Goal: Task Accomplishment & Management: Use online tool/utility

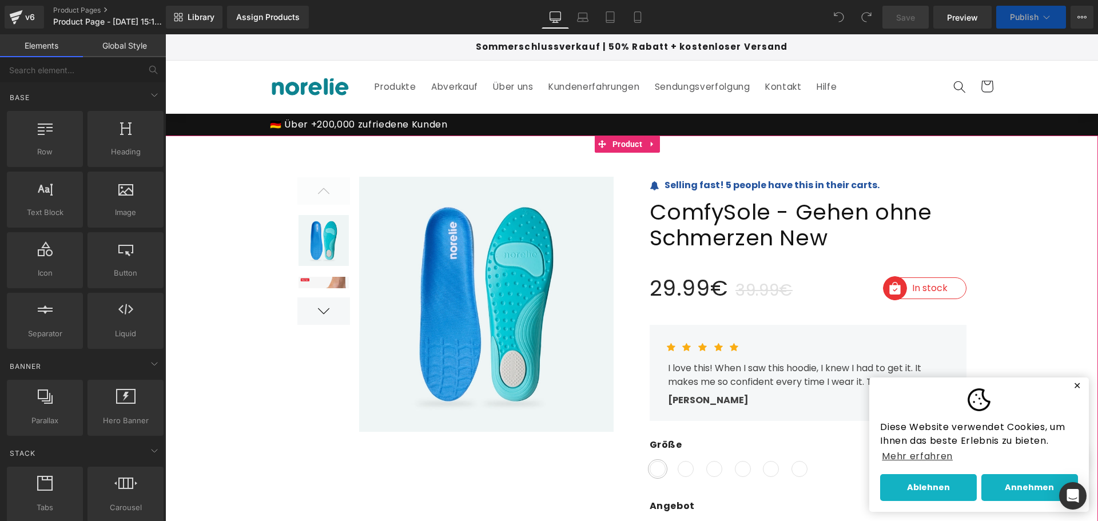
scroll to position [57, 0]
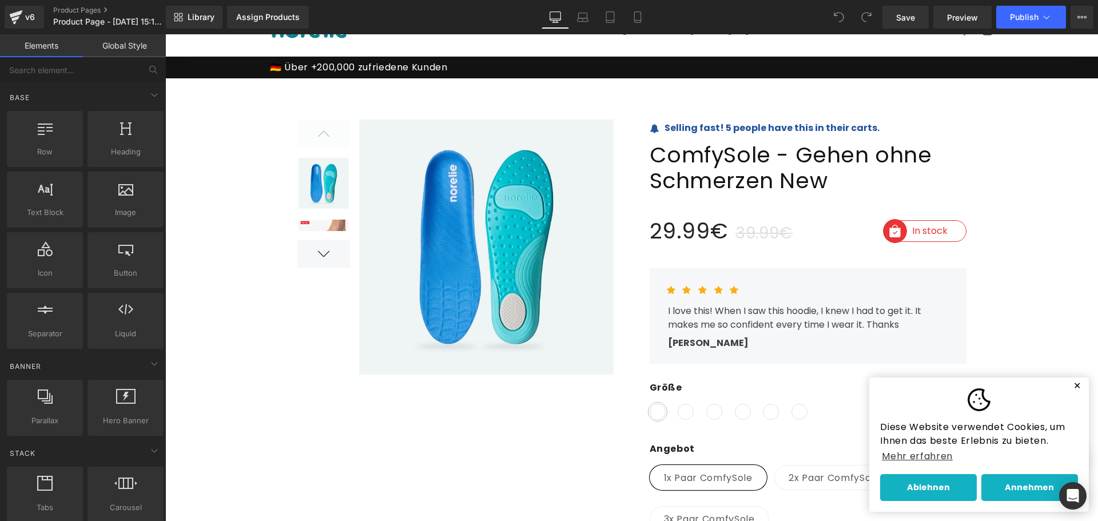
click at [1070, 388] on button "✕" at bounding box center [1077, 386] width 14 height 8
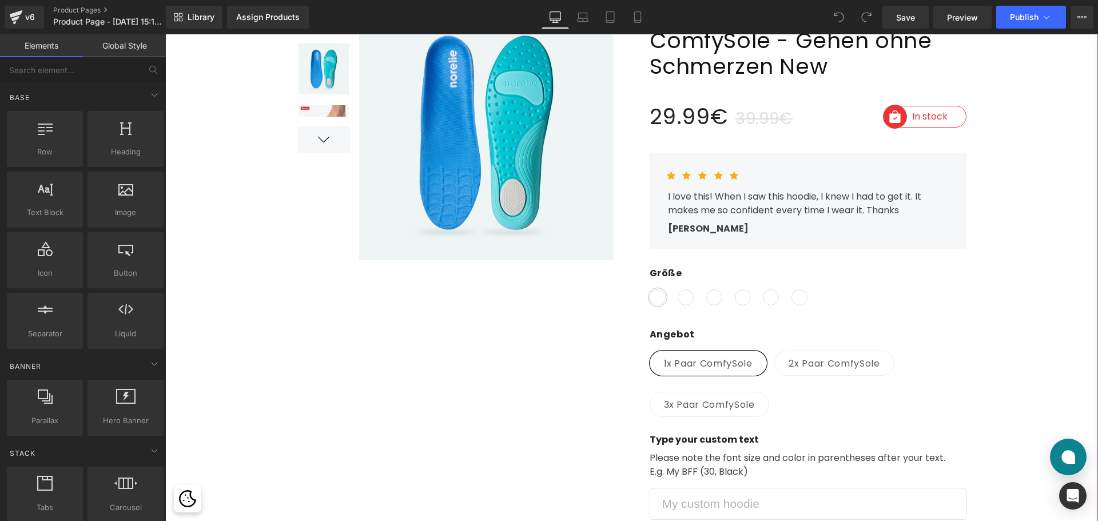
scroll to position [0, 0]
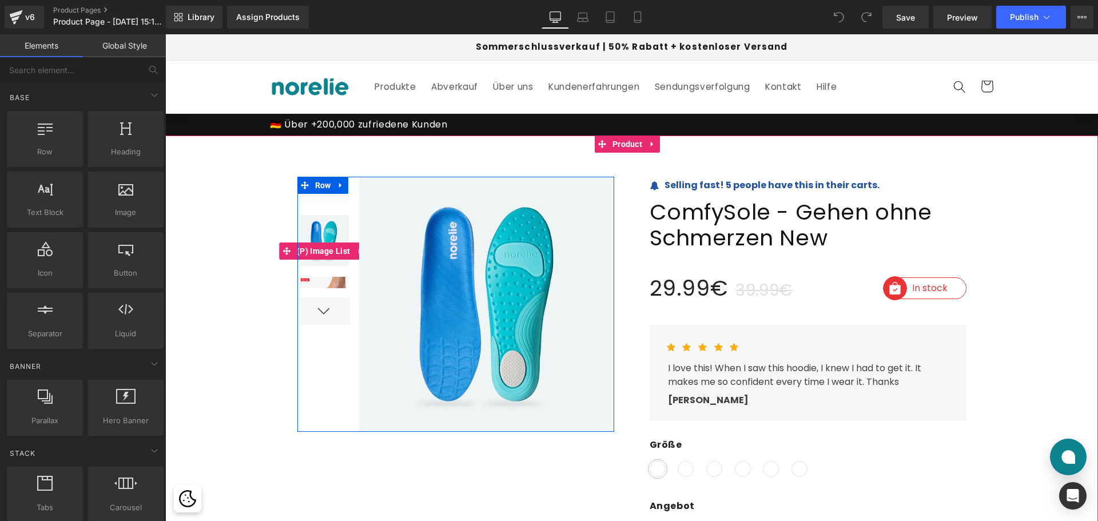
click at [320, 312] on div at bounding box center [323, 310] width 53 height 27
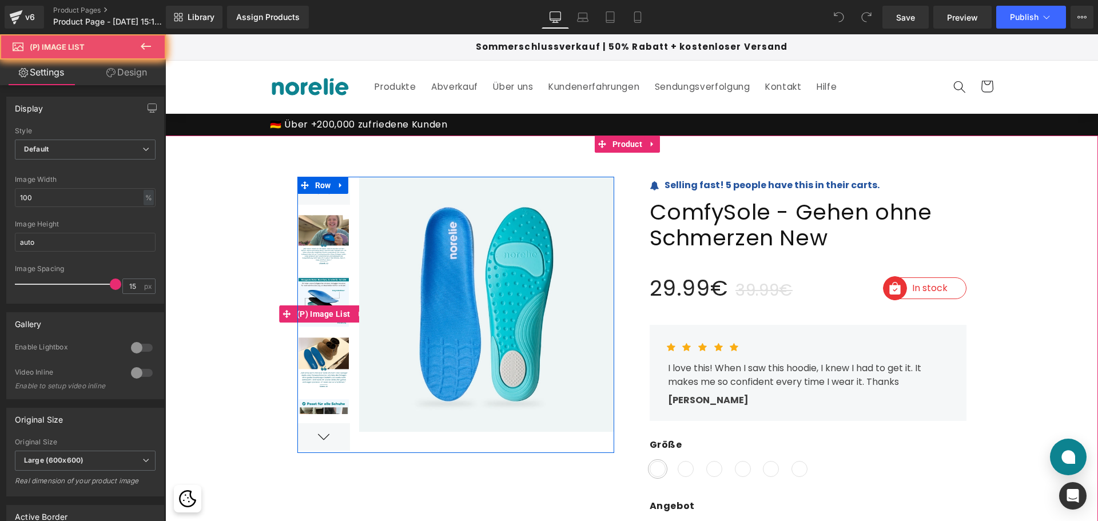
click at [315, 437] on div at bounding box center [323, 436] width 53 height 27
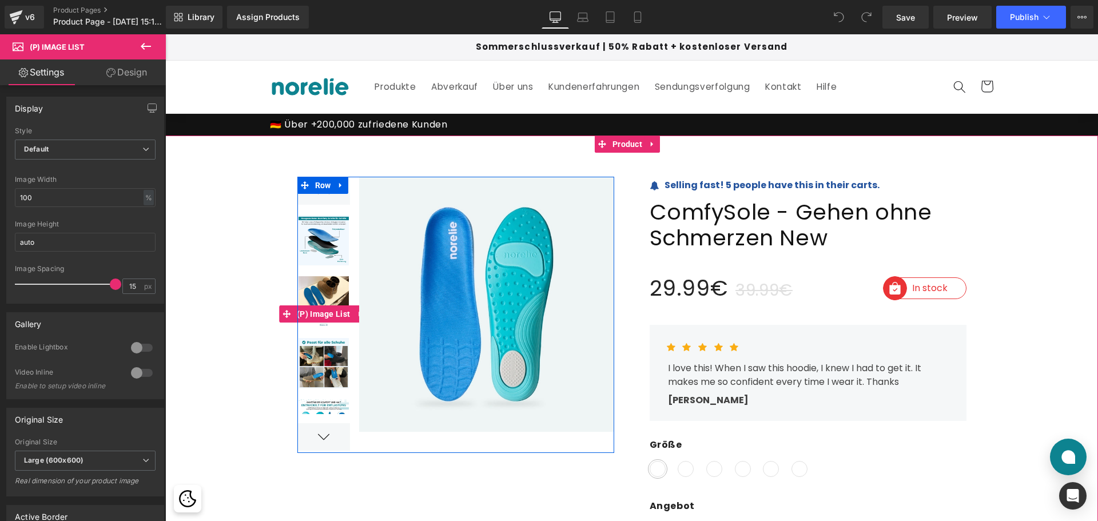
click at [315, 437] on div at bounding box center [323, 436] width 53 height 27
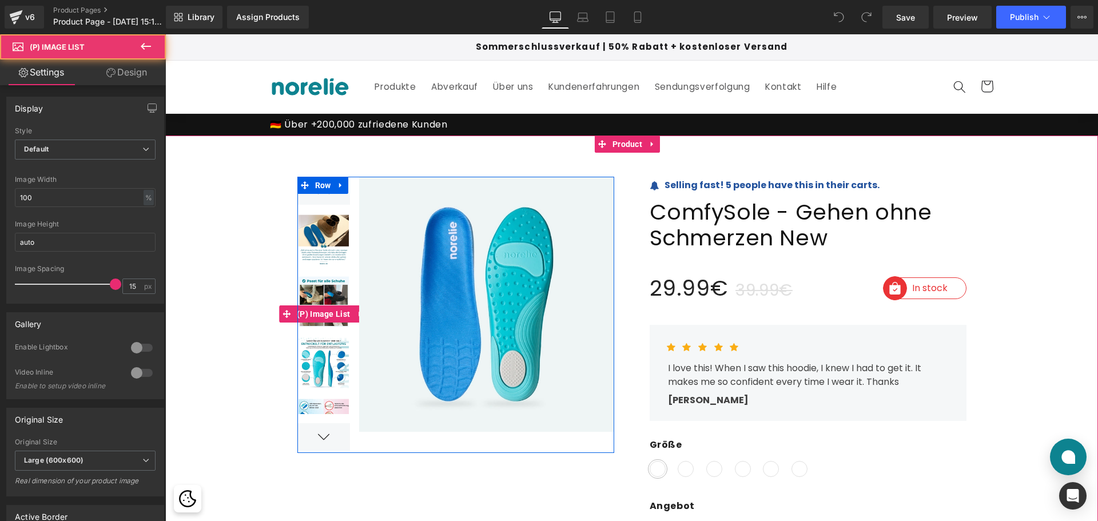
click at [315, 437] on div at bounding box center [323, 436] width 53 height 27
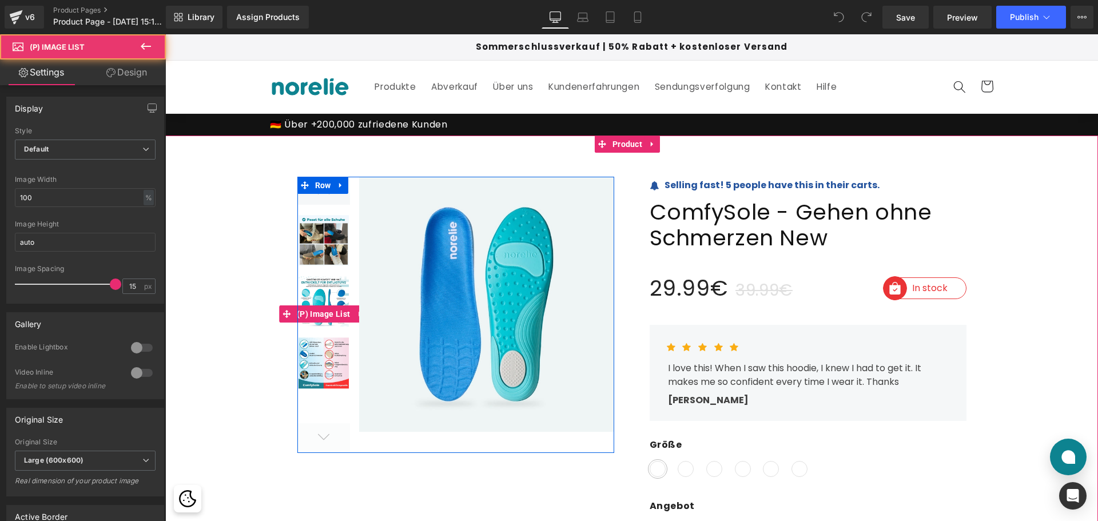
click at [315, 437] on div at bounding box center [323, 436] width 53 height 27
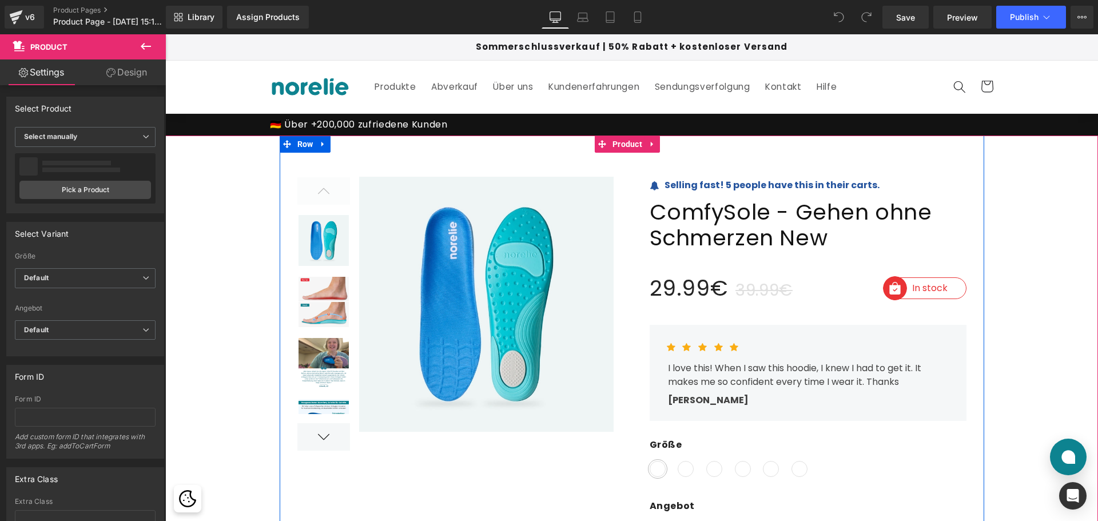
drag, startPoint x: 233, startPoint y: 164, endPoint x: 591, endPoint y: 168, distance: 357.3
click at [444, 192] on img at bounding box center [482, 304] width 264 height 255
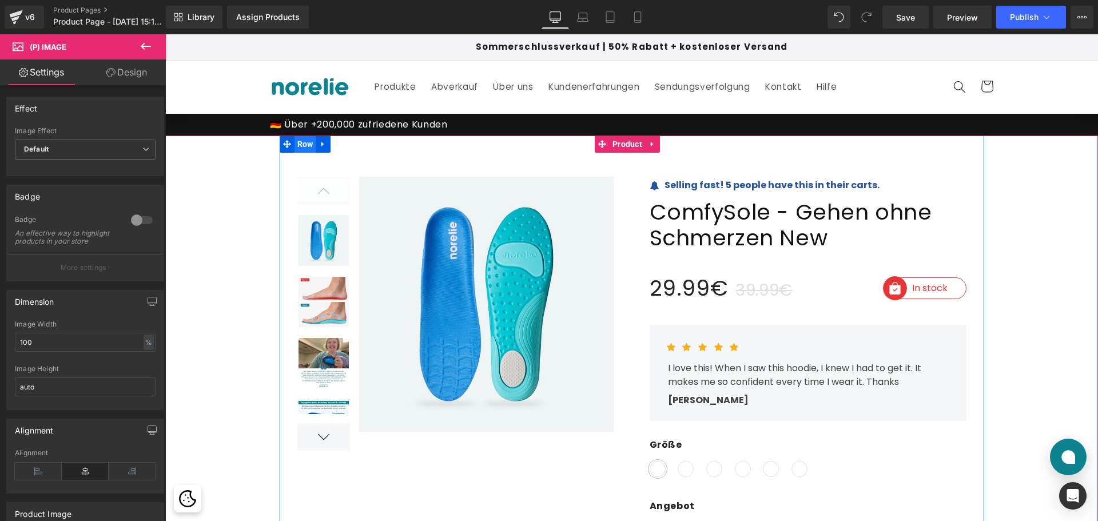
click at [304, 145] on span "Row" at bounding box center [305, 143] width 22 height 17
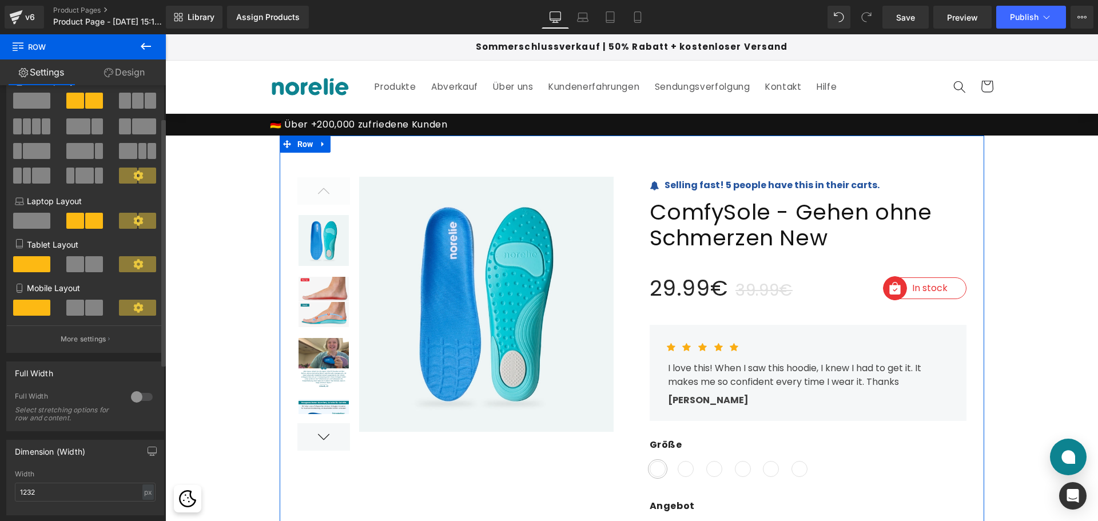
scroll to position [57, 0]
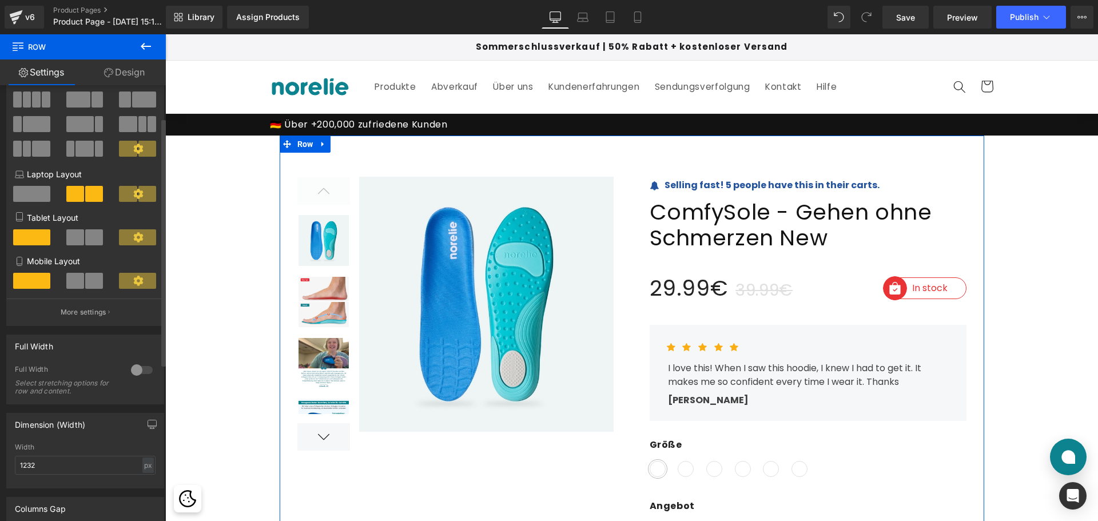
click at [138, 369] on div at bounding box center [141, 370] width 27 height 18
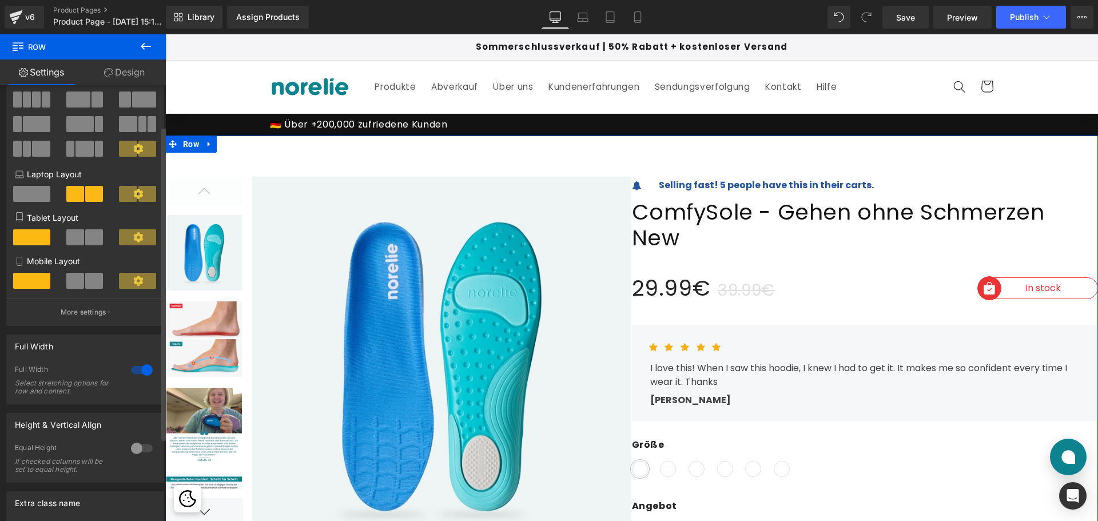
click at [138, 369] on div at bounding box center [141, 370] width 27 height 18
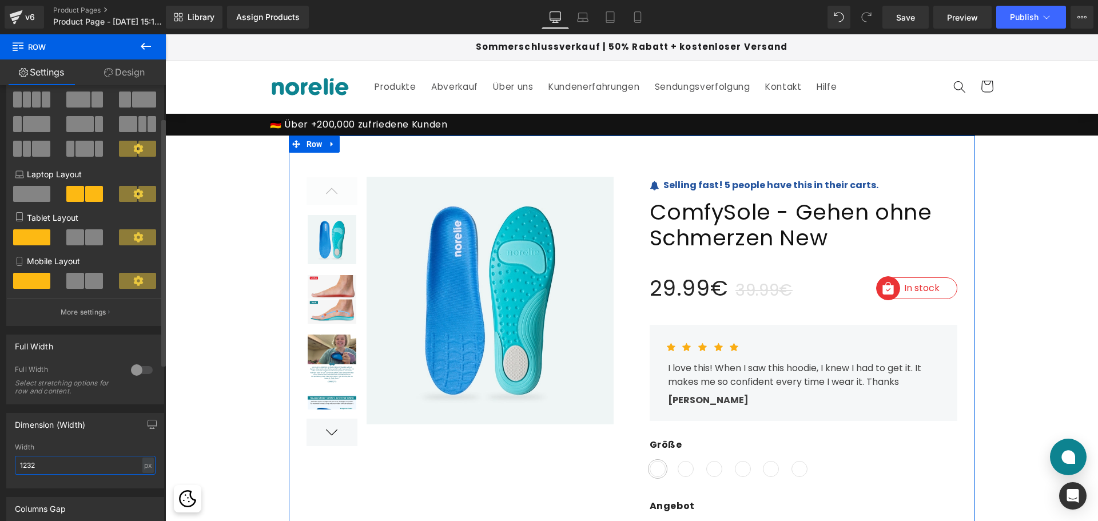
drag, startPoint x: 31, startPoint y: 470, endPoint x: 9, endPoint y: 468, distance: 23.0
click at [9, 468] on div "1232px Width 1232 px % px" at bounding box center [85, 465] width 157 height 45
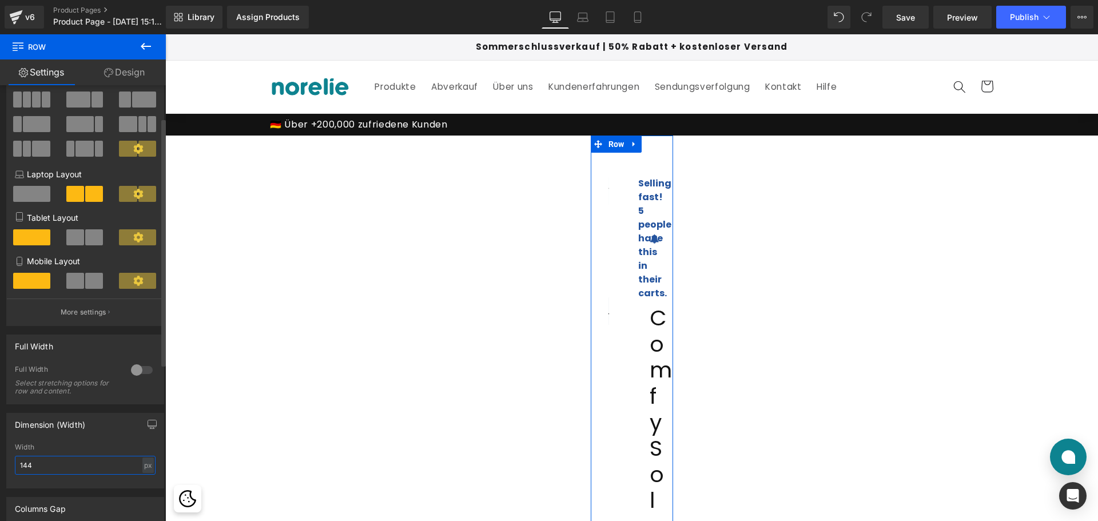
type input "1440"
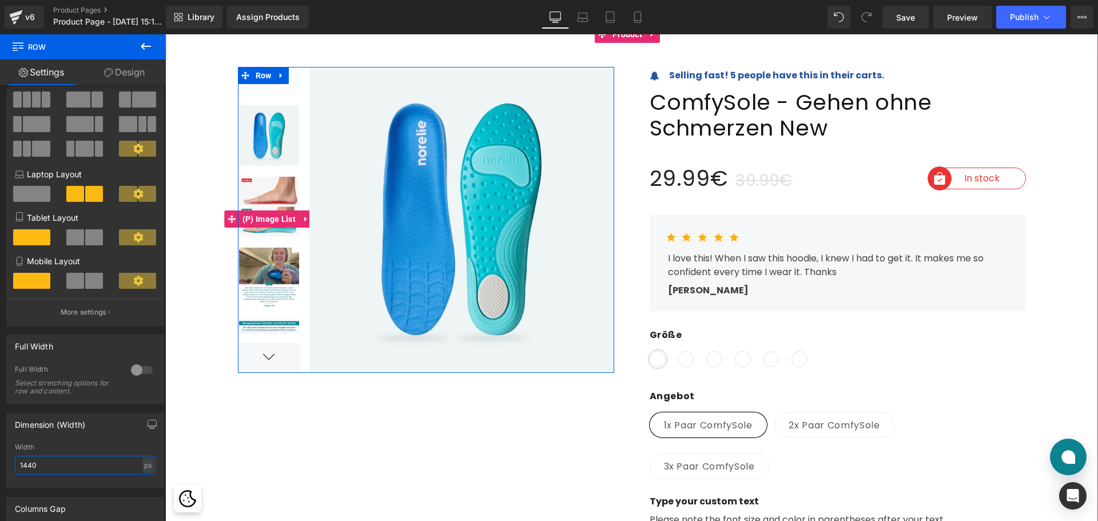
scroll to position [114, 0]
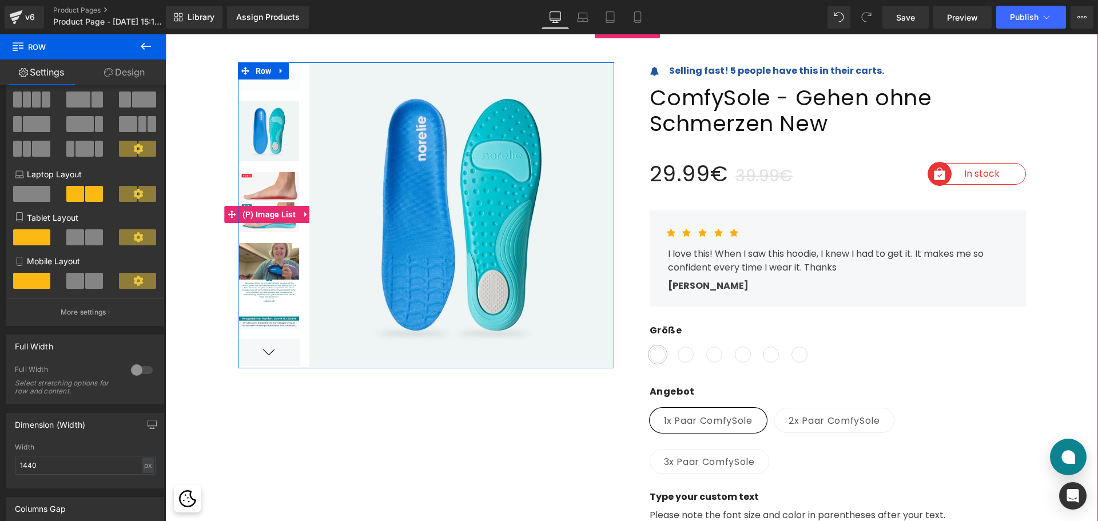
click at [266, 351] on div at bounding box center [269, 351] width 63 height 27
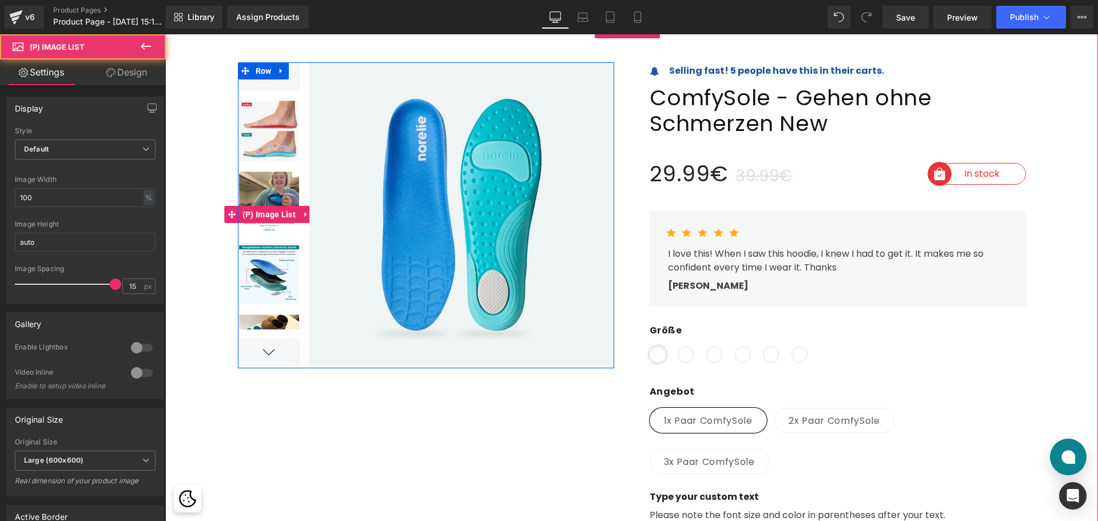
click at [266, 352] on div at bounding box center [269, 351] width 63 height 27
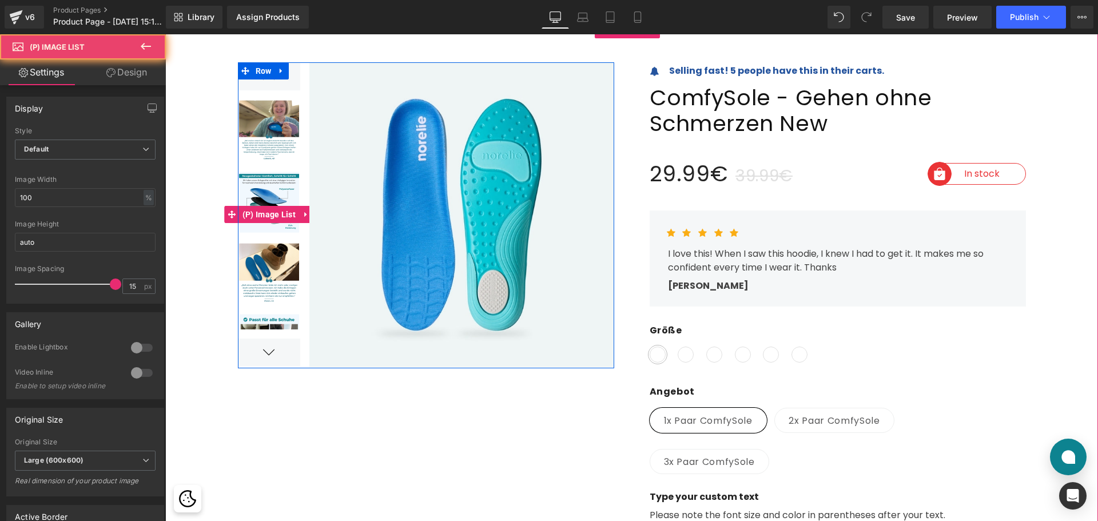
click at [266, 352] on div at bounding box center [269, 351] width 63 height 27
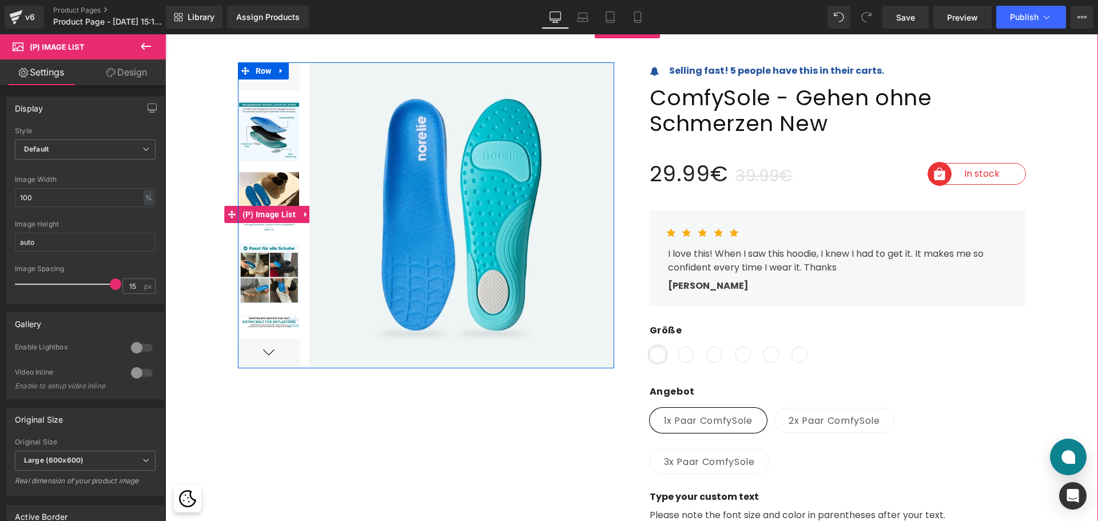
click at [266, 352] on div at bounding box center [269, 351] width 63 height 27
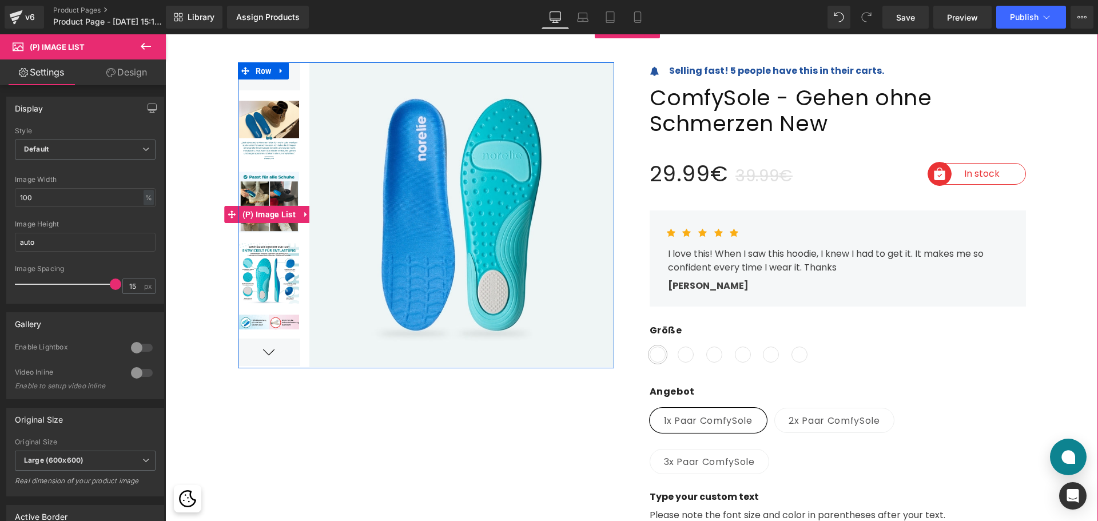
click at [266, 352] on div at bounding box center [269, 351] width 63 height 27
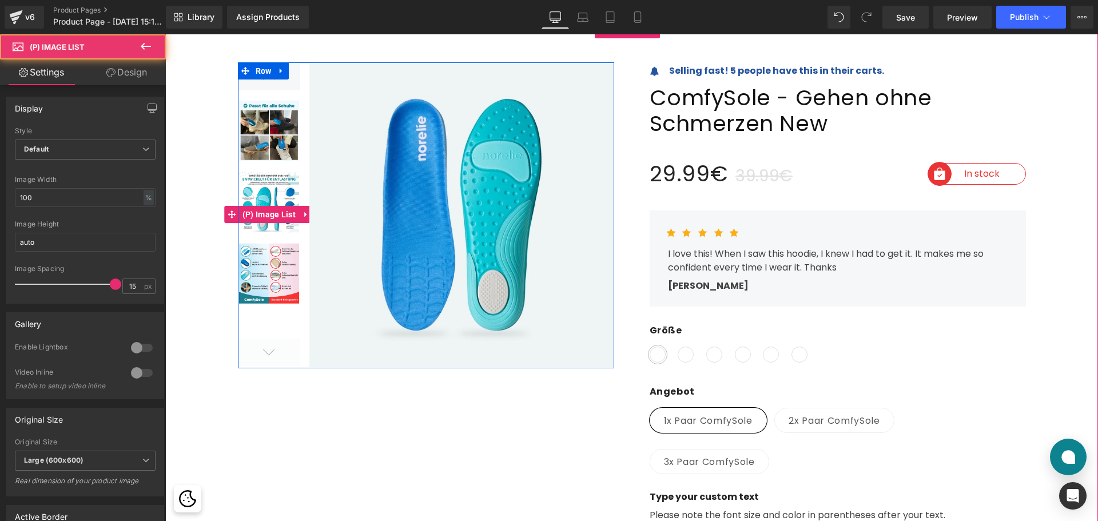
click at [266, 352] on div at bounding box center [269, 351] width 63 height 27
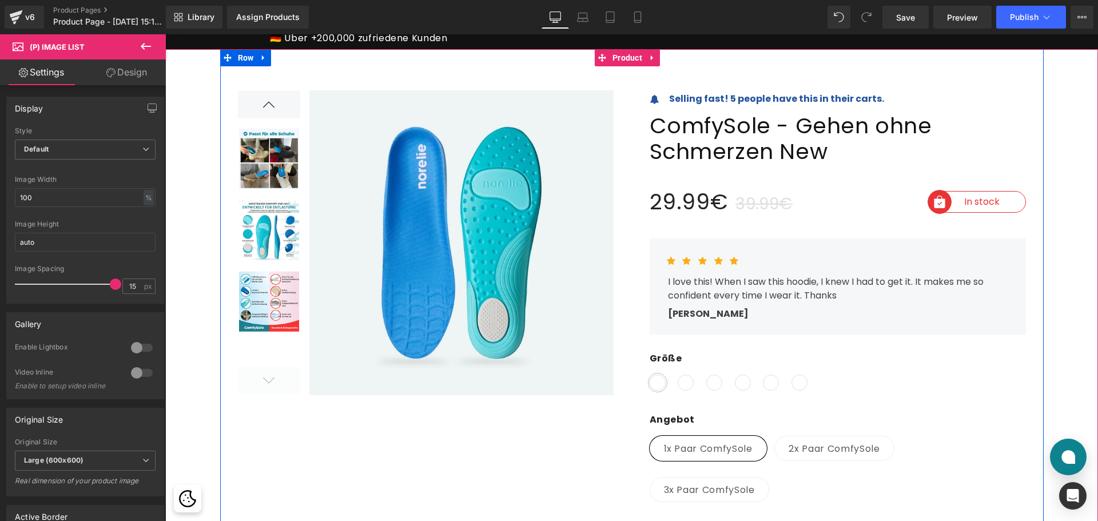
scroll to position [0, 0]
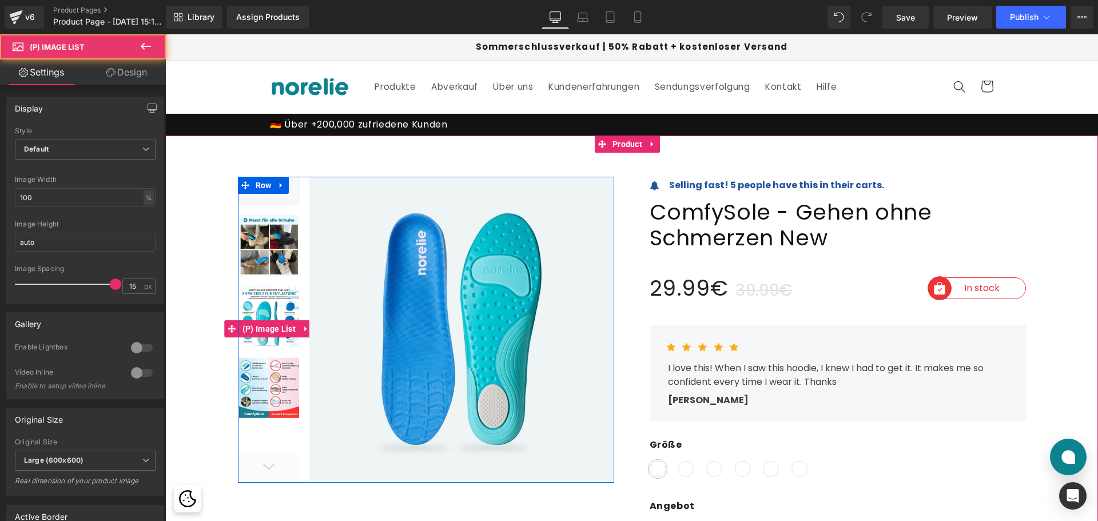
click at [262, 466] on div at bounding box center [269, 466] width 63 height 27
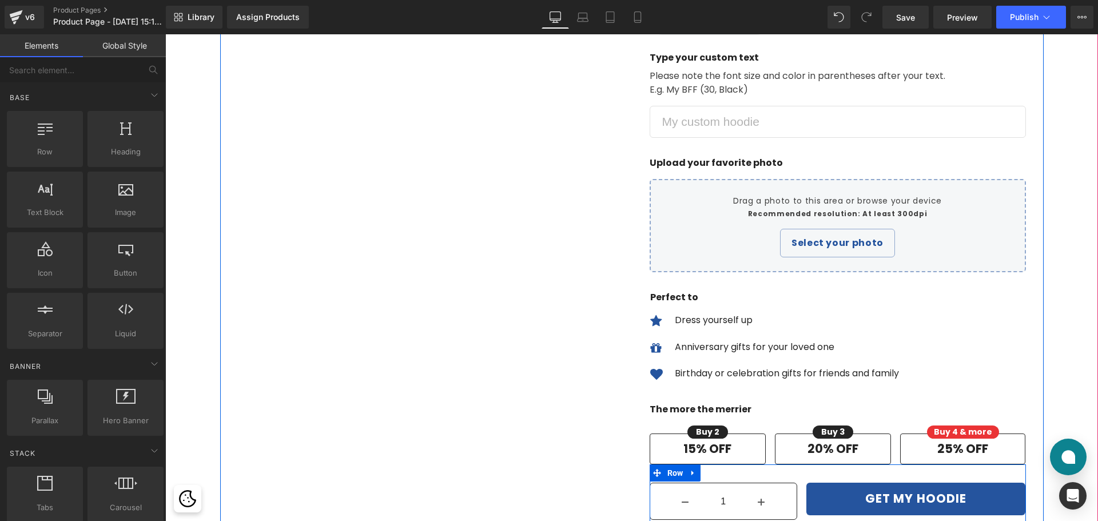
scroll to position [629, 0]
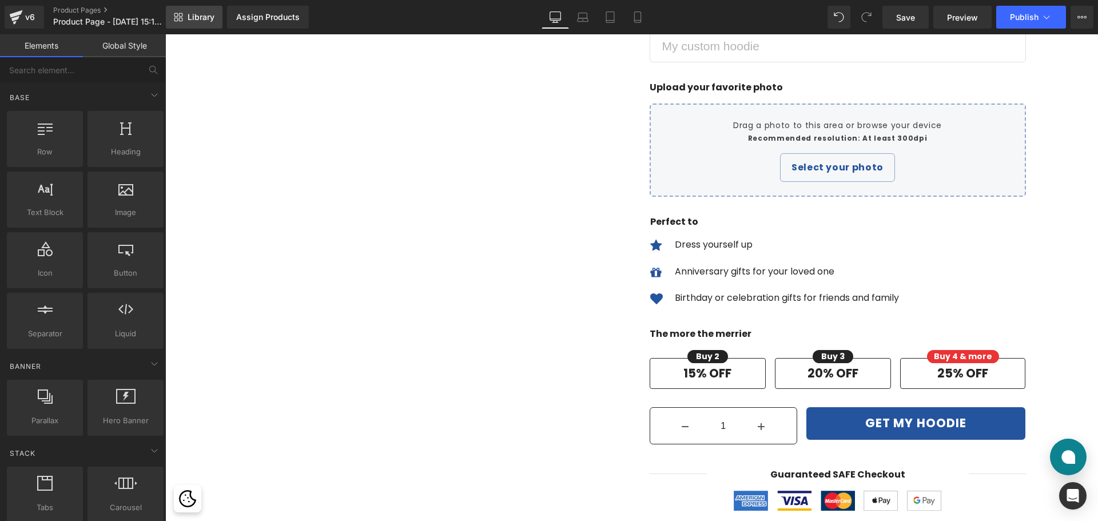
click at [189, 15] on span "Library" at bounding box center [201, 17] width 27 height 10
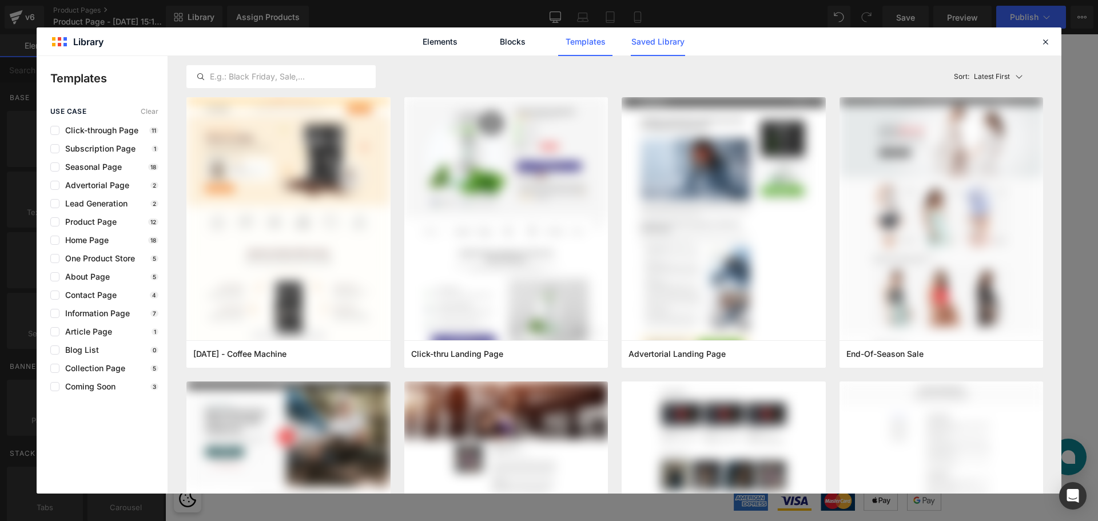
click at [653, 48] on link "Saved Library" at bounding box center [658, 41] width 54 height 29
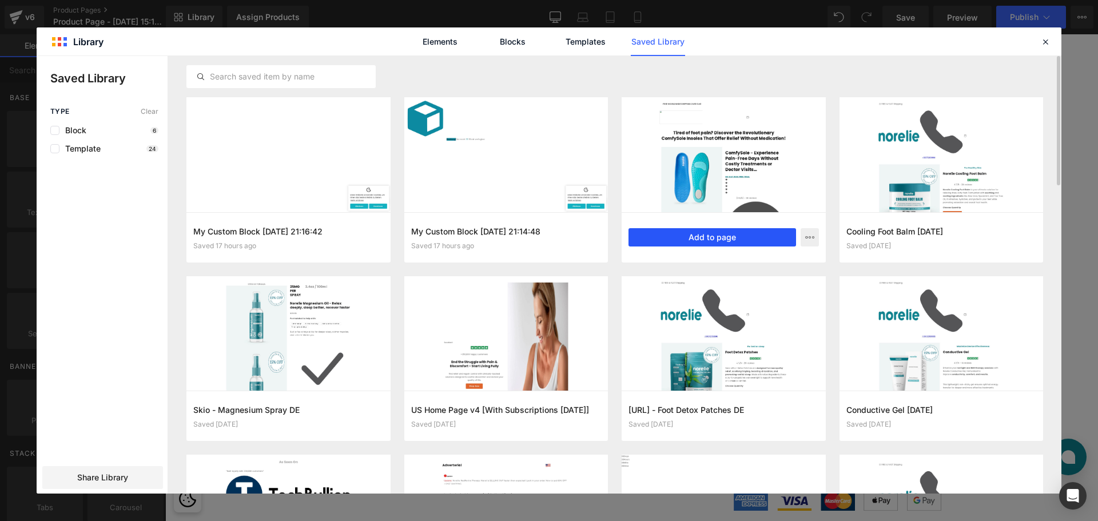
click at [753, 237] on button "Add to page" at bounding box center [712, 237] width 168 height 18
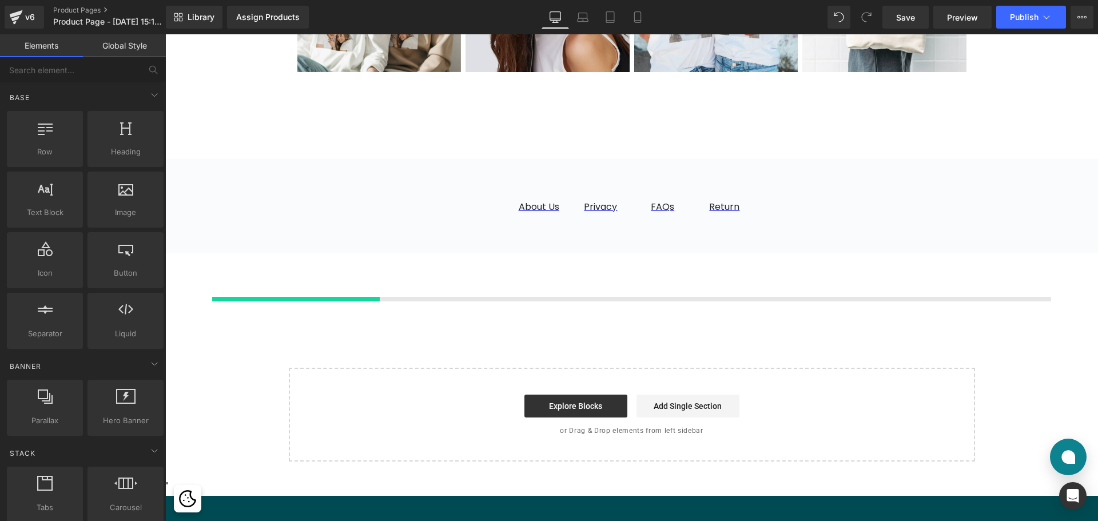
scroll to position [3702, 0]
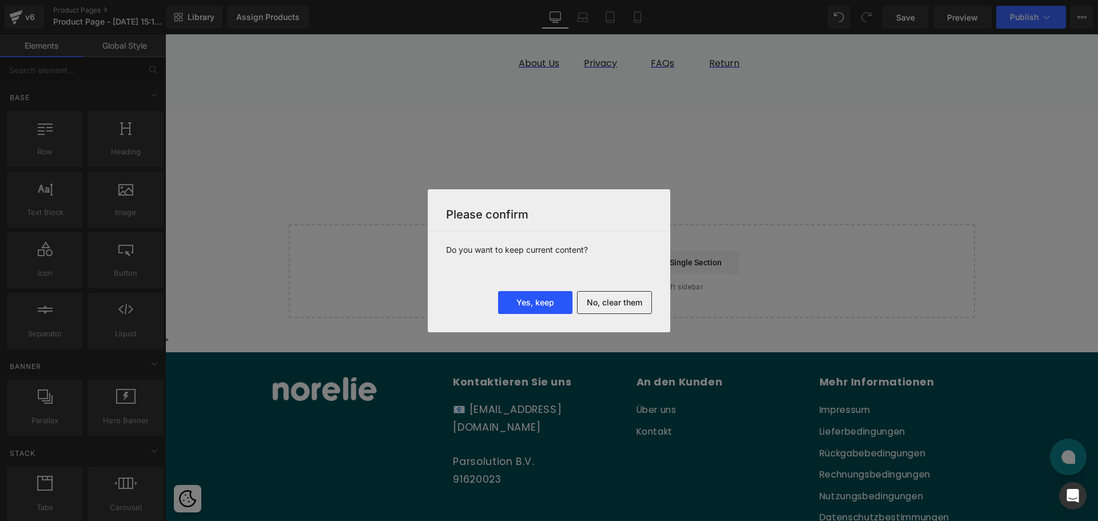
click at [525, 301] on button "Yes, keep" at bounding box center [535, 302] width 74 height 23
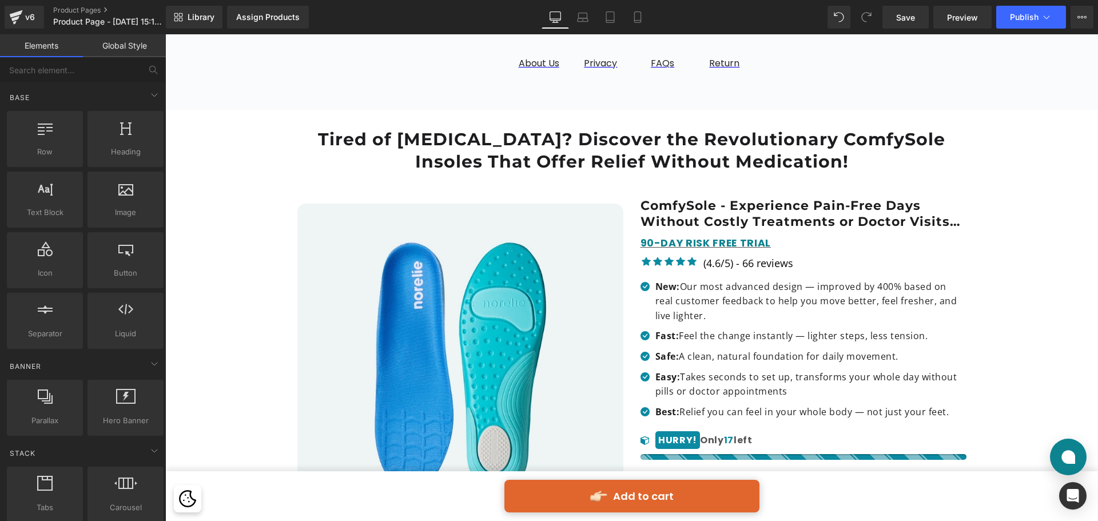
scroll to position [3588, 0]
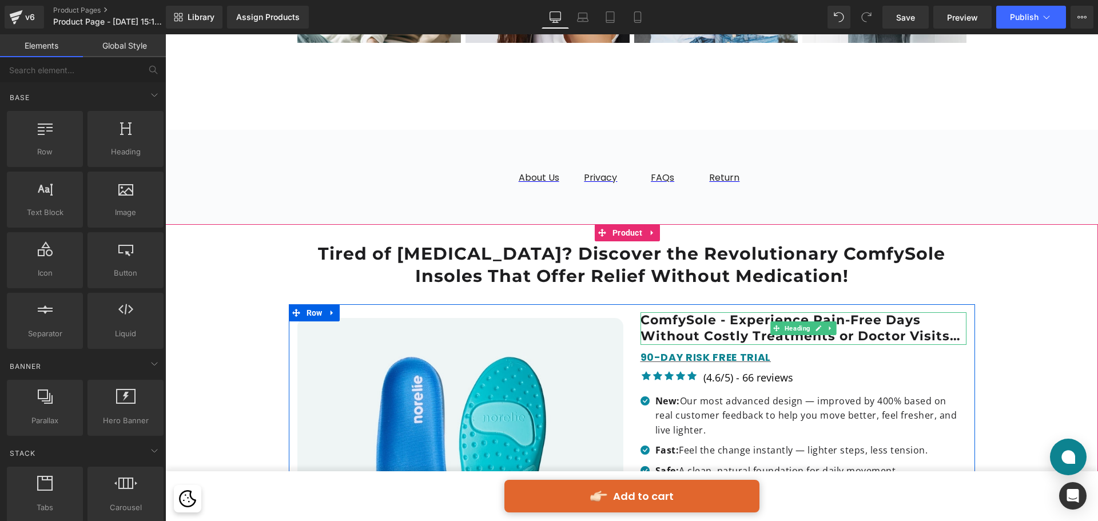
click at [733, 312] on h1 "ComfySole - Experience Pain-Free Days Without Costly Treatments or Doctor Visit…" at bounding box center [803, 328] width 326 height 33
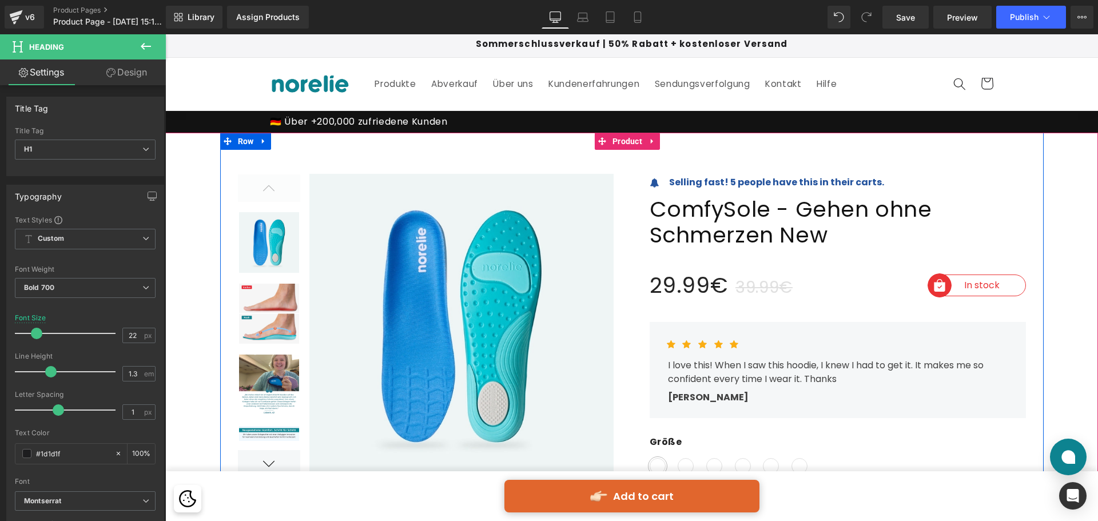
scroll to position [0, 0]
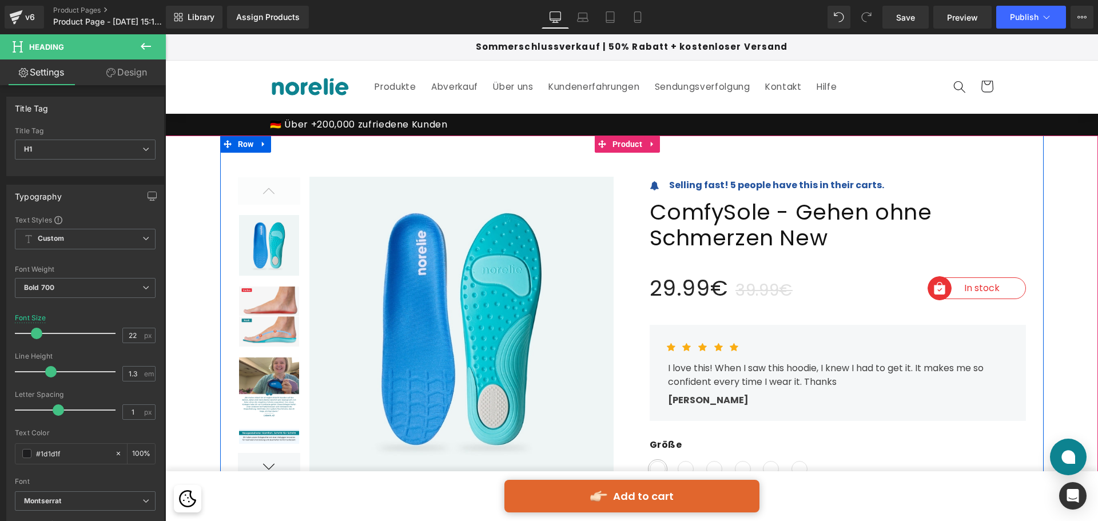
click at [798, 238] on span "ComfySole - Gehen ohne Schmerzen New" at bounding box center [837, 225] width 376 height 52
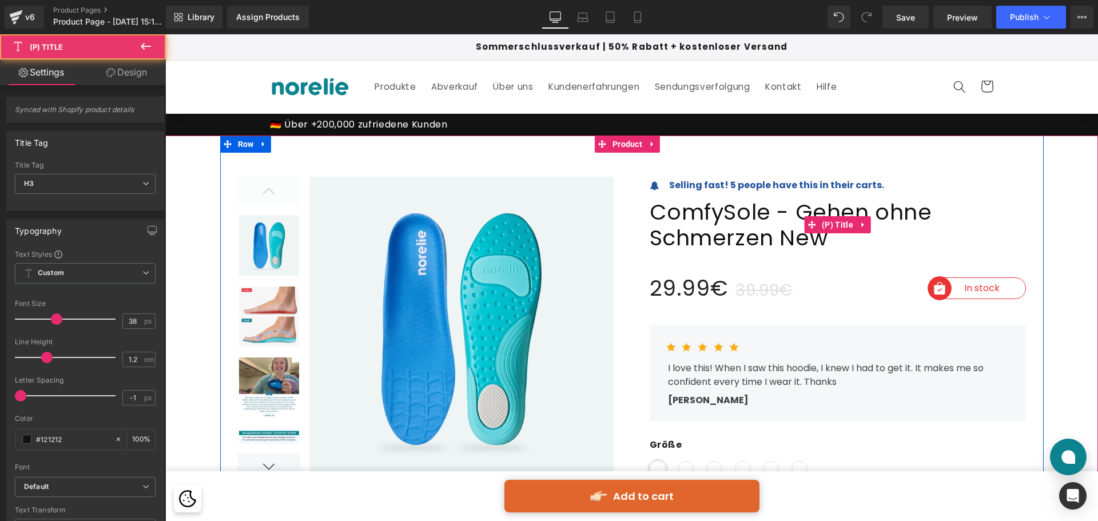
click at [769, 211] on span "ComfySole - Gehen ohne Schmerzen New" at bounding box center [837, 225] width 376 height 52
click at [762, 209] on span "ComfySole - Gehen ohne Schmerzen New" at bounding box center [837, 225] width 376 height 52
click at [764, 211] on span "ComfySole - Gehen ohne Schmerzen New" at bounding box center [837, 225] width 376 height 52
click at [763, 225] on span "ComfySole - Gehen ohne Schmerzen New" at bounding box center [837, 225] width 376 height 52
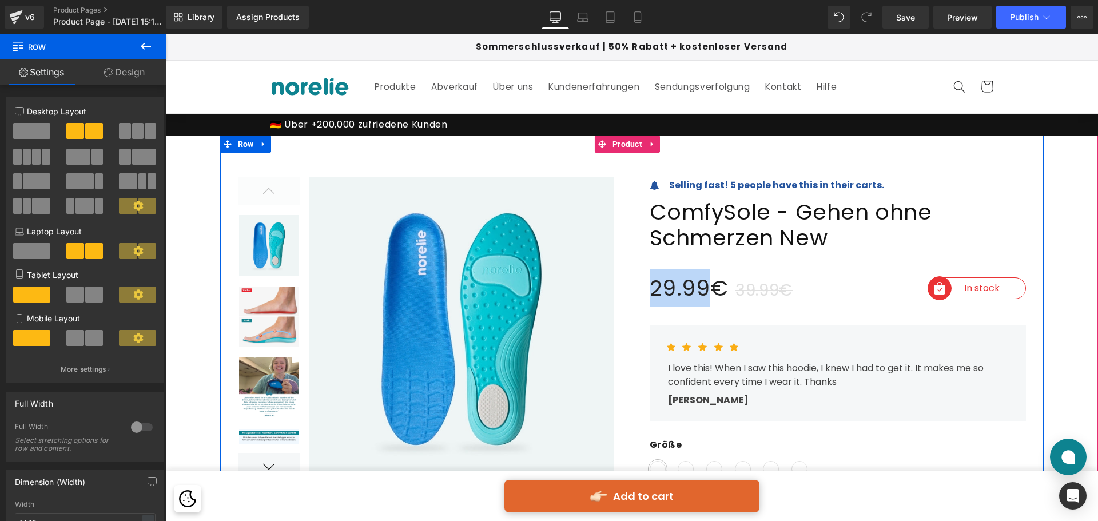
click at [728, 237] on span "ComfySole - Gehen ohne Schmerzen New" at bounding box center [837, 225] width 376 height 52
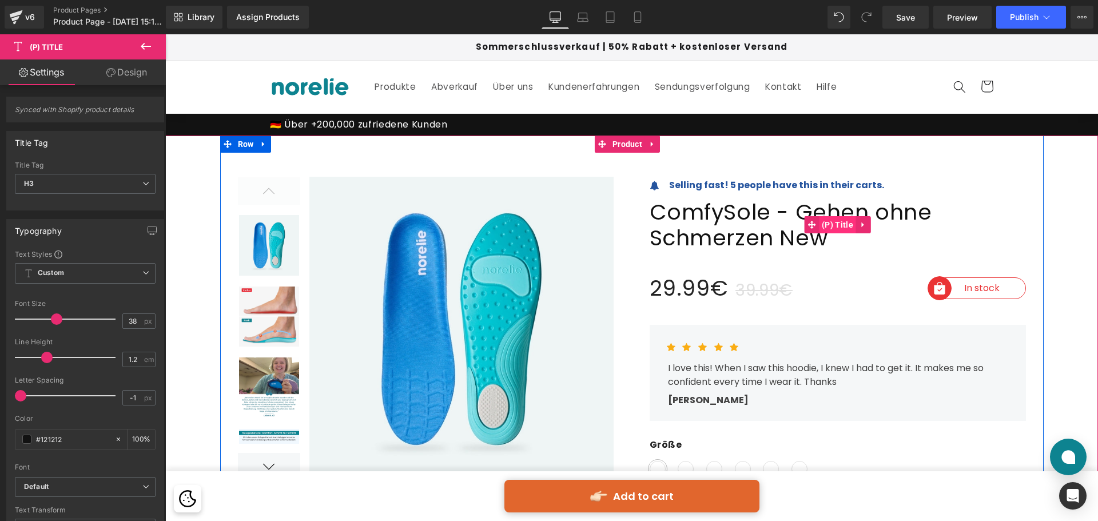
click at [835, 218] on span "(P) Title" at bounding box center [837, 224] width 37 height 17
click at [835, 218] on span "(P) Title" at bounding box center [837, 225] width 37 height 17
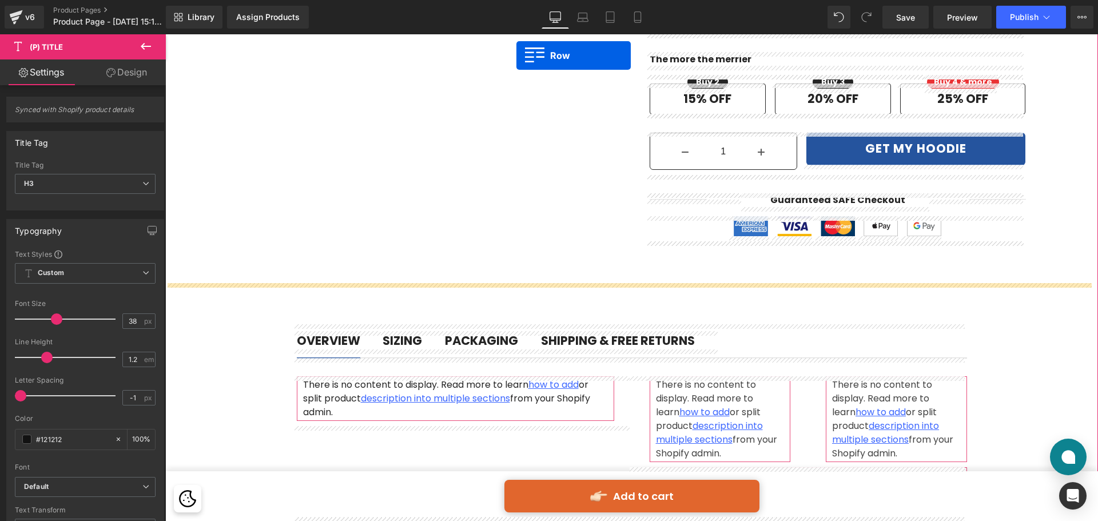
scroll to position [869, 0]
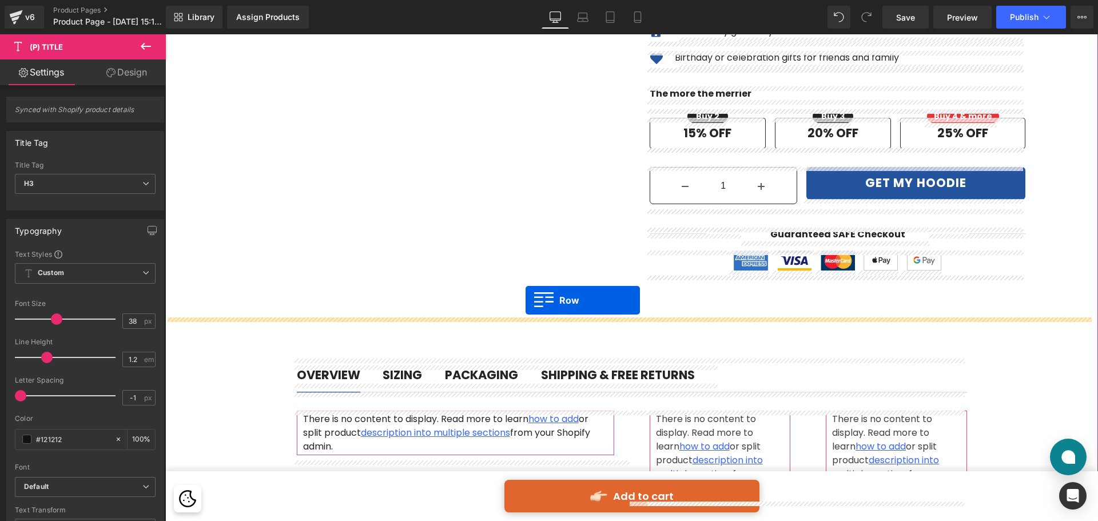
drag, startPoint x: 311, startPoint y: 279, endPoint x: 525, endPoint y: 300, distance: 215.4
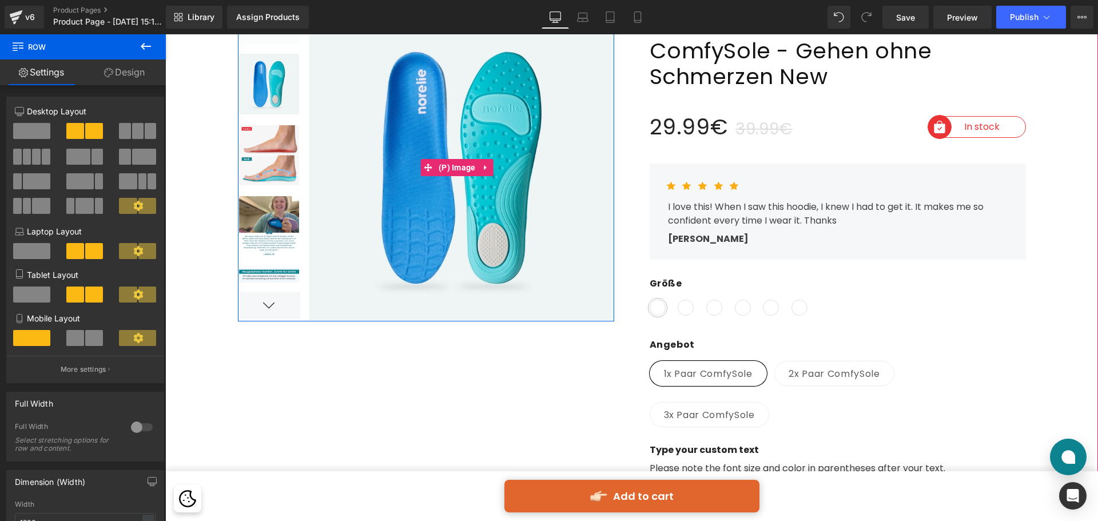
scroll to position [172, 0]
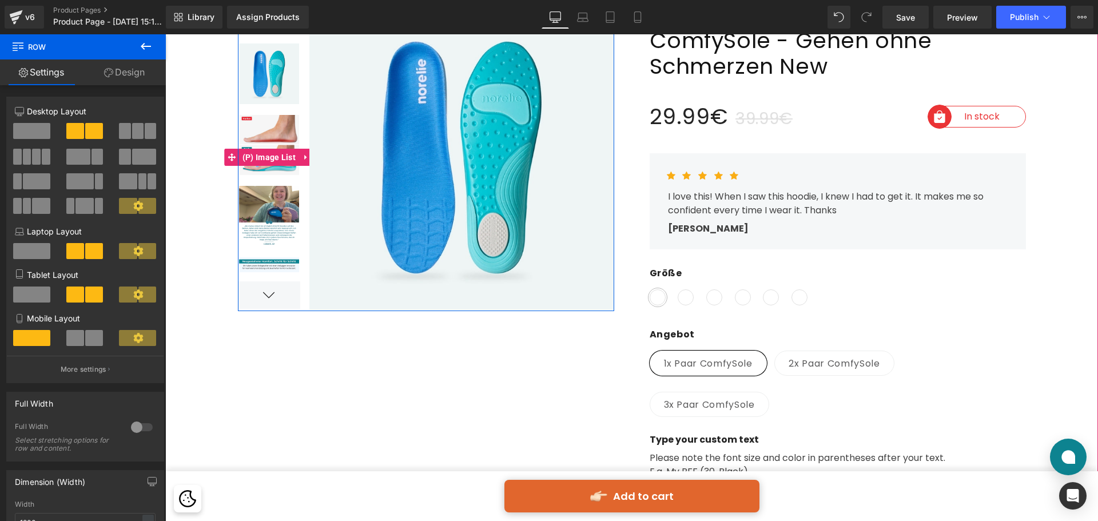
click at [273, 296] on div at bounding box center [269, 294] width 63 height 27
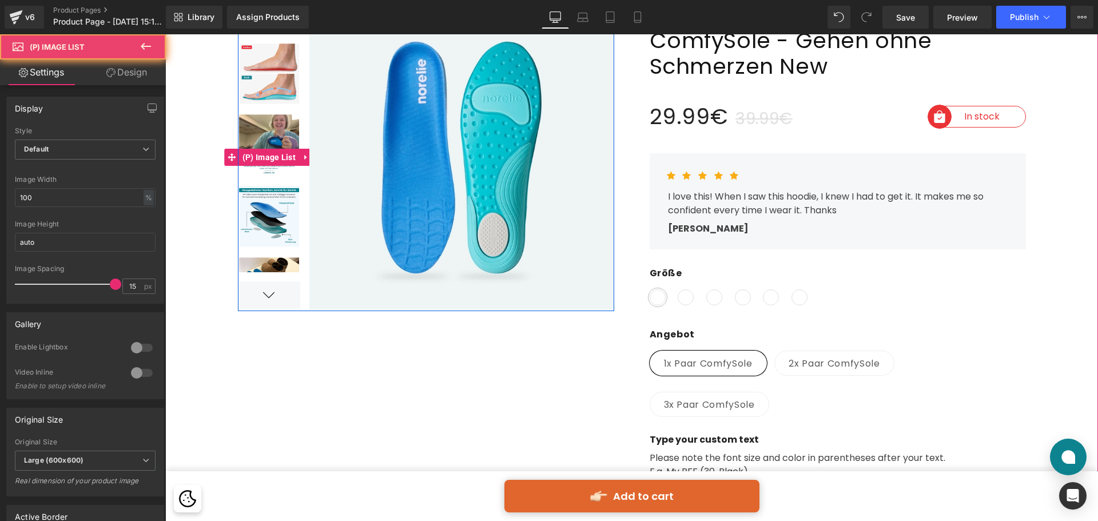
click at [264, 294] on div at bounding box center [269, 294] width 63 height 27
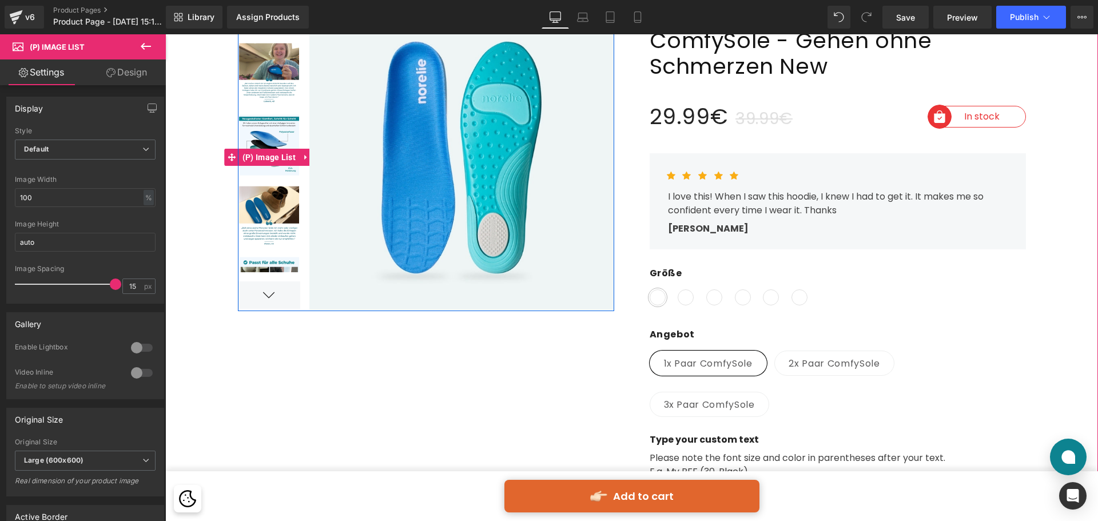
click at [264, 294] on div at bounding box center [269, 294] width 63 height 27
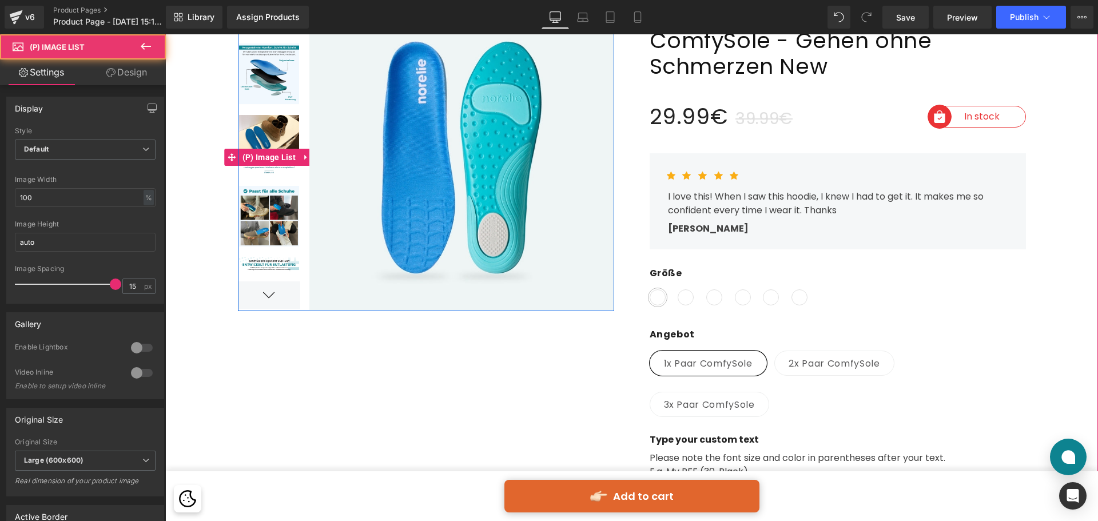
click at [264, 294] on div at bounding box center [269, 294] width 63 height 27
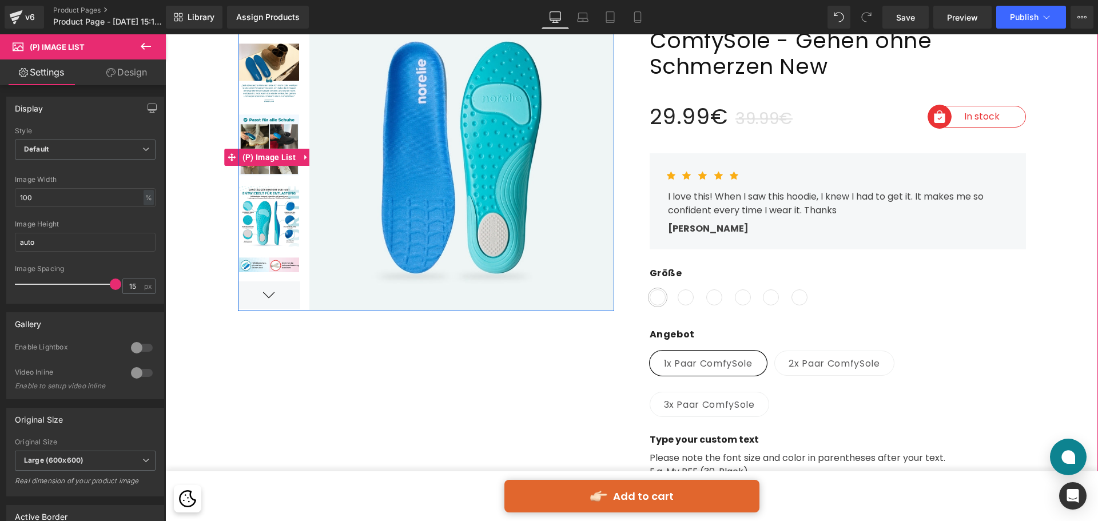
click at [264, 294] on div at bounding box center [269, 294] width 63 height 27
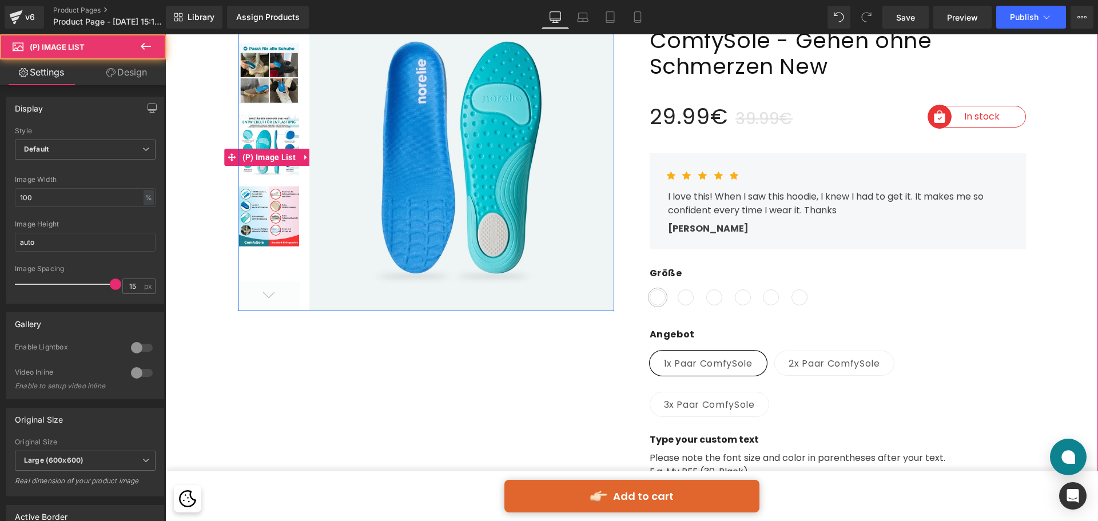
click at [264, 294] on div at bounding box center [269, 294] width 63 height 27
click at [264, 229] on img at bounding box center [269, 216] width 61 height 61
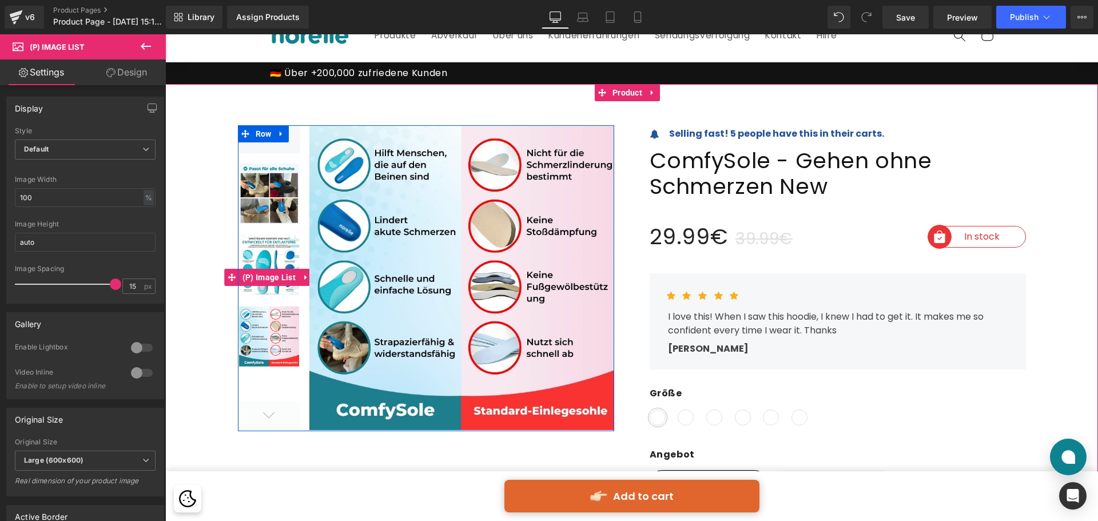
scroll to position [0, 0]
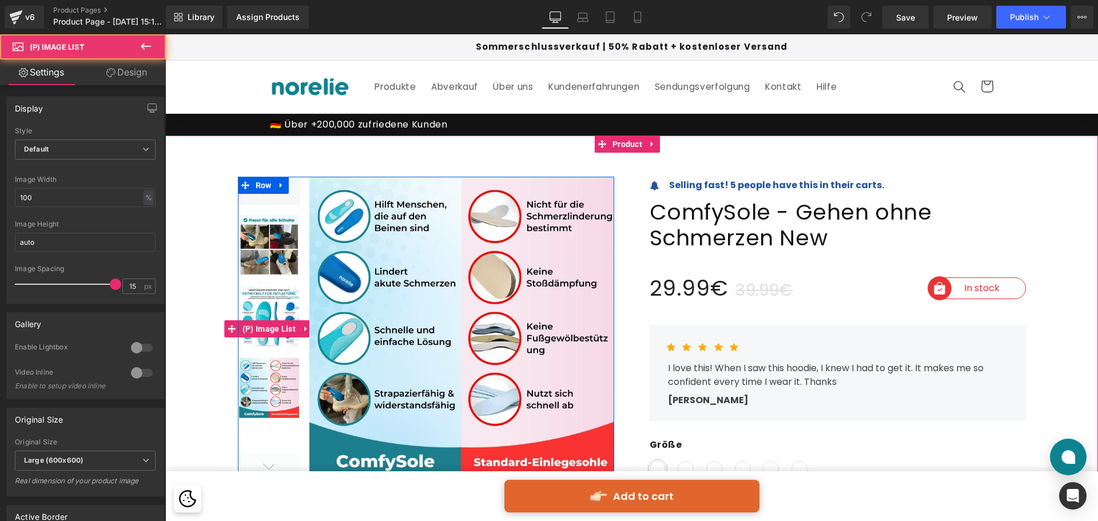
click at [272, 197] on div at bounding box center [269, 190] width 63 height 27
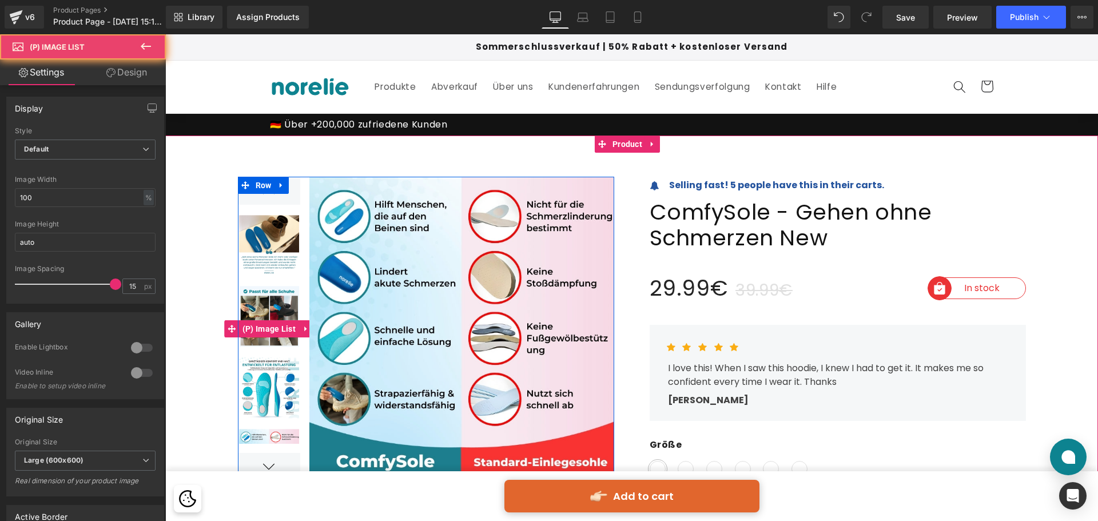
click at [272, 197] on div at bounding box center [269, 190] width 63 height 27
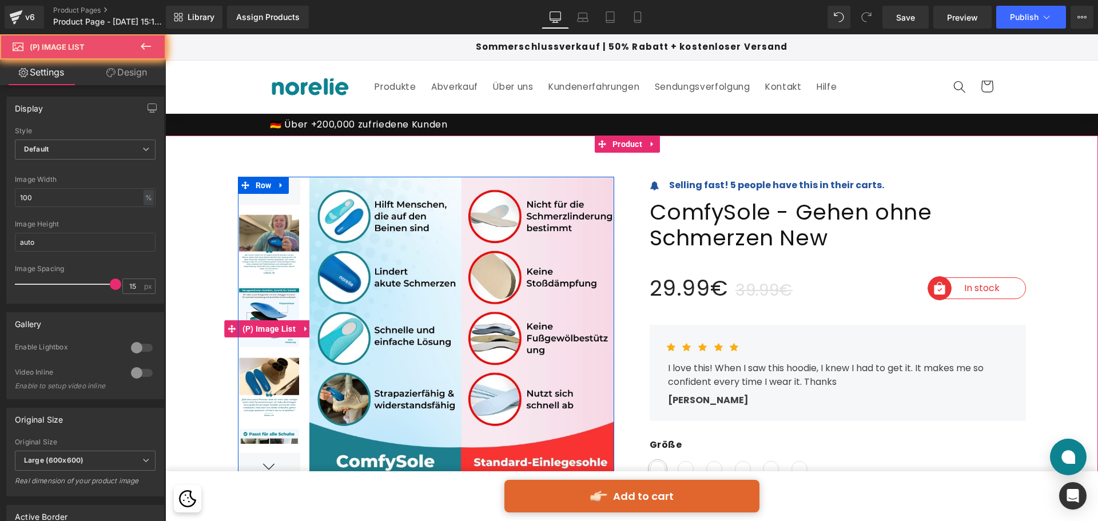
click at [272, 197] on div at bounding box center [269, 190] width 63 height 27
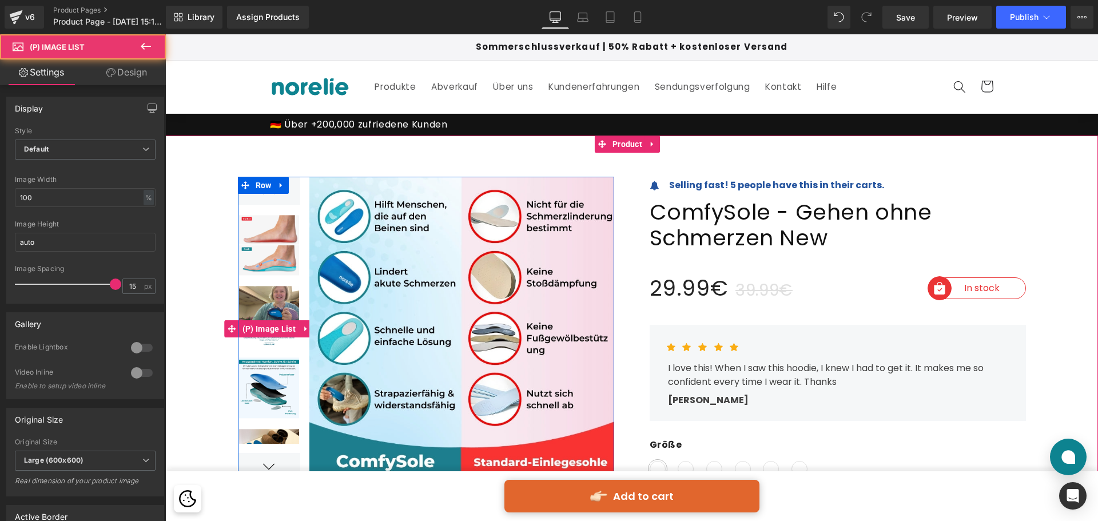
click at [272, 197] on div at bounding box center [269, 190] width 63 height 27
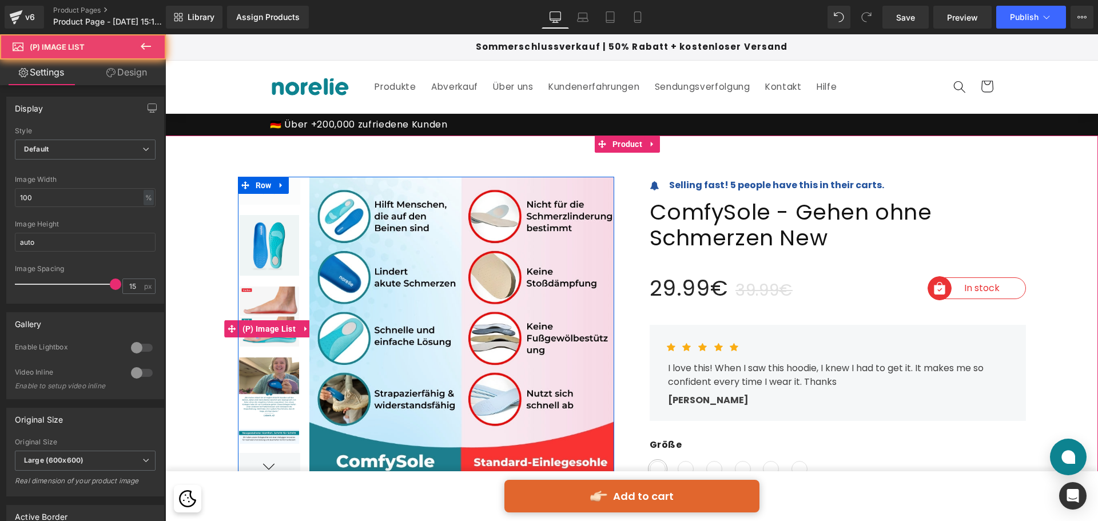
click at [272, 197] on div at bounding box center [269, 190] width 63 height 27
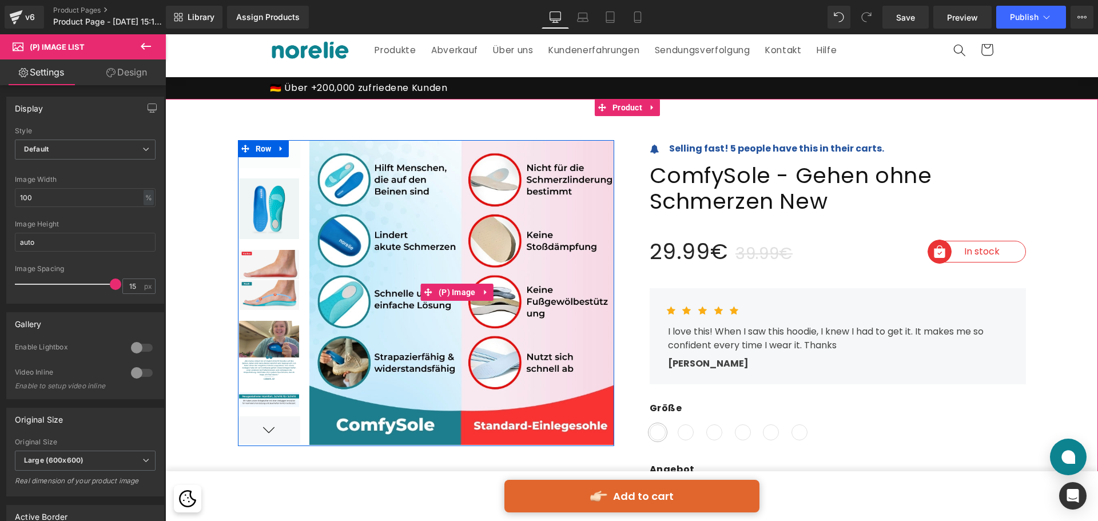
scroll to position [57, 0]
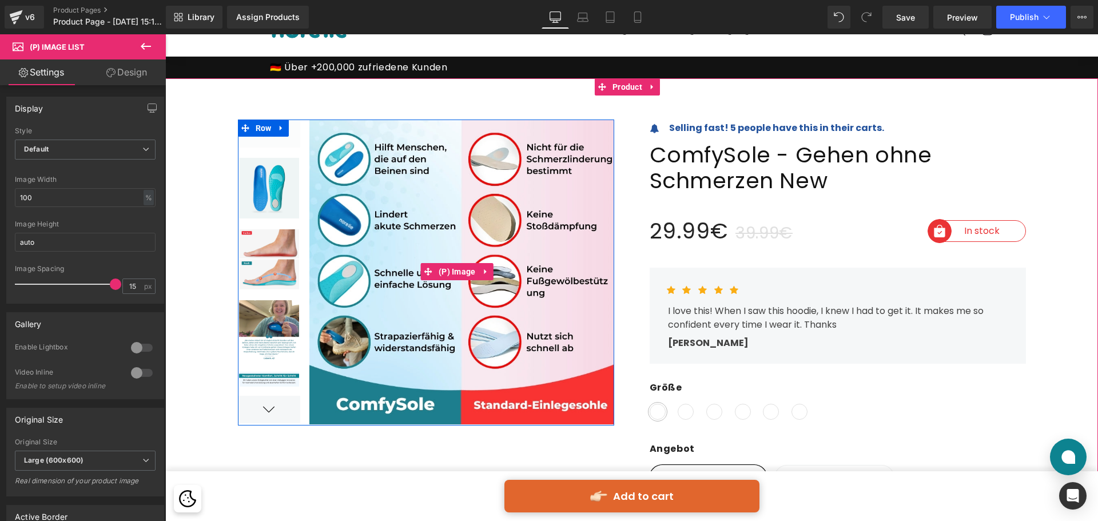
click at [545, 256] on img at bounding box center [456, 271] width 313 height 304
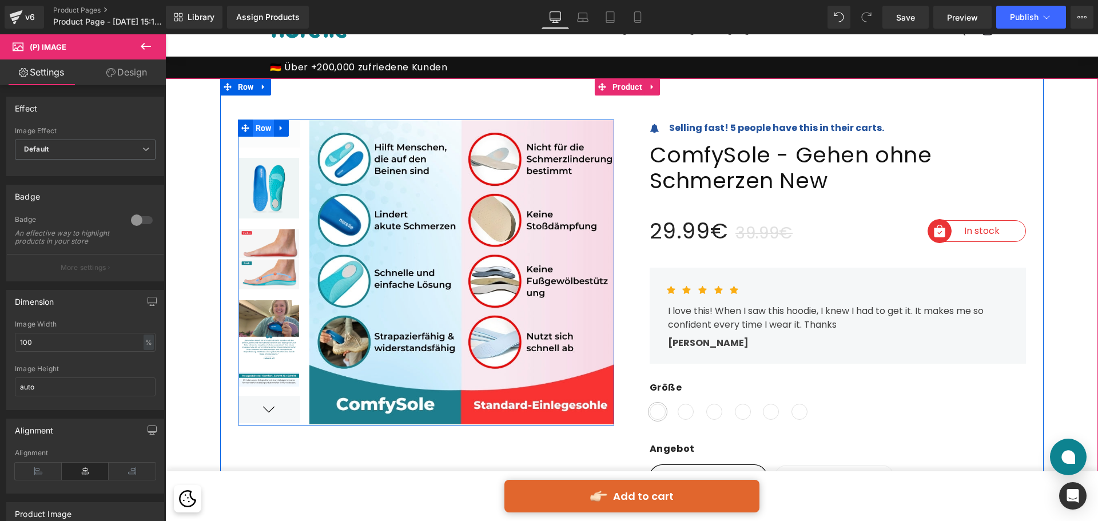
click at [253, 127] on span "Row" at bounding box center [264, 127] width 22 height 17
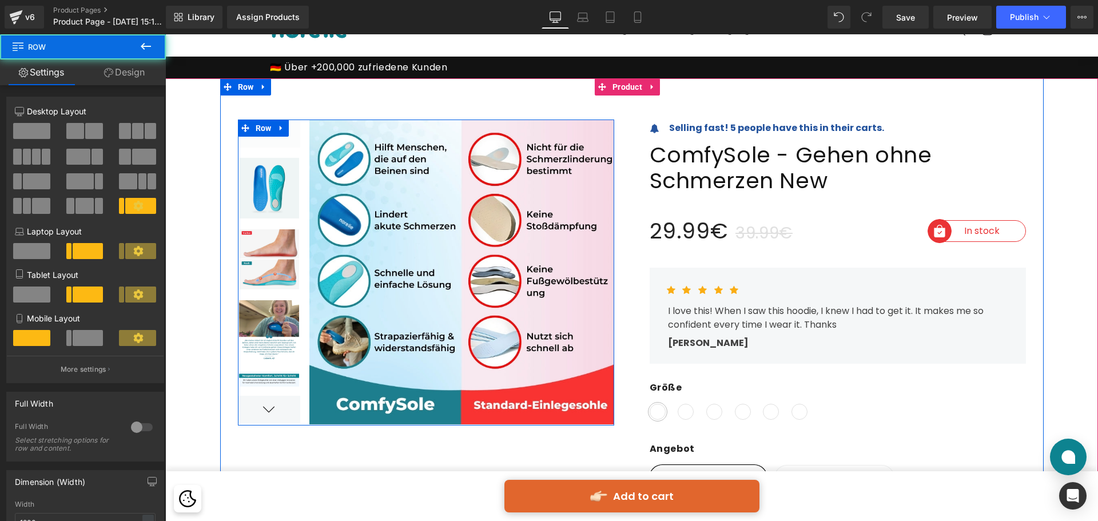
click at [368, 133] on img at bounding box center [456, 271] width 313 height 304
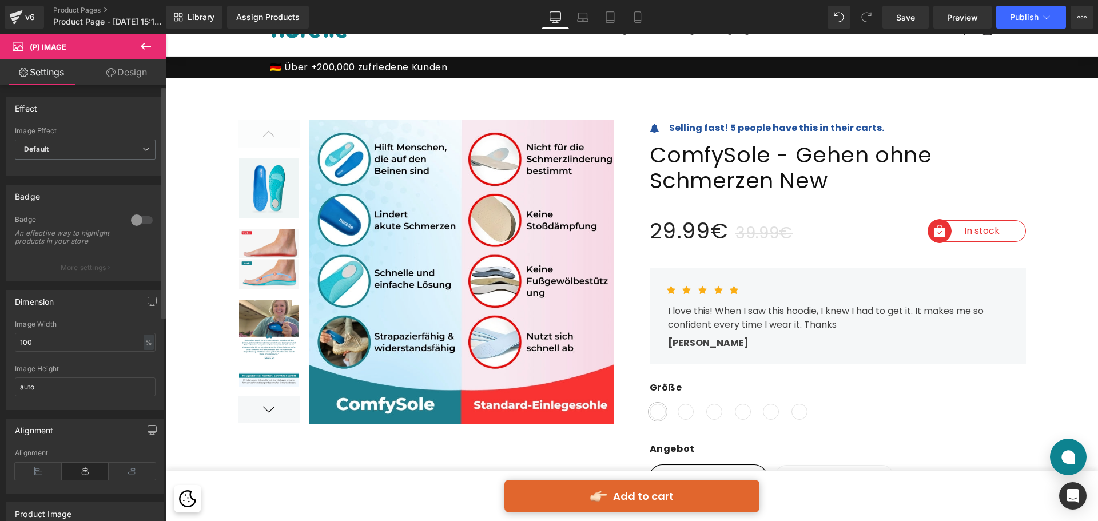
click at [139, 222] on div at bounding box center [141, 220] width 27 height 18
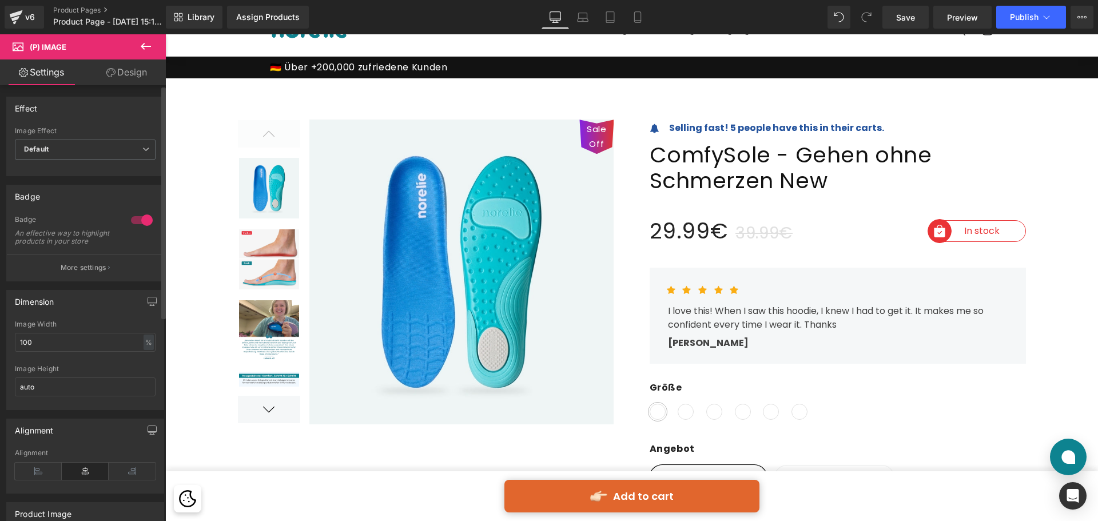
click at [139, 222] on div at bounding box center [141, 220] width 27 height 18
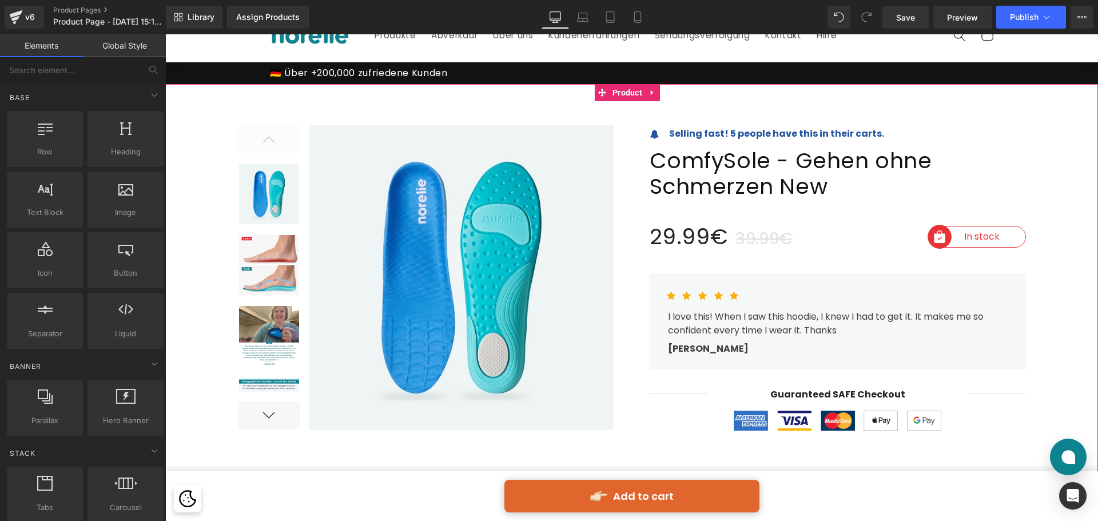
scroll to position [0, 0]
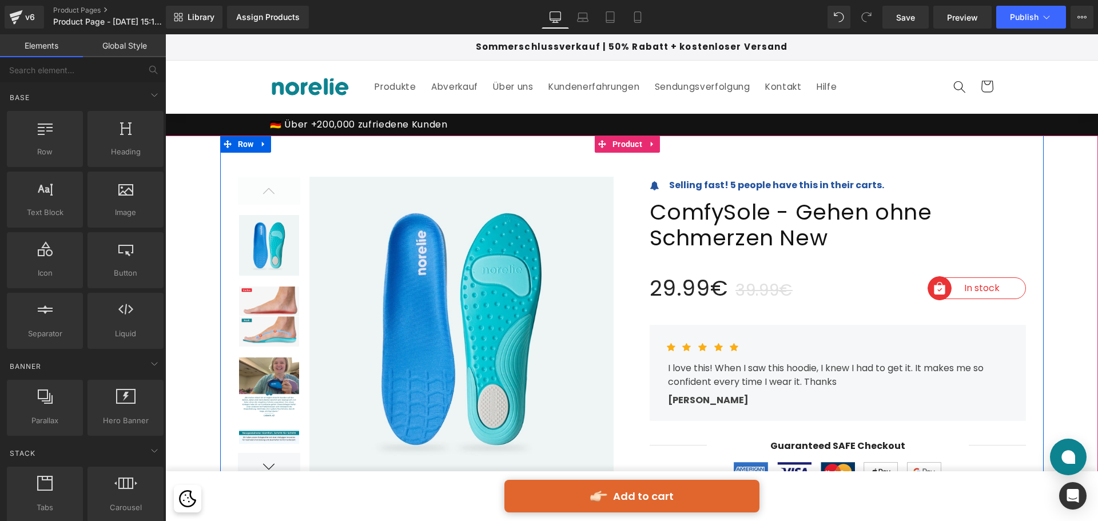
click at [773, 182] on strong "Selling fast! 5 people have this in their carts." at bounding box center [776, 184] width 215 height 13
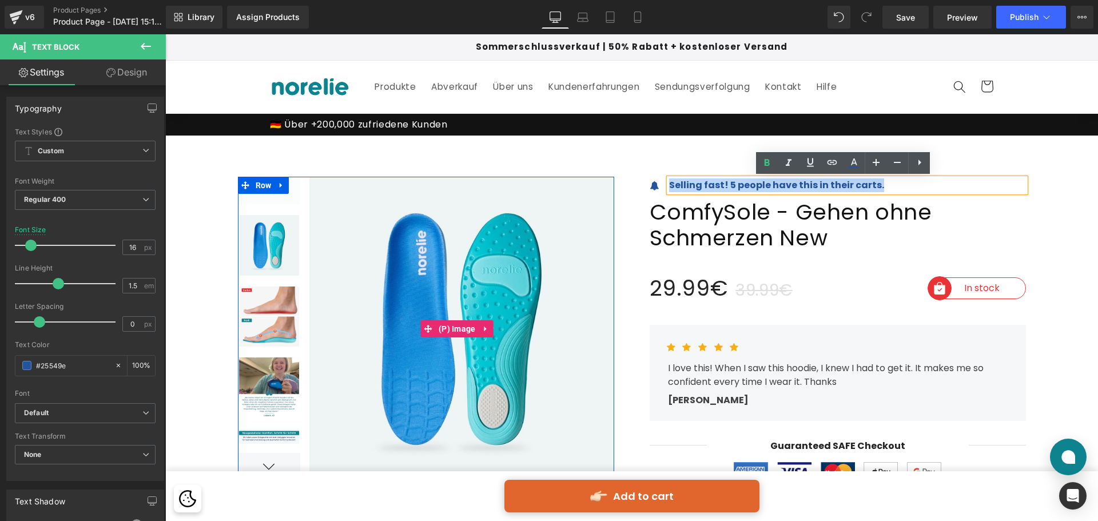
drag, startPoint x: 894, startPoint y: 181, endPoint x: 588, endPoint y: 186, distance: 305.9
click at [588, 186] on div at bounding box center [631, 331] width 823 height 393
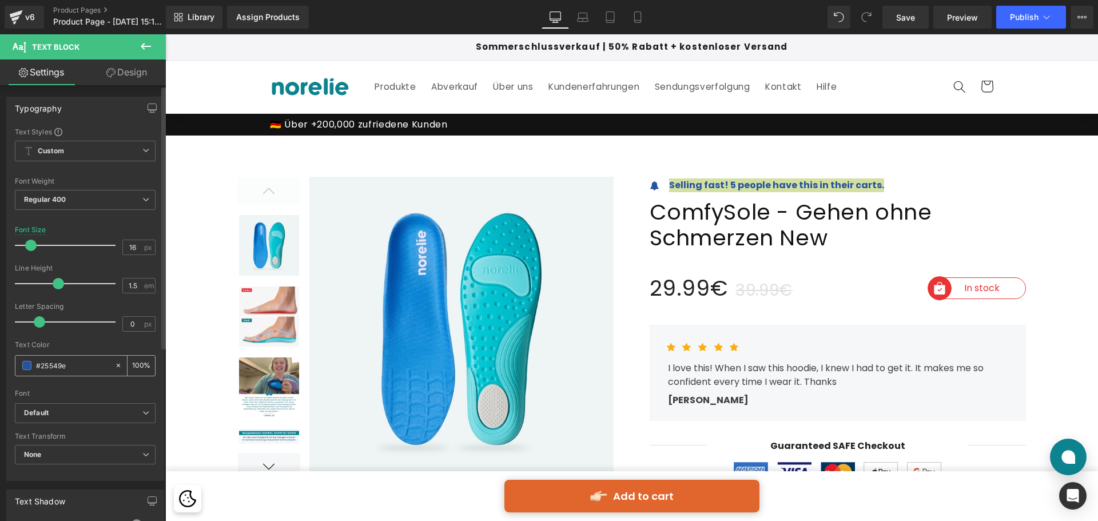
click at [23, 362] on span at bounding box center [26, 365] width 9 height 9
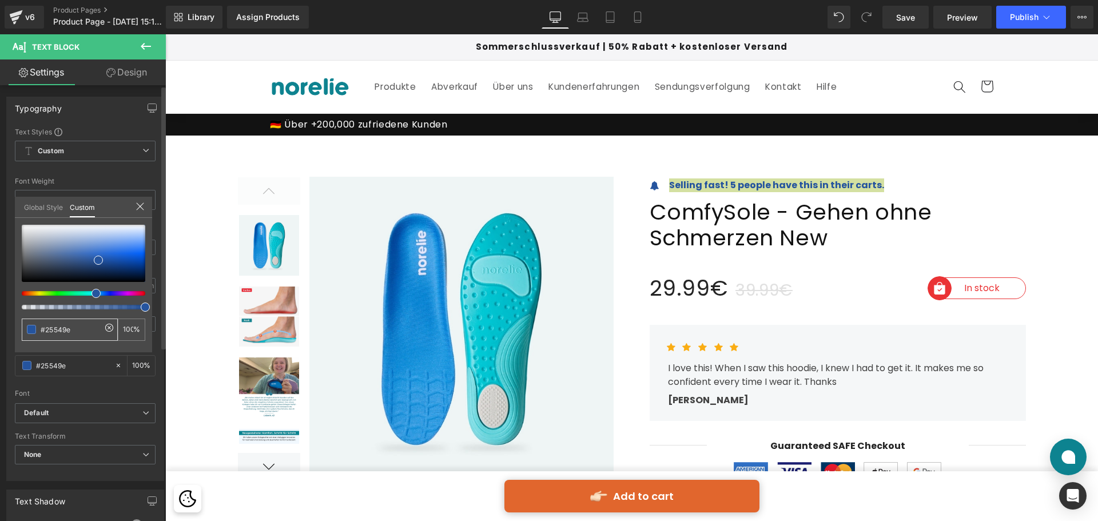
drag, startPoint x: 74, startPoint y: 328, endPoint x: 26, endPoint y: 333, distance: 48.8
click at [26, 333] on div "#25549e" at bounding box center [70, 329] width 96 height 22
type input "0d8390"
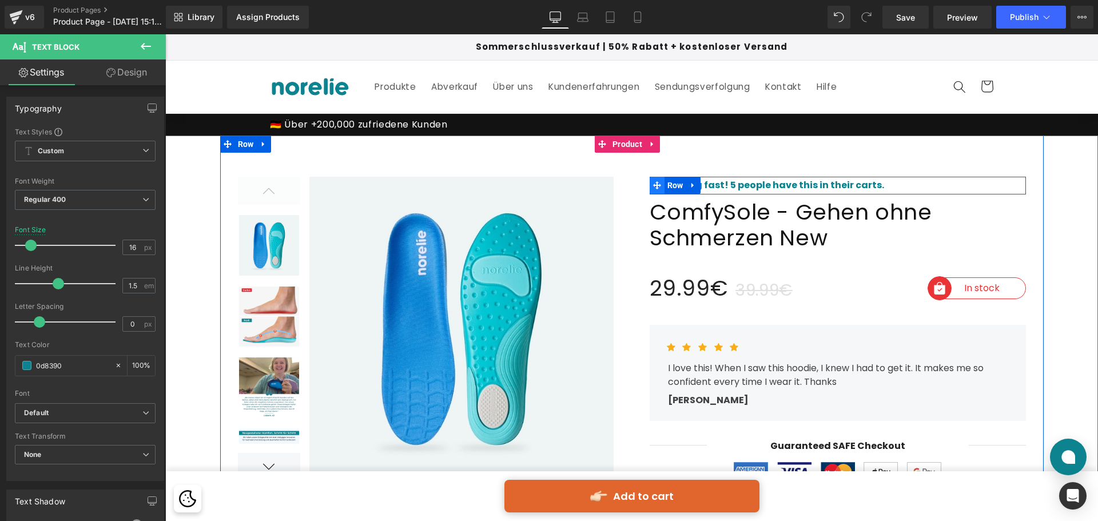
click at [653, 186] on icon at bounding box center [657, 185] width 8 height 9
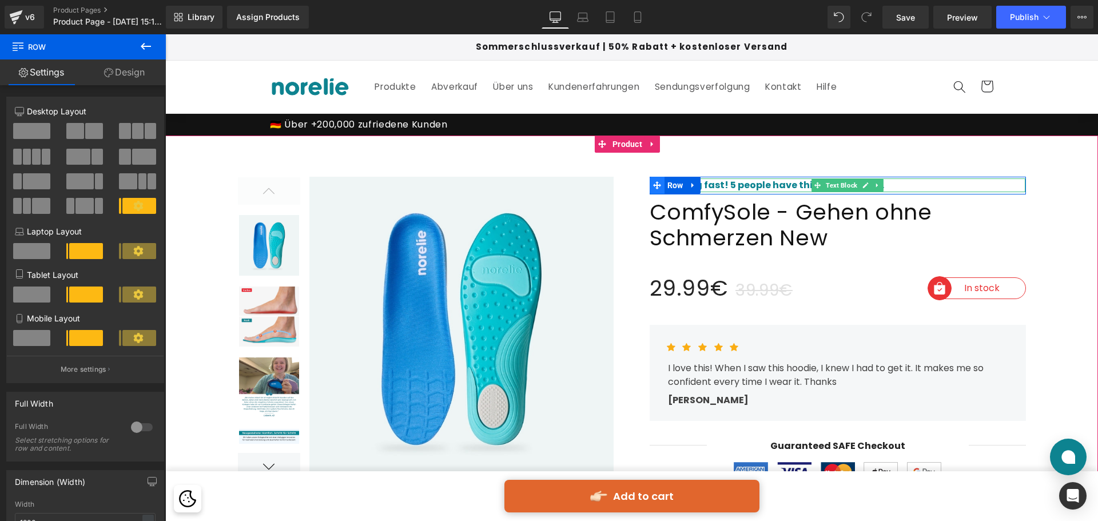
click at [732, 182] on strong "Selling fast! 5 people have this in their carts." at bounding box center [776, 184] width 215 height 13
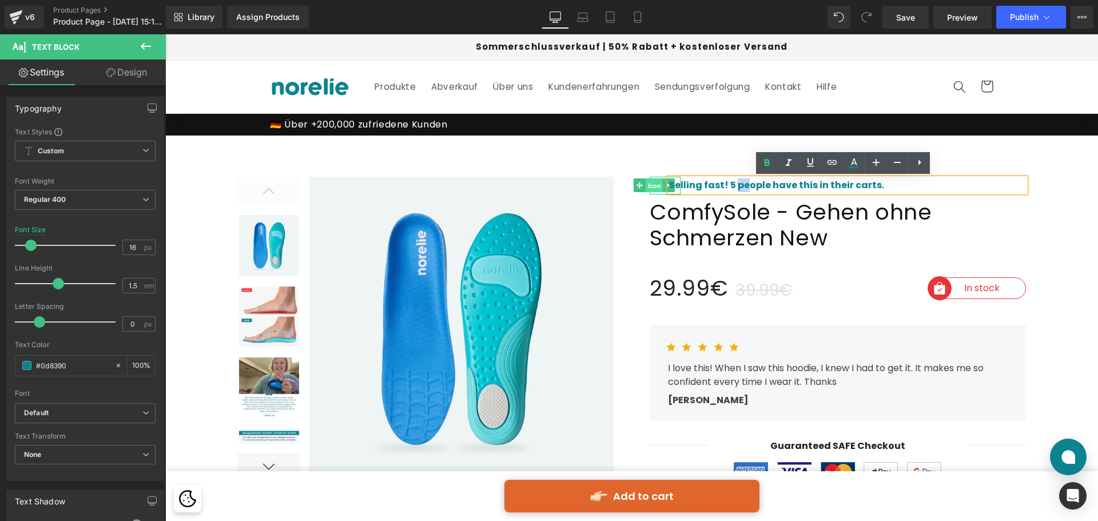
click at [649, 188] on span "Icon" at bounding box center [654, 186] width 18 height 14
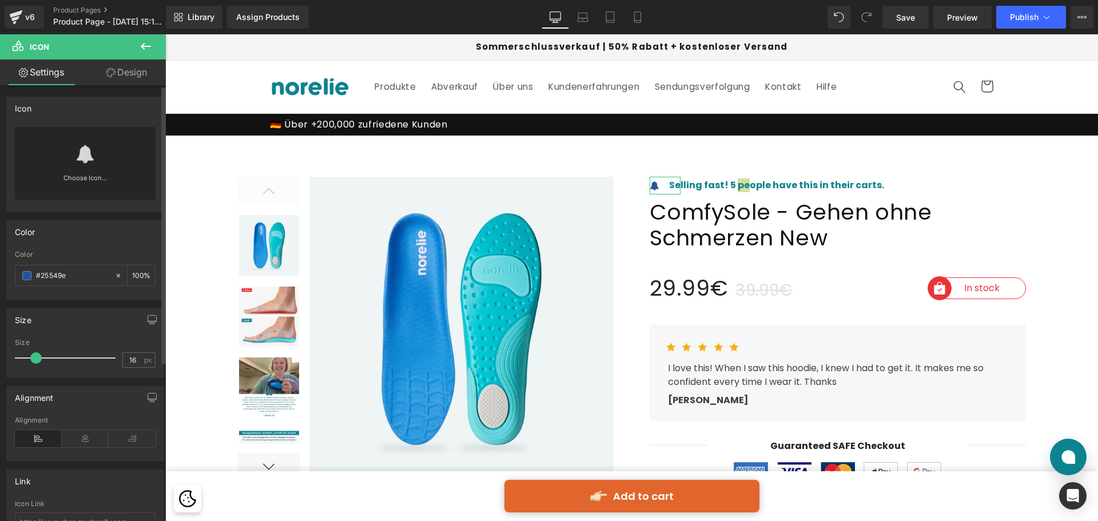
drag, startPoint x: 65, startPoint y: 271, endPoint x: 8, endPoint y: 273, distance: 56.6
click at [8, 273] on div "rgb(37, 84, 158) Color #25549e 100 %" at bounding box center [85, 274] width 157 height 49
drag, startPoint x: 65, startPoint y: 274, endPoint x: 48, endPoint y: 277, distance: 16.8
click at [48, 277] on input "0d8930" at bounding box center [72, 275] width 73 height 13
type input "0d8390"
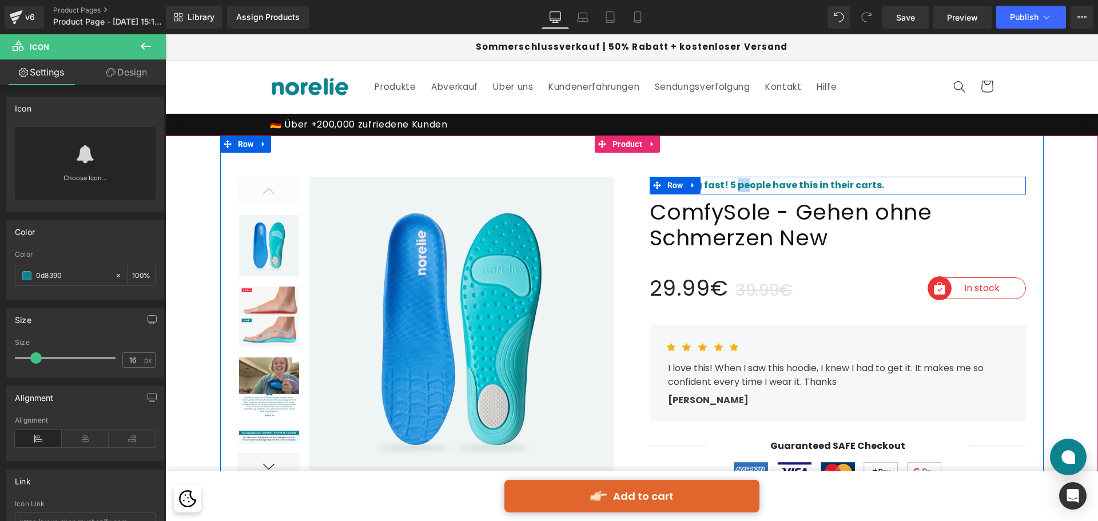
drag, startPoint x: 741, startPoint y: 207, endPoint x: 766, endPoint y: 228, distance: 32.5
click at [741, 207] on span "ComfySole - Gehen ohne Schmerzen New" at bounding box center [837, 225] width 376 height 52
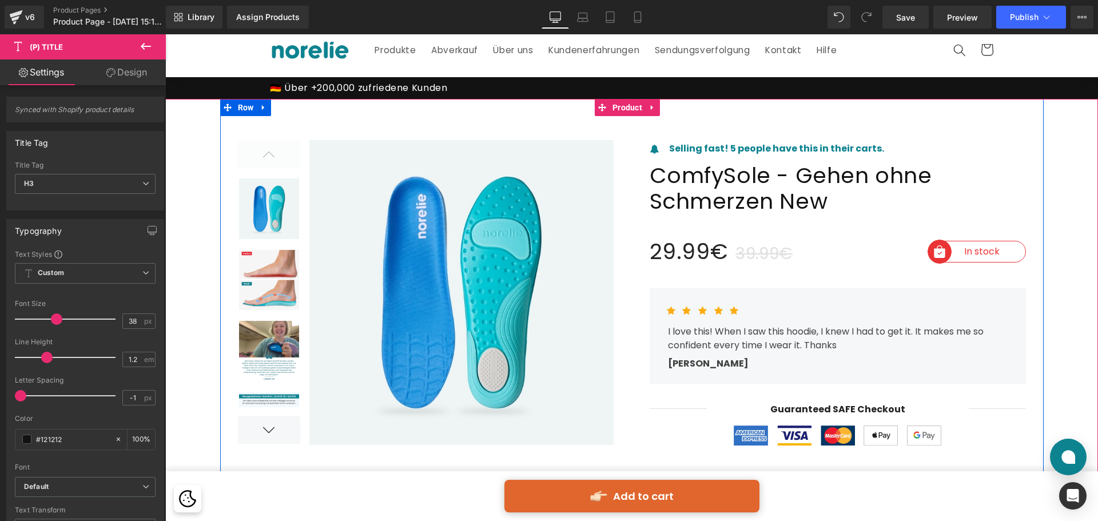
scroll to position [57, 0]
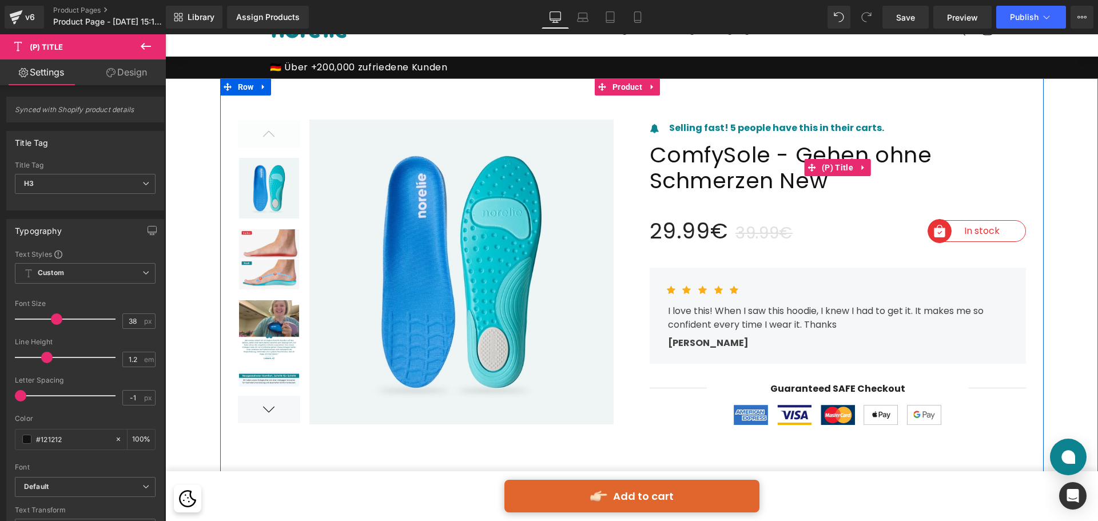
click at [773, 154] on span "ComfySole - Gehen ohne Schmerzen New" at bounding box center [837, 168] width 376 height 52
click at [766, 151] on span "ComfySole - Gehen ohne Schmerzen New" at bounding box center [837, 168] width 376 height 52
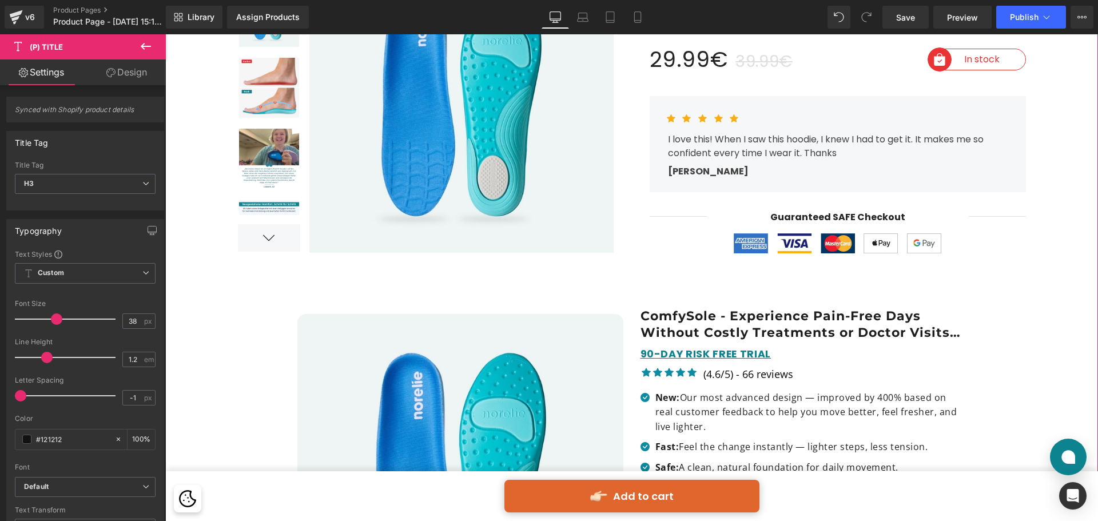
scroll to position [343, 0]
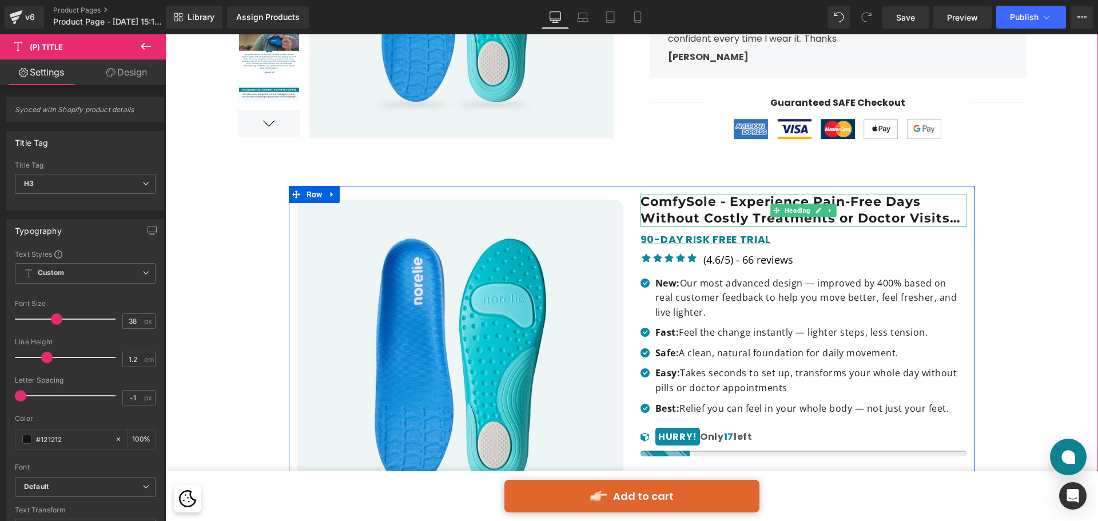
click at [692, 210] on h1 "ComfySole - Experience Pain-Free Days Without Costly Treatments or Doctor Visit…" at bounding box center [803, 210] width 326 height 33
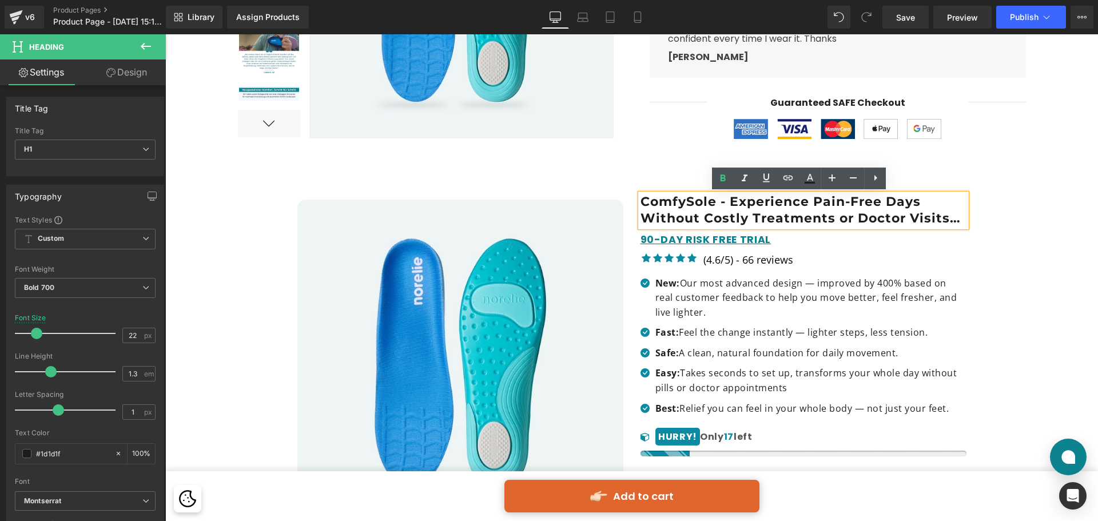
click at [853, 207] on h1 "ComfySole - Experience Pain-Free Days Without Costly Treatments or Doctor Visit…" at bounding box center [803, 210] width 326 height 33
click at [975, 216] on div at bounding box center [631, 497] width 932 height 1410
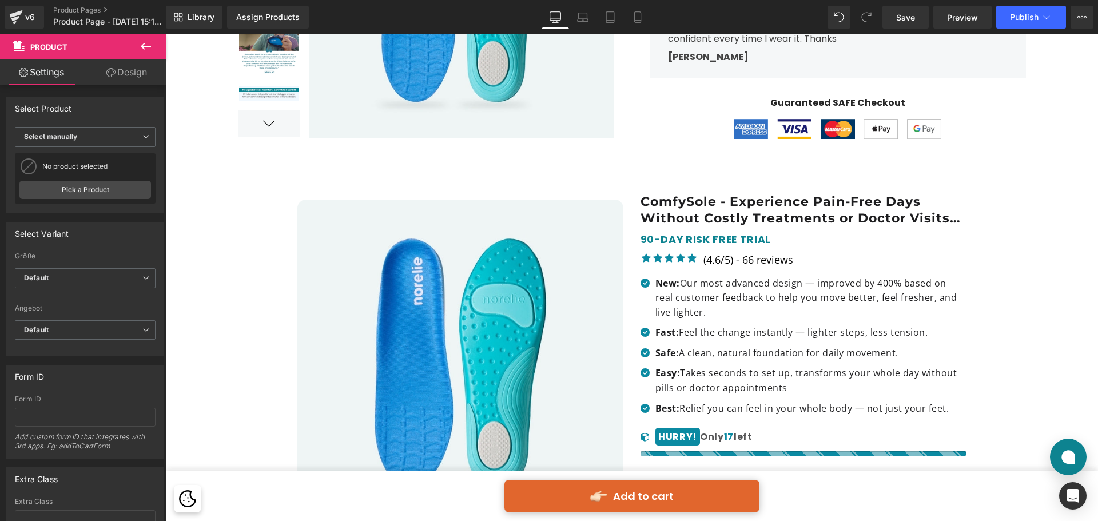
drag, startPoint x: 796, startPoint y: 209, endPoint x: 843, endPoint y: 337, distance: 136.6
click at [809, 180] on div at bounding box center [631, 497] width 932 height 1410
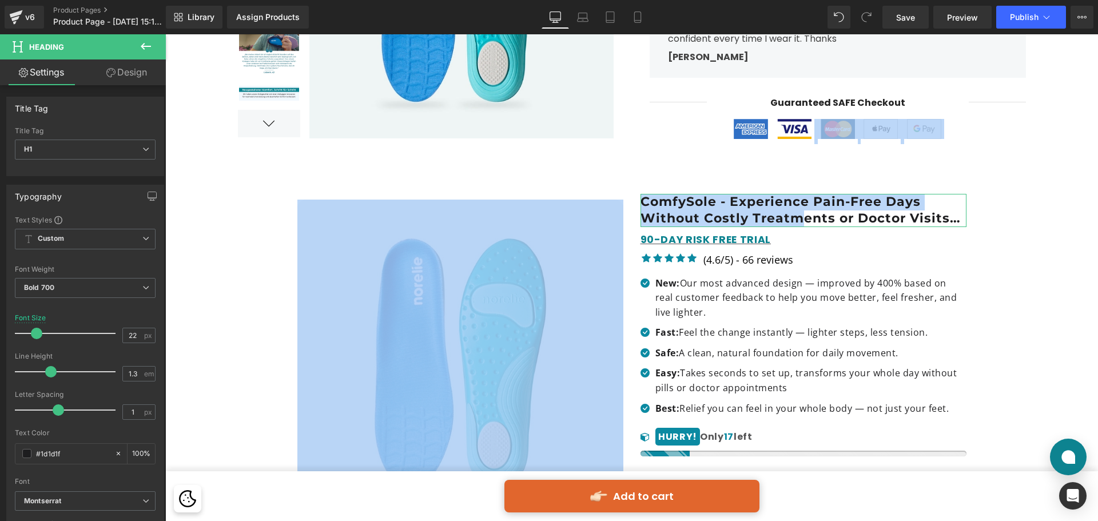
scroll to position [229, 0]
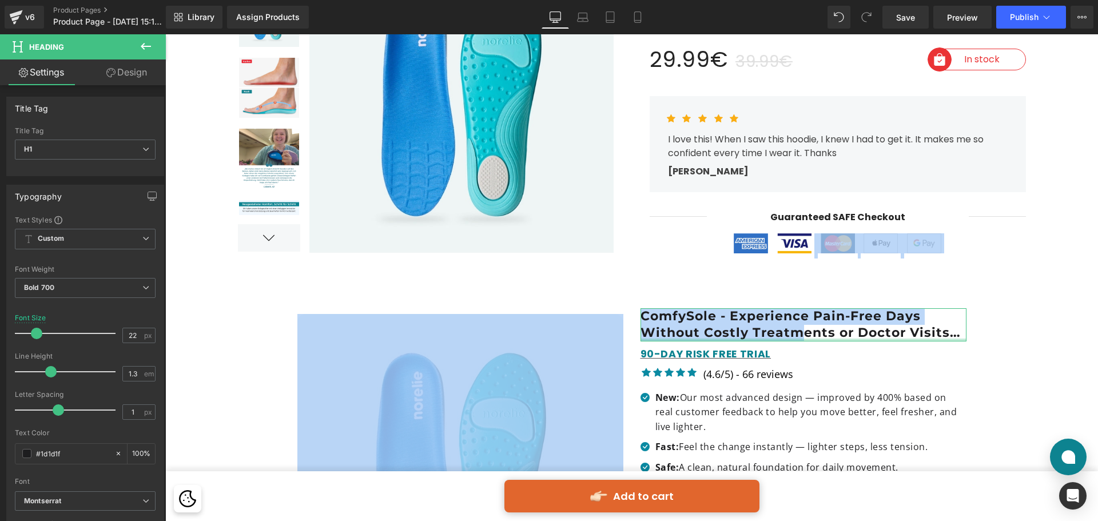
click at [860, 340] on div at bounding box center [803, 339] width 326 height 3
click at [930, 341] on div "ComfySole - Experience Pain-Free Days Without Costly Treatments or Doctor Visit…" at bounding box center [803, 324] width 326 height 33
click at [902, 341] on div "ComfySole - Experience Pain-Free Days Without Costly Treatments or Doctor Visit…" at bounding box center [803, 324] width 326 height 33
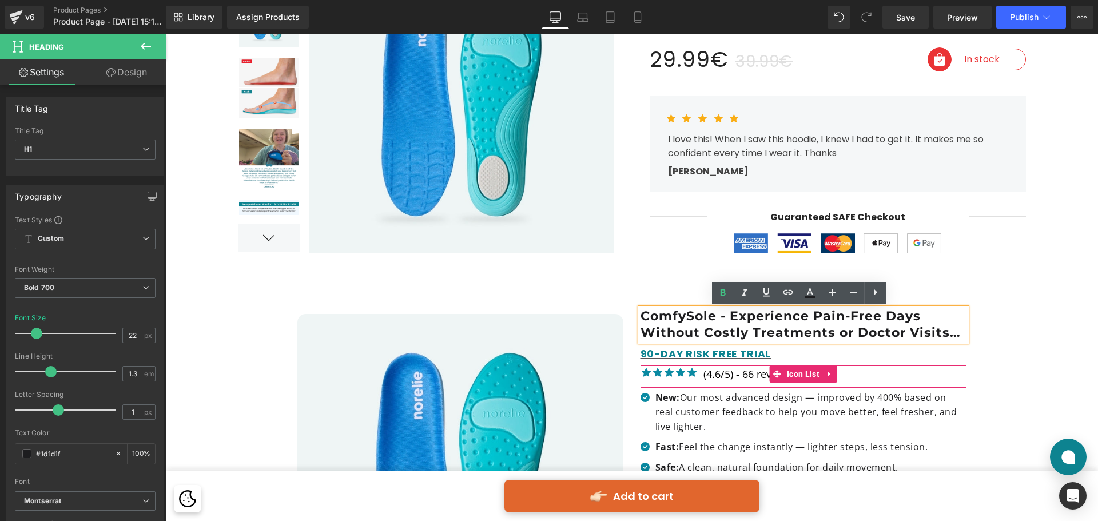
click at [956, 280] on div at bounding box center [631, 103] width 823 height 393
click at [894, 278] on div at bounding box center [631, 103] width 823 height 393
click at [891, 319] on h1 "ComfySole - Experience Pain-Free Days Without Costly Treatments or Doctor Visit…" at bounding box center [803, 324] width 326 height 33
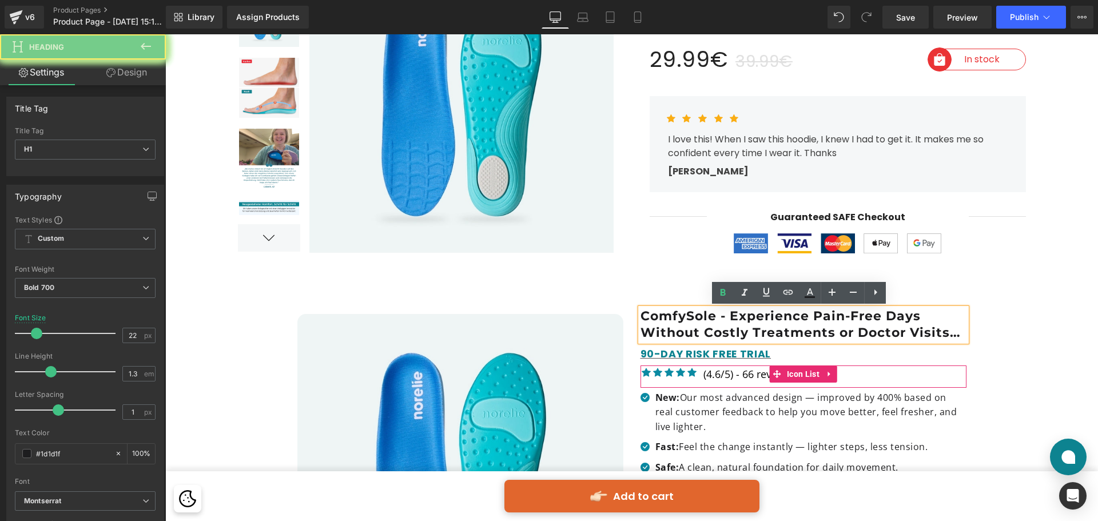
click at [860, 320] on h1 "ComfySole - Experience Pain-Free Days Without Costly Treatments or Doctor Visit…" at bounding box center [803, 324] width 326 height 33
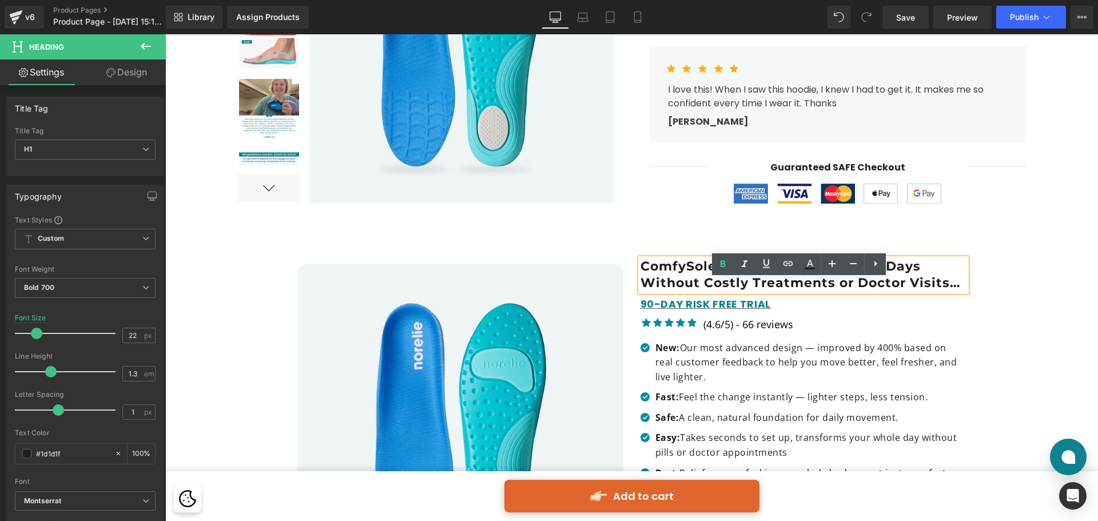
scroll to position [286, 0]
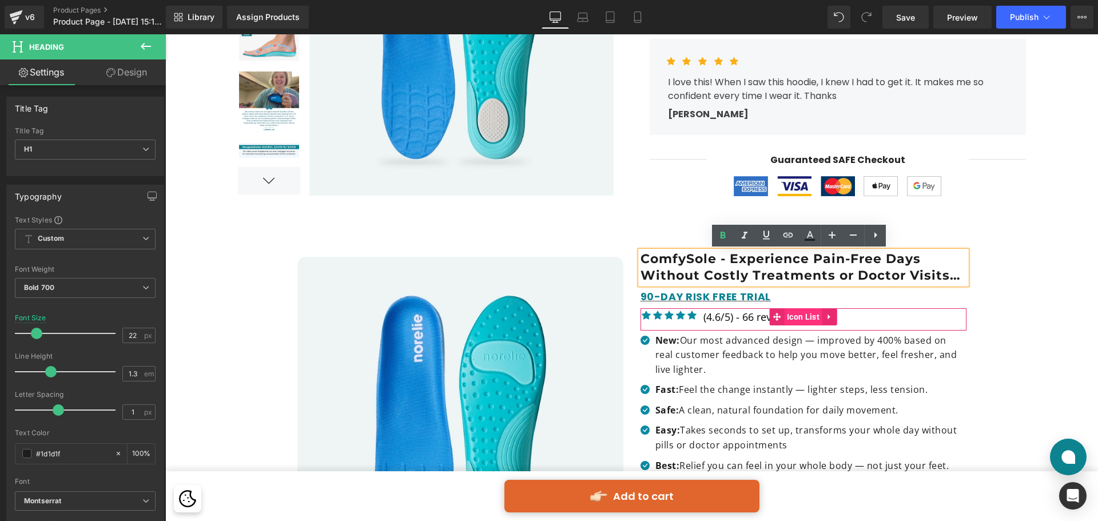
click at [811, 317] on span "Icon List" at bounding box center [803, 316] width 38 height 17
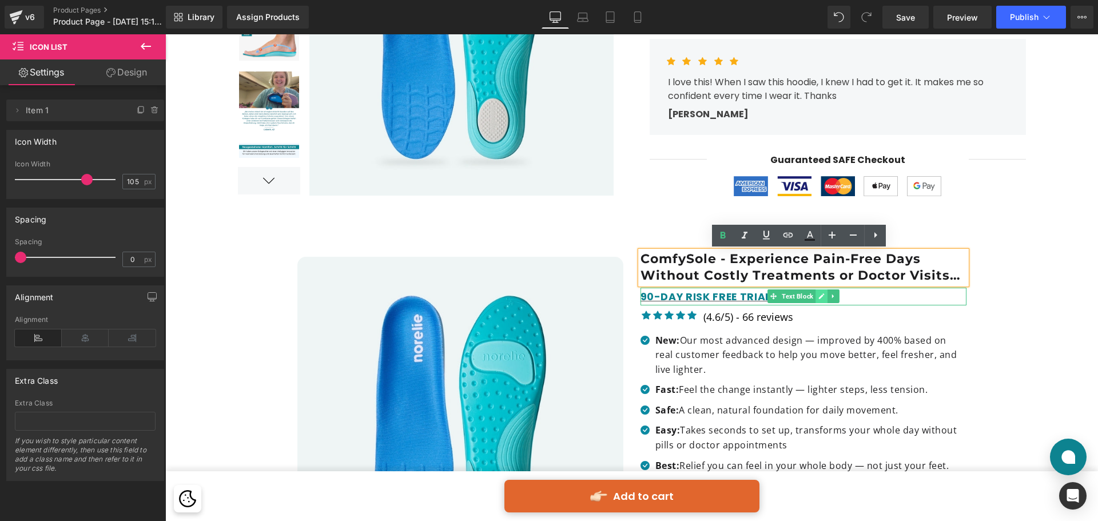
click at [815, 302] on link at bounding box center [821, 296] width 12 height 14
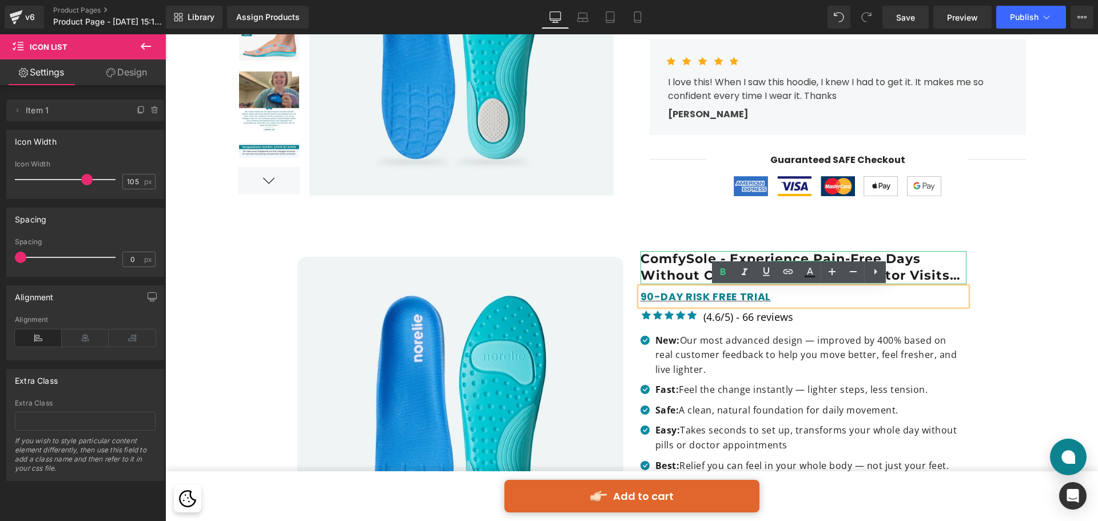
click at [687, 256] on h1 "ComfySole - Experience Pain-Free Days Without Costly Treatments or Doctor Visit…" at bounding box center [803, 267] width 326 height 33
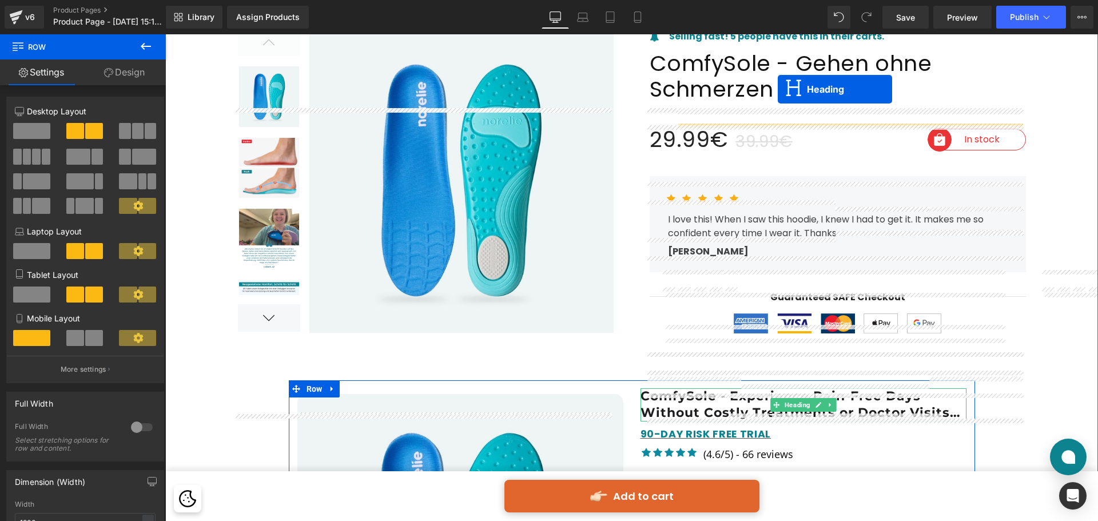
scroll to position [69, 0]
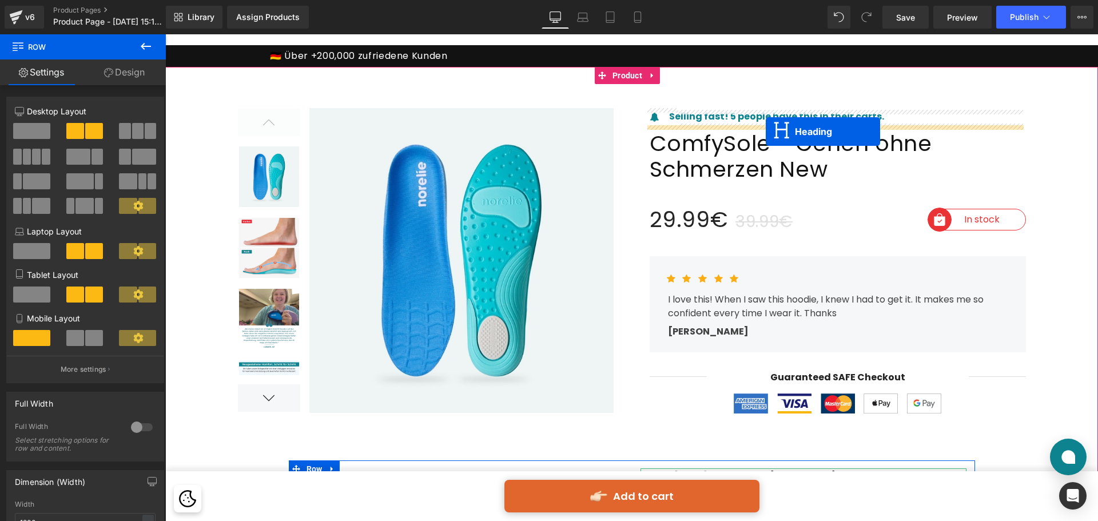
drag, startPoint x: 775, startPoint y: 268, endPoint x: 765, endPoint y: 131, distance: 137.0
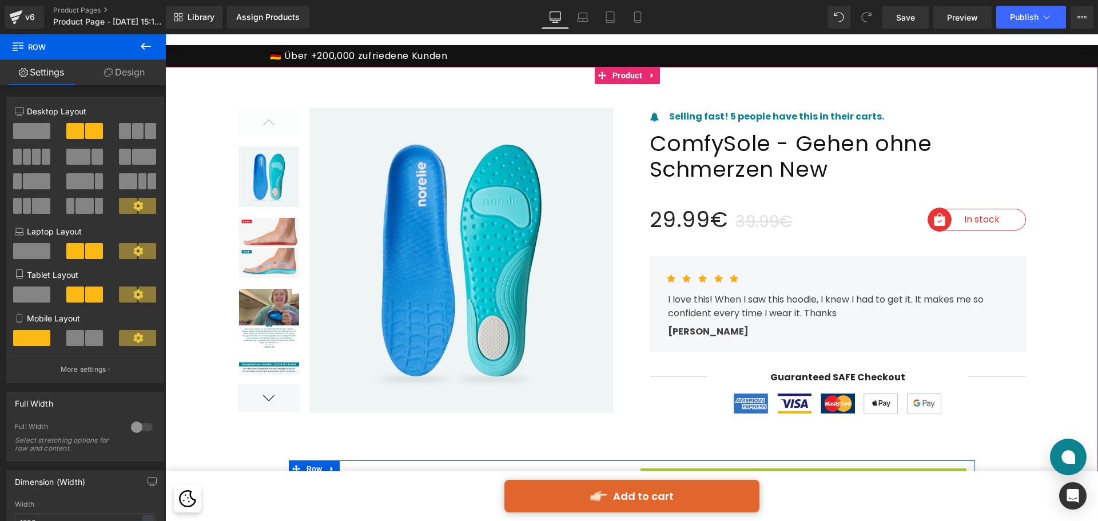
drag, startPoint x: 745, startPoint y: 141, endPoint x: 783, endPoint y: 222, distance: 89.8
click at [745, 135] on span "ComfySole - Gehen ohne Schmerzen New" at bounding box center [837, 156] width 376 height 52
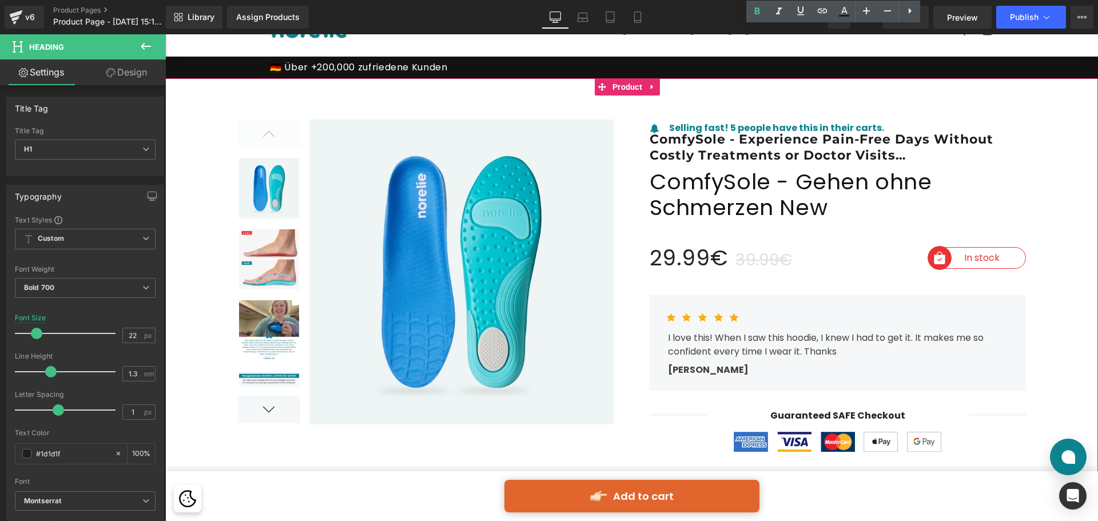
scroll to position [0, 0]
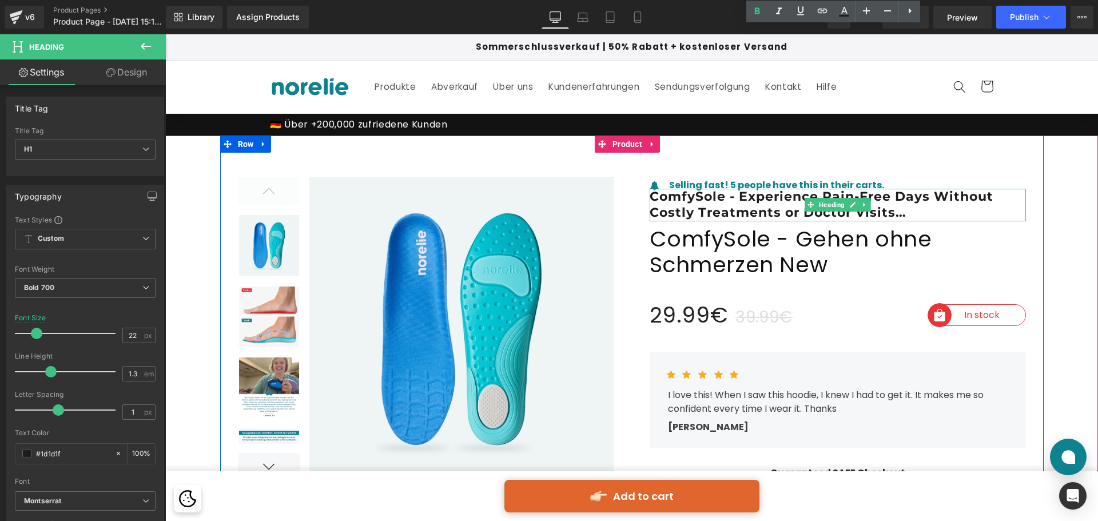
click at [845, 312] on icon at bounding box center [848, 311] width 6 height 6
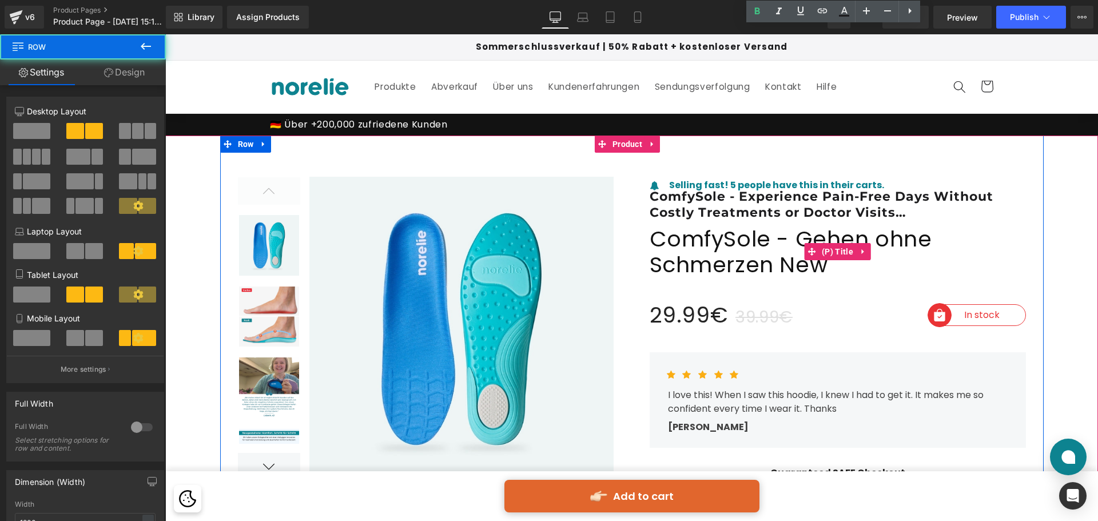
click at [959, 230] on span "ComfySole - Gehen ohne Schmerzen New" at bounding box center [837, 252] width 376 height 52
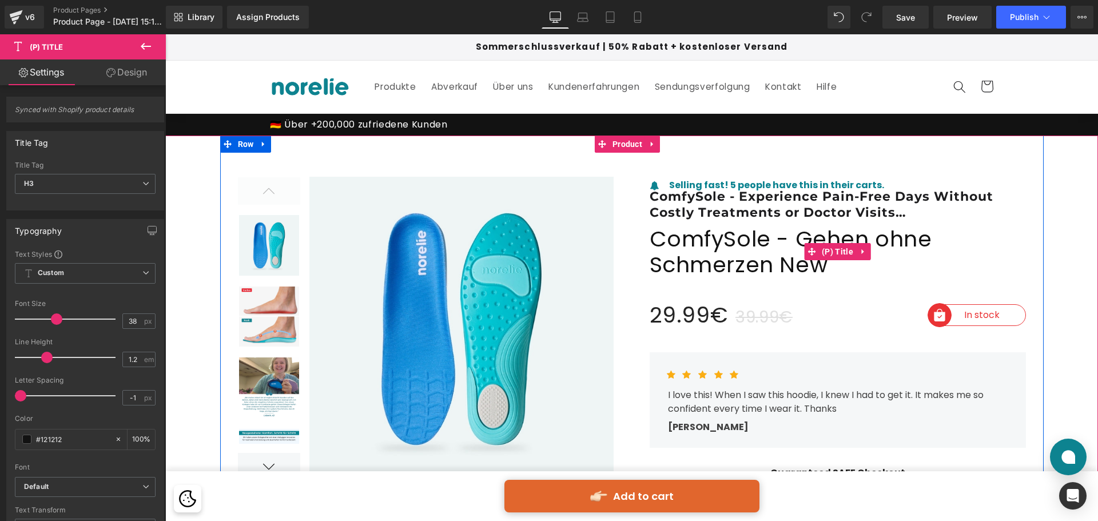
click at [735, 212] on h1 "ComfySole - Experience Pain-Free Days Without Costly Treatments or Doctor Visit…" at bounding box center [837, 205] width 376 height 33
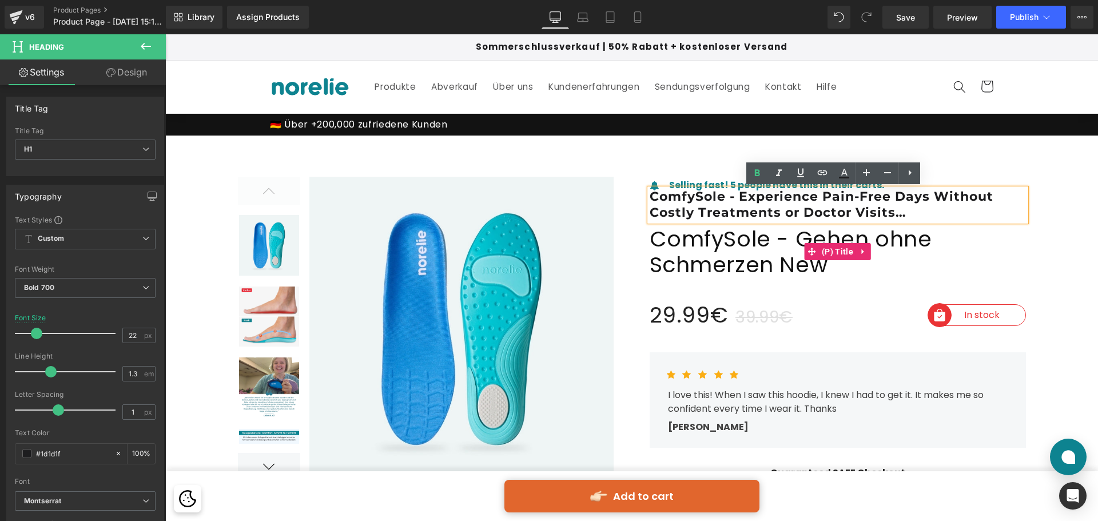
click at [848, 261] on span "ComfySole - Gehen ohne Schmerzen New" at bounding box center [837, 252] width 376 height 52
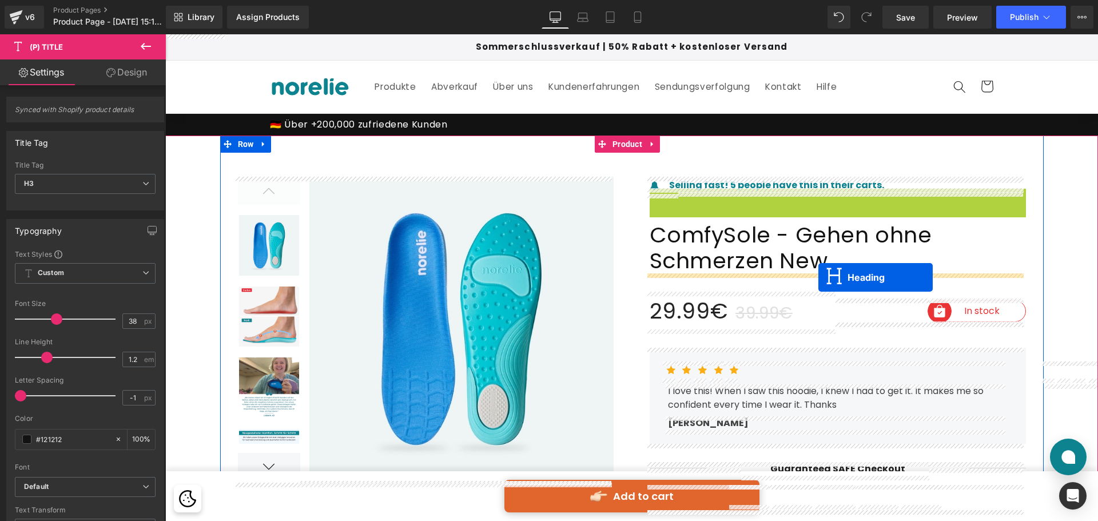
drag, startPoint x: 831, startPoint y: 202, endPoint x: 818, endPoint y: 277, distance: 76.5
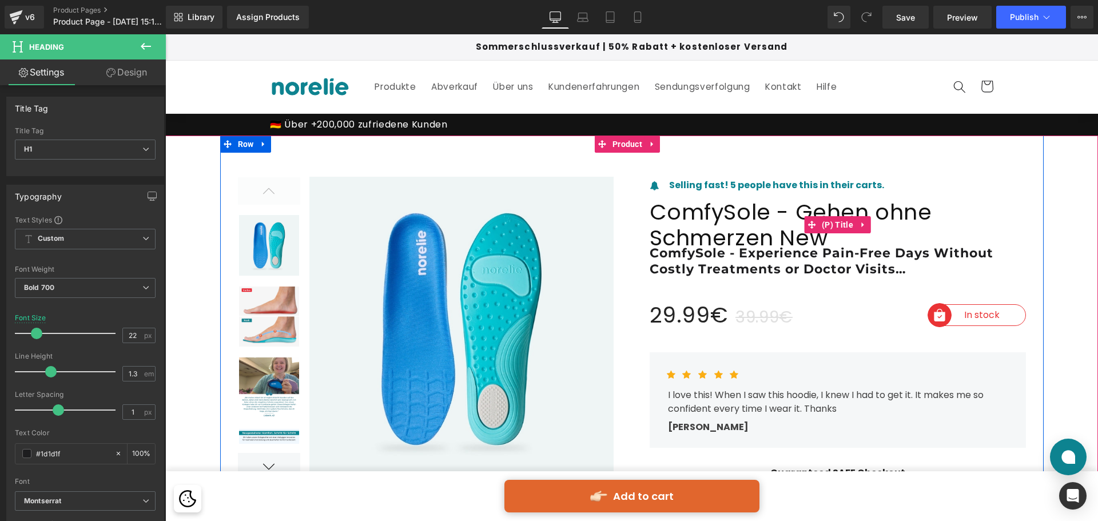
click at [823, 213] on span "ComfySole - Gehen ohne Schmerzen New" at bounding box center [837, 225] width 376 height 52
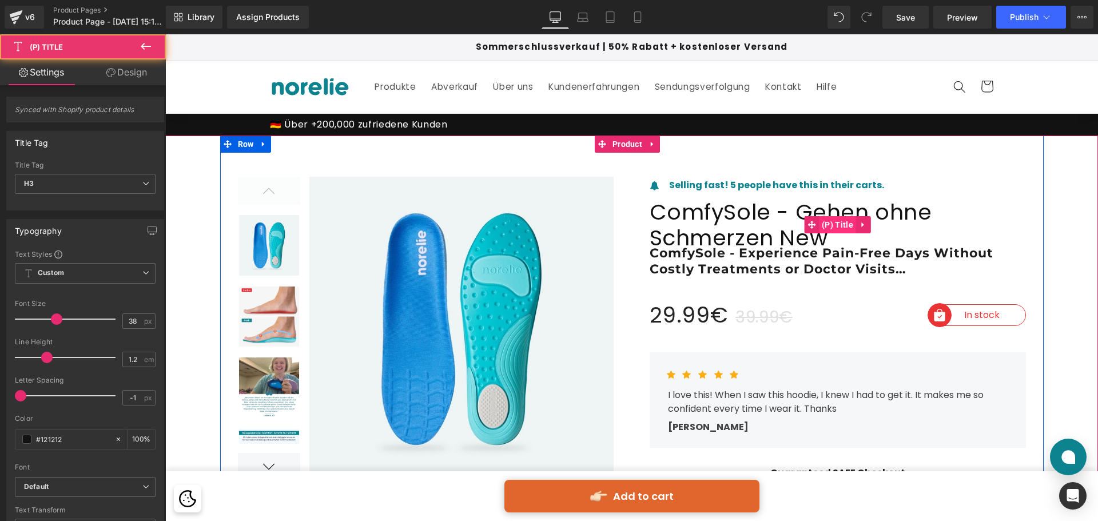
click at [821, 226] on span "(P) Title" at bounding box center [837, 224] width 37 height 17
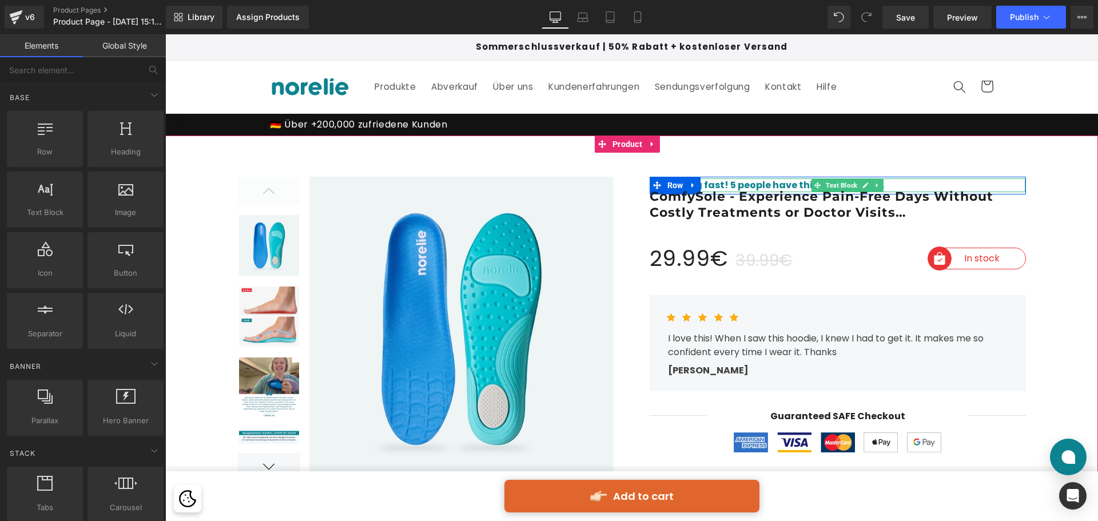
click at [785, 184] on strong "Selling fast! 5 people have this in their carts." at bounding box center [776, 184] width 215 height 13
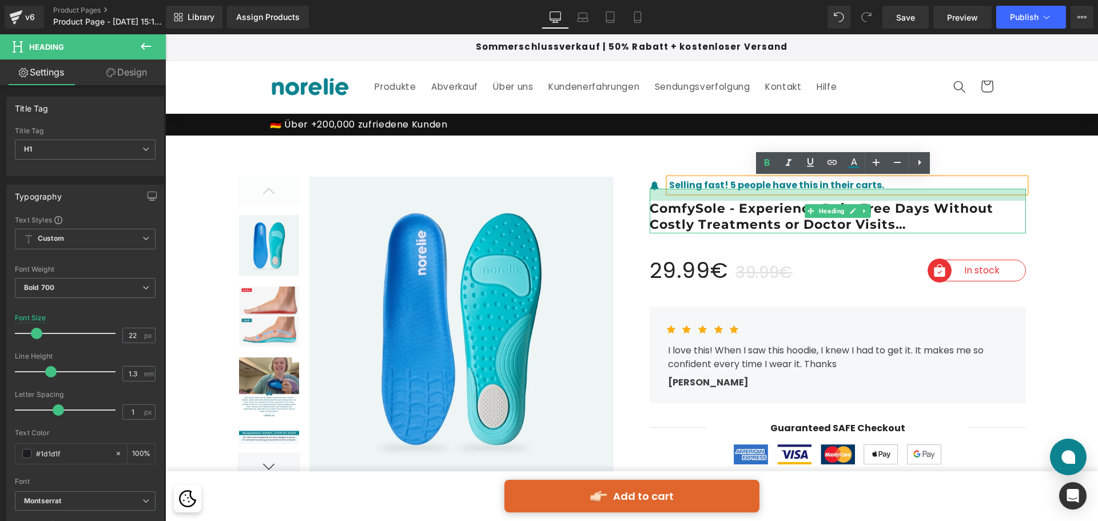
drag, startPoint x: 795, startPoint y: 188, endPoint x: 802, endPoint y: 200, distance: 13.6
click at [802, 200] on div at bounding box center [837, 195] width 376 height 12
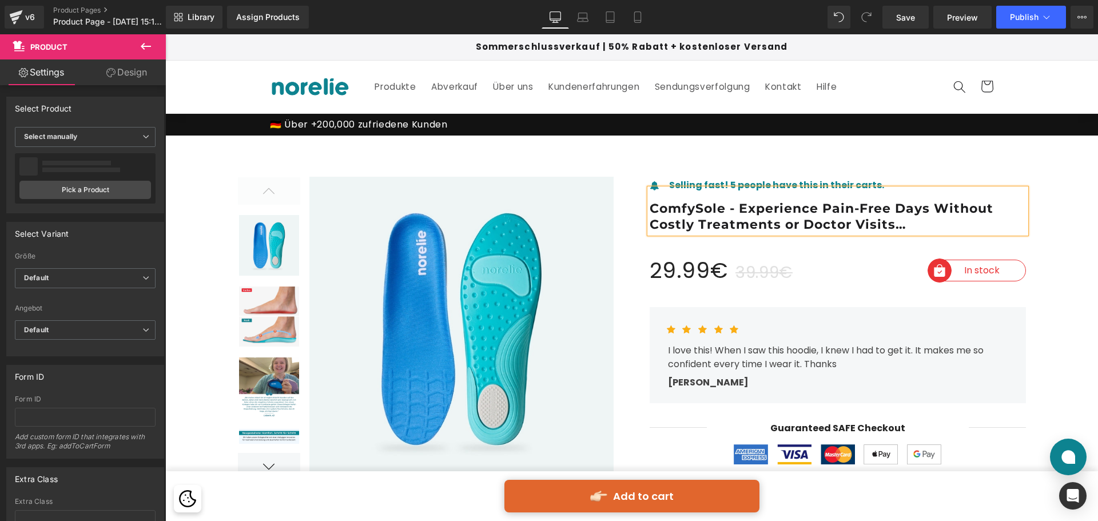
click at [718, 205] on h1 "ComfySole - Experience Pain-Free Days Without Costly Treatments or Doctor Visit…" at bounding box center [837, 217] width 376 height 33
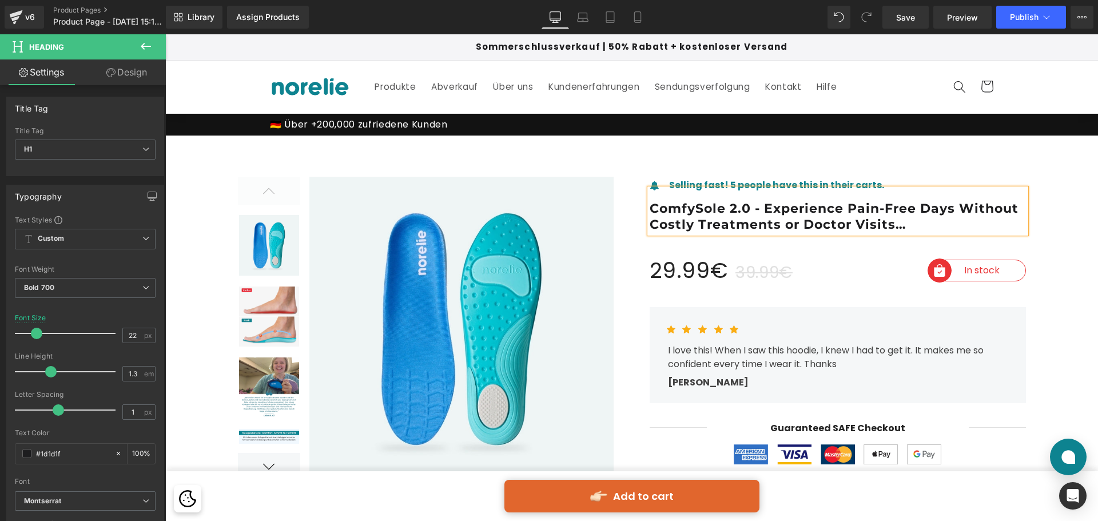
click at [886, 220] on h1 "ComfySole 2.0 - Experience Pain-Free Days Without Costly Treatments or Doctor V…" at bounding box center [837, 217] width 376 height 33
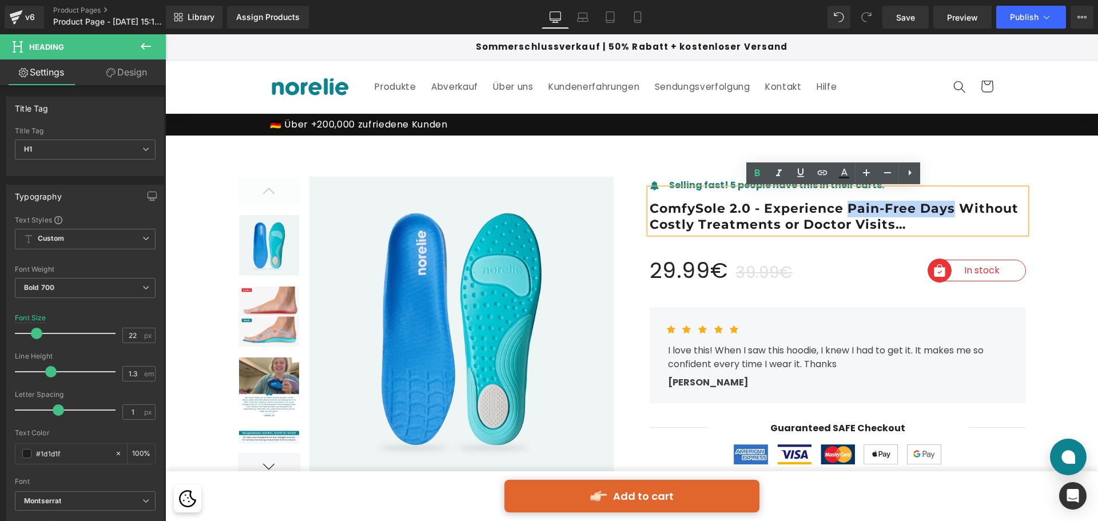
drag, startPoint x: 844, startPoint y: 208, endPoint x: 947, endPoint y: 210, distance: 103.5
click at [947, 210] on h1 "ComfySole 2.0 - Experience Pain-Free Days Without Costly Treatments or Doctor V…" at bounding box center [837, 217] width 376 height 33
copy h1 "Pain-Free Days"
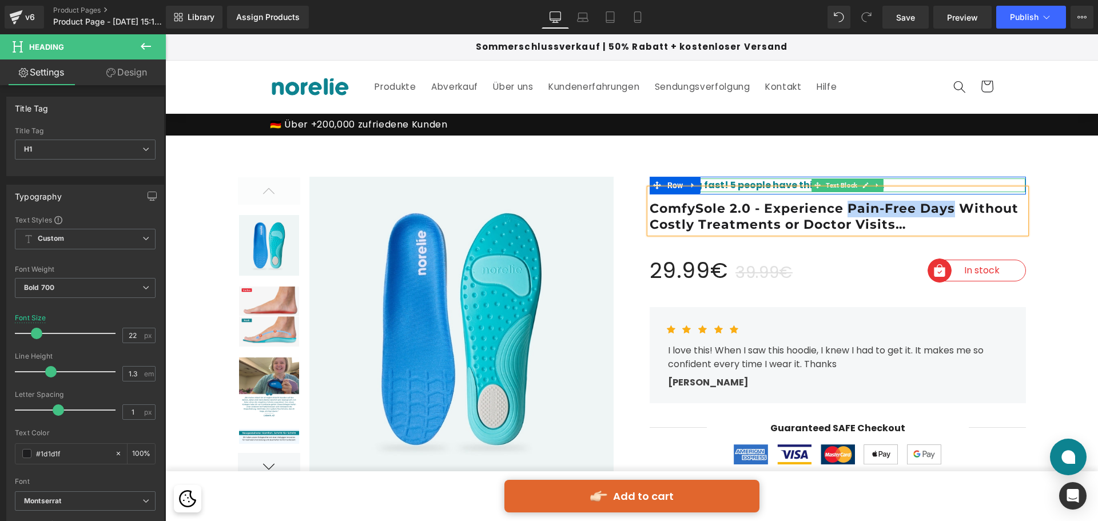
drag, startPoint x: 749, startPoint y: 184, endPoint x: 735, endPoint y: 172, distance: 18.7
click at [749, 184] on strong "Selling fast! 5 people have this in their carts." at bounding box center [776, 184] width 215 height 13
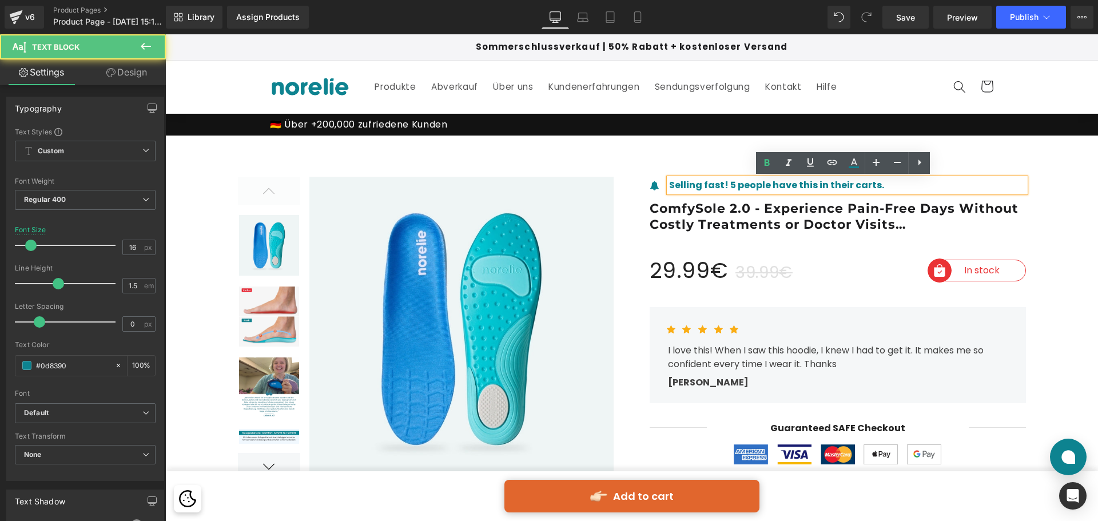
click at [725, 161] on div at bounding box center [631, 329] width 823 height 389
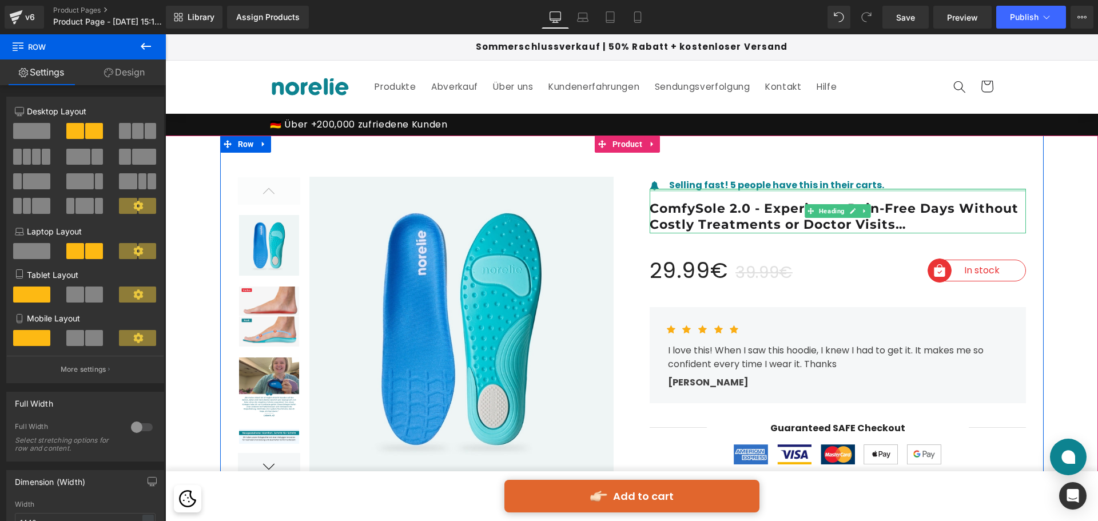
click at [650, 189] on div at bounding box center [837, 190] width 376 height 3
click at [649, 179] on div "Icon Selling fast! 5 people have this in their carts. Text Block Row" at bounding box center [837, 185] width 376 height 17
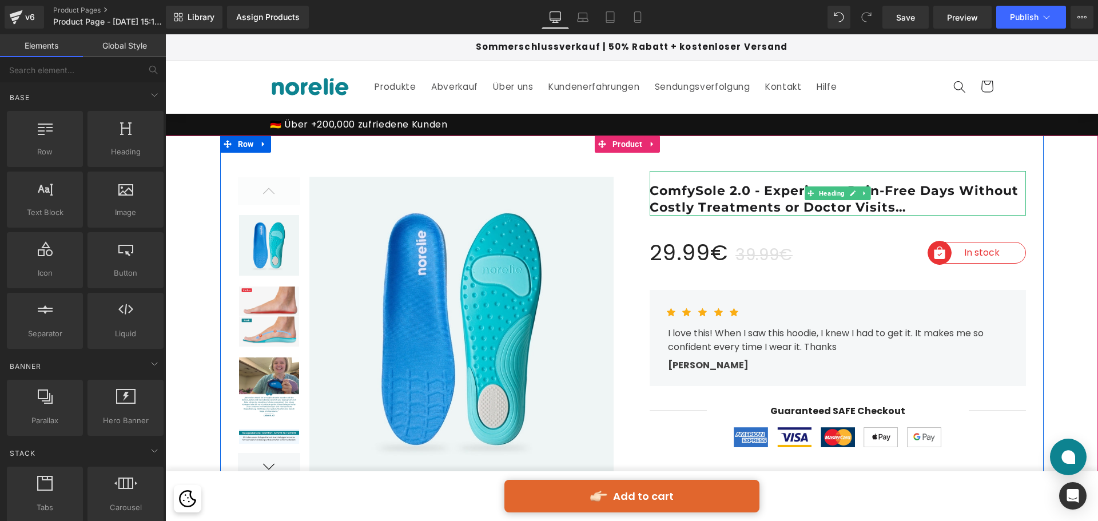
click at [731, 186] on h1 "ComfySole 2.0 - Experience Pain-Free Days Without Costly Treatments or Doctor V…" at bounding box center [837, 199] width 376 height 33
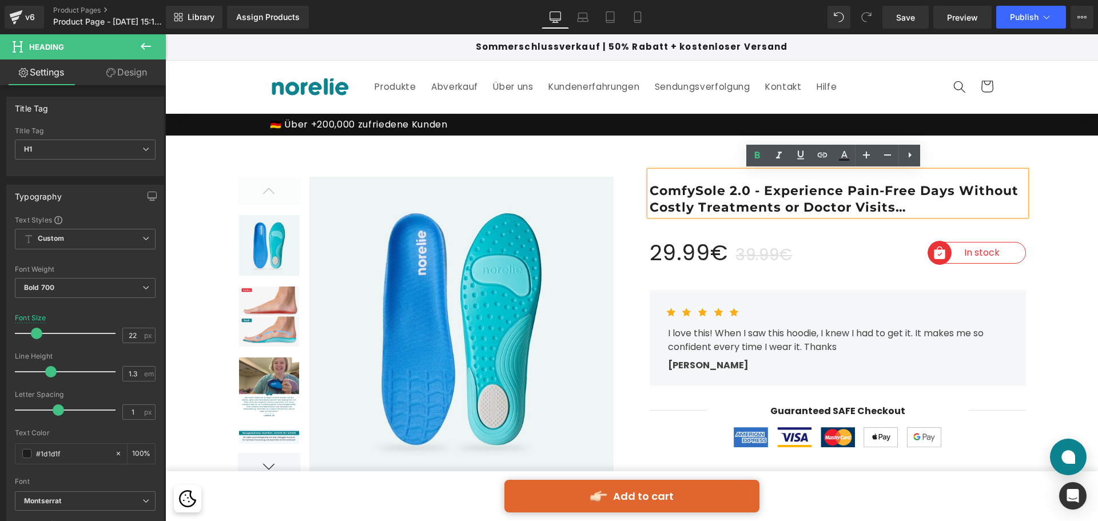
click at [649, 216] on div "ComfySole 2.0 - Experience Pain-Free Days Without Costly Treatments or Doctor V…" at bounding box center [837, 193] width 376 height 45
click at [619, 211] on div at bounding box center [426, 330] width 412 height 306
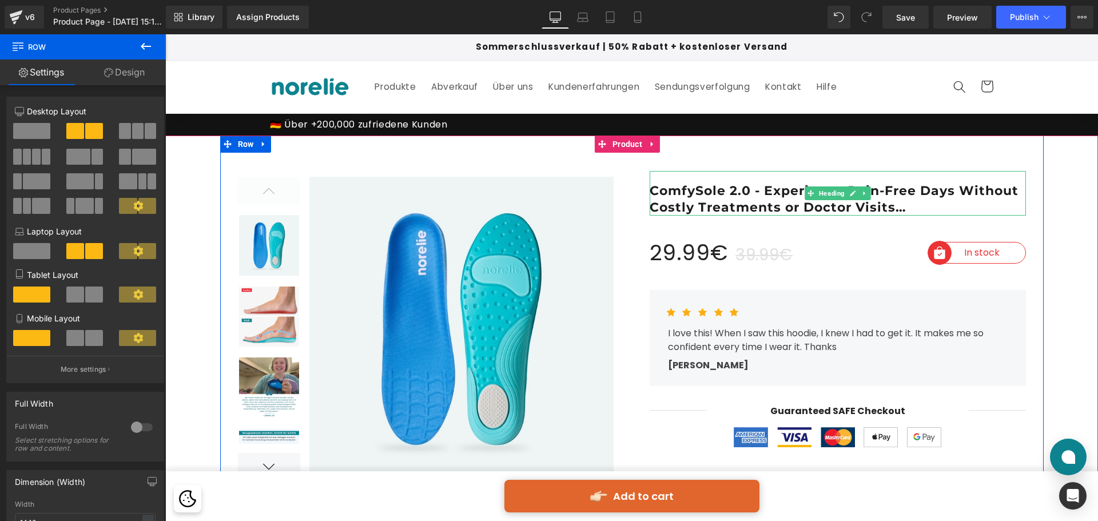
click at [714, 196] on h1 "ComfySole 2.0 - Experience Pain-Free Days Without Costly Treatments or Doctor V…" at bounding box center [837, 199] width 376 height 33
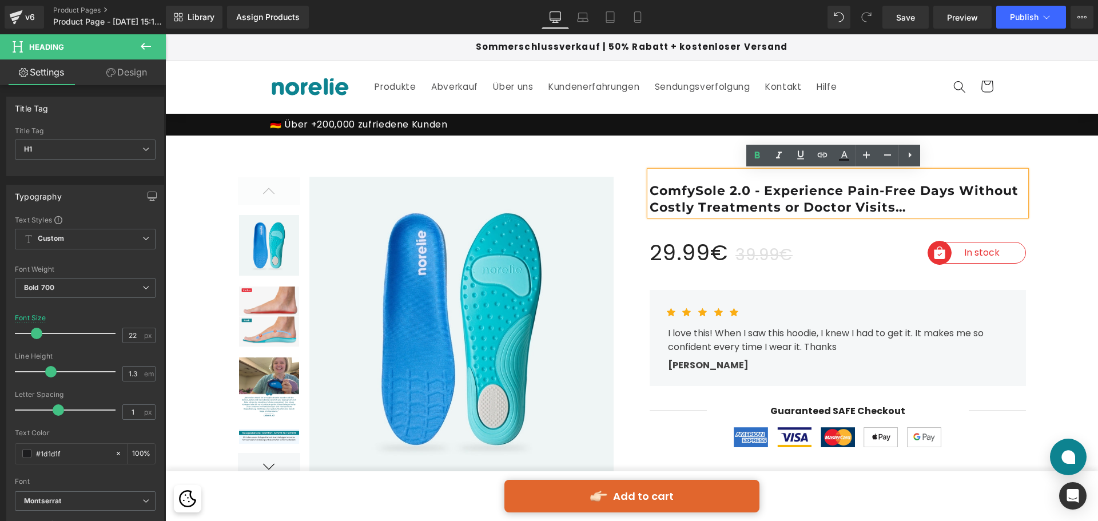
click at [804, 225] on div "ComfySole 2.0 - Experience Pain-Free Days Without Costly Treatments or Doctor V…" at bounding box center [838, 315] width 412 height 276
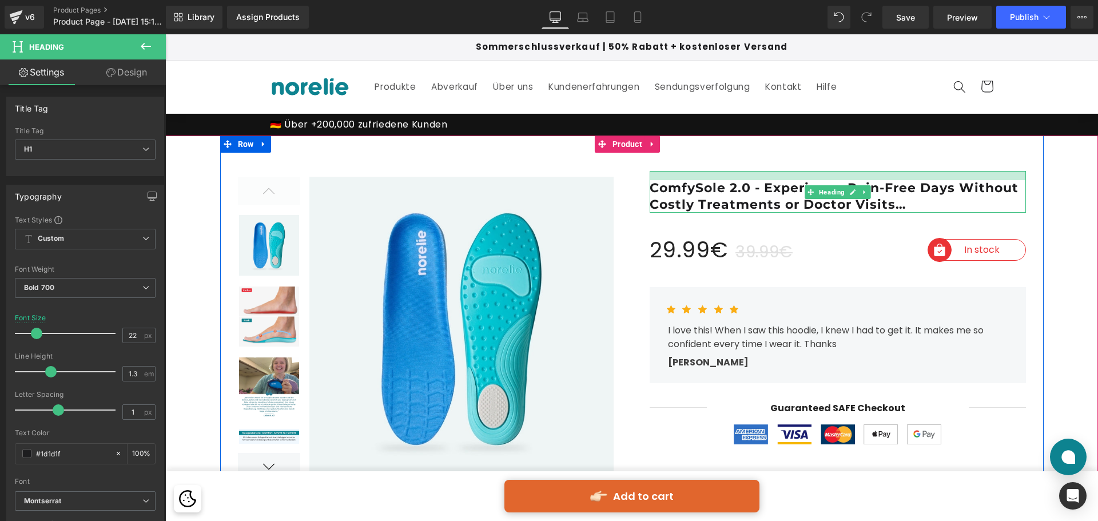
drag, startPoint x: 807, startPoint y: 173, endPoint x: 784, endPoint y: 249, distance: 79.2
click at [798, 149] on div at bounding box center [631, 329] width 823 height 389
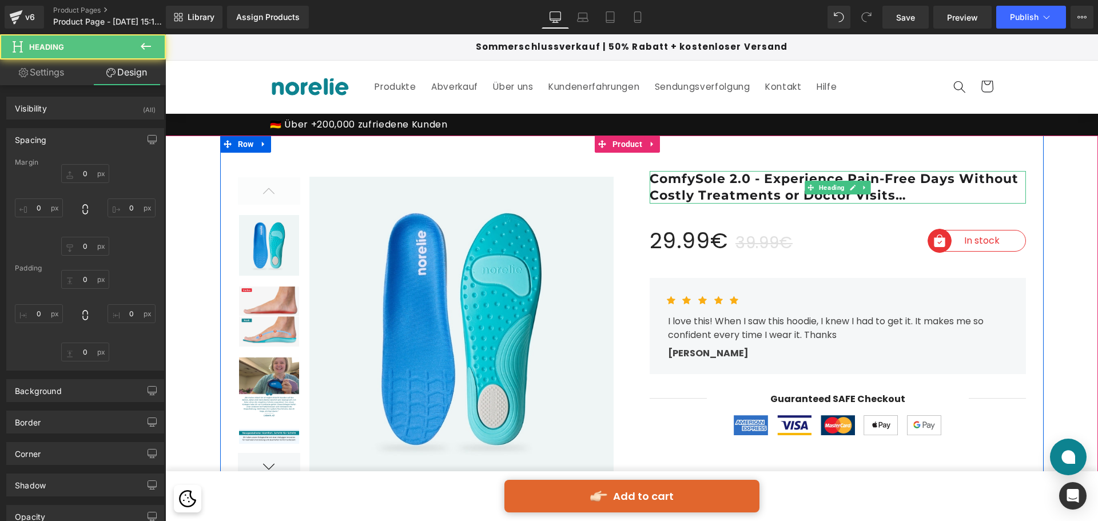
type input "-10"
type input "0"
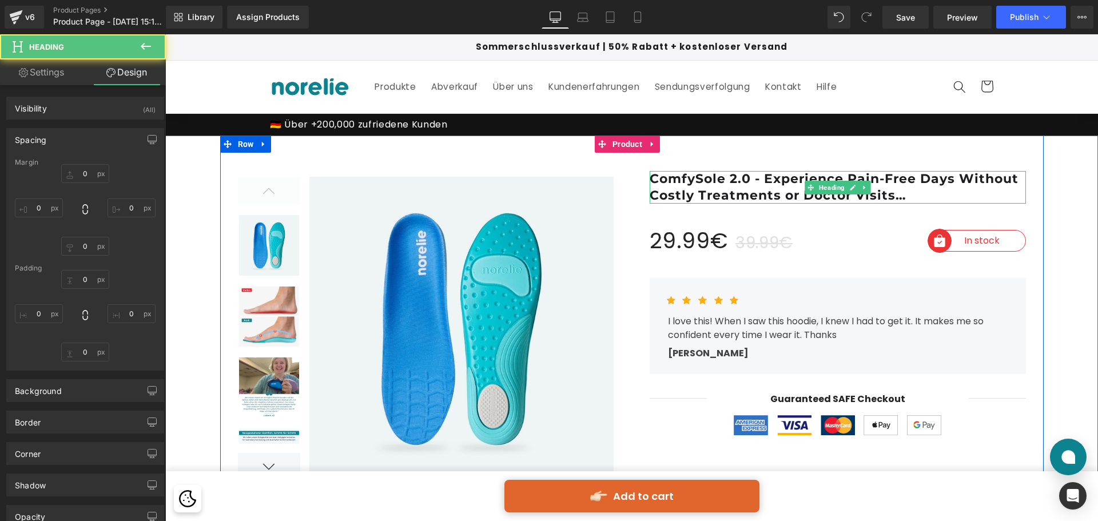
type input "0"
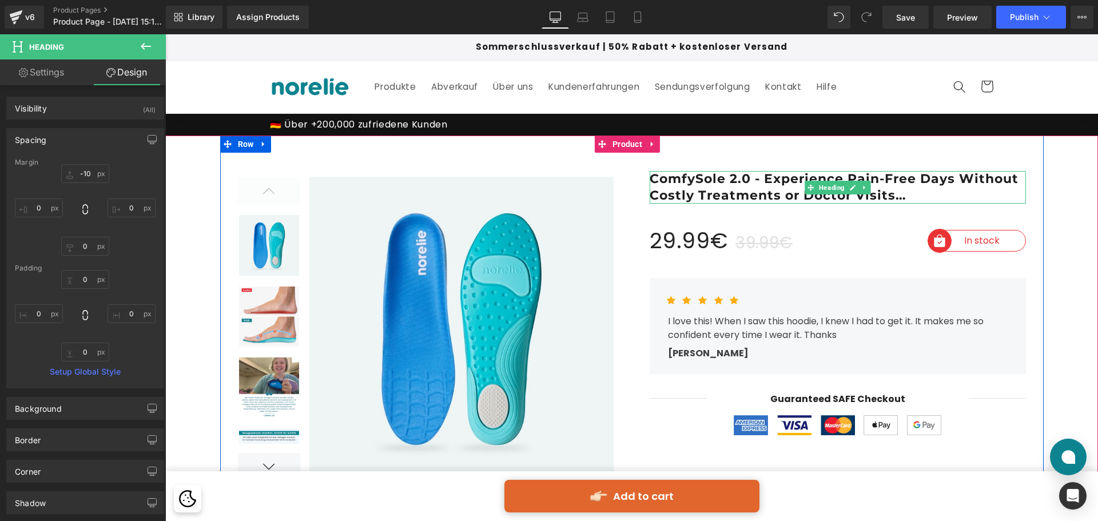
click at [636, 183] on div "ComfySole 2.0 - Experience Pain-Free Days Without Costly Treatments or Doctor V…" at bounding box center [838, 309] width 412 height 264
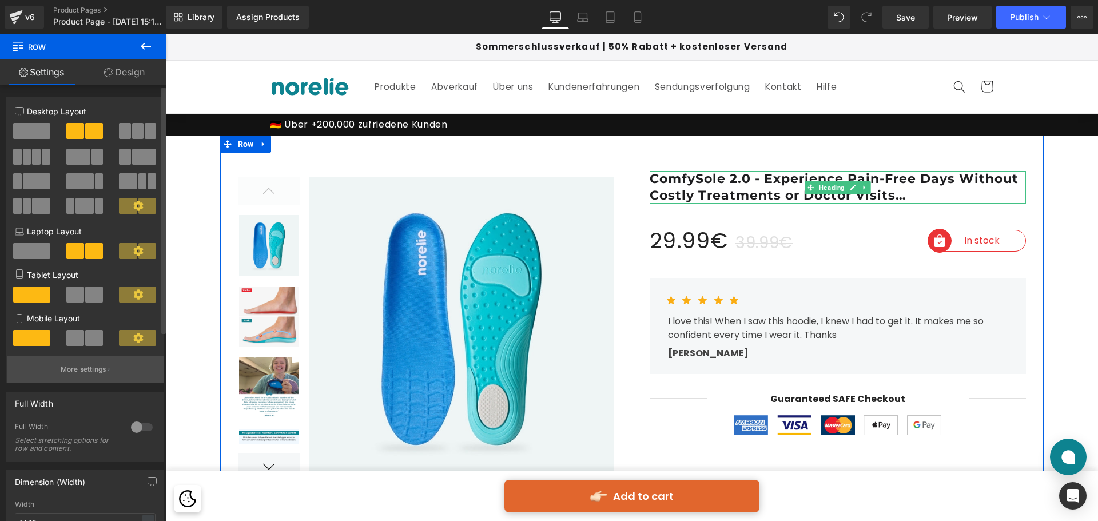
click at [87, 366] on p "More settings" at bounding box center [84, 369] width 46 height 10
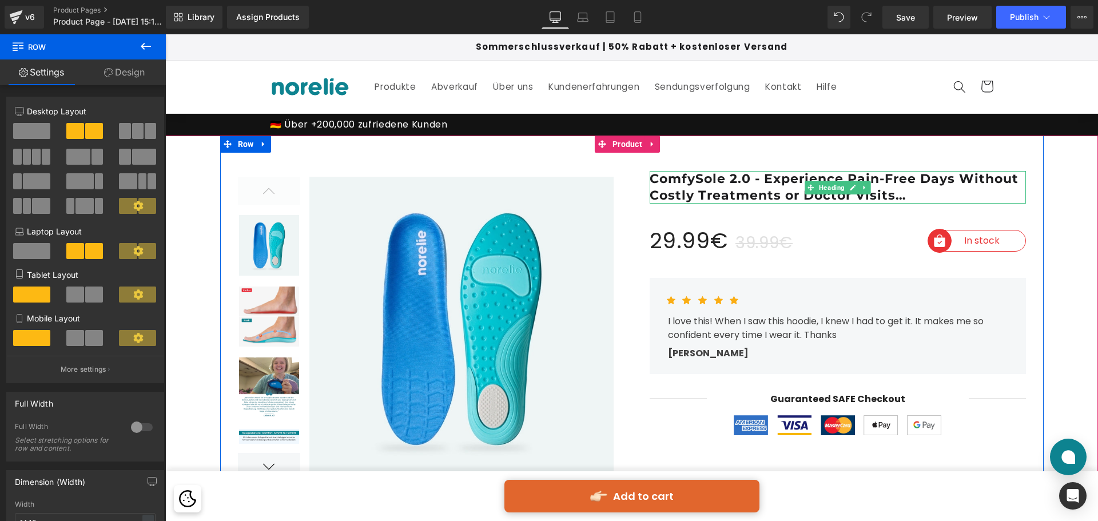
click at [767, 184] on h1 "ComfySole 2.0 - Experience Pain-Free Days Without Costly Treatments or Doctor V…" at bounding box center [837, 187] width 376 height 33
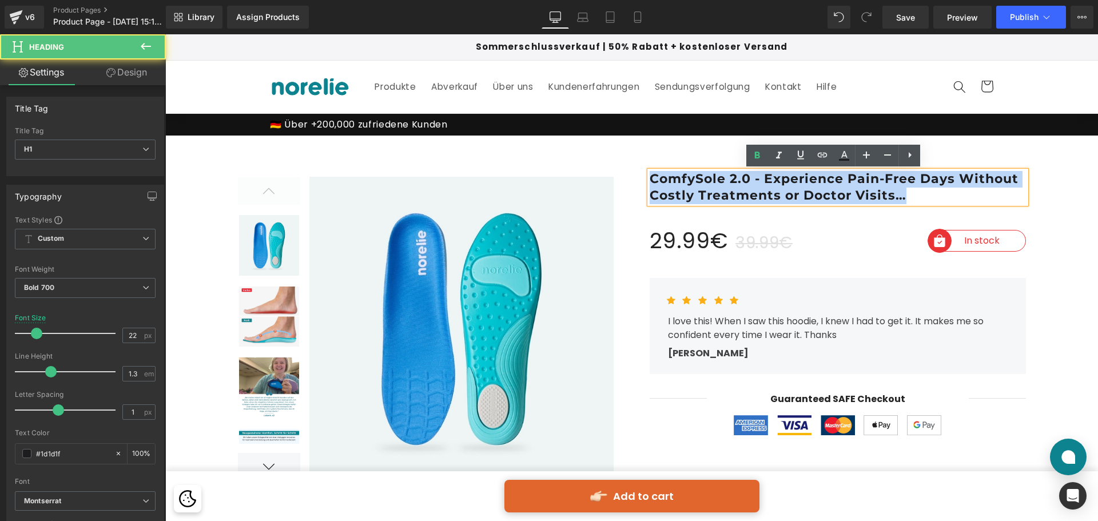
drag, startPoint x: 914, startPoint y: 198, endPoint x: 623, endPoint y: 170, distance: 292.3
click at [623, 170] on div at bounding box center [631, 329] width 823 height 389
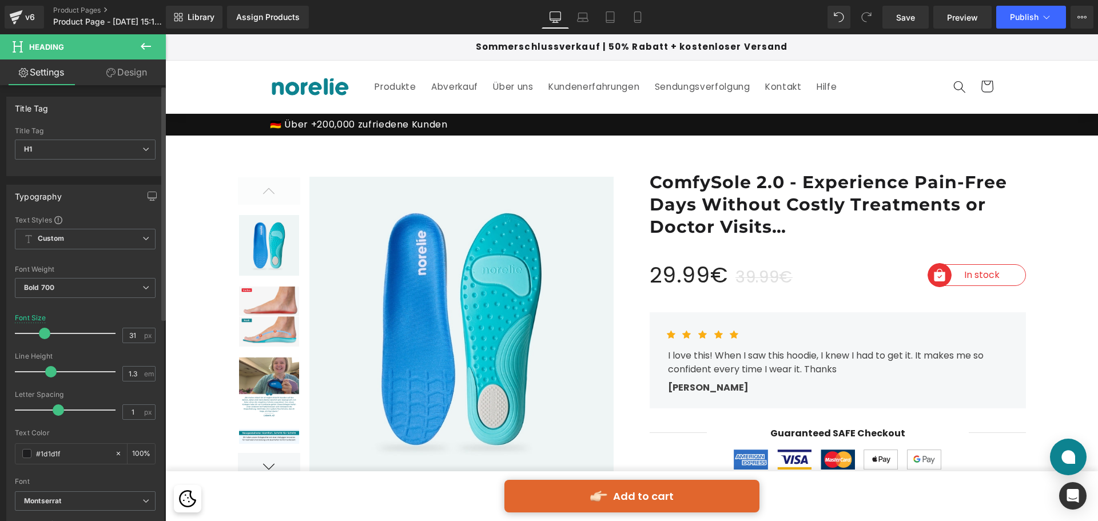
type input "32"
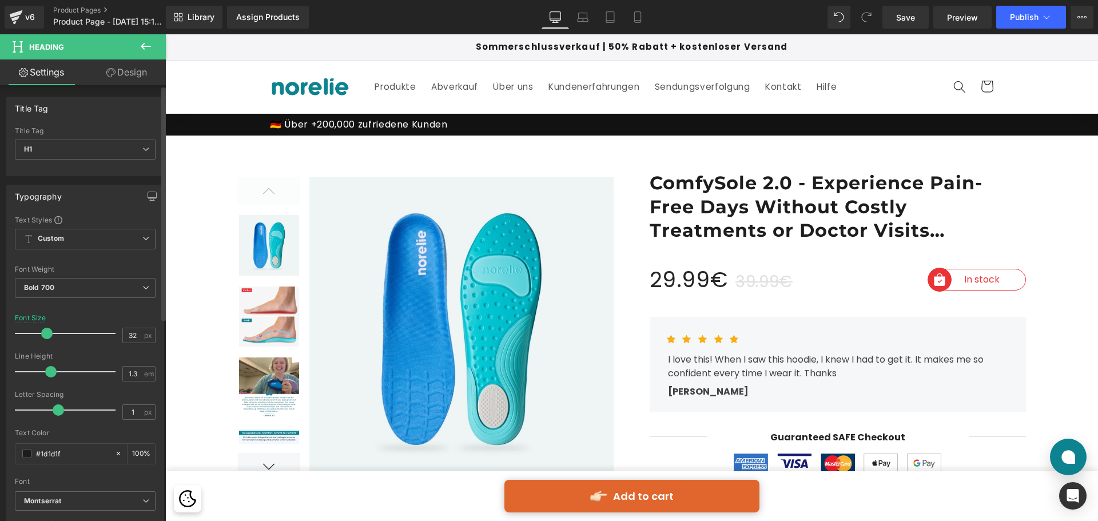
drag, startPoint x: 34, startPoint y: 333, endPoint x: 43, endPoint y: 334, distance: 9.8
click at [43, 334] on span at bounding box center [46, 333] width 11 height 11
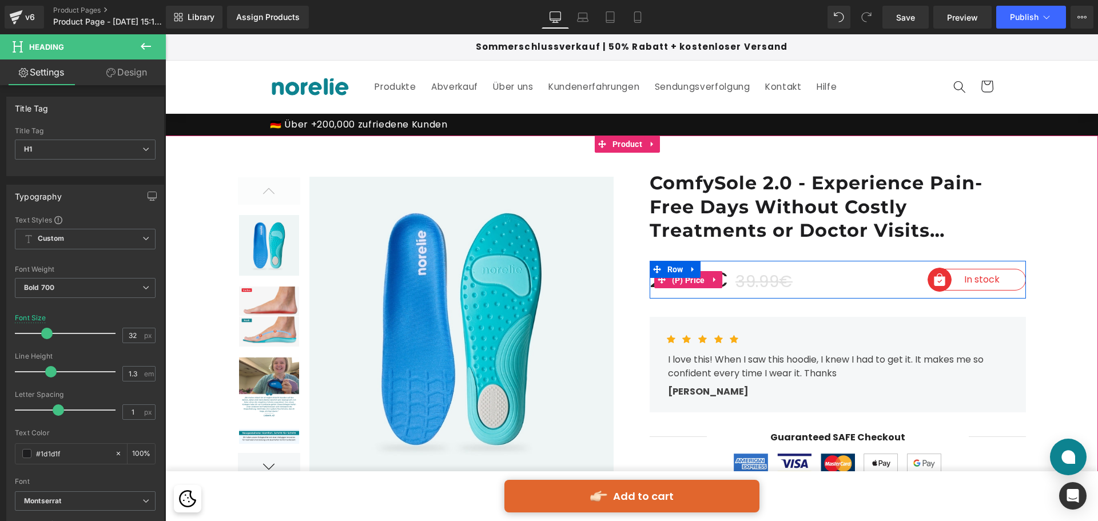
click at [688, 280] on span "(P) Price" at bounding box center [688, 280] width 39 height 17
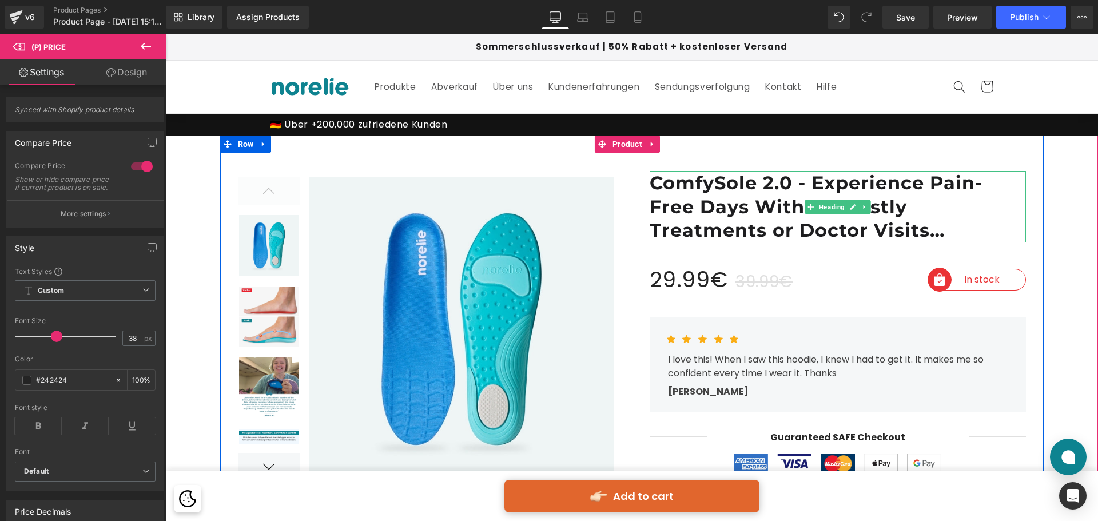
click at [806, 234] on h1 "ComfySole 2.0 - Experience Pain-Free Days Without Costly Treatments or Doctor V…" at bounding box center [837, 206] width 376 height 71
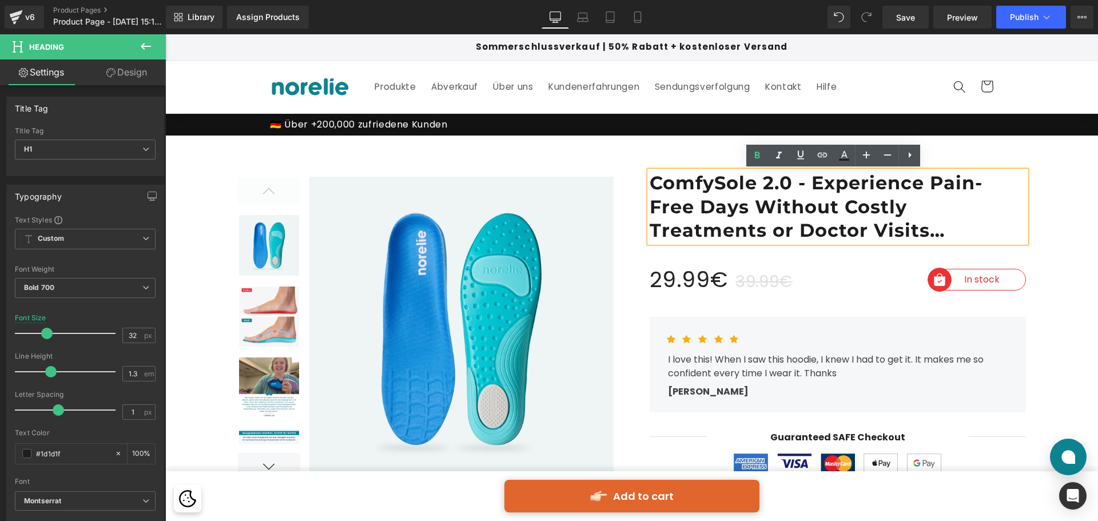
click at [601, 147] on div at bounding box center [631, 329] width 823 height 389
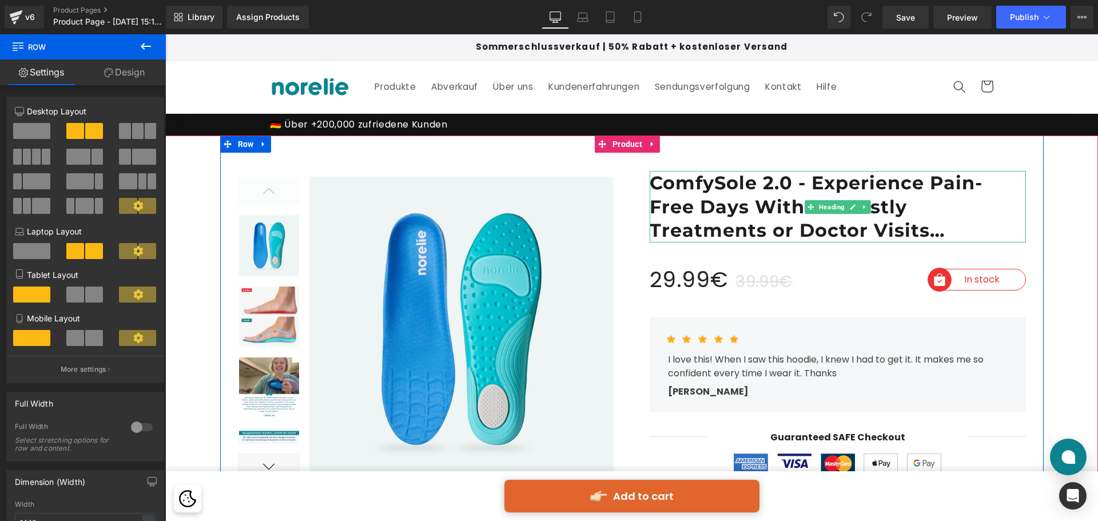
click at [795, 181] on h1 "ComfySole 2.0 - Experience Pain-Free Days Without Costly Treatments or Doctor V…" at bounding box center [837, 206] width 376 height 71
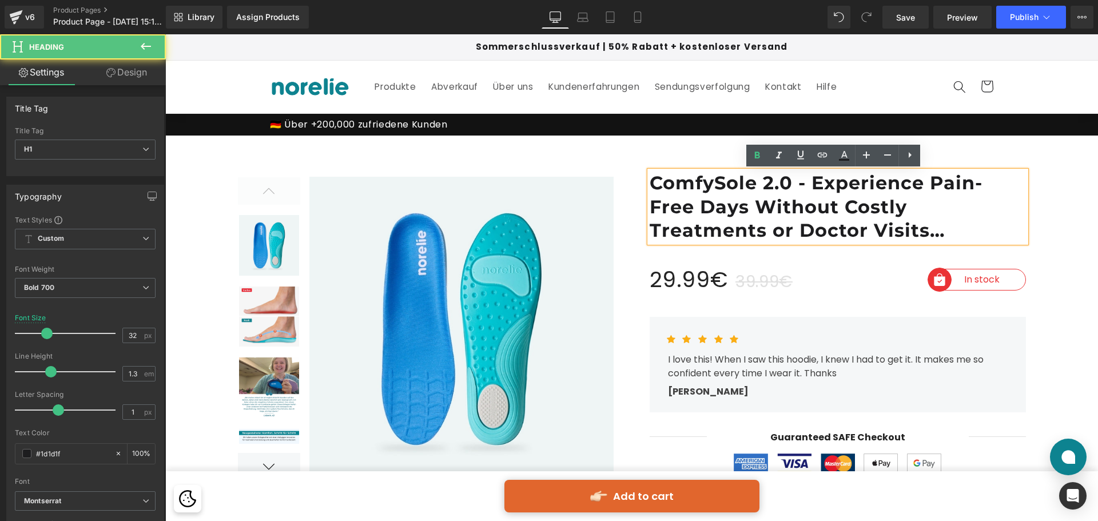
click at [860, 187] on h1 "ComfySole 2.0 - Experience Pain-Free Days Without Costly Treatments or Doctor V…" at bounding box center [837, 206] width 376 height 71
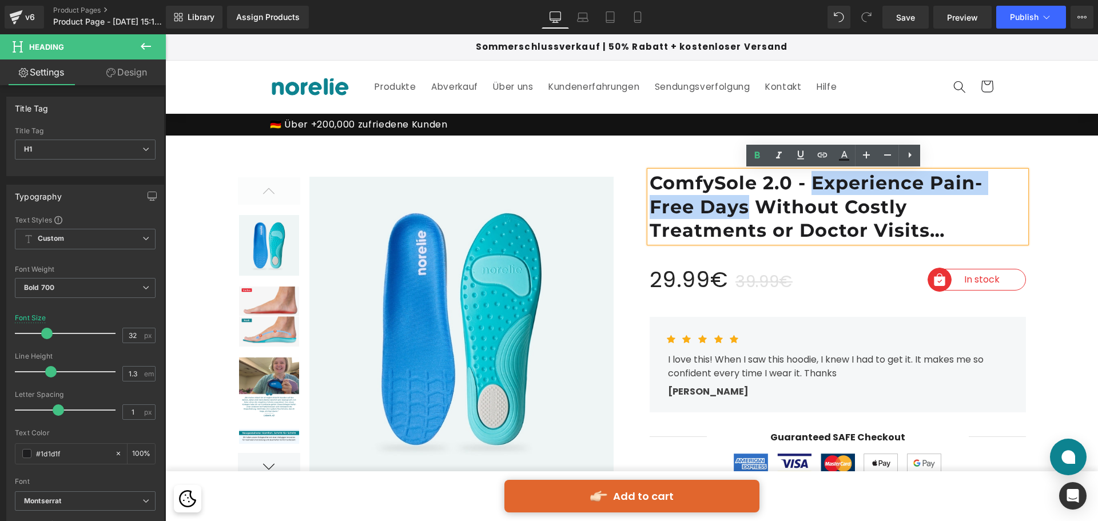
drag, startPoint x: 810, startPoint y: 174, endPoint x: 741, endPoint y: 213, distance: 79.6
click at [741, 213] on h1 "ComfySole 2.0 - Experience Pain-Free Days Without Costly Treatments or Doctor V…" at bounding box center [837, 206] width 376 height 71
copy h1 "Experience Pain-Free Days"
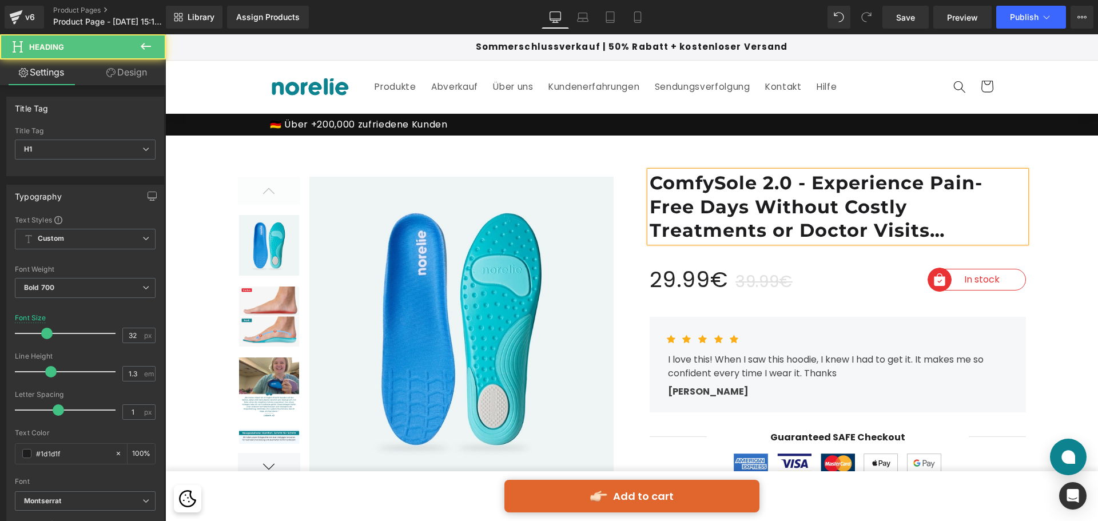
click at [825, 205] on h1 "ComfySole 2.0 - Experience Pain-Free Days Without Costly Treatments or Doctor V…" at bounding box center [837, 206] width 376 height 71
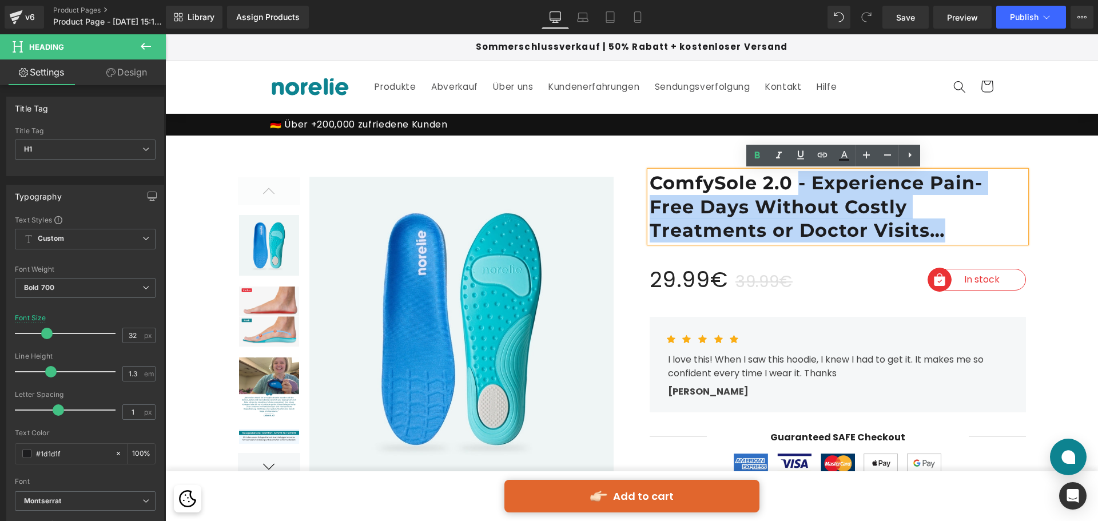
drag, startPoint x: 792, startPoint y: 184, endPoint x: 1024, endPoint y: 226, distance: 235.3
click at [1024, 226] on div "ComfySole 2.0 - Experience Pain-Free Days Without Costly Treatments or Doctor V…" at bounding box center [838, 328] width 412 height 302
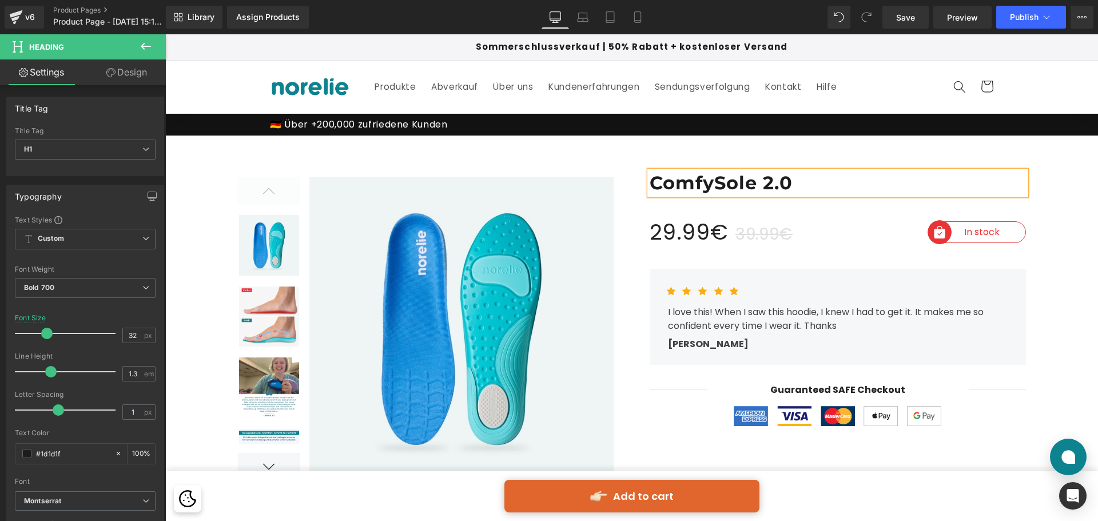
click at [1028, 224] on div "ComfySole 2.0 Heading 29.99€ 39.99€ (P) Price Image In stock Text Block Row Ima…" at bounding box center [838, 304] width 412 height 254
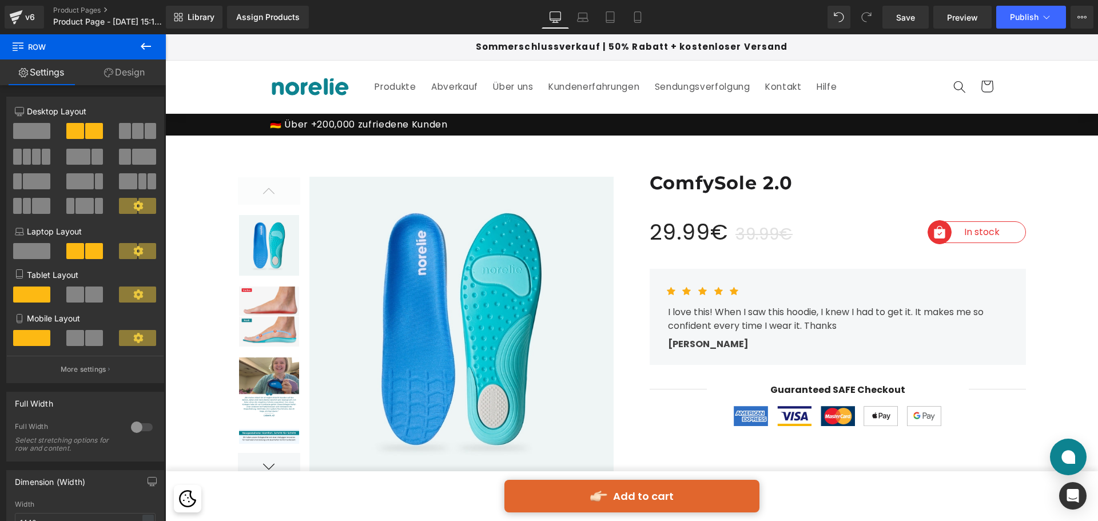
click at [136, 50] on button at bounding box center [146, 46] width 40 height 25
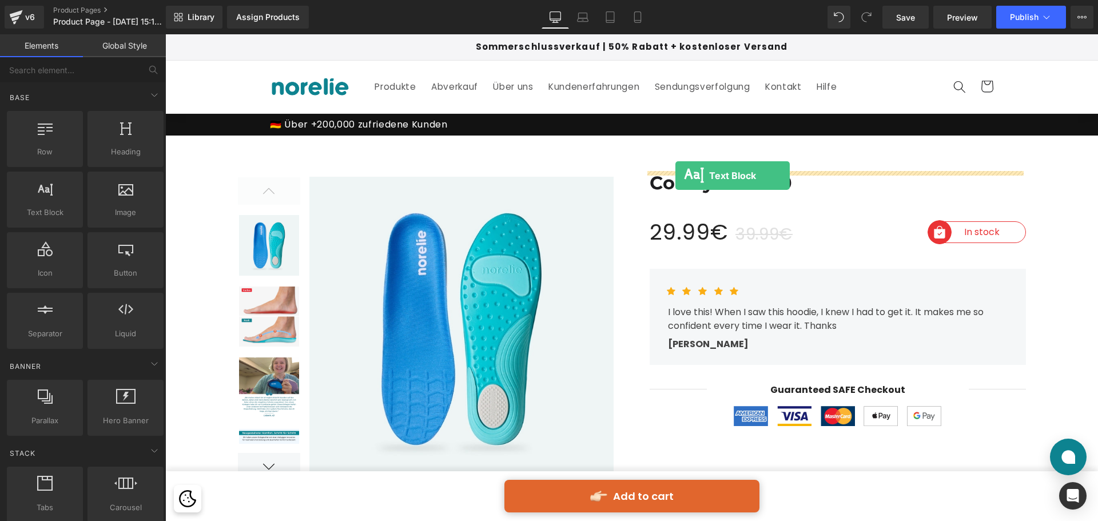
drag, startPoint x: 667, startPoint y: 177, endPoint x: 675, endPoint y: 176, distance: 8.2
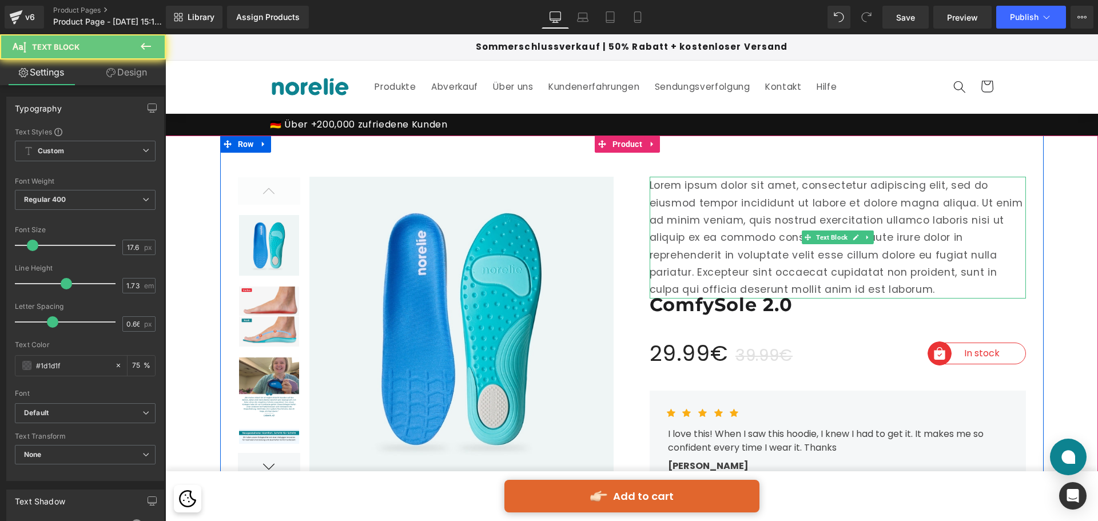
click at [724, 224] on p "Lorem ipsum dolor sit amet, consectetur adipiscing elit, sed do eiusmod tempor …" at bounding box center [837, 238] width 376 height 122
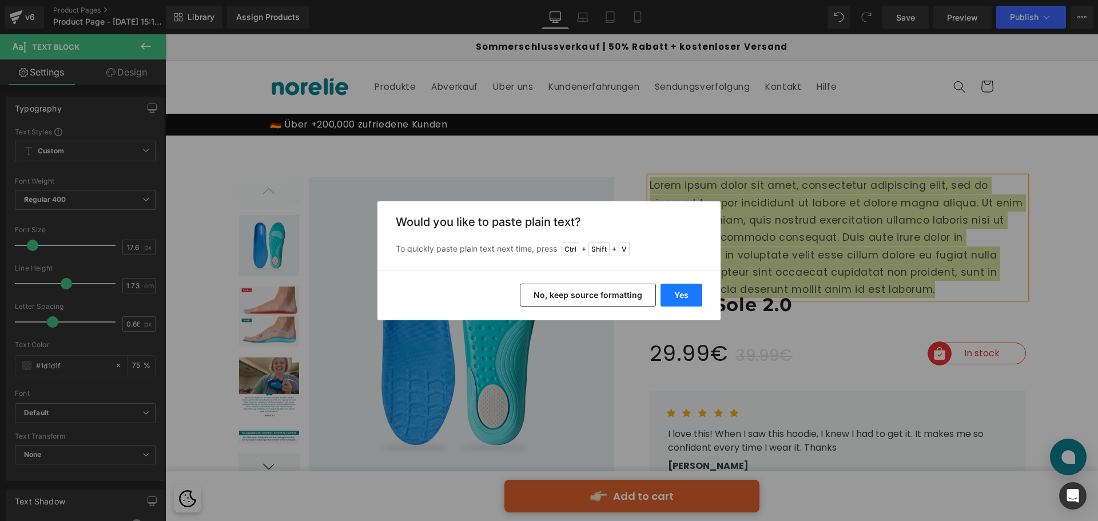
drag, startPoint x: 666, startPoint y: 293, endPoint x: 503, endPoint y: 259, distance: 167.1
click at [666, 293] on button "Yes" at bounding box center [681, 295] width 42 height 23
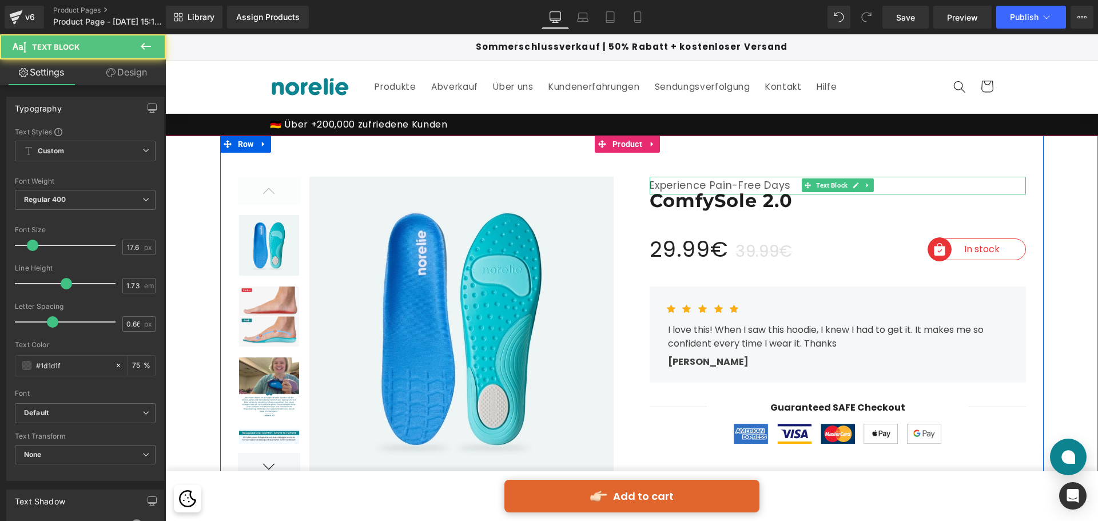
click at [792, 186] on p "Experience Pain-Free Days" at bounding box center [837, 185] width 376 height 17
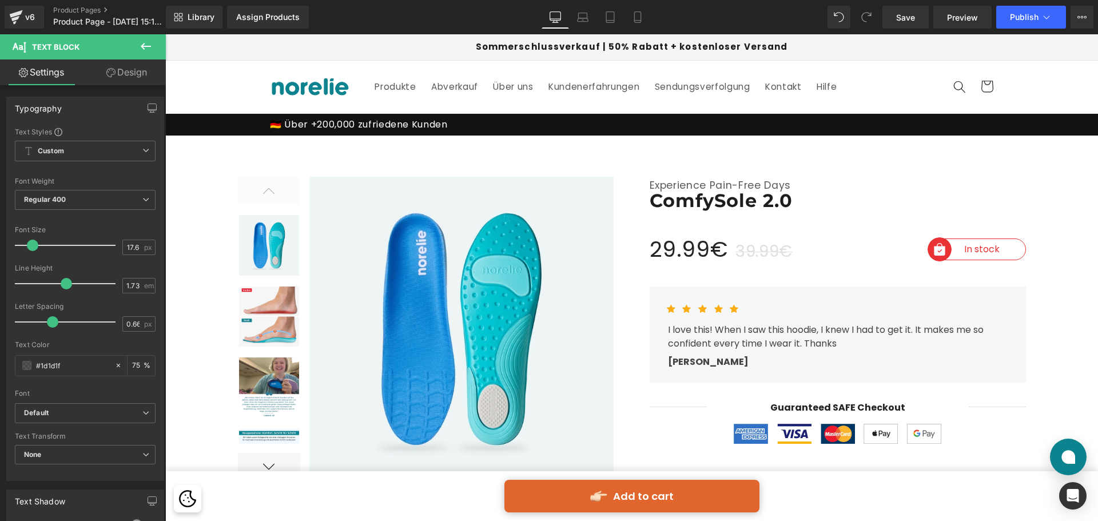
click at [119, 70] on link "Design" at bounding box center [126, 72] width 83 height 26
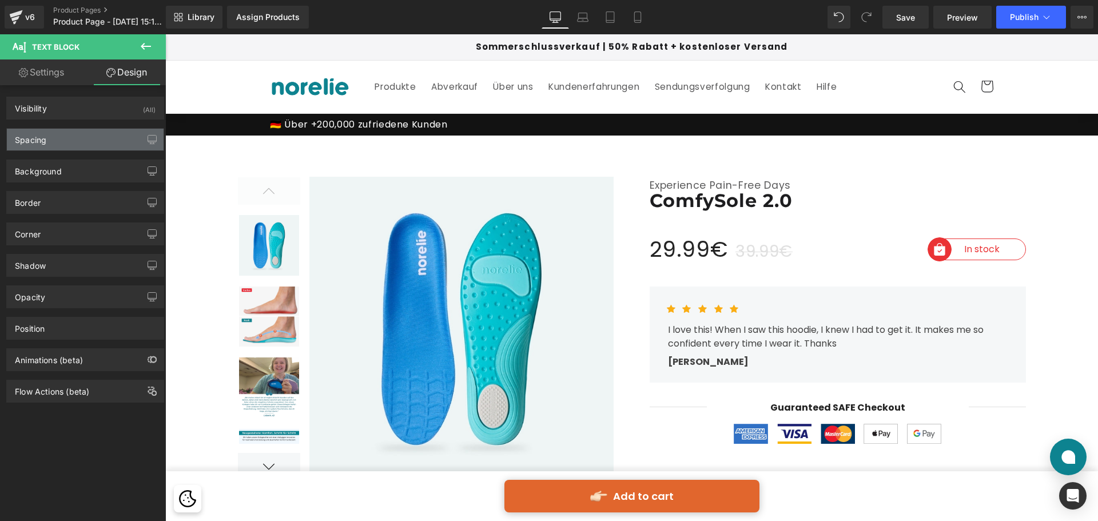
click at [88, 145] on div "Spacing" at bounding box center [85, 140] width 157 height 22
type input "0"
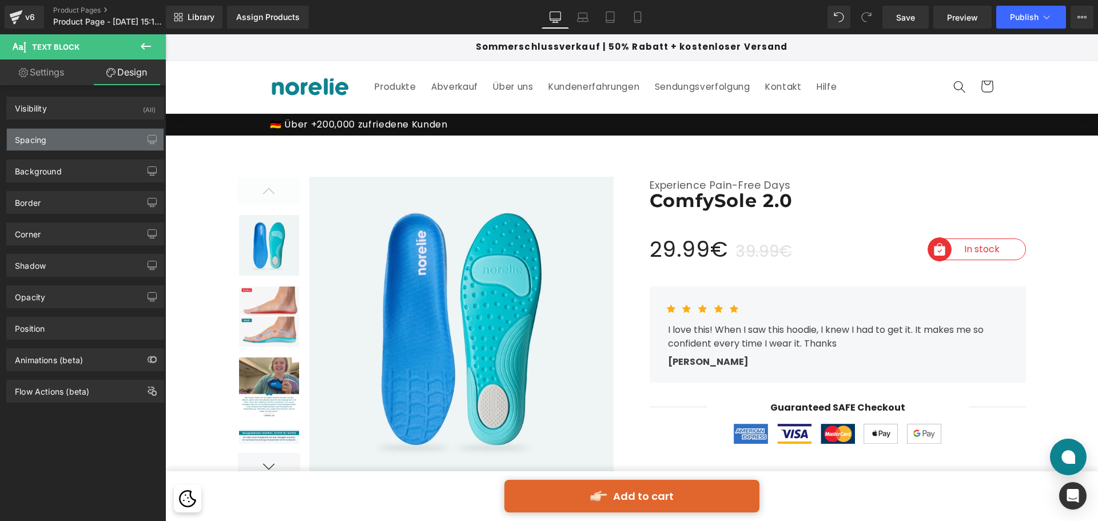
type input "0"
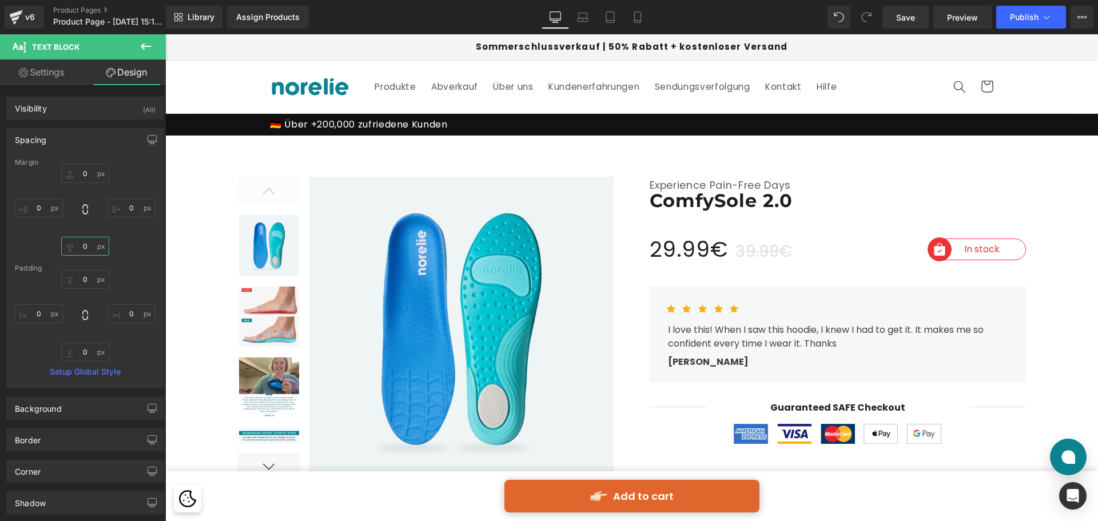
click at [85, 247] on input "0" at bounding box center [85, 246] width 48 height 19
type input "10"
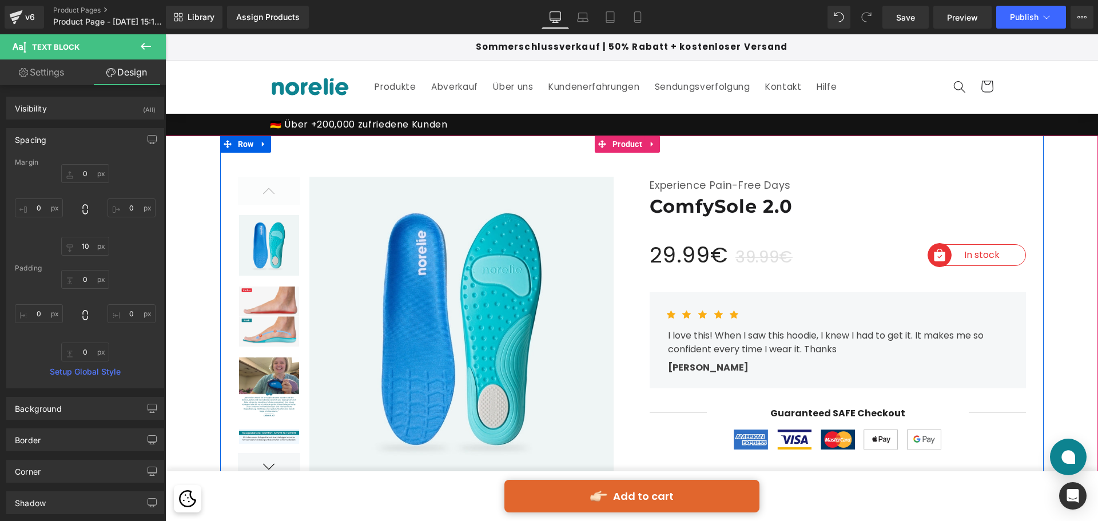
click at [769, 201] on h1 "ComfySole 2.0" at bounding box center [837, 206] width 376 height 24
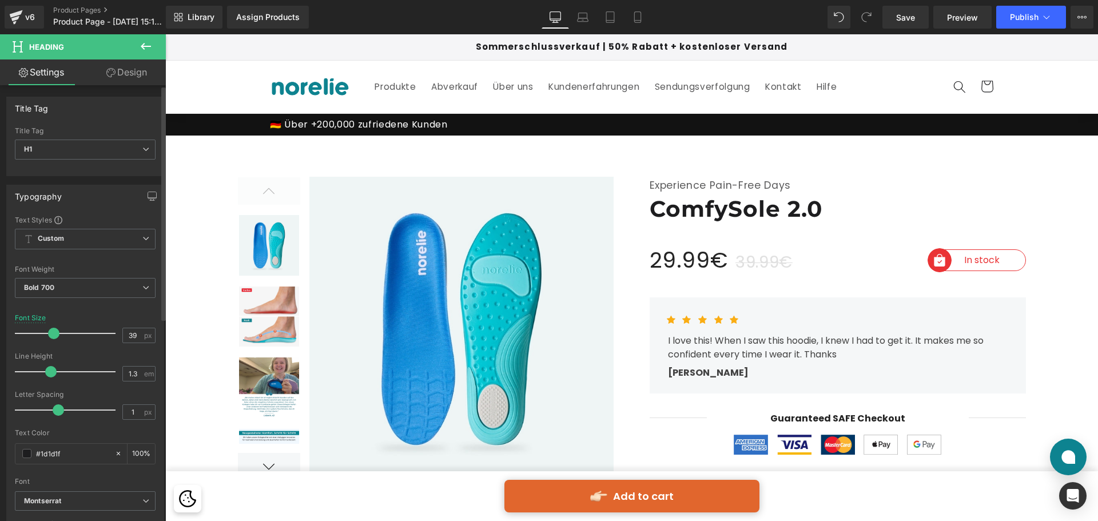
type input "40"
drag, startPoint x: 46, startPoint y: 332, endPoint x: 54, endPoint y: 336, distance: 8.7
click at [54, 336] on span at bounding box center [54, 333] width 11 height 11
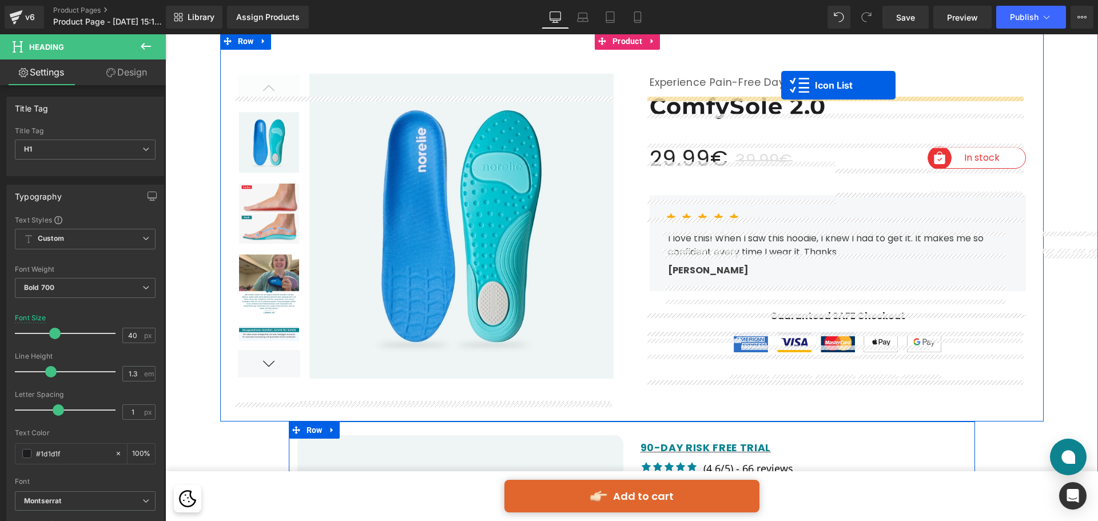
scroll to position [80, 0]
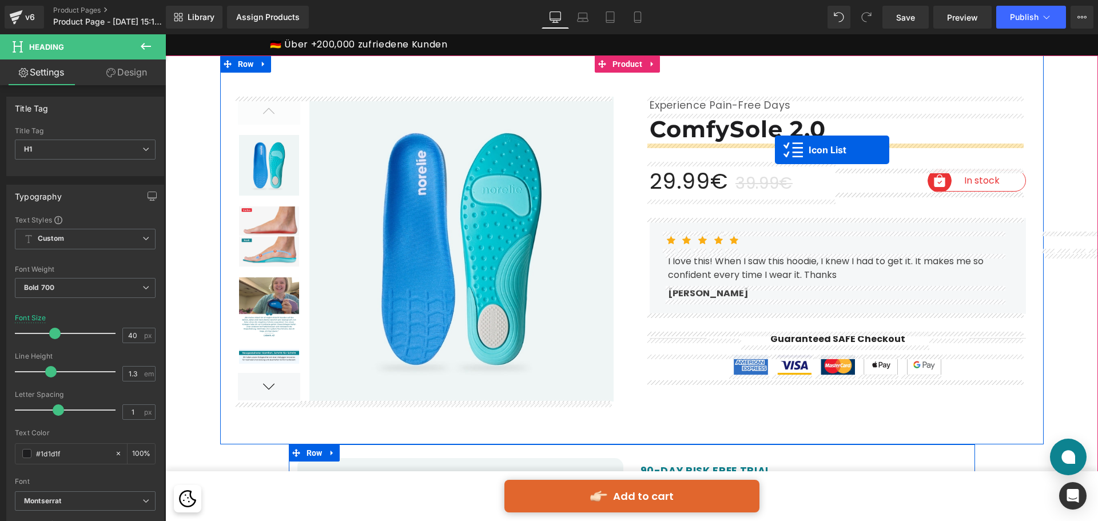
drag, startPoint x: 796, startPoint y: 194, endPoint x: 775, endPoint y: 150, distance: 48.8
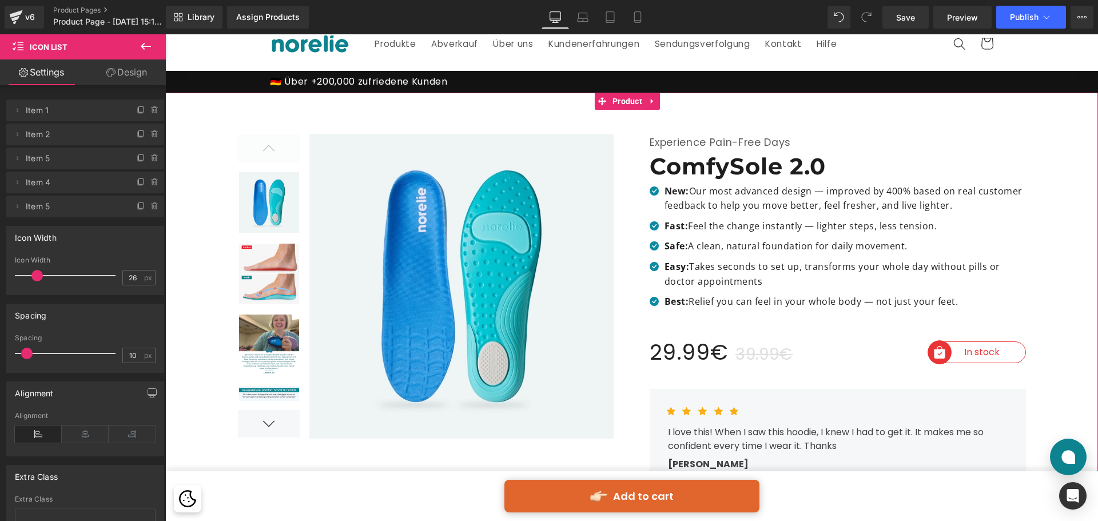
scroll to position [23, 0]
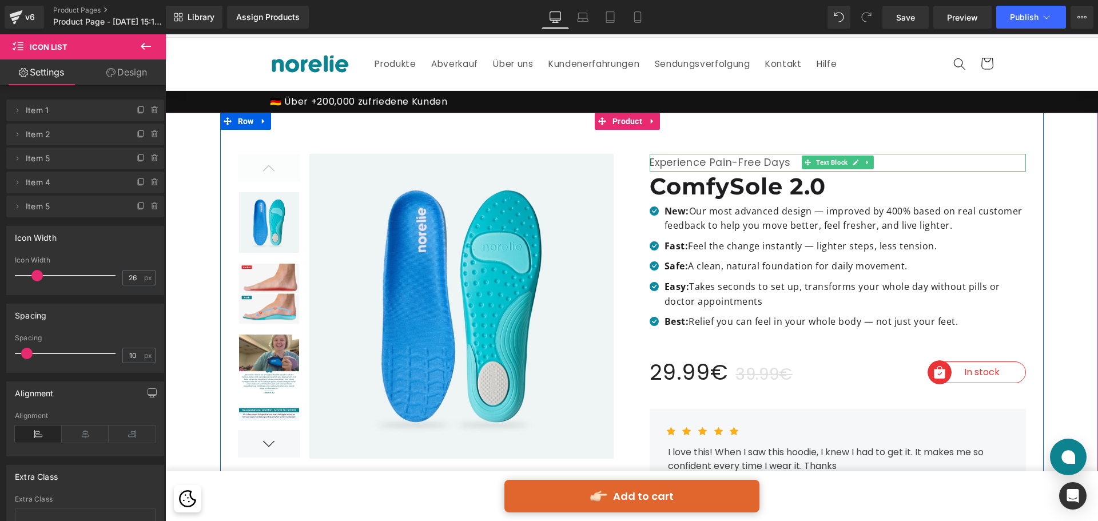
click at [740, 168] on p "Experience Pain-Free Days" at bounding box center [837, 162] width 376 height 17
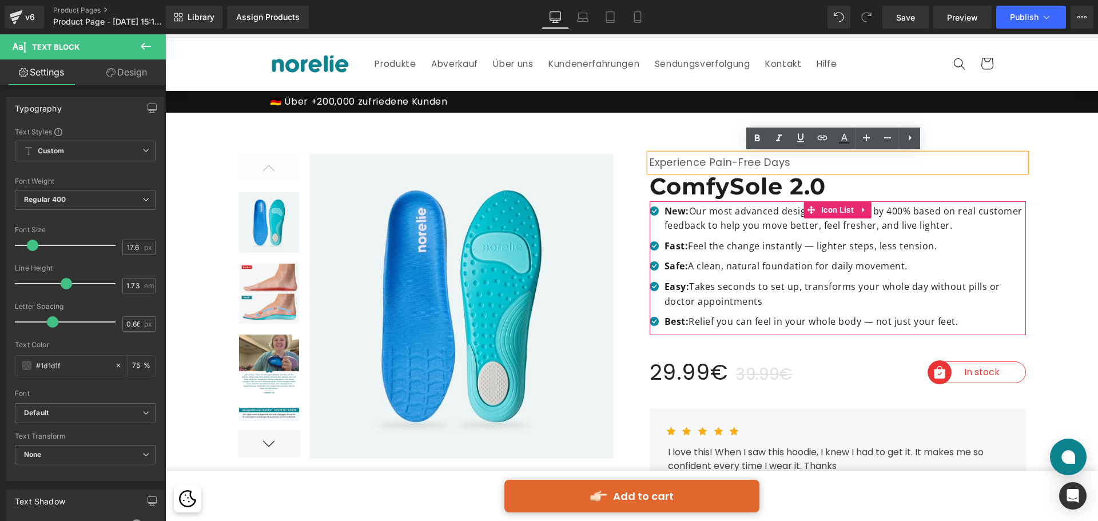
click at [748, 238] on ul "Icon New: Our most advanced design — improved by 400% based on real customer fe…" at bounding box center [837, 269] width 376 height 131
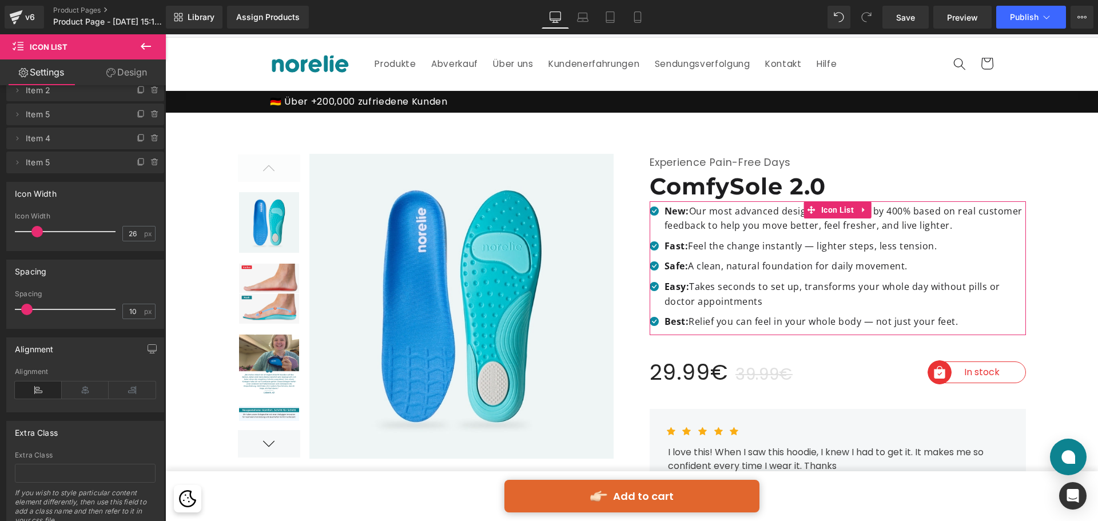
scroll to position [88, 0]
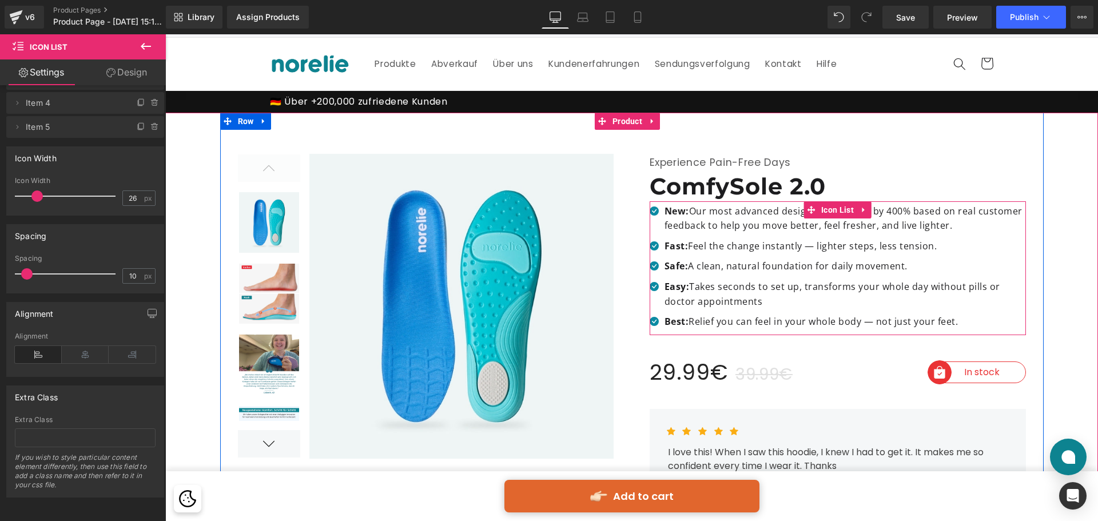
click at [708, 234] on ul "Icon New: Our most advanced design — improved by 400% based on real customer fe…" at bounding box center [837, 269] width 376 height 131
click at [711, 222] on p "New: Our most advanced design — improved by 400% based on real customer feedbac…" at bounding box center [844, 218] width 361 height 29
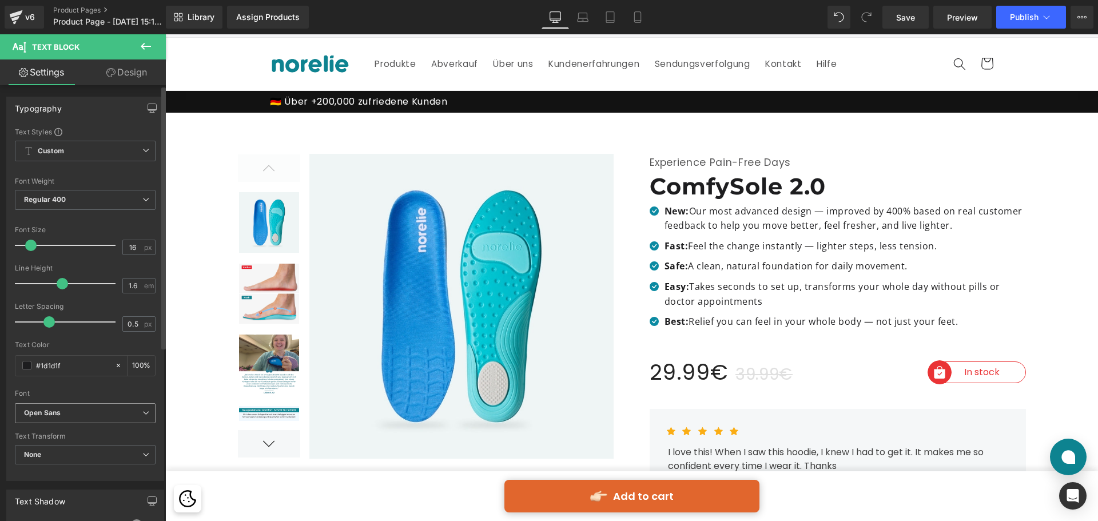
click at [73, 414] on b "Open Sans" at bounding box center [83, 413] width 118 height 10
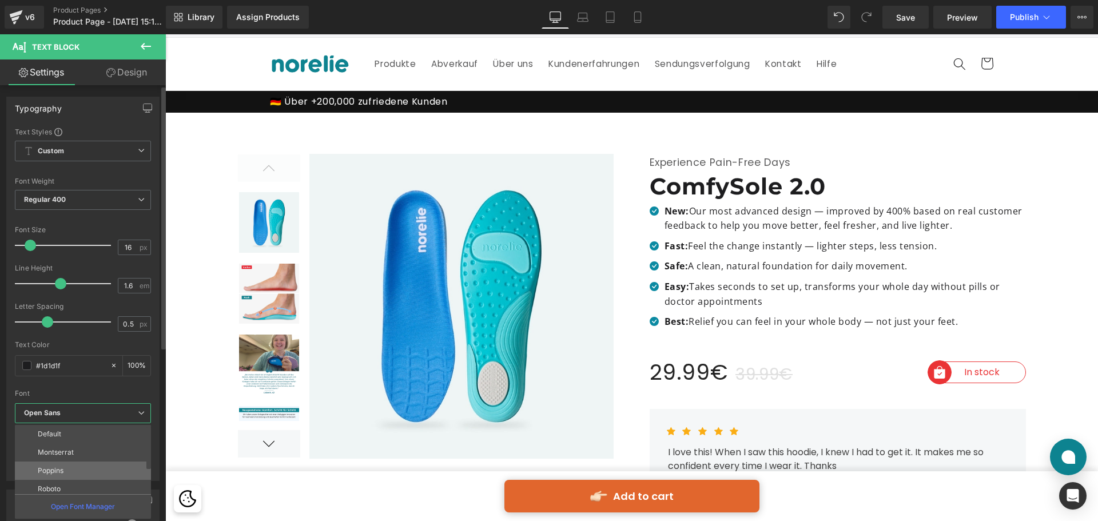
click at [77, 466] on li "Poppins" at bounding box center [85, 470] width 141 height 18
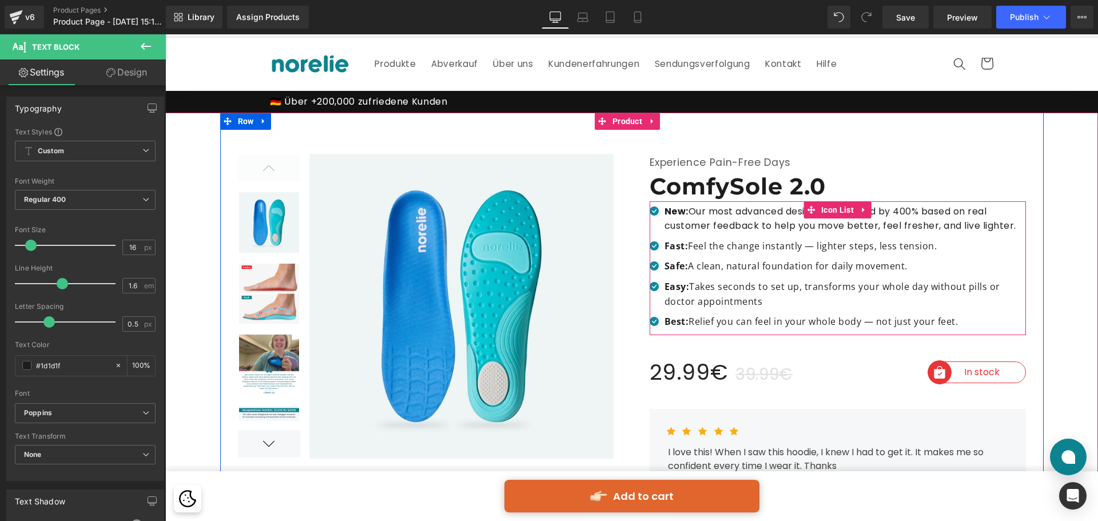
click at [709, 256] on ul "Icon New: Our most advanced design — improved by 400% based on real customer fe…" at bounding box center [837, 269] width 376 height 131
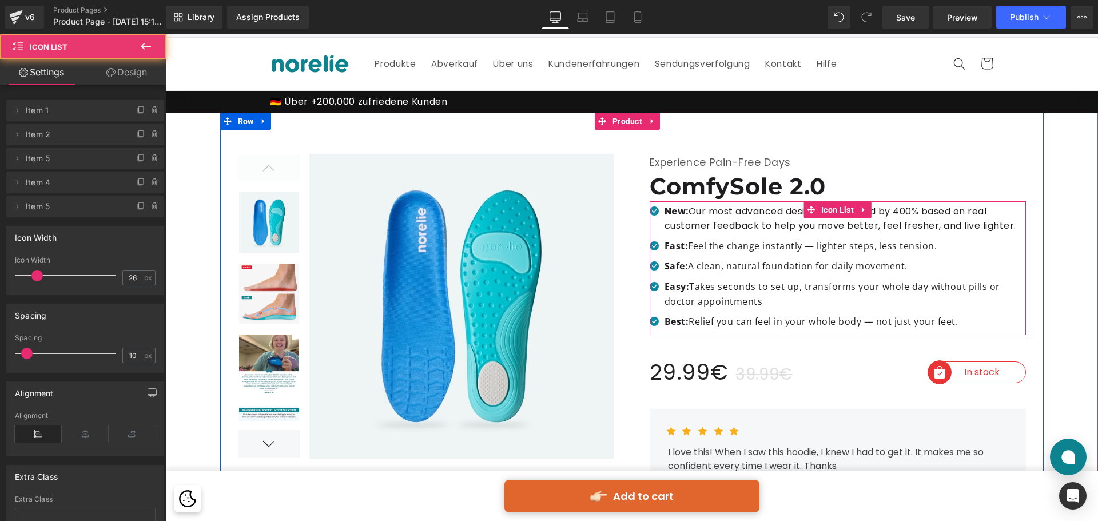
click at [709, 246] on p "Fast: Feel the change instantly — lighter steps, less tension." at bounding box center [844, 246] width 361 height 15
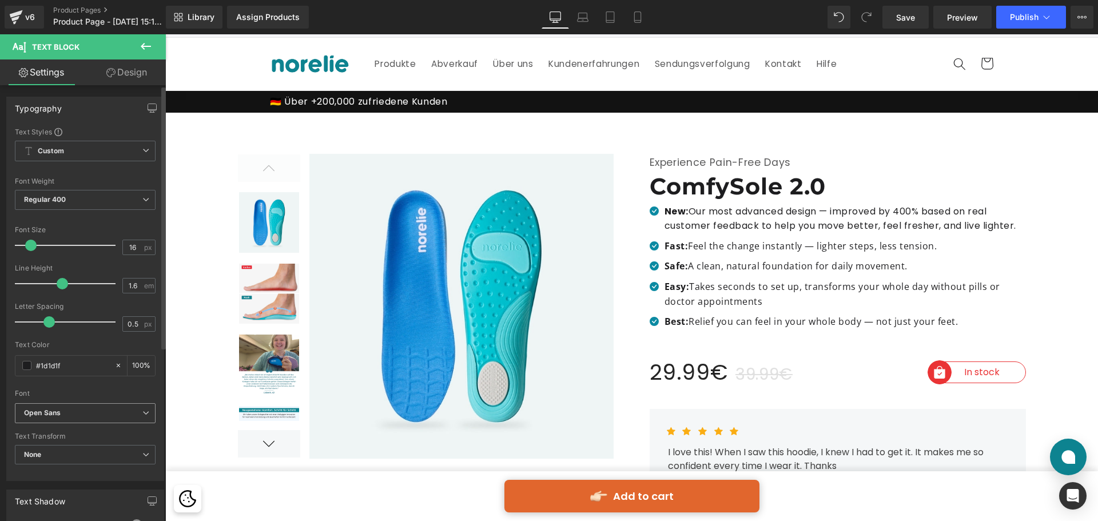
click at [93, 409] on b "Open Sans" at bounding box center [83, 413] width 118 height 10
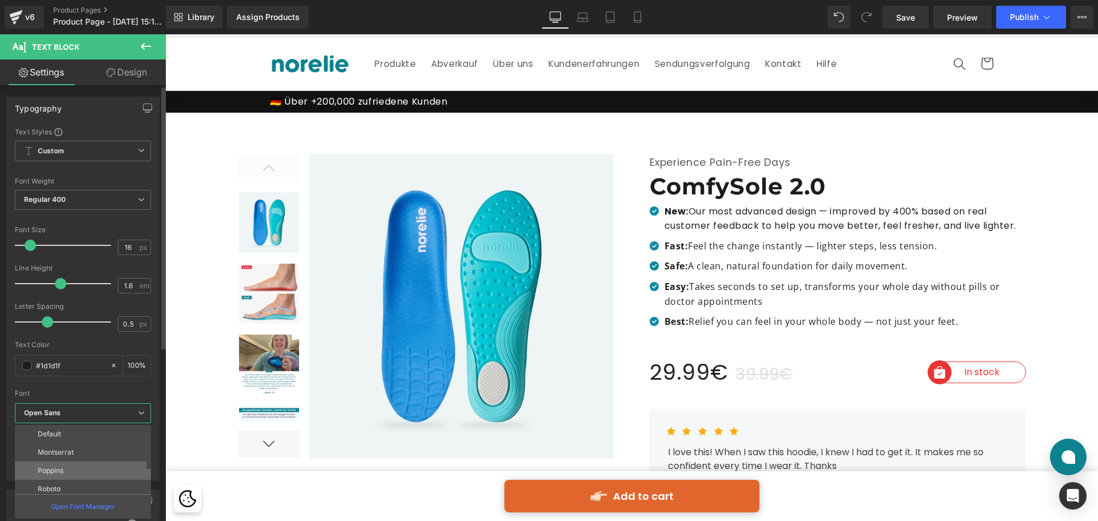
click at [83, 467] on li "Poppins" at bounding box center [85, 470] width 141 height 18
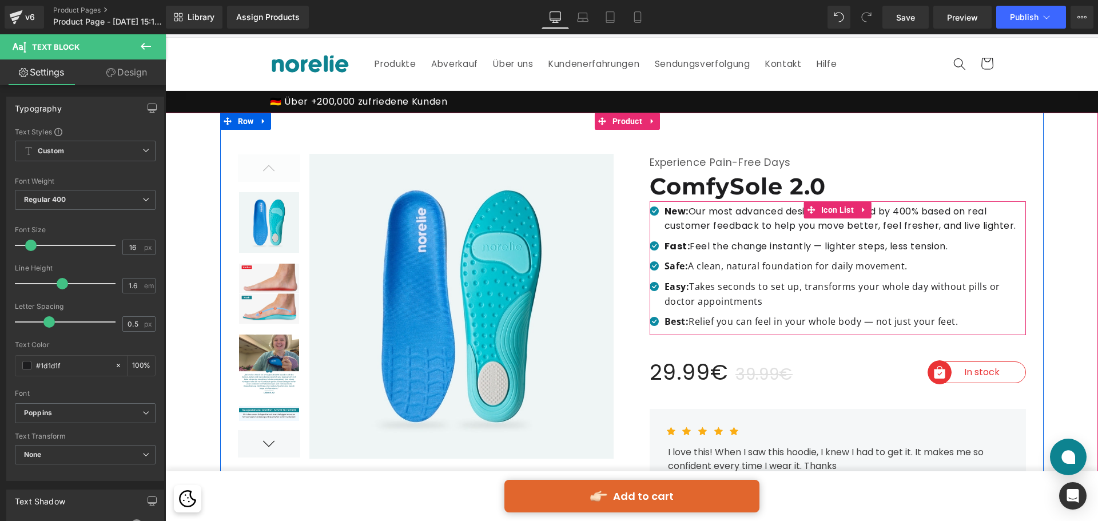
click at [165, 34] on div at bounding box center [165, 34] width 0 height 0
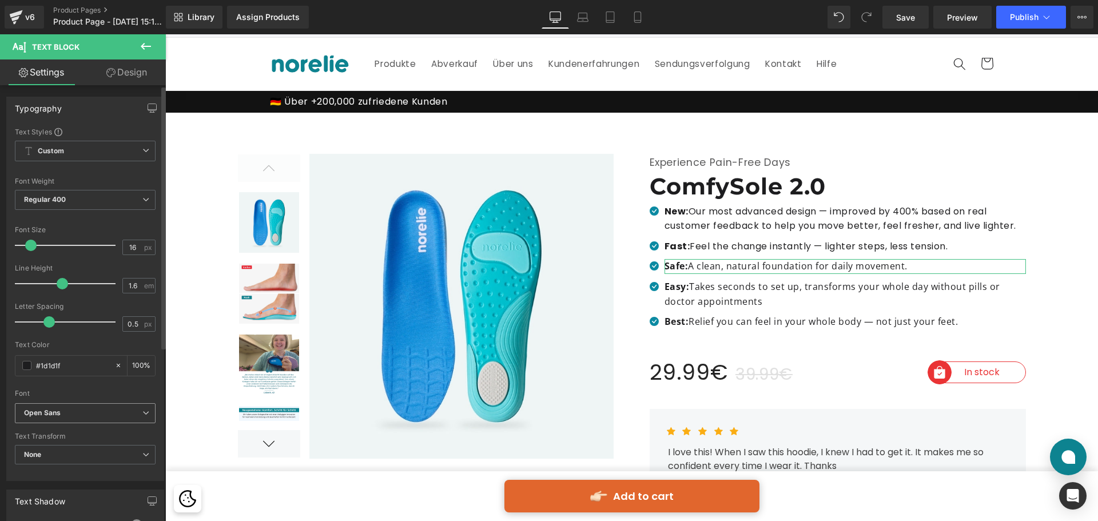
click at [126, 409] on b "Open Sans" at bounding box center [83, 413] width 118 height 10
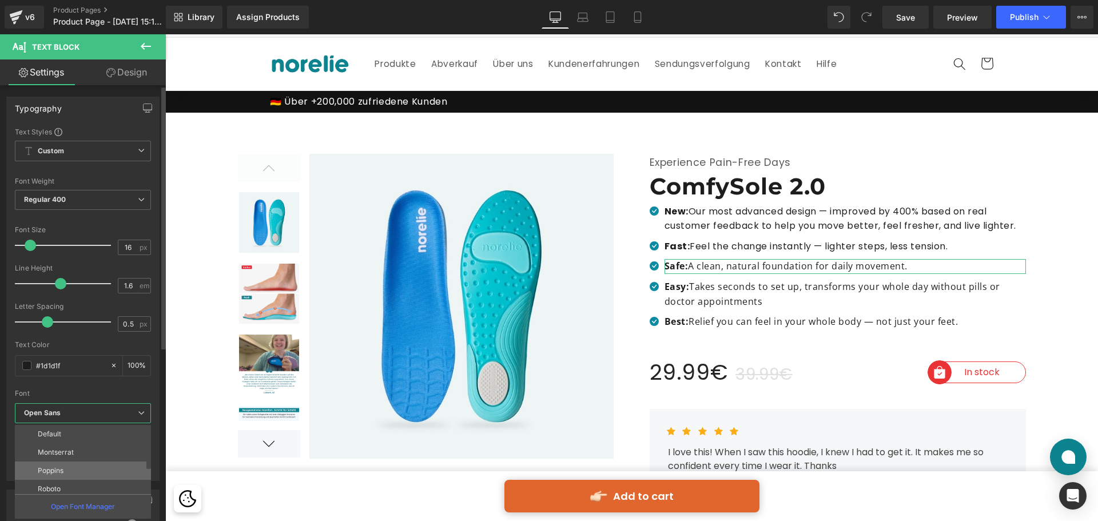
drag, startPoint x: 259, startPoint y: 356, endPoint x: 81, endPoint y: 468, distance: 210.6
click at [81, 468] on li "Poppins" at bounding box center [85, 470] width 141 height 18
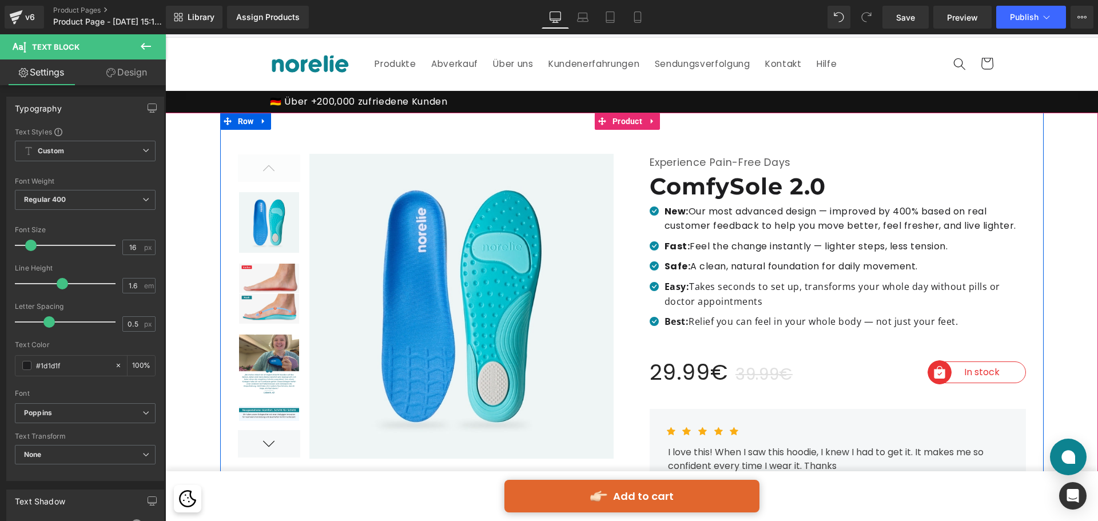
click at [708, 293] on p "Easy: Takes seconds to set up, transforms your whole day without pills or docto…" at bounding box center [844, 294] width 361 height 29
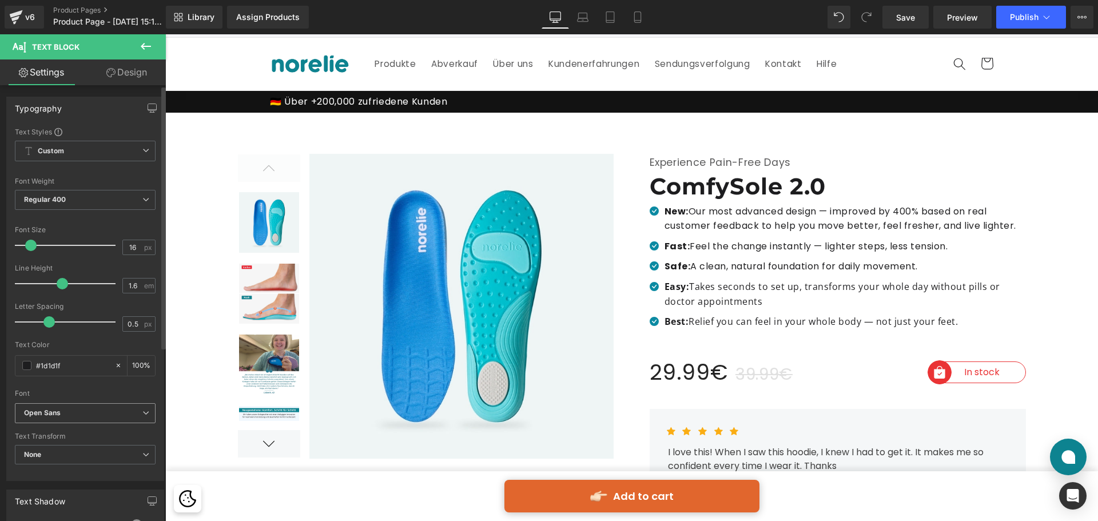
click at [134, 409] on b "Open Sans" at bounding box center [83, 413] width 118 height 10
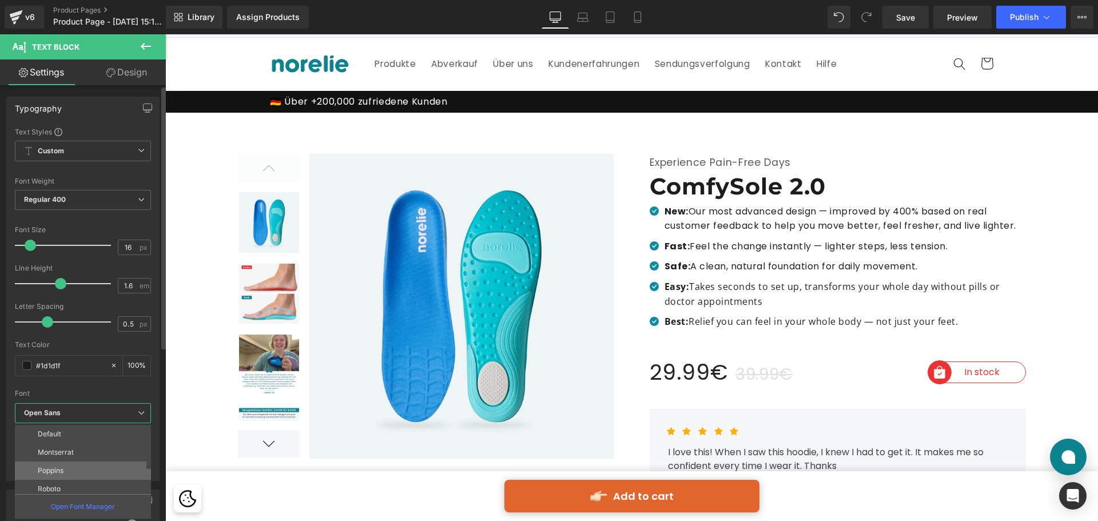
click at [103, 465] on li "Poppins" at bounding box center [85, 470] width 141 height 18
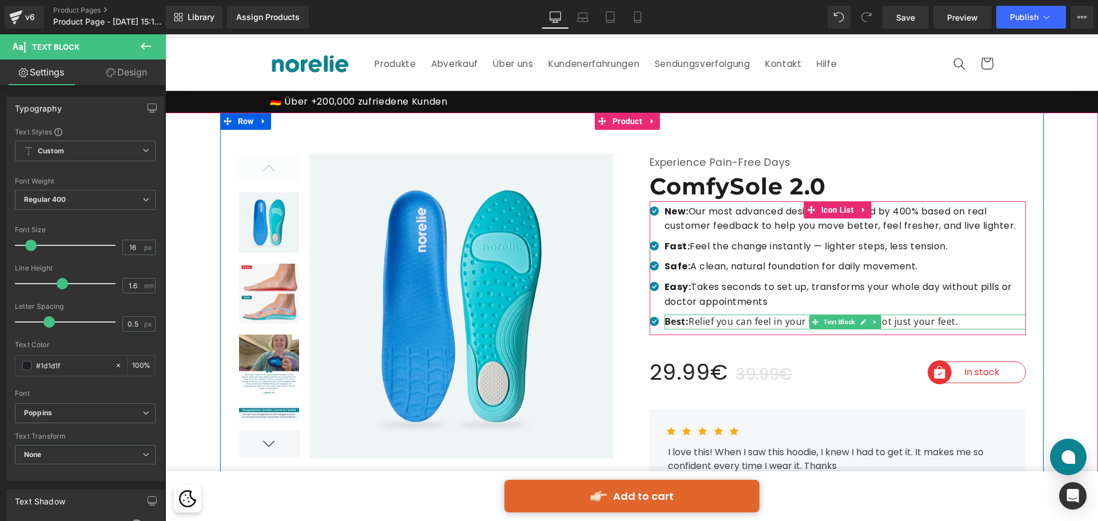
click at [673, 318] on strong "Best:" at bounding box center [676, 321] width 25 height 13
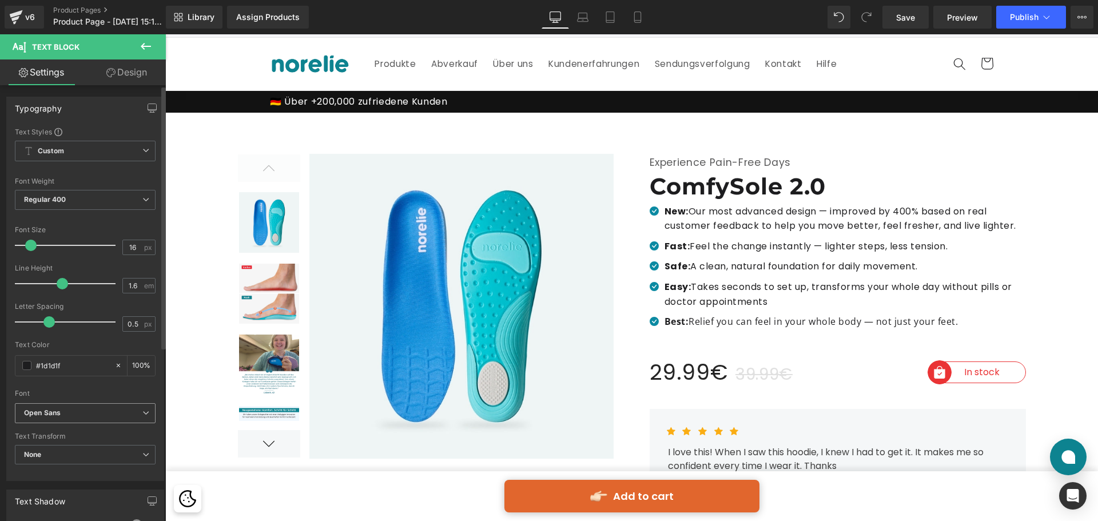
drag, startPoint x: 141, startPoint y: 417, endPoint x: 141, endPoint y: 426, distance: 9.1
click at [141, 417] on span "Open Sans" at bounding box center [85, 413] width 141 height 20
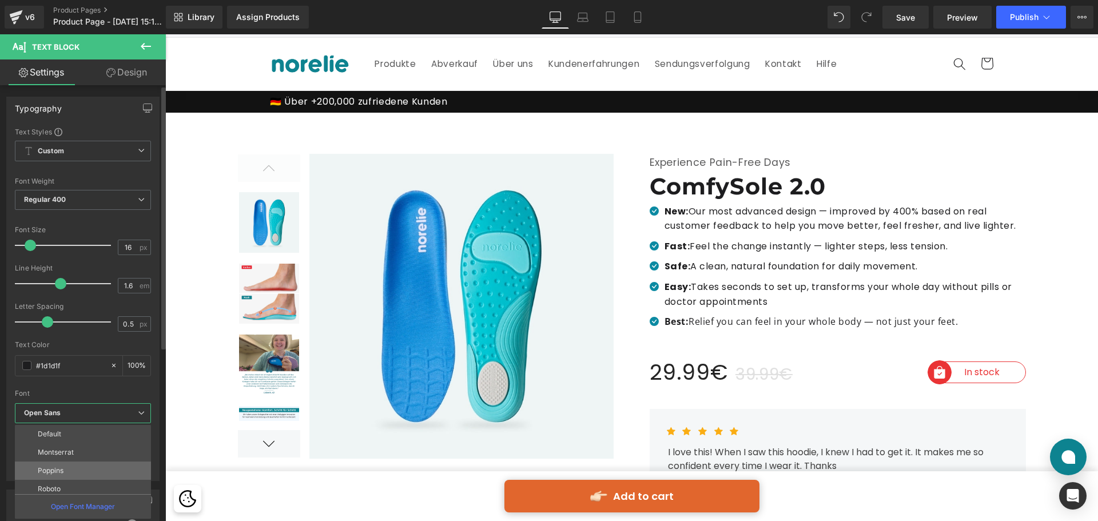
click at [123, 468] on li "Poppins" at bounding box center [85, 470] width 141 height 18
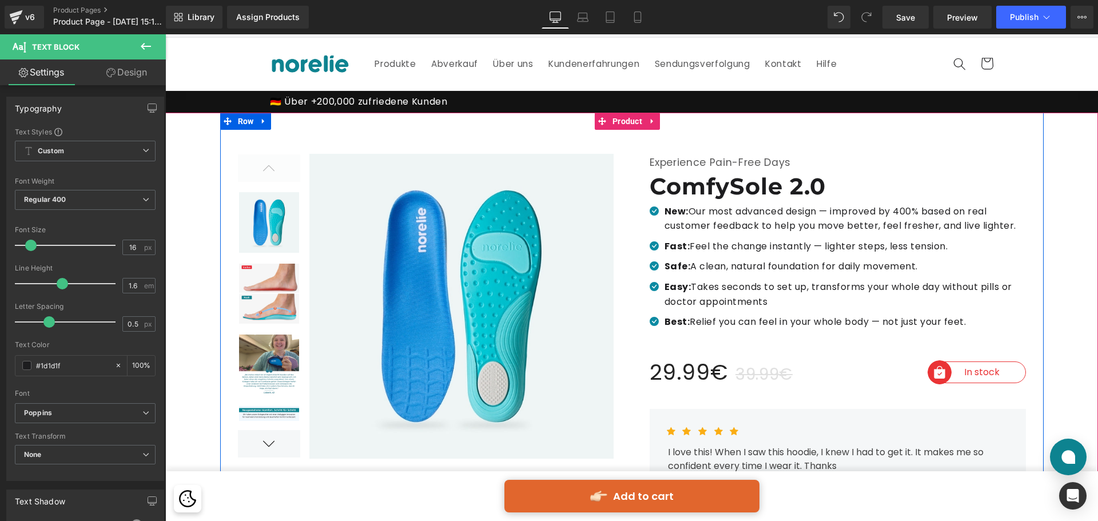
drag, startPoint x: 619, startPoint y: 210, endPoint x: 695, endPoint y: 206, distance: 76.1
click at [619, 209] on div at bounding box center [426, 307] width 412 height 306
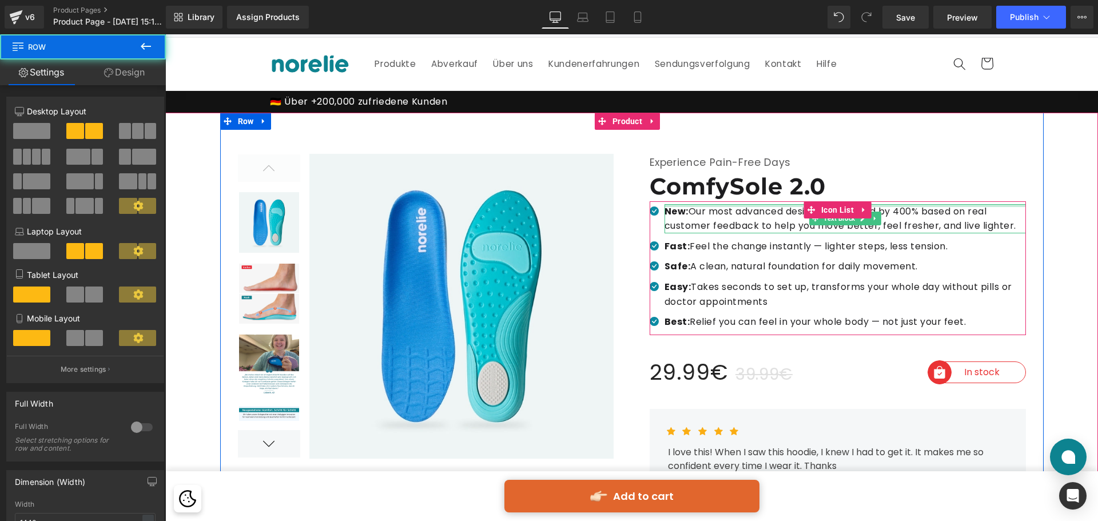
click at [711, 206] on div at bounding box center [844, 205] width 361 height 3
click at [826, 210] on p "New: Our most advanced design — improved by 400% based on real customer feedbac…" at bounding box center [844, 218] width 361 height 29
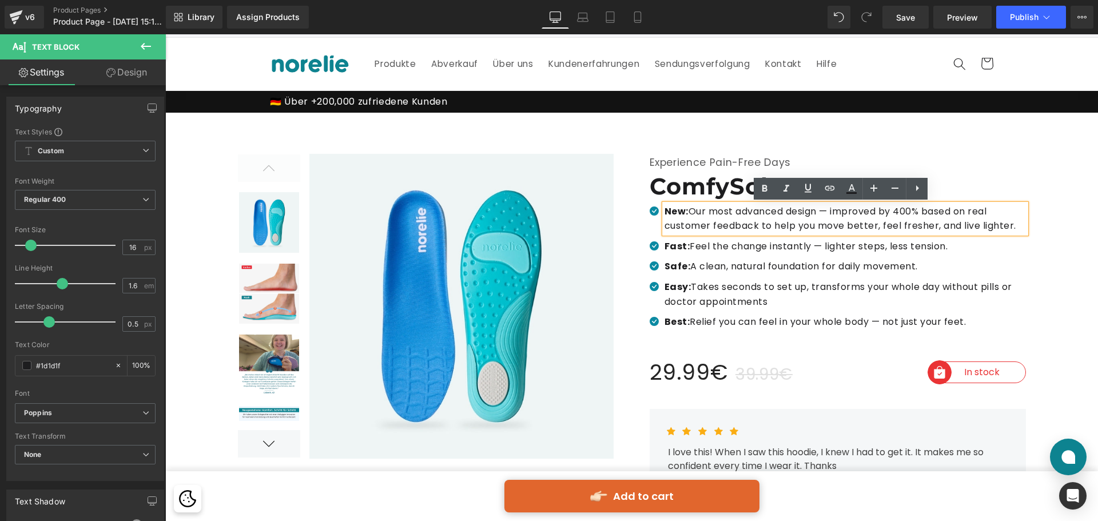
click at [874, 274] on ul "Icon New: Our most advanced design — improved by 400% based on real customer fe…" at bounding box center [837, 269] width 376 height 131
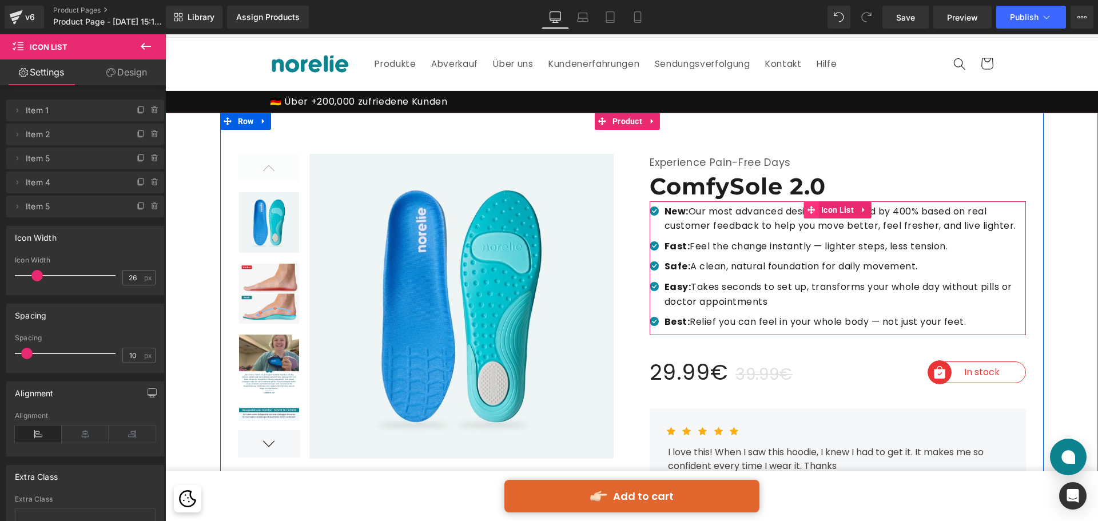
click at [808, 208] on icon at bounding box center [811, 210] width 8 height 8
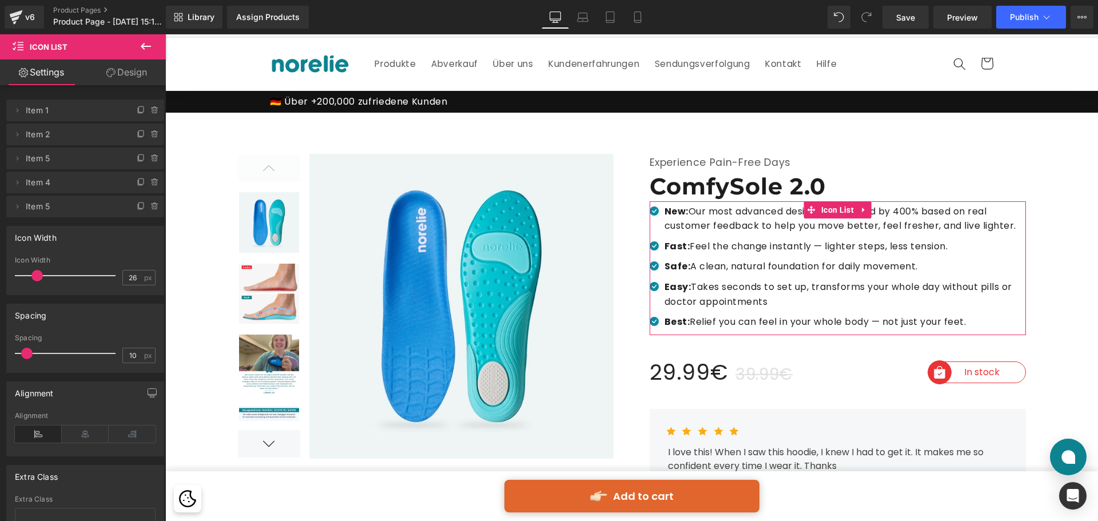
click at [148, 70] on link "Design" at bounding box center [126, 72] width 83 height 26
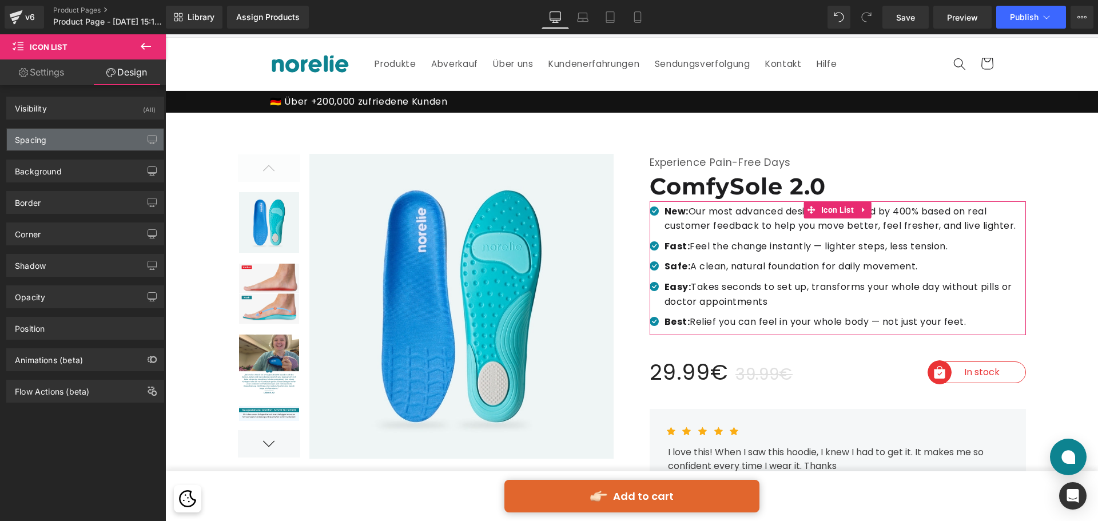
click at [68, 141] on div "Spacing" at bounding box center [85, 140] width 157 height 22
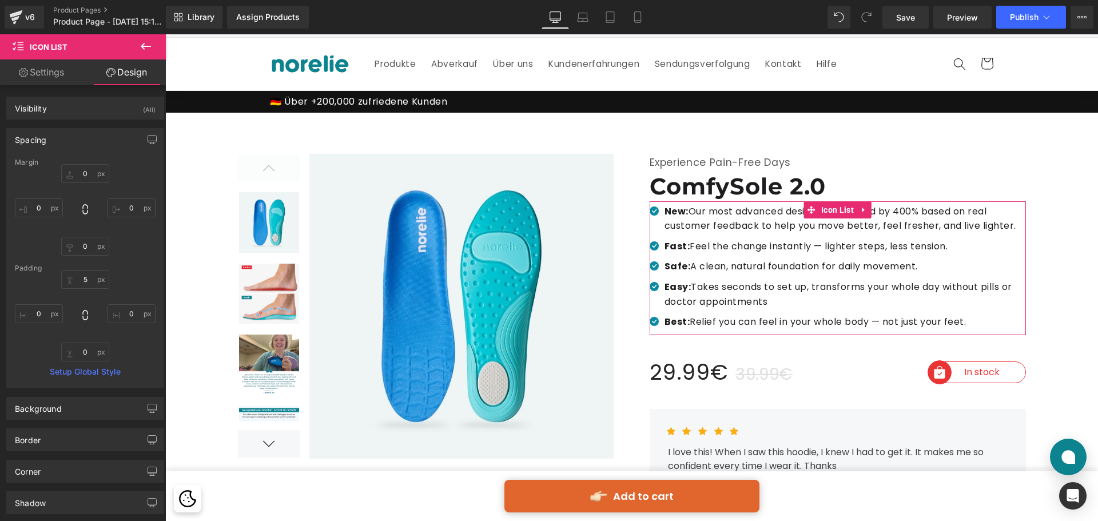
type input "0"
type input "5"
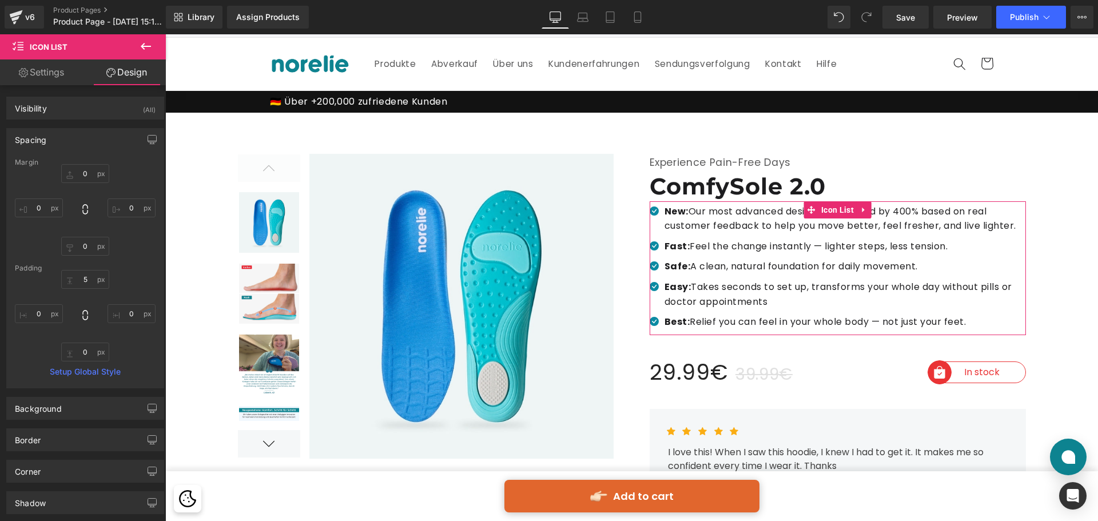
type input "0"
click at [86, 179] on input "0" at bounding box center [85, 173] width 48 height 19
click at [86, 174] on input "0" at bounding box center [85, 173] width 48 height 19
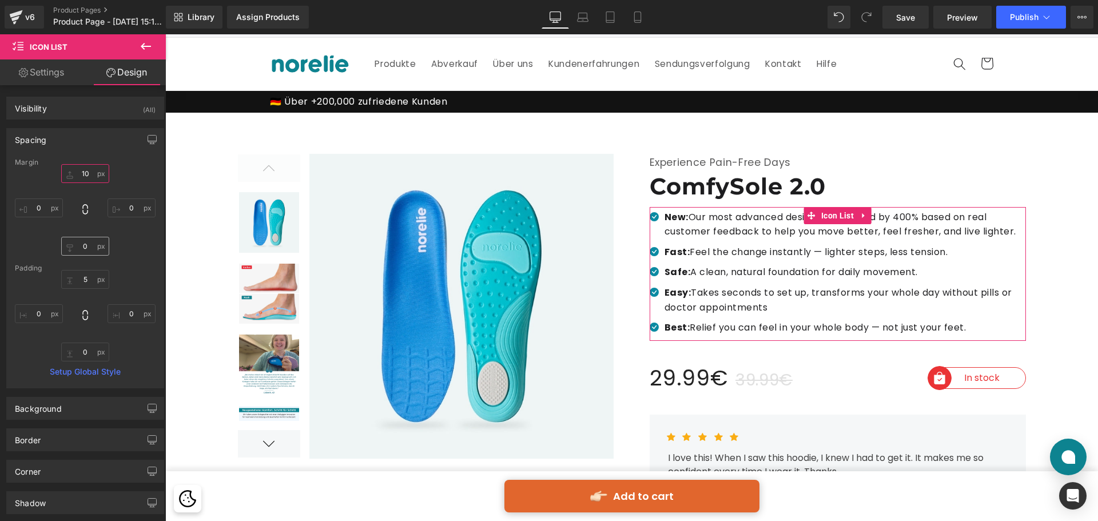
type input "10"
click at [82, 246] on input "0" at bounding box center [85, 246] width 48 height 19
type input "10"
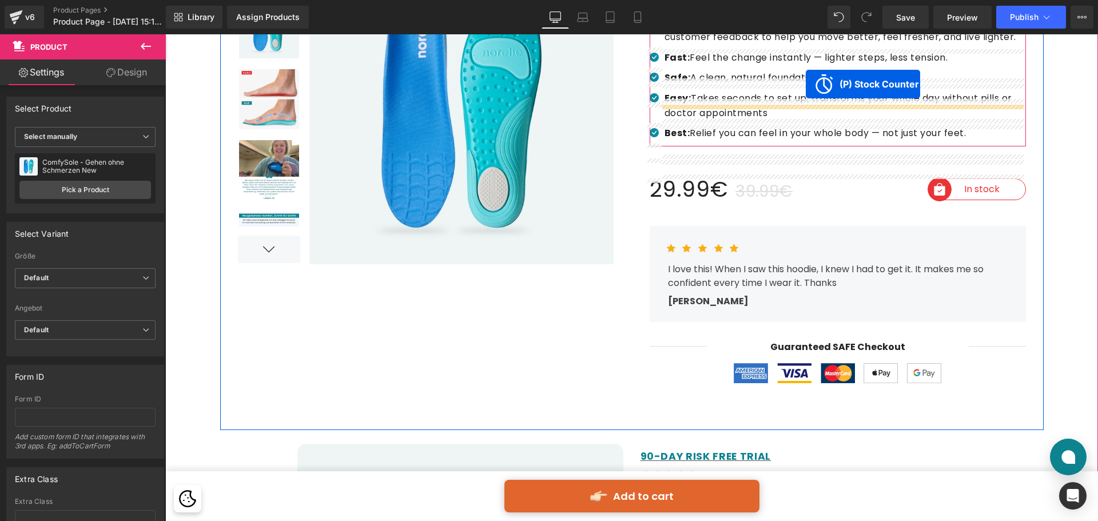
scroll to position [160, 0]
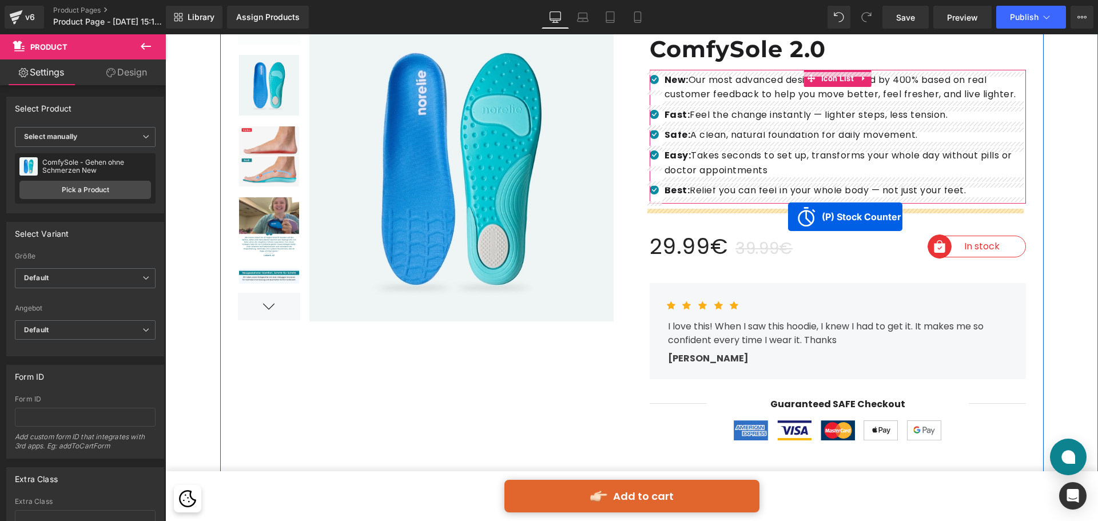
drag, startPoint x: 790, startPoint y: 142, endPoint x: 788, endPoint y: 217, distance: 74.4
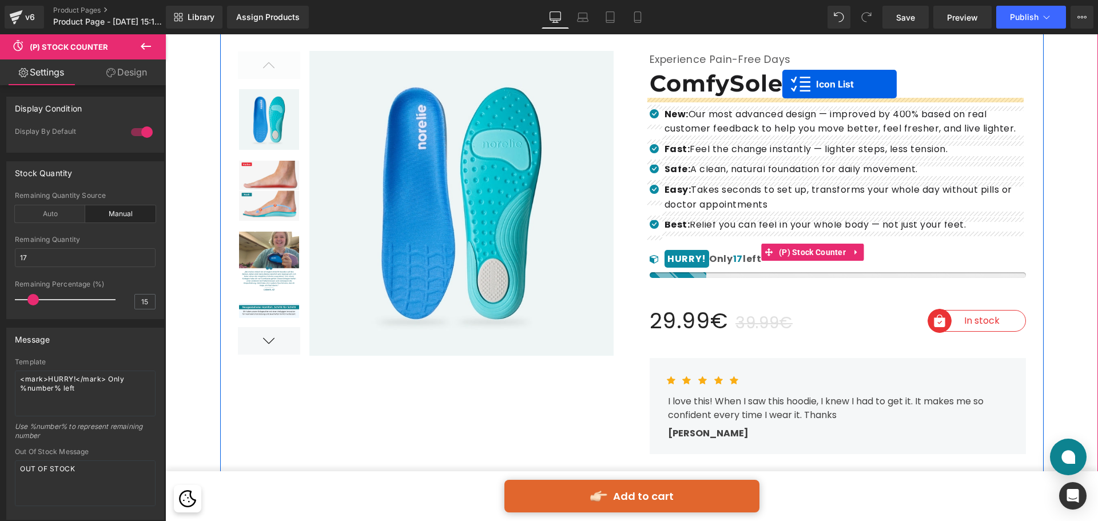
scroll to position [91, 0]
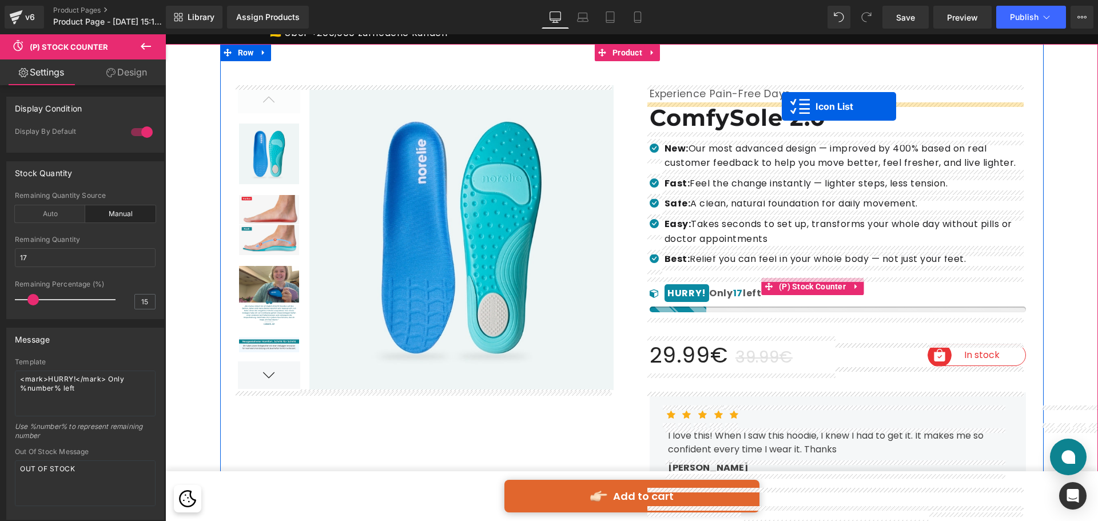
drag, startPoint x: 785, startPoint y: 120, endPoint x: 781, endPoint y: 106, distance: 14.3
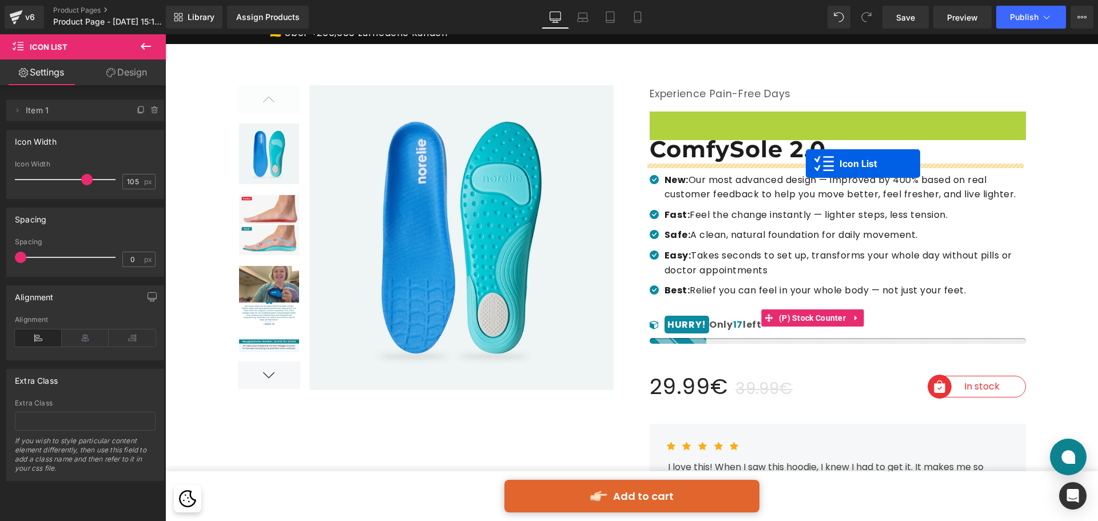
drag, startPoint x: 813, startPoint y: 114, endPoint x: 806, endPoint y: 164, distance: 49.7
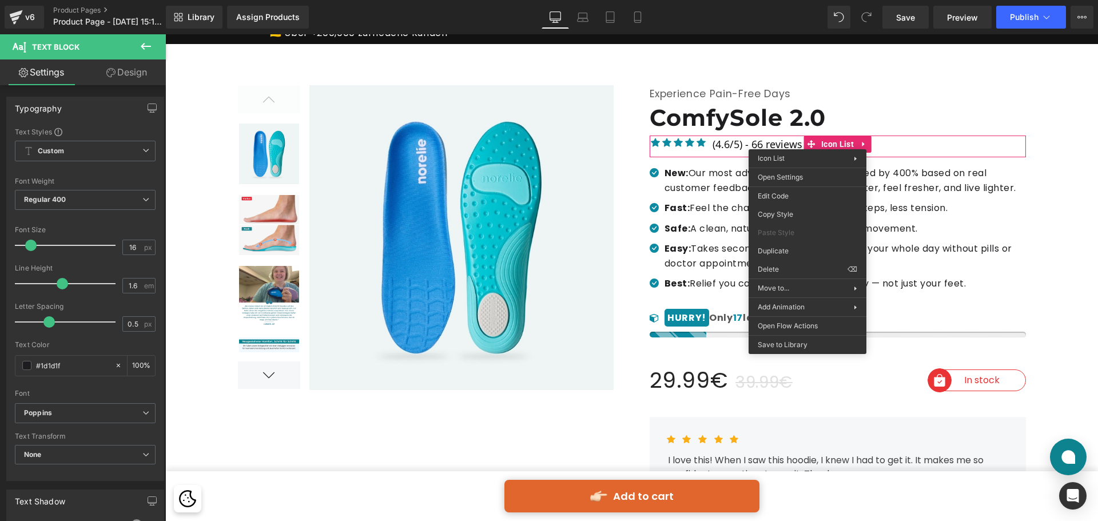
drag, startPoint x: 940, startPoint y: 296, endPoint x: 775, endPoint y: 261, distance: 168.7
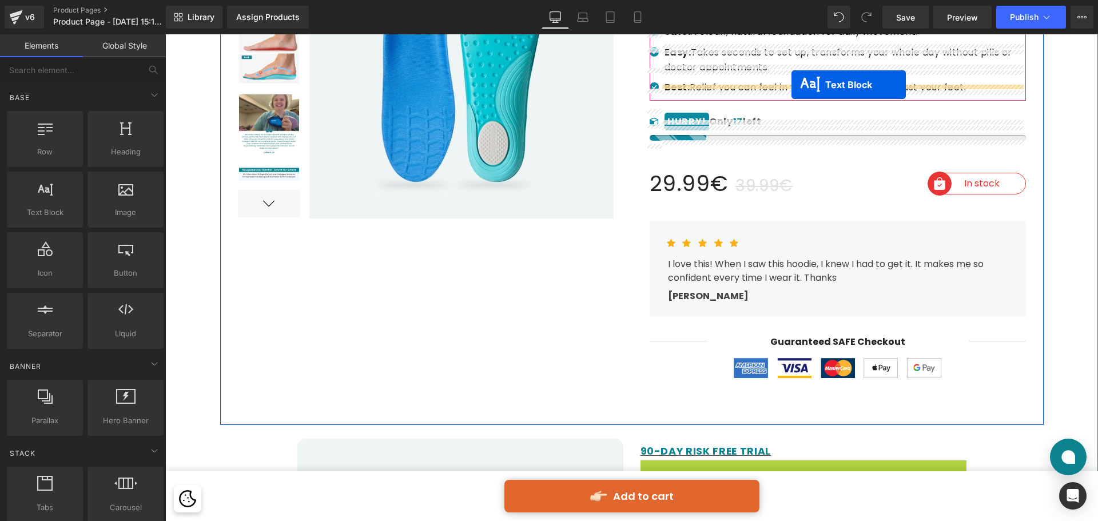
scroll to position [217, 0]
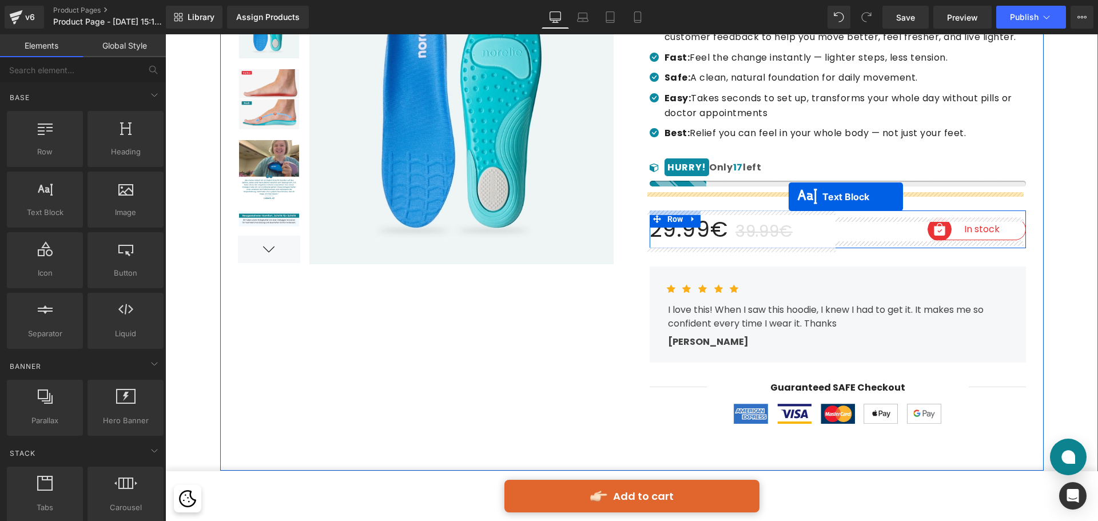
drag, startPoint x: 773, startPoint y: 190, endPoint x: 788, endPoint y: 197, distance: 16.4
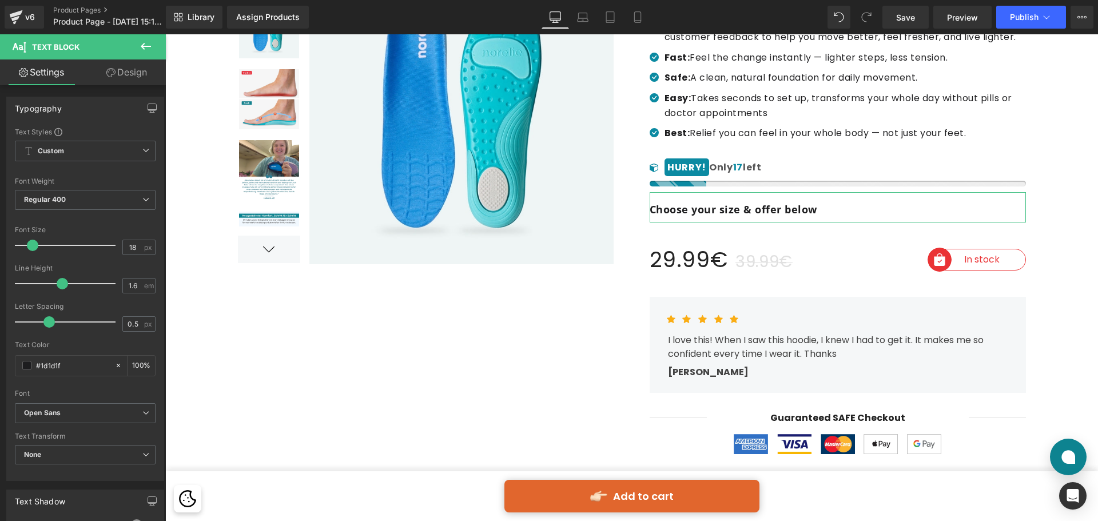
drag, startPoint x: 113, startPoint y: 69, endPoint x: 65, endPoint y: 146, distance: 91.2
click at [113, 69] on icon at bounding box center [110, 72] width 9 height 9
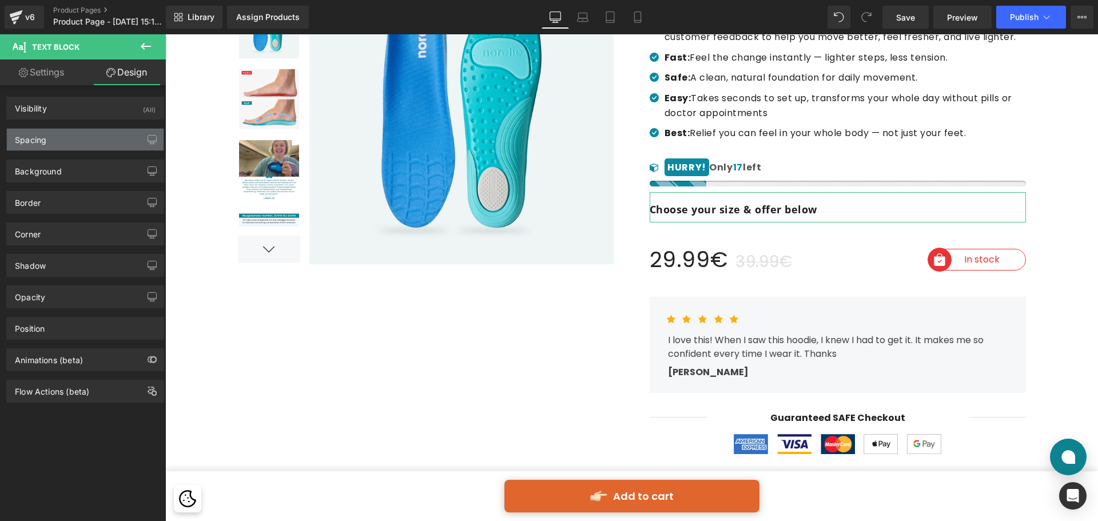
click at [65, 146] on div "Spacing" at bounding box center [85, 140] width 157 height 22
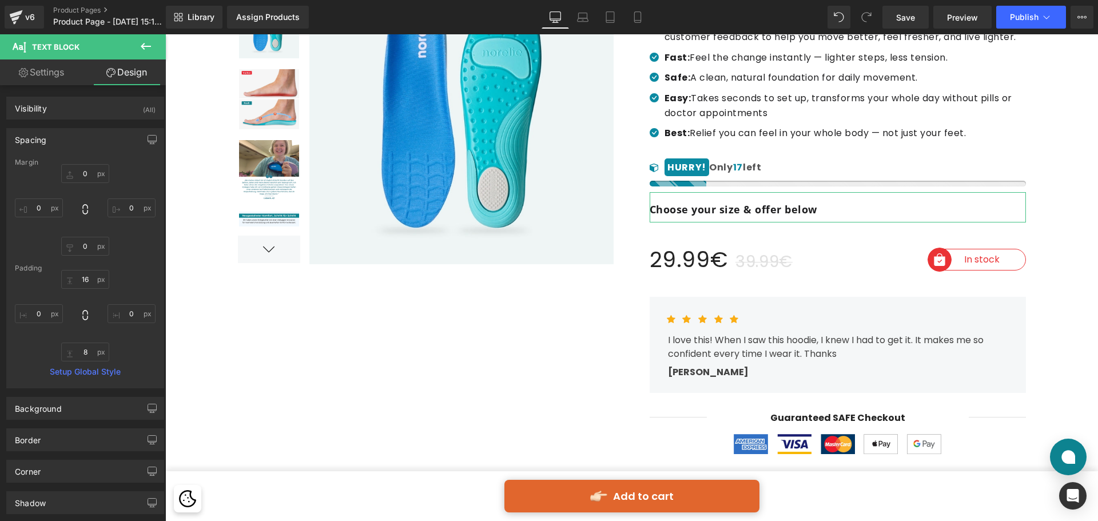
type input "0"
type input "16"
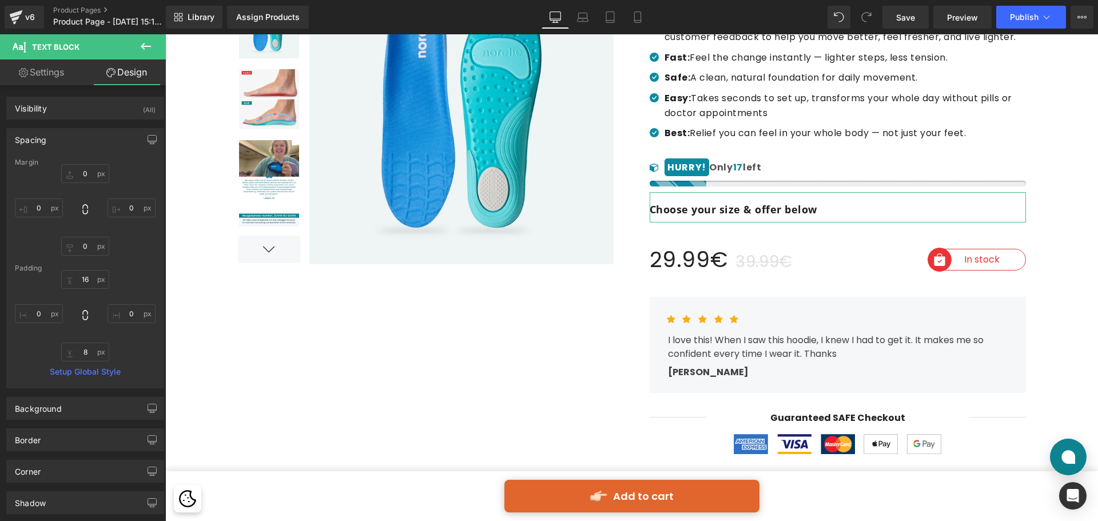
type input "0"
type input "8"
type input "0"
click at [82, 274] on input "16" at bounding box center [85, 279] width 48 height 19
click at [82, 283] on input "16" at bounding box center [85, 279] width 48 height 19
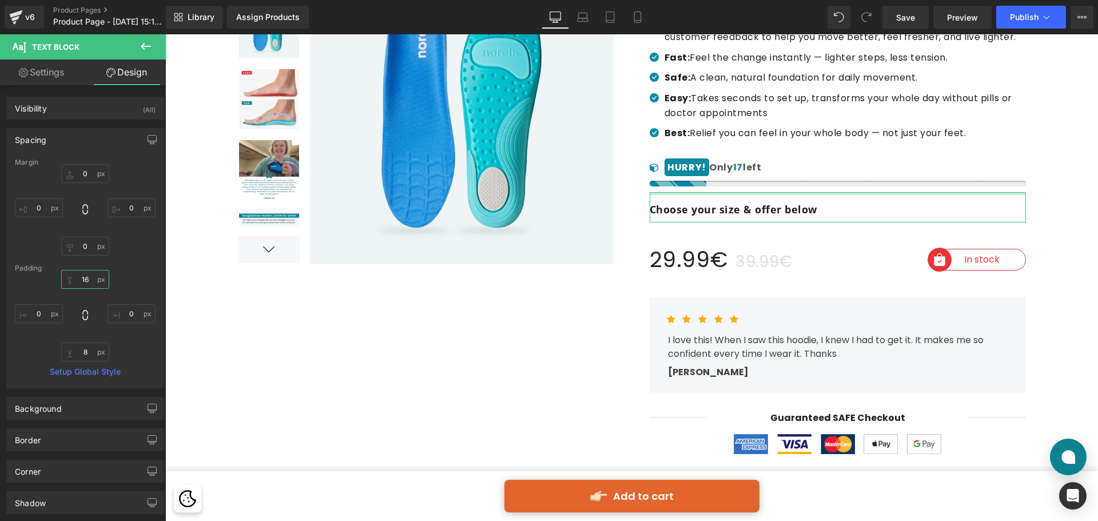
click at [86, 279] on input "16" at bounding box center [85, 279] width 48 height 19
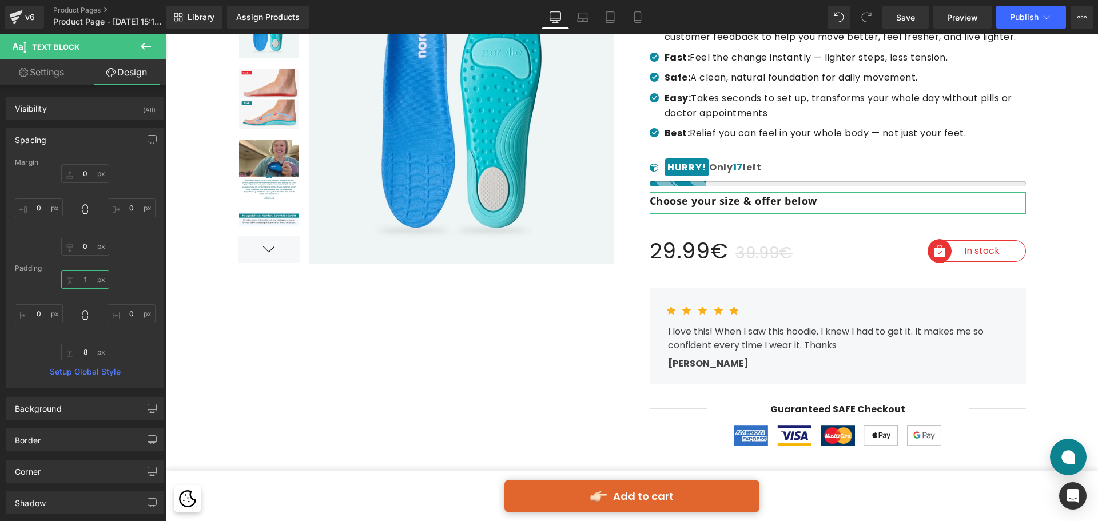
type input "10"
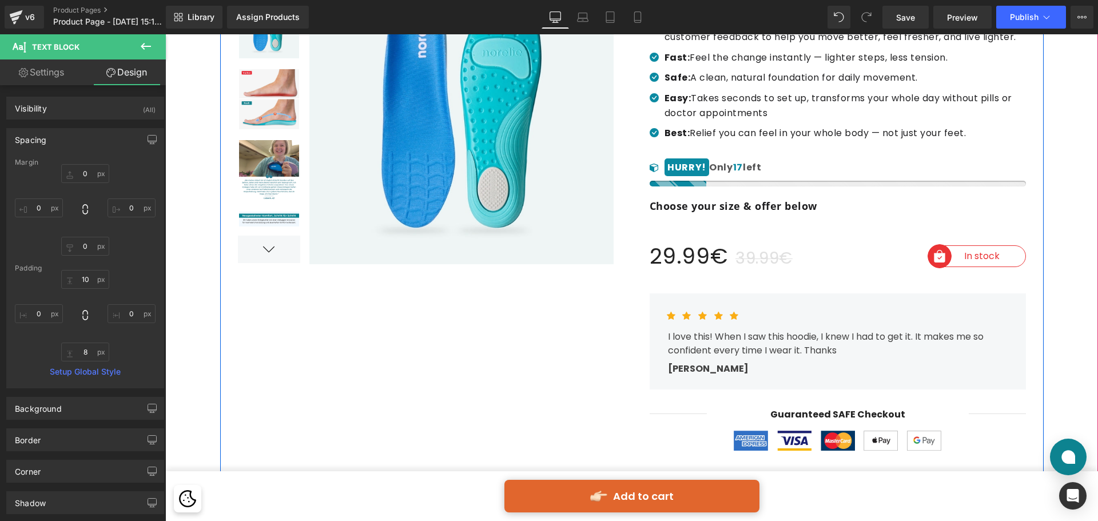
click at [627, 300] on div at bounding box center [631, 207] width 823 height 579
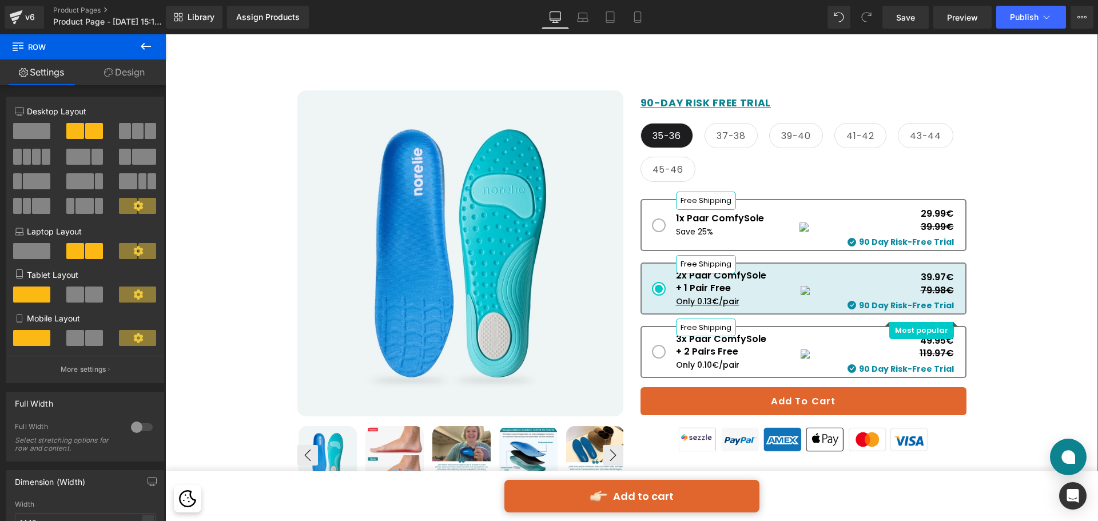
scroll to position [617, 0]
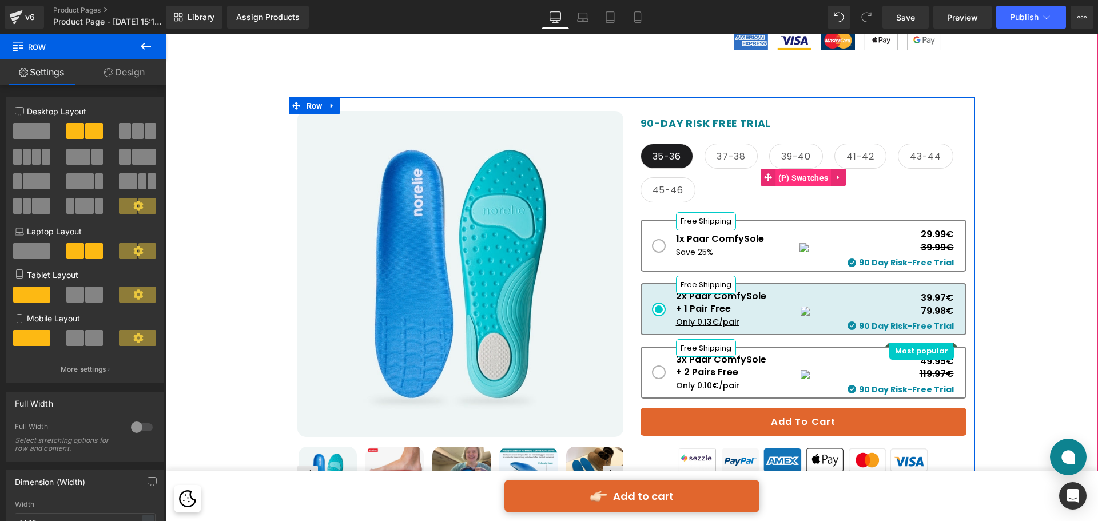
click at [778, 172] on span "(P) Swatches" at bounding box center [803, 177] width 56 height 17
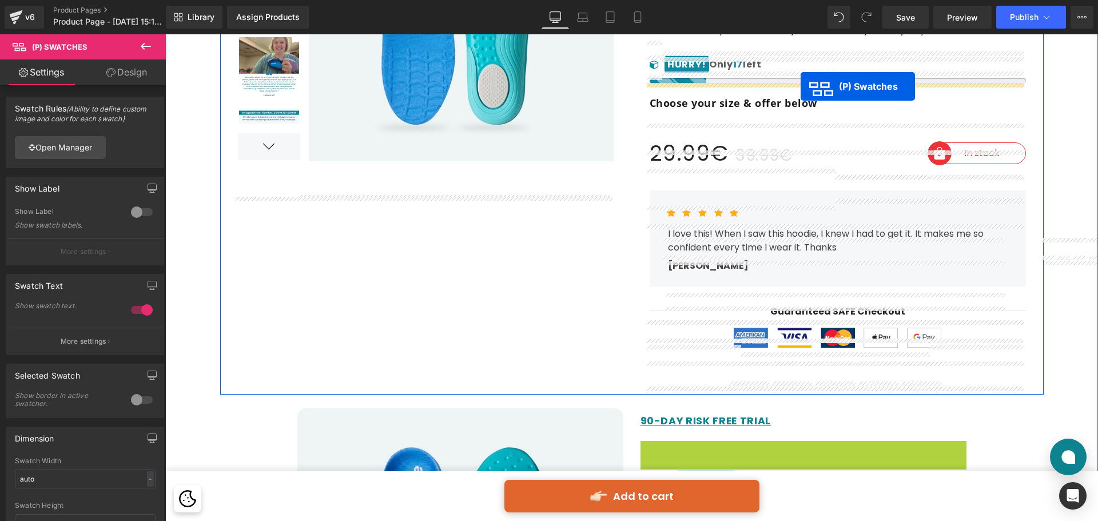
scroll to position [274, 0]
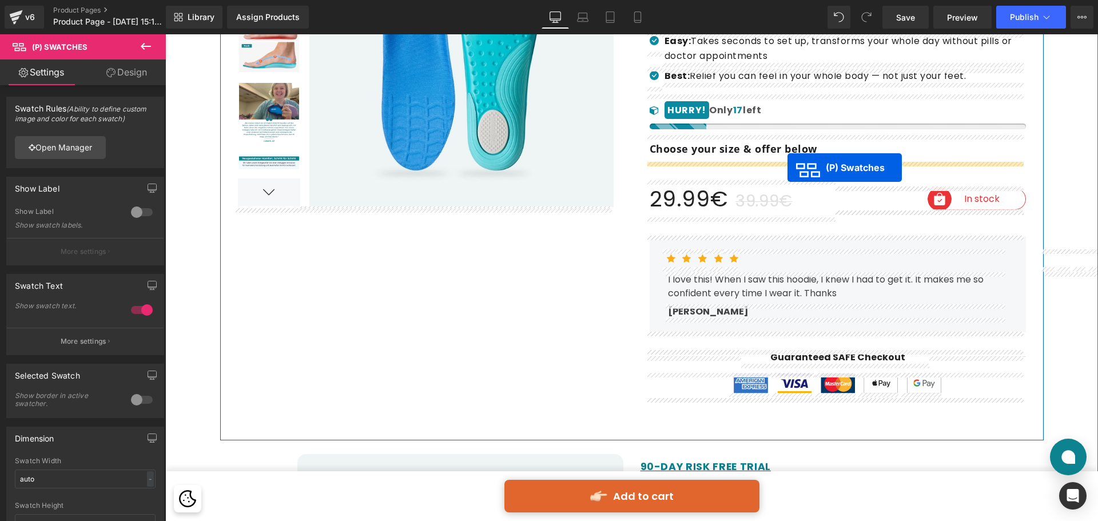
drag, startPoint x: 782, startPoint y: 175, endPoint x: 787, endPoint y: 168, distance: 9.0
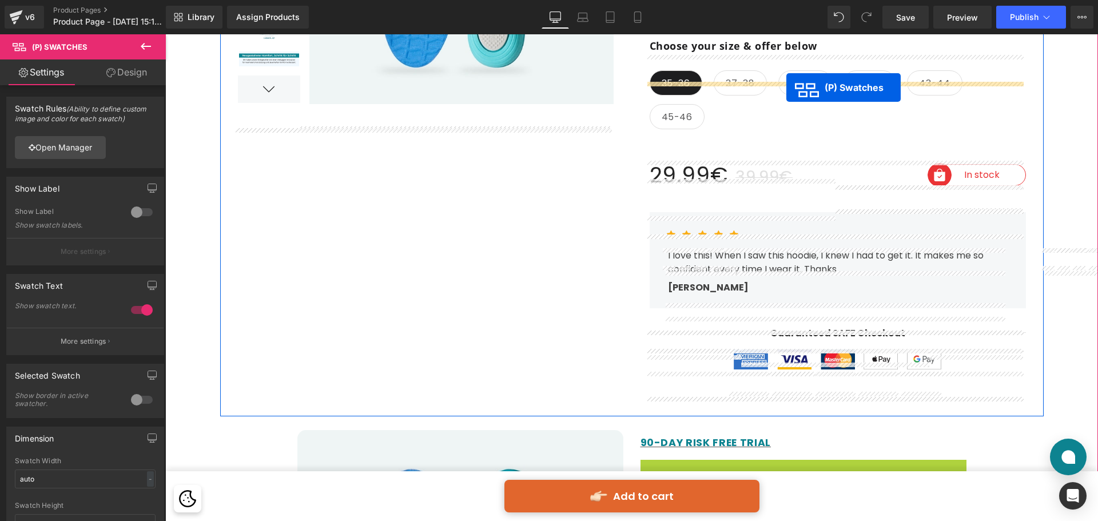
scroll to position [354, 0]
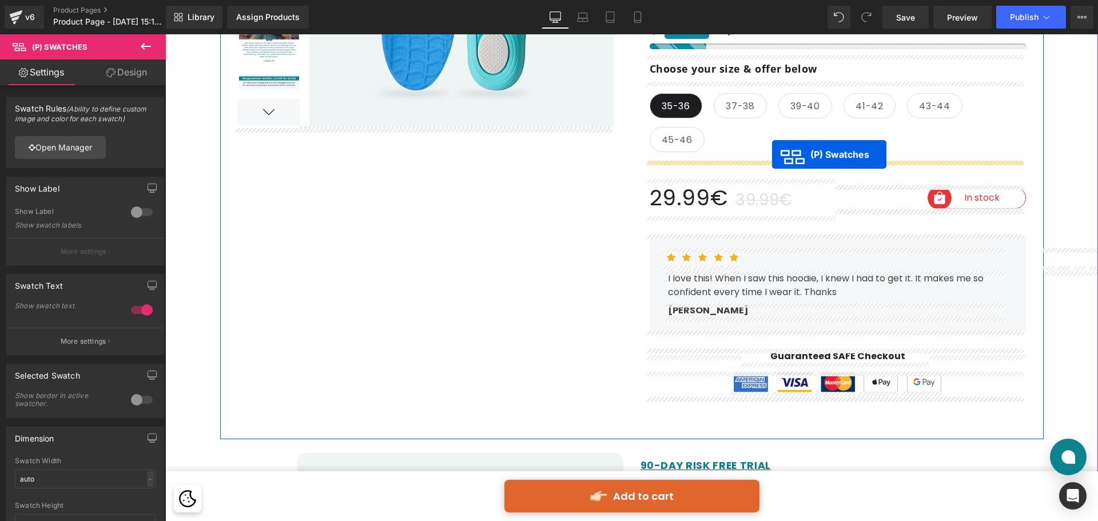
drag, startPoint x: 789, startPoint y: 252, endPoint x: 772, endPoint y: 154, distance: 99.3
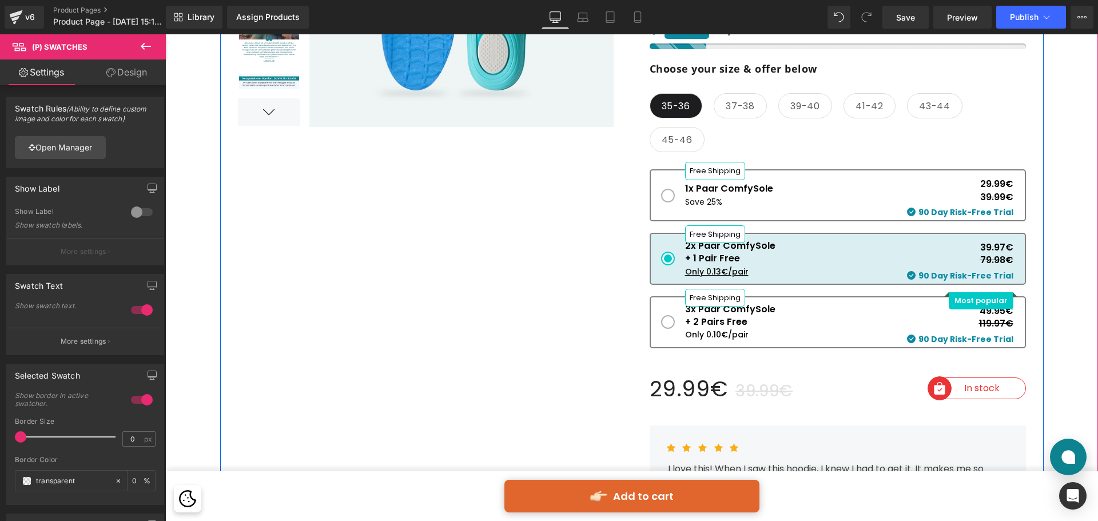
click at [763, 388] on span "39.99€" at bounding box center [763, 391] width 57 height 22
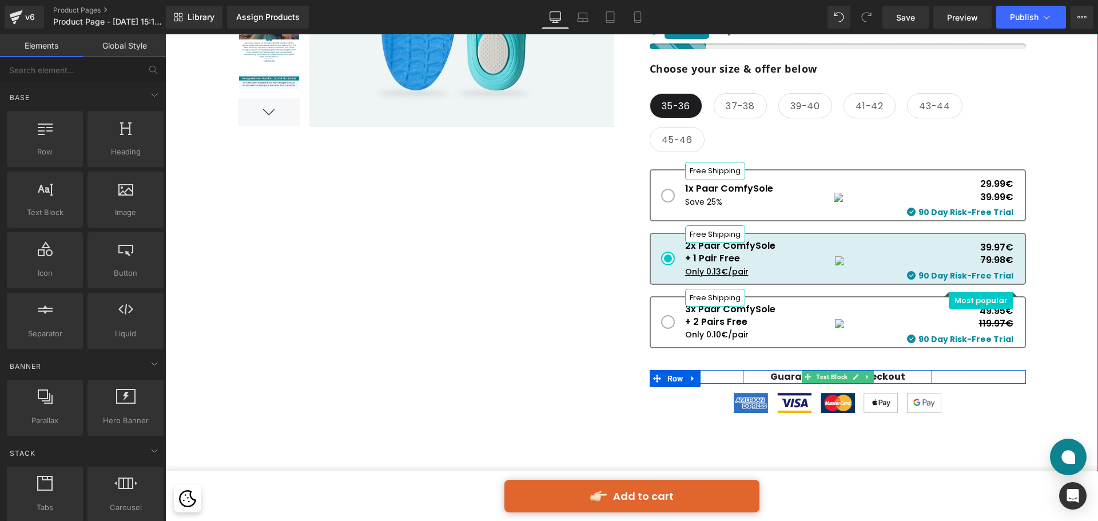
click at [919, 374] on p "Guaranteed SAFE Checkout" at bounding box center [837, 377] width 188 height 14
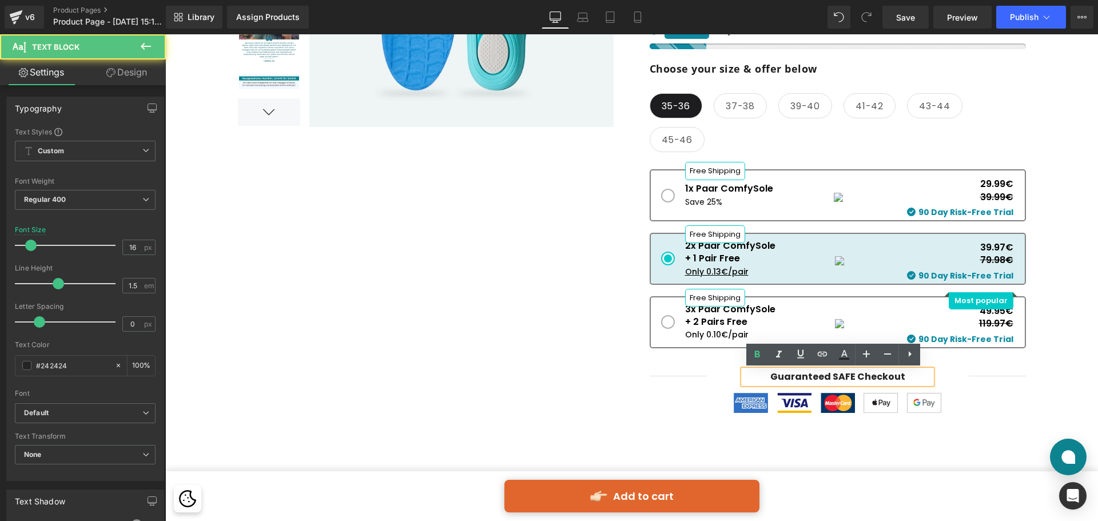
drag, startPoint x: 944, startPoint y: 361, endPoint x: 971, endPoint y: 361, distance: 27.4
click at [945, 361] on div "Separator Guaranteed SAFE Checkout Text Block Separator Row Image Image Image I…" at bounding box center [837, 385] width 376 height 66
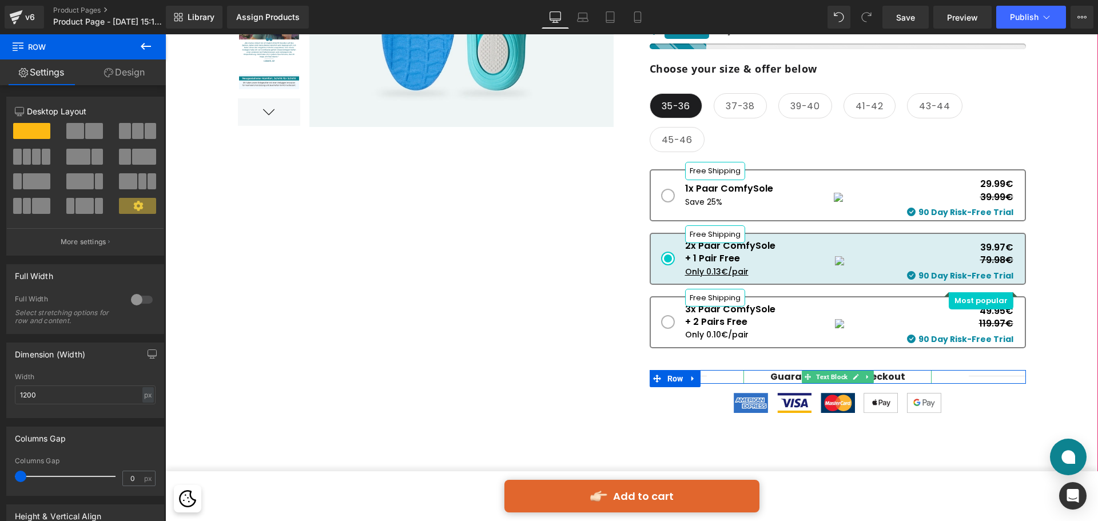
click at [882, 378] on b "Guaranteed SAFE Checkout" at bounding box center [837, 376] width 135 height 13
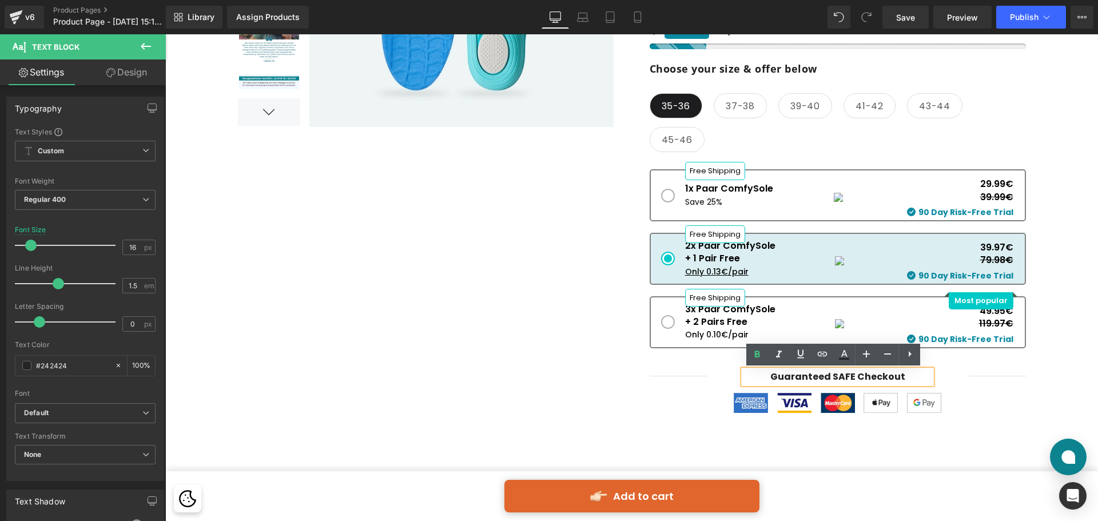
click at [996, 436] on div at bounding box center [631, 120] width 823 height 679
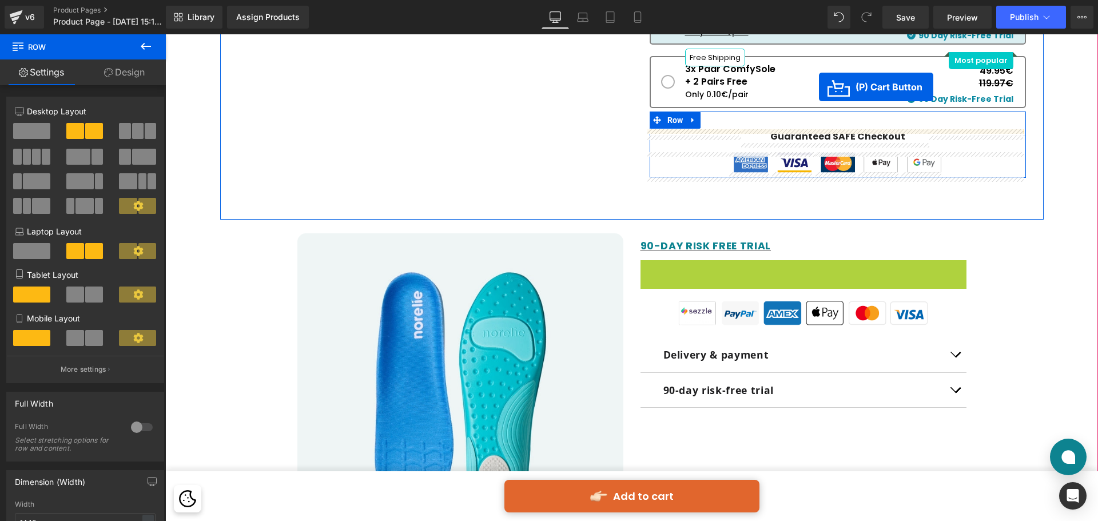
scroll to position [572, 0]
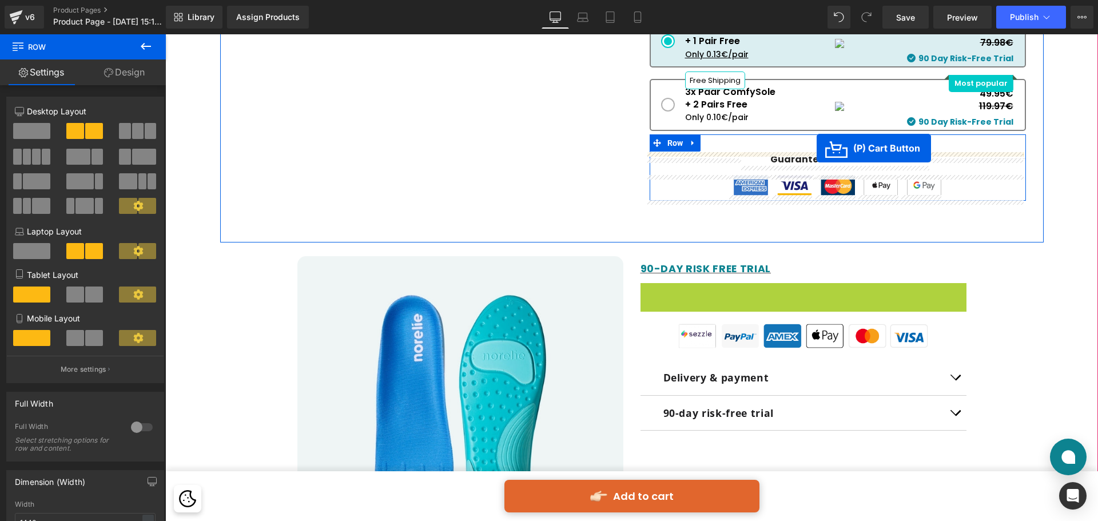
drag, startPoint x: 790, startPoint y: 226, endPoint x: 816, endPoint y: 148, distance: 82.1
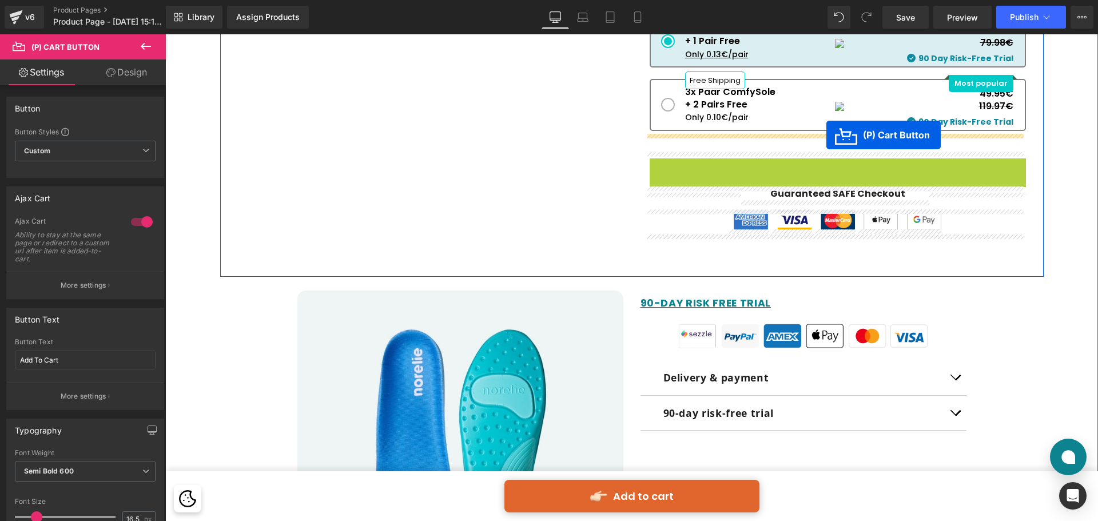
drag, startPoint x: 793, startPoint y: 169, endPoint x: 826, endPoint y: 135, distance: 47.3
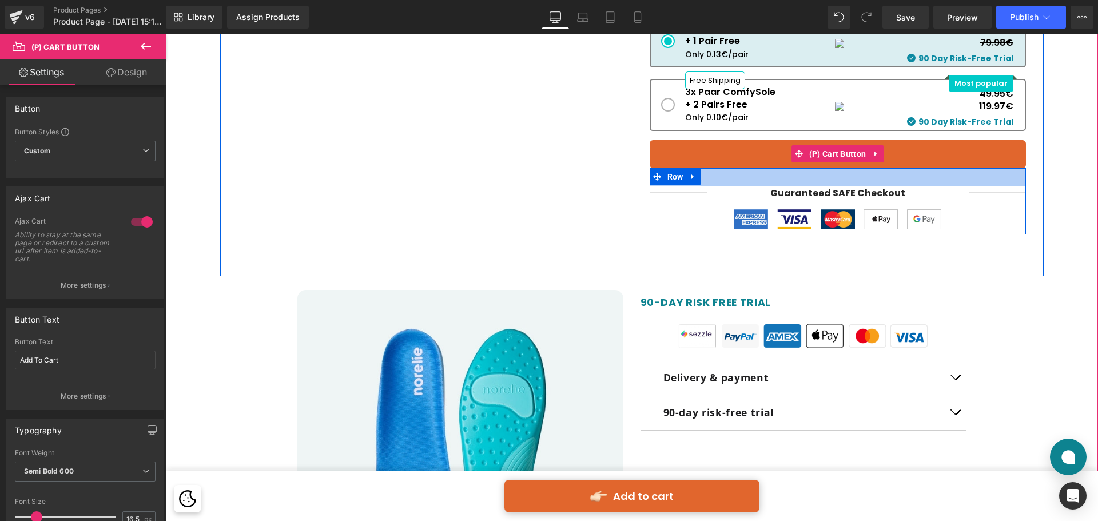
click at [838, 178] on span "32px" at bounding box center [837, 178] width 20 height 12
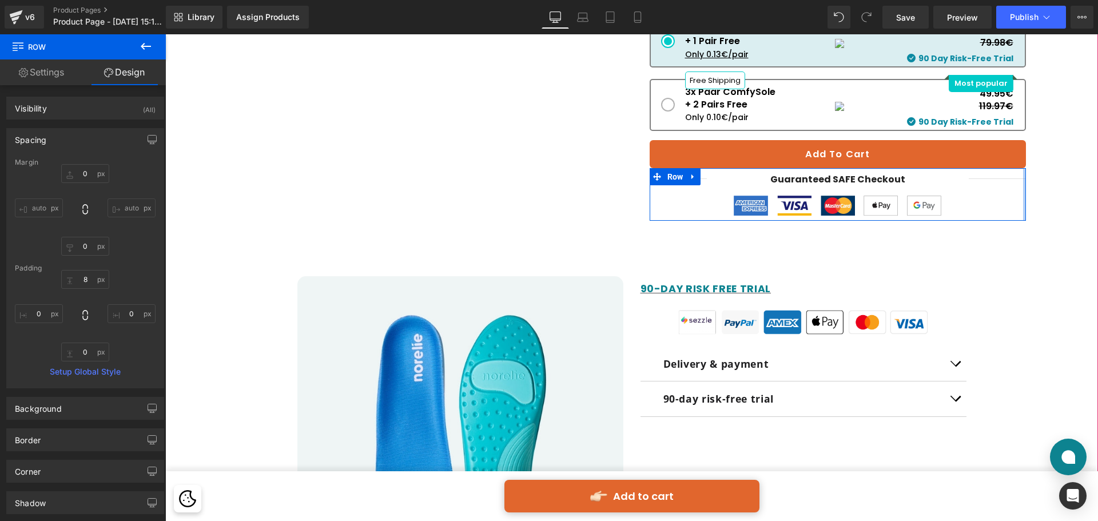
click at [165, 34] on div at bounding box center [165, 34] width 0 height 0
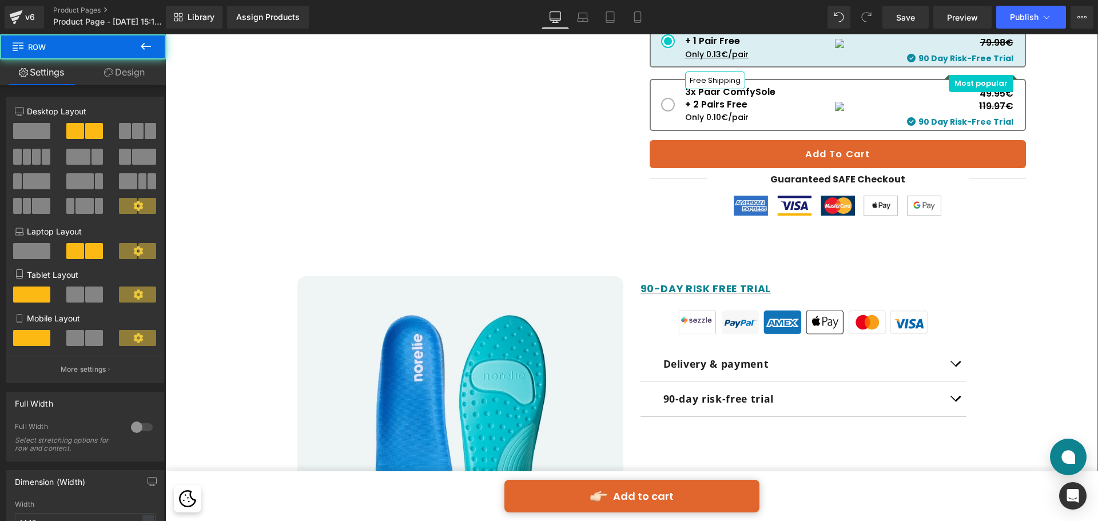
scroll to position [515, 0]
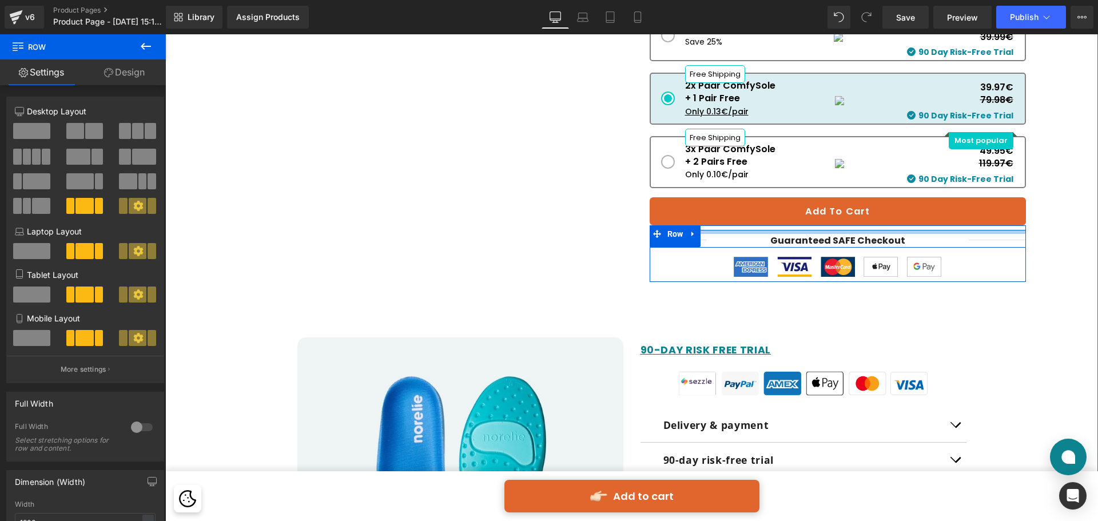
drag, startPoint x: 963, startPoint y: 232, endPoint x: 967, endPoint y: 236, distance: 6.1
click at [967, 236] on div "Separator Guaranteed SAFE Checkout Text Block Separator Row" at bounding box center [837, 239] width 376 height 18
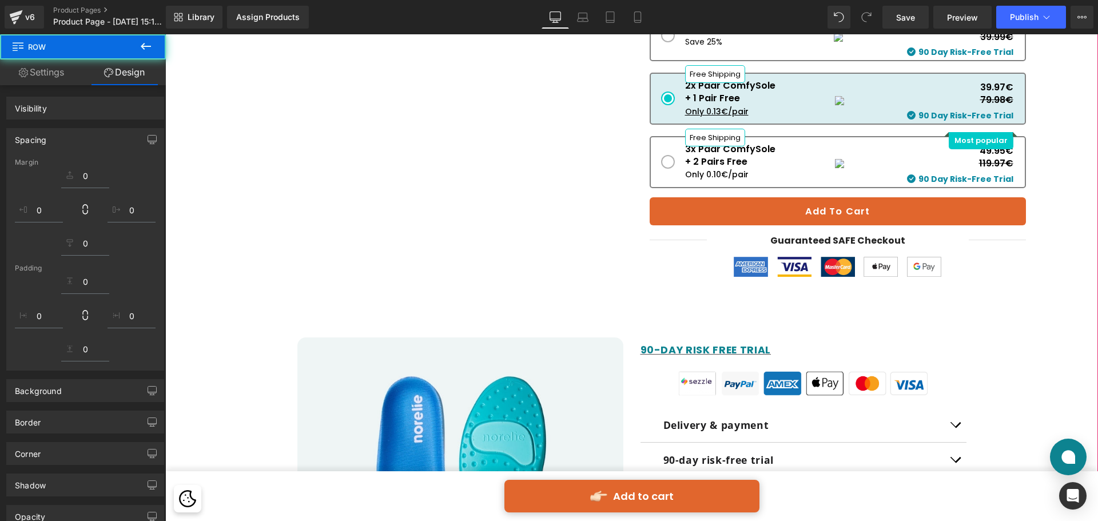
click at [1027, 353] on div at bounding box center [631, 480] width 932 height 1719
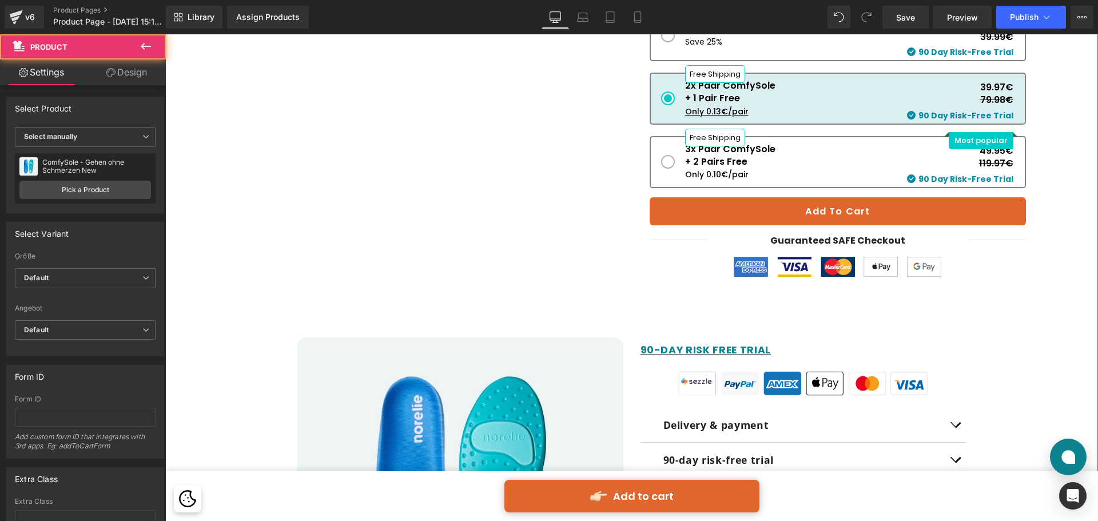
click at [1030, 334] on div at bounding box center [631, 480] width 932 height 1719
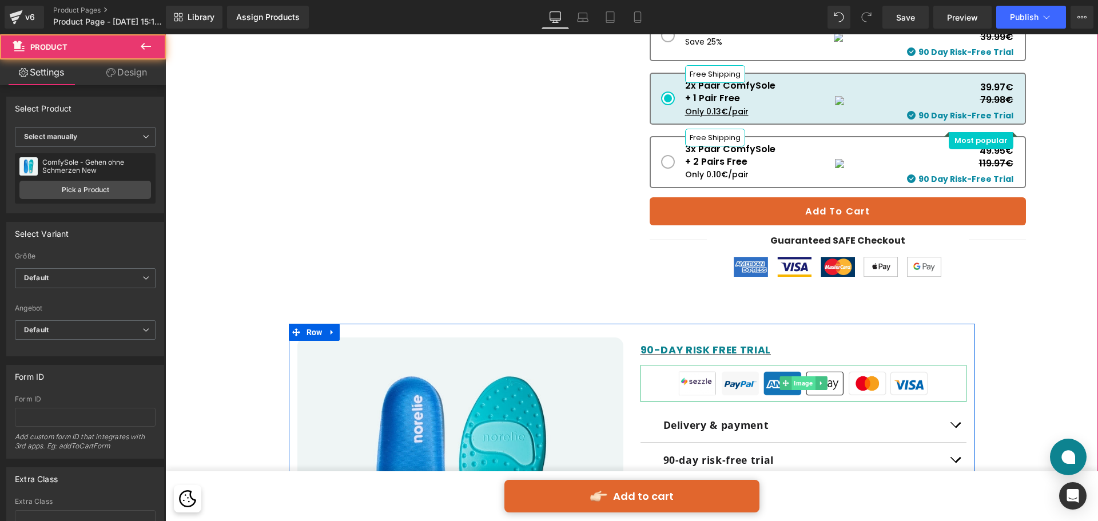
click at [791, 380] on span "Image" at bounding box center [802, 383] width 23 height 14
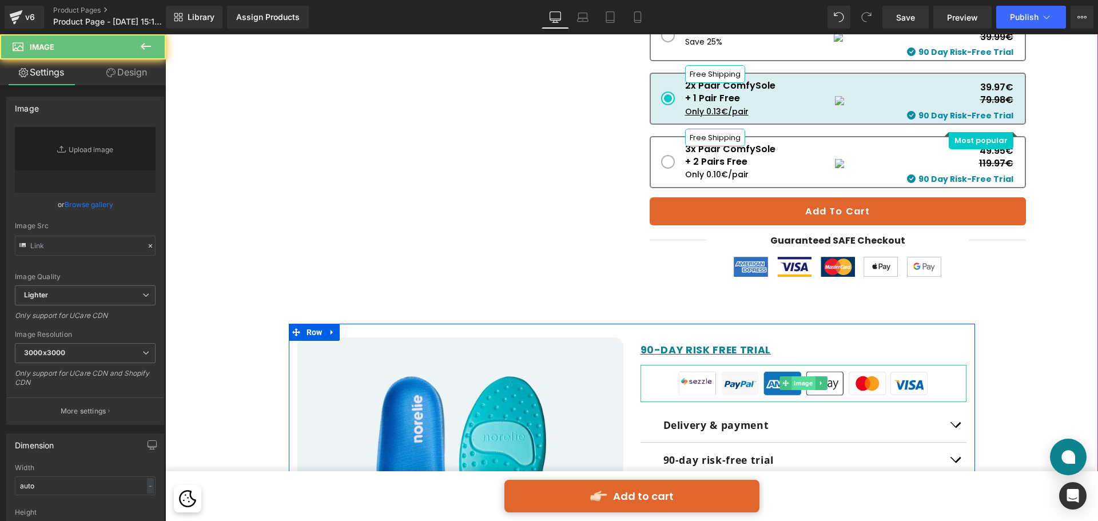
type input "https://ucarecdn.com/352a1b14-d9d6-4e8d-afed-a3cbf31d75bd/-/format/auto/-/previ…"
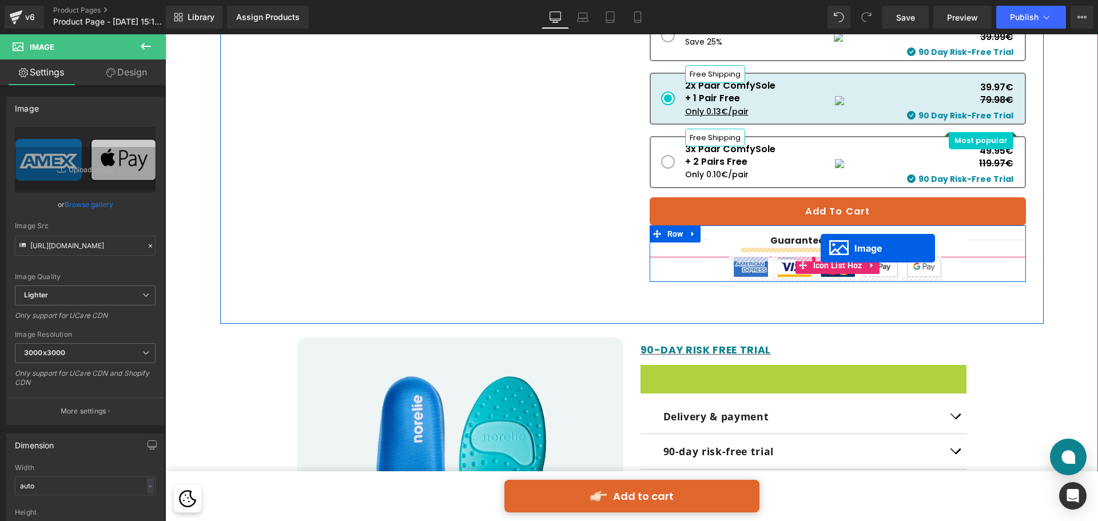
drag, startPoint x: 785, startPoint y: 382, endPoint x: 820, endPoint y: 248, distance: 138.9
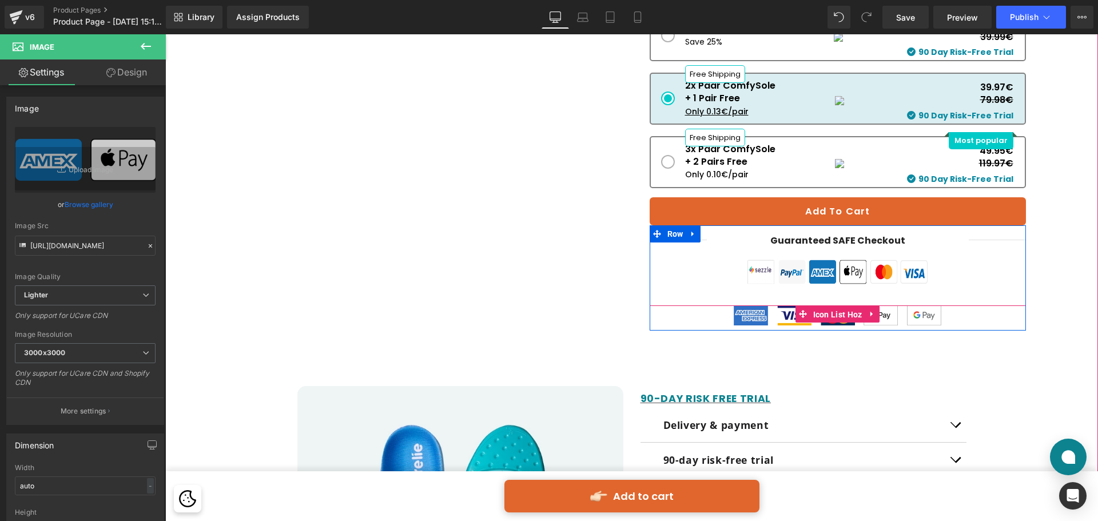
click at [828, 310] on span "Icon List Hoz" at bounding box center [837, 314] width 55 height 17
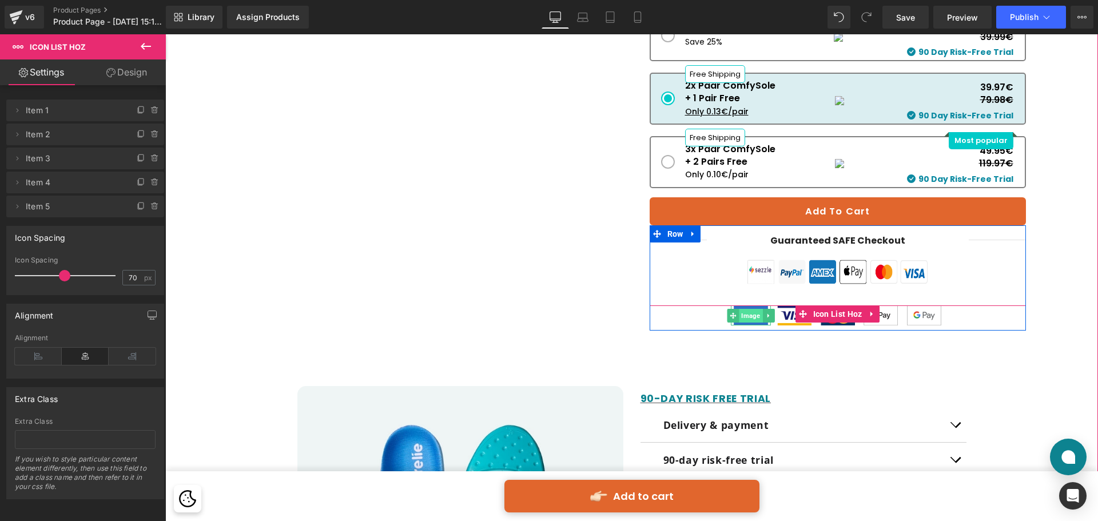
click at [749, 313] on span "Image" at bounding box center [750, 316] width 23 height 14
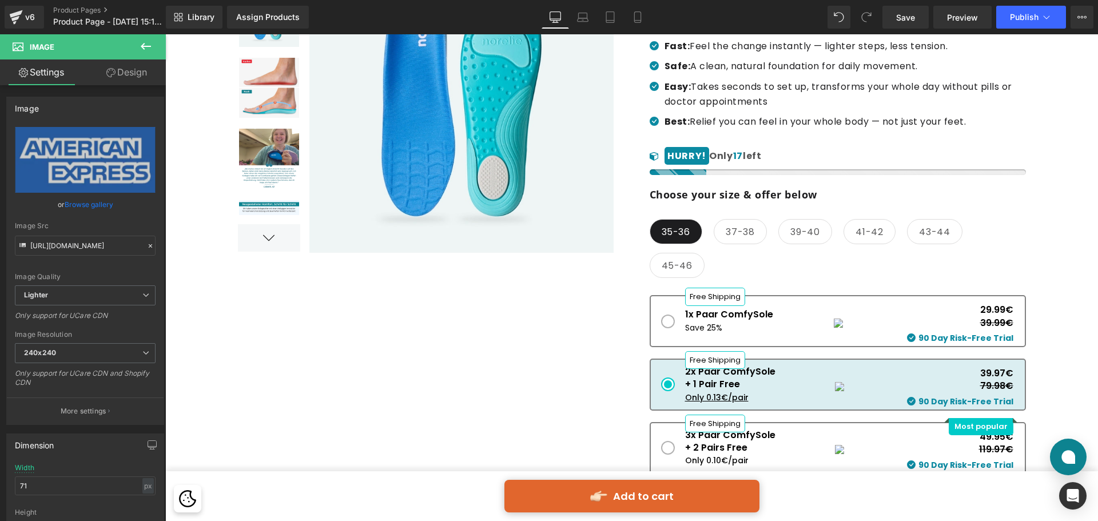
scroll to position [0, 0]
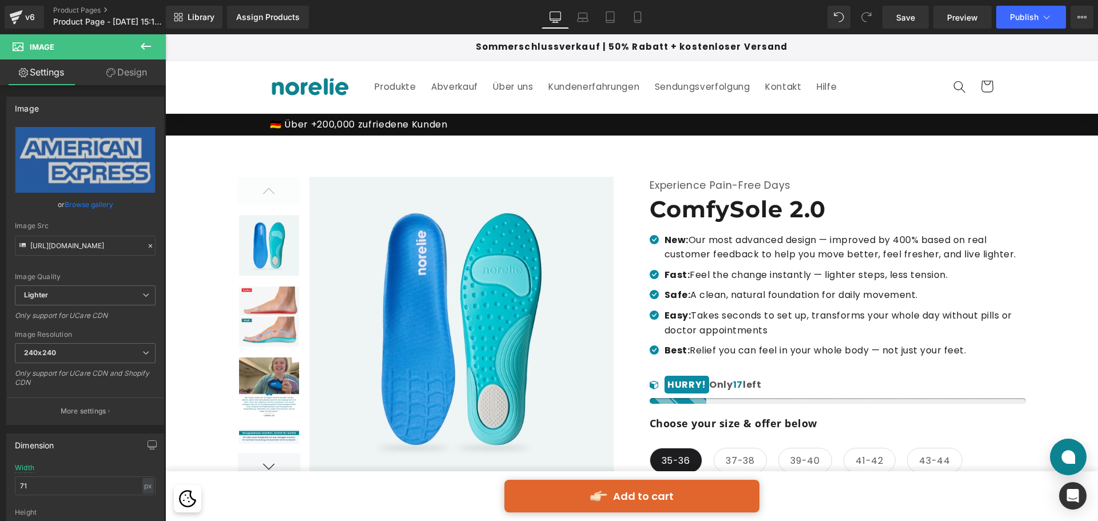
drag, startPoint x: 479, startPoint y: 221, endPoint x: 432, endPoint y: 208, distance: 48.1
click at [479, 221] on img at bounding box center [456, 329] width 313 height 304
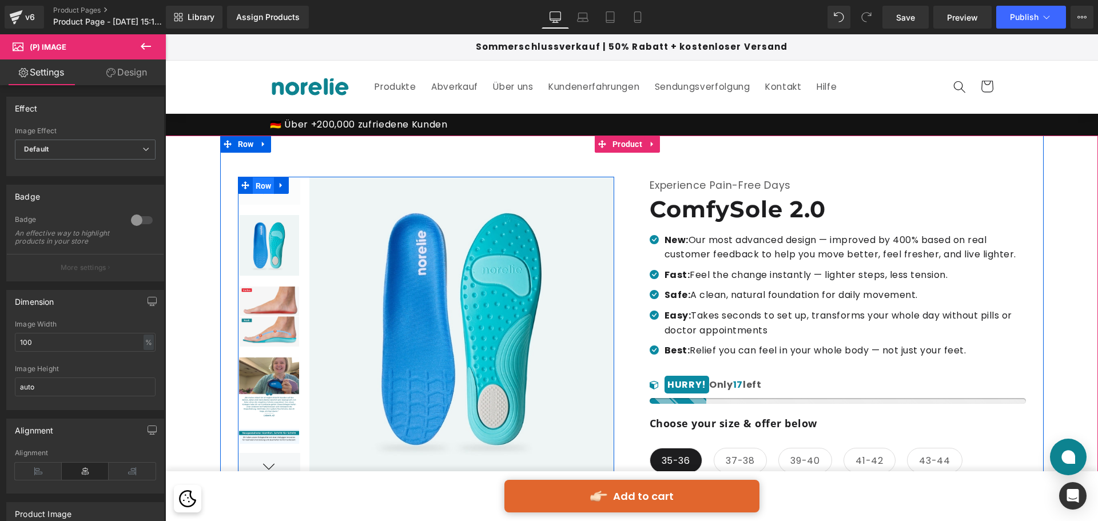
click at [260, 184] on span "Row" at bounding box center [264, 185] width 22 height 17
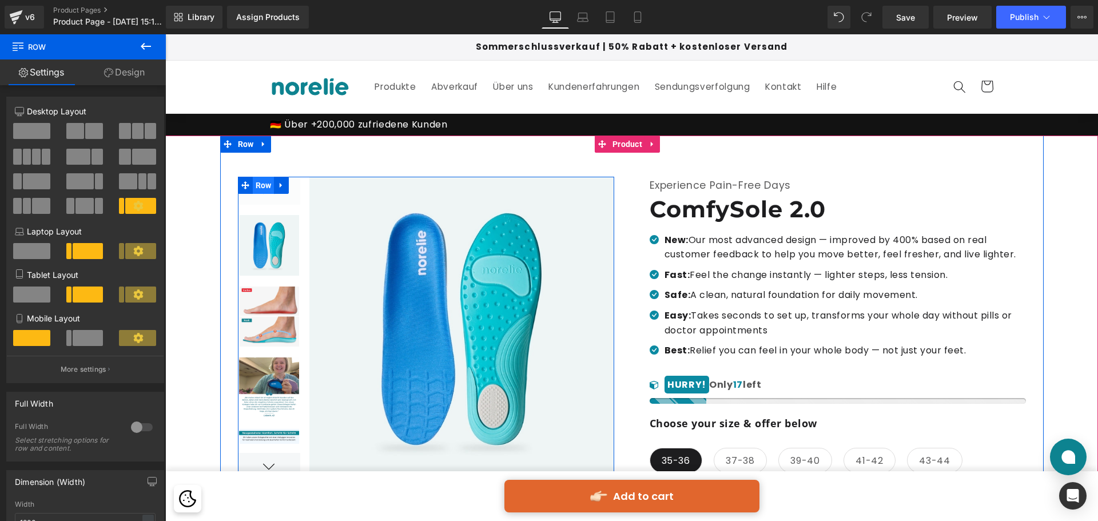
click at [261, 189] on span "Row" at bounding box center [264, 185] width 22 height 17
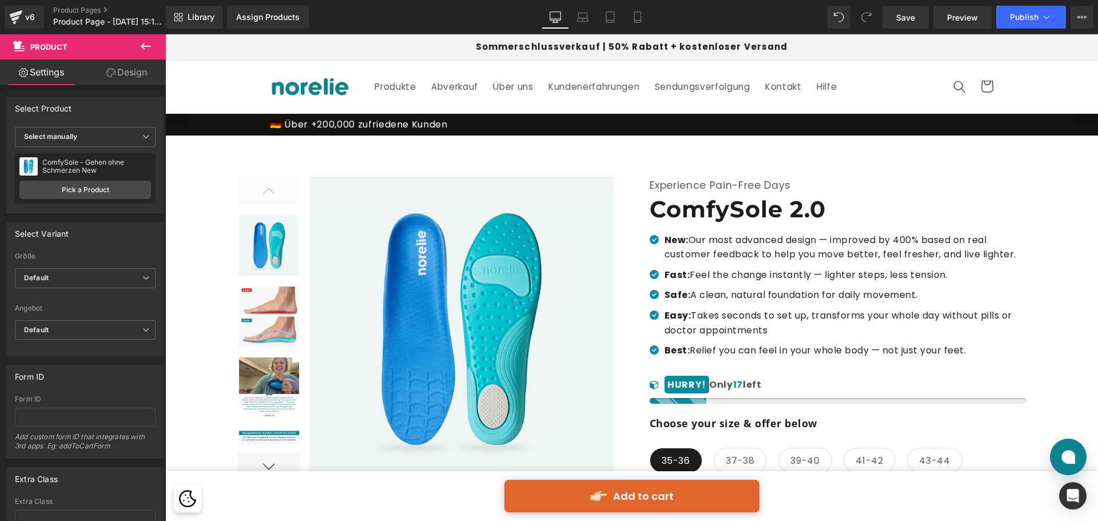
scroll to position [57, 0]
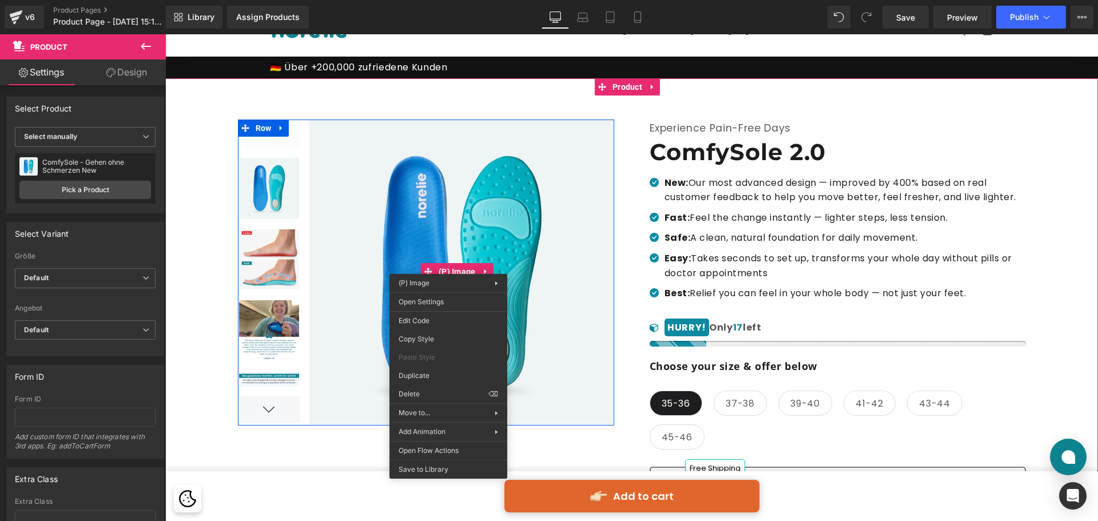
click at [274, 293] on link at bounding box center [269, 263] width 61 height 69
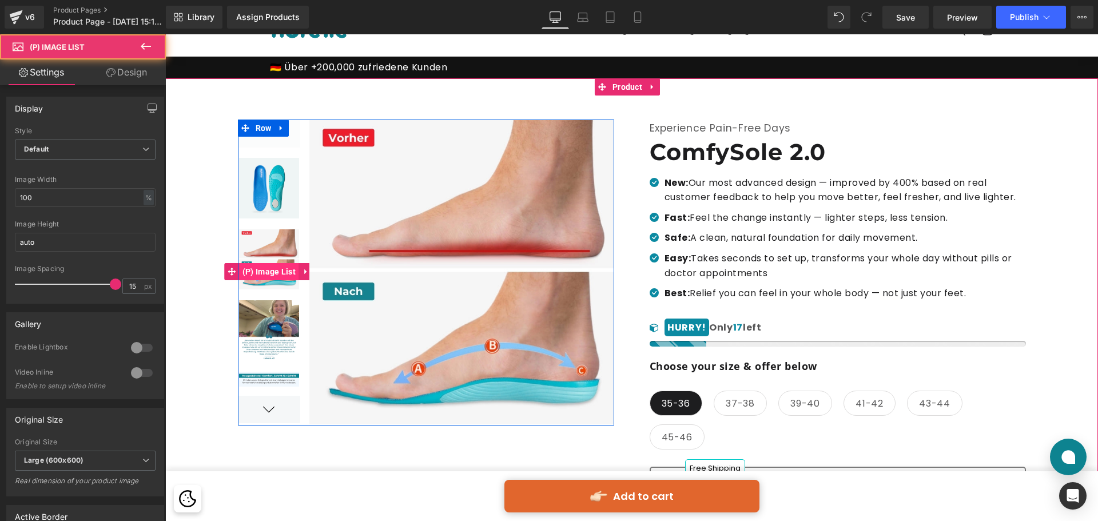
click at [268, 276] on span "(P) Image List" at bounding box center [269, 271] width 59 height 17
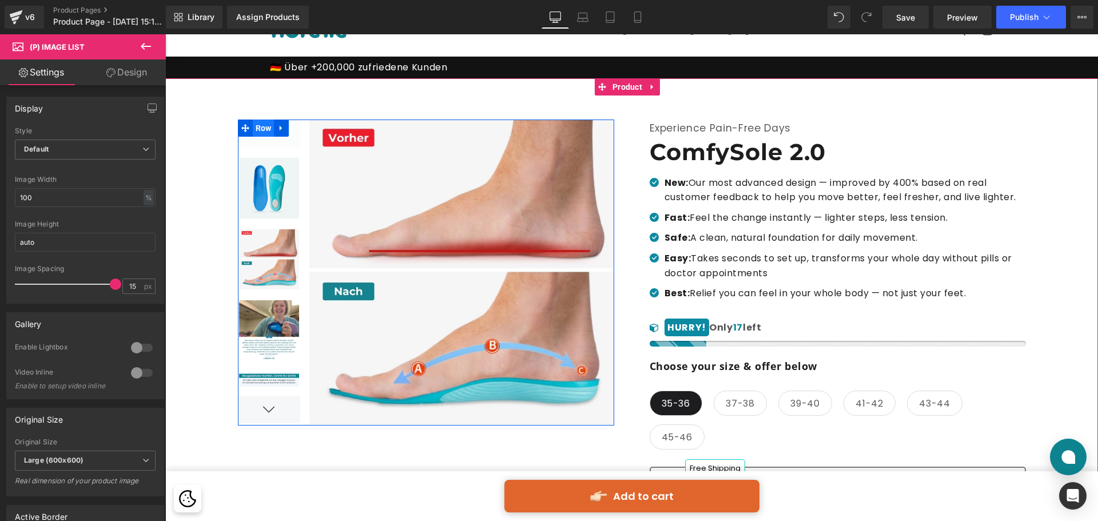
click at [266, 125] on span "Row" at bounding box center [264, 127] width 22 height 17
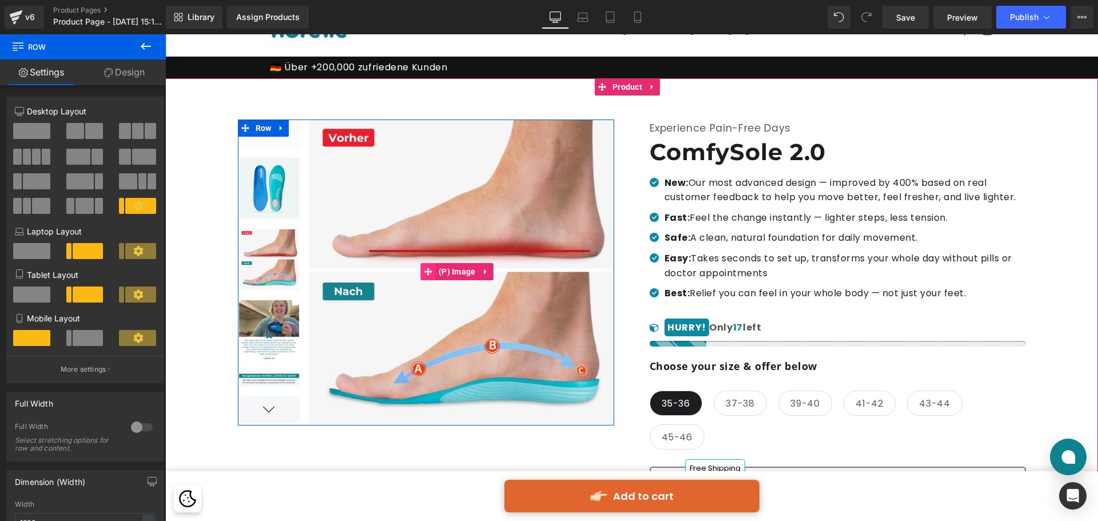
click at [430, 272] on span at bounding box center [428, 271] width 15 height 17
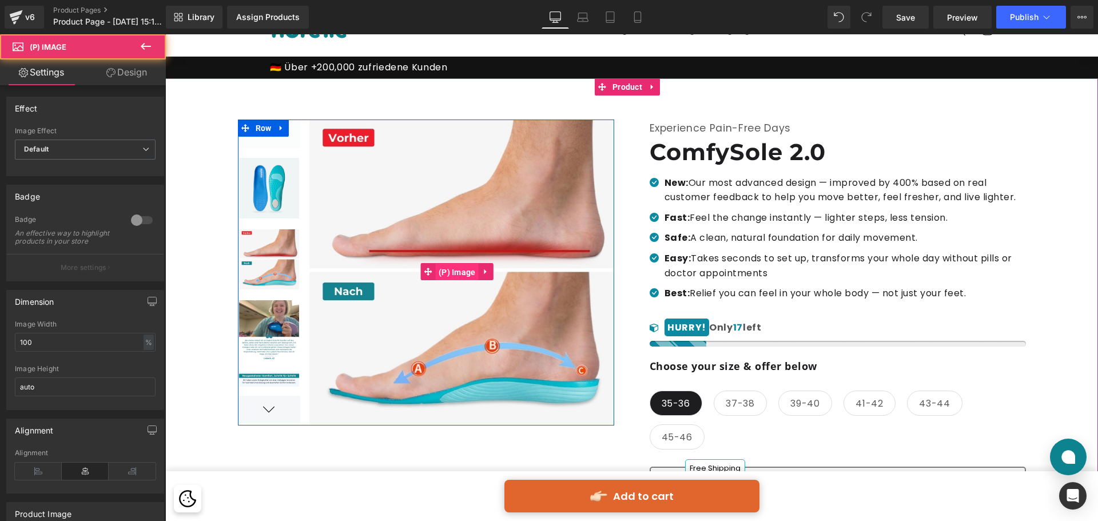
click at [440, 275] on span "(P) Image" at bounding box center [457, 272] width 43 height 17
drag, startPoint x: 440, startPoint y: 275, endPoint x: 384, endPoint y: 243, distance: 64.5
click at [436, 269] on span "(P) Image" at bounding box center [457, 272] width 43 height 17
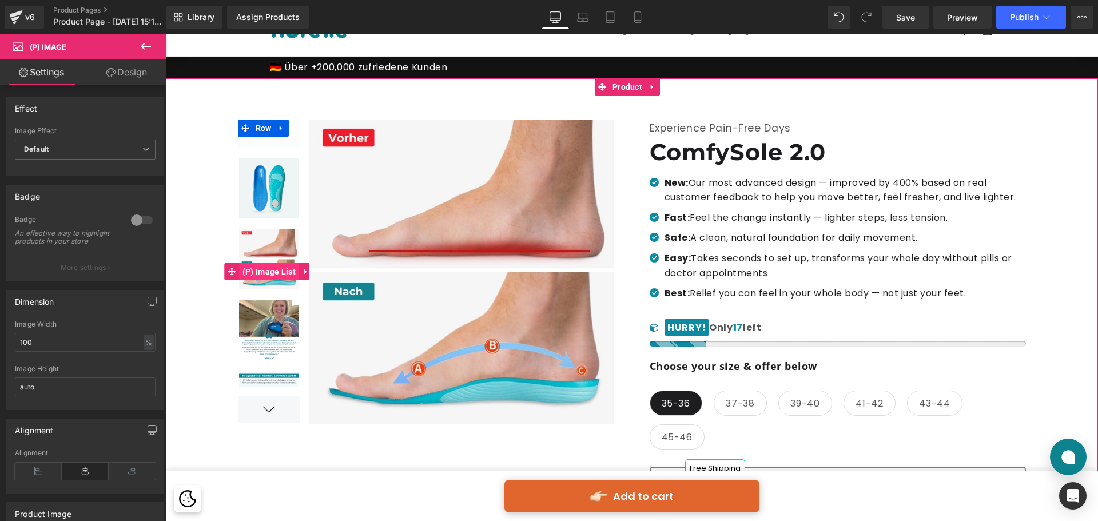
click at [265, 276] on span "(P) Image List" at bounding box center [269, 271] width 59 height 17
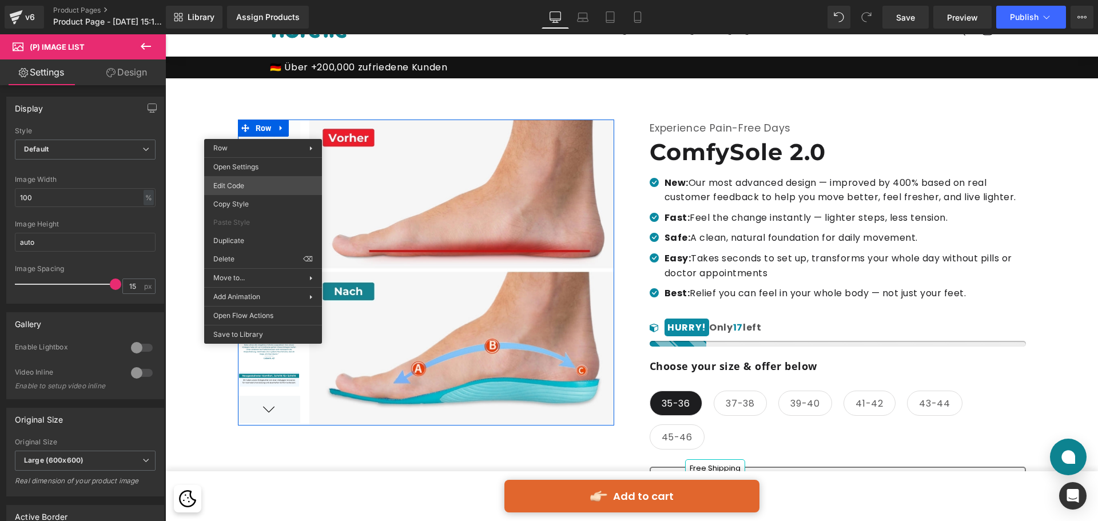
click at [268, 0] on div "(P) Image List You are previewing how the will restyle your page. You can not e…" at bounding box center [549, 0] width 1098 height 0
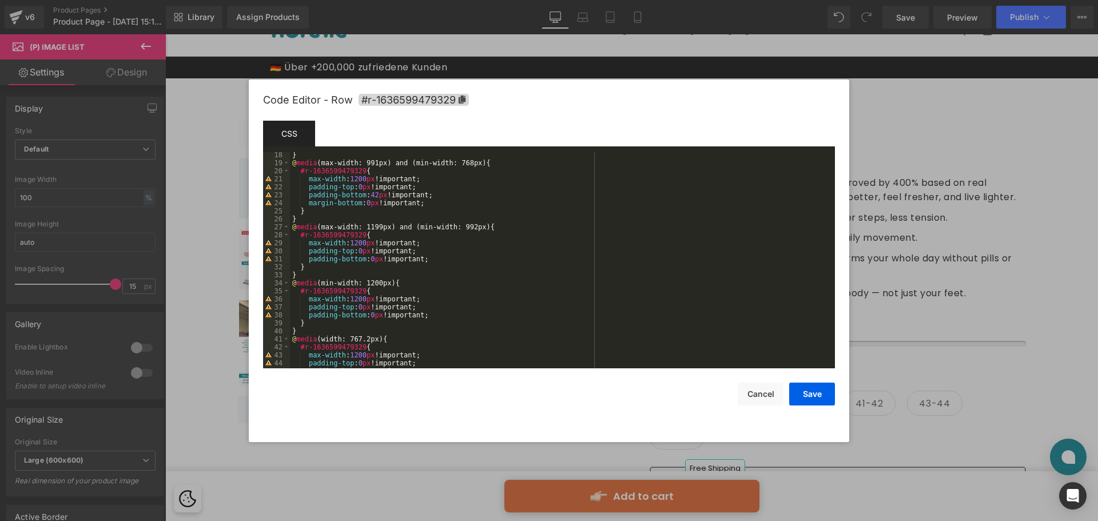
scroll to position [168, 0]
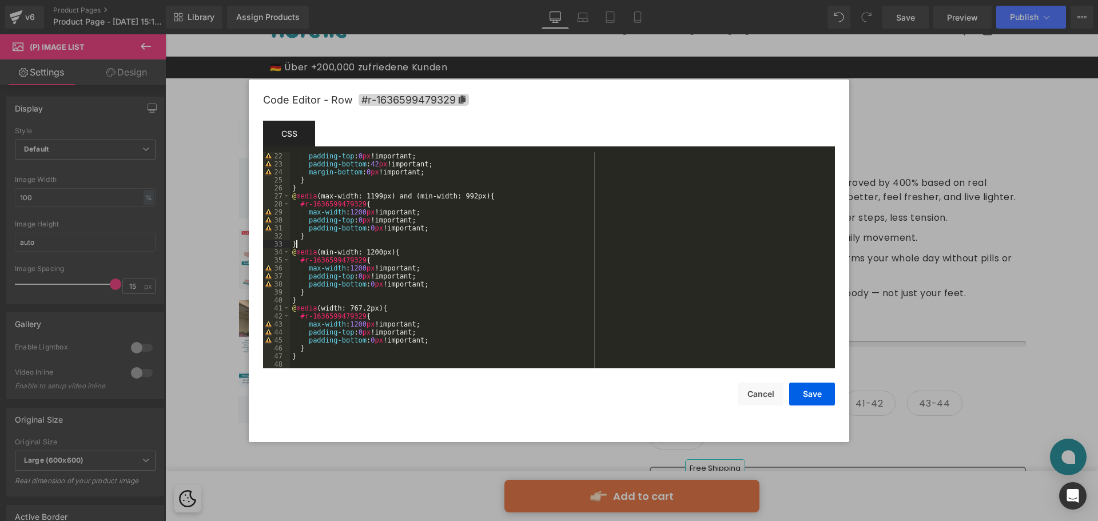
click at [456, 247] on div "padding-top : 0 px !important; padding-bottom : 42 px !important; margin-bottom…" at bounding box center [560, 268] width 540 height 232
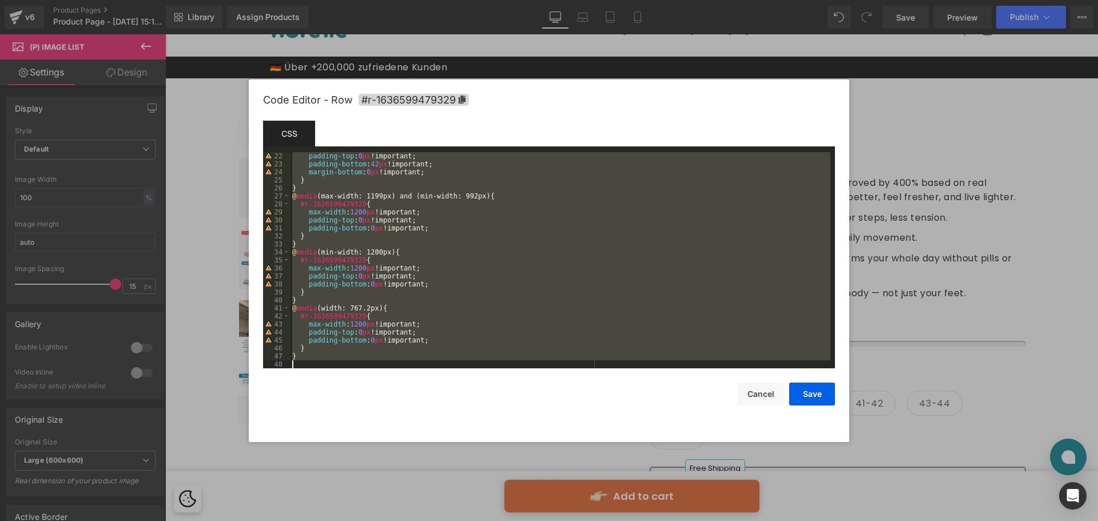
click at [187, 268] on div at bounding box center [549, 260] width 1098 height 521
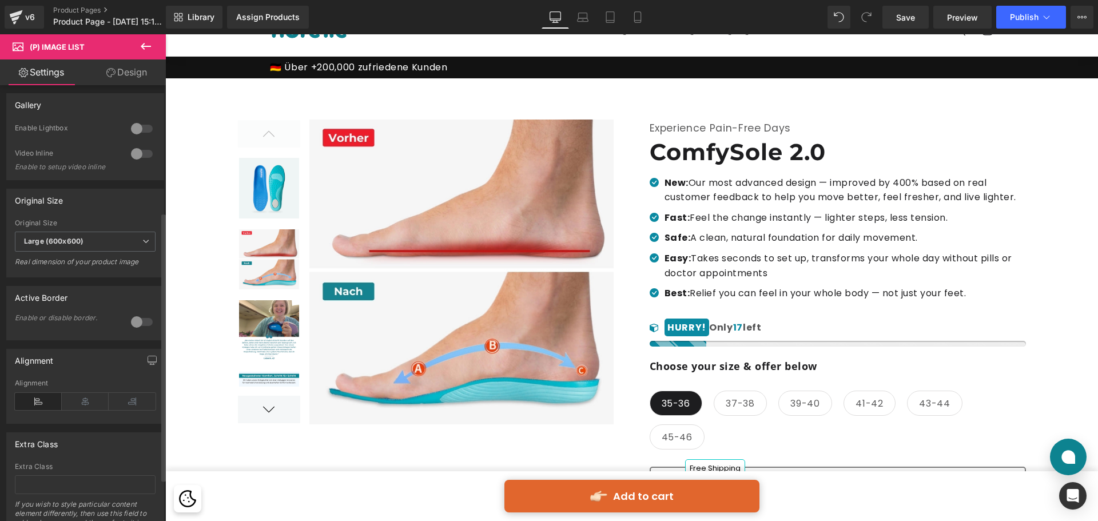
scroll to position [274, 0]
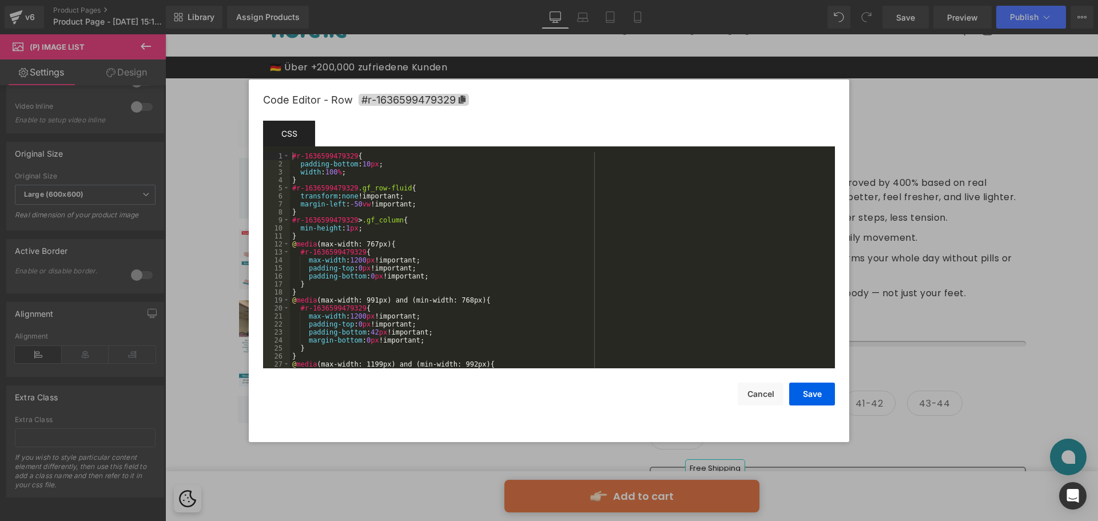
click at [250, 0] on div "(P) Image List You are previewing how the will restyle your page. You can not e…" at bounding box center [549, 0] width 1098 height 0
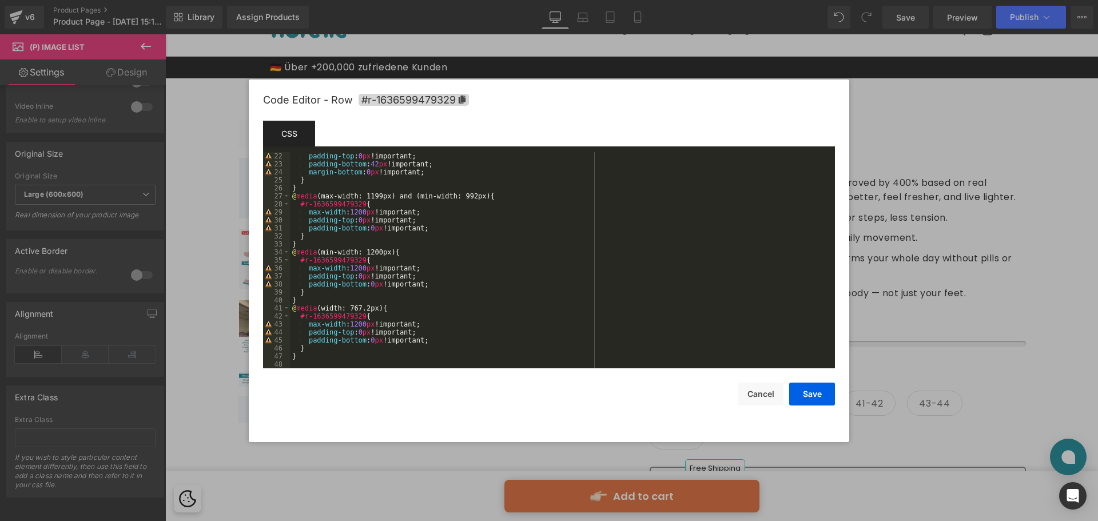
scroll to position [168, 0]
click at [383, 358] on div "padding-top : 0 px !important; padding-bottom : 42 px !important; margin-bottom…" at bounding box center [560, 268] width 540 height 232
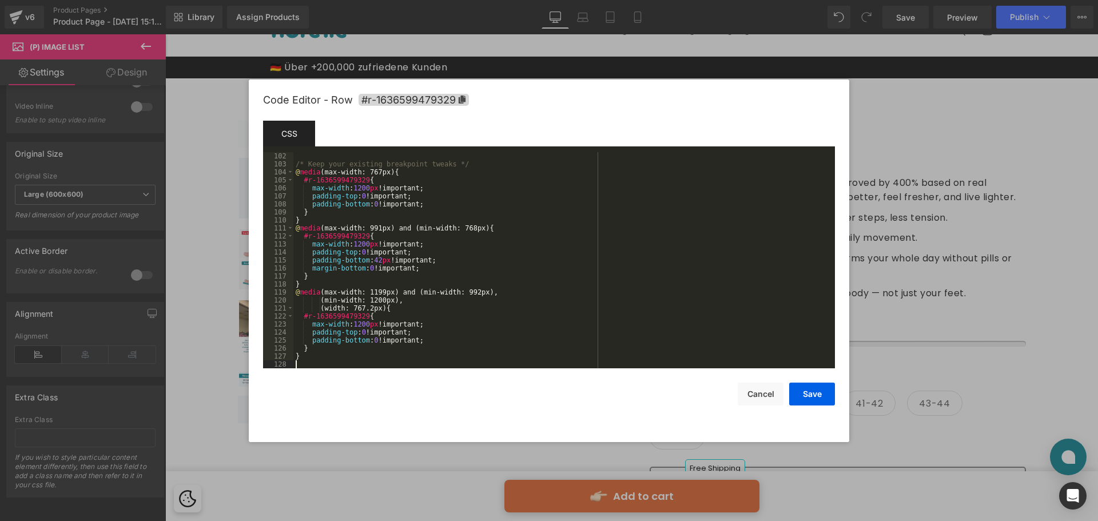
scroll to position [808, 0]
click at [800, 392] on button "Save" at bounding box center [812, 393] width 46 height 23
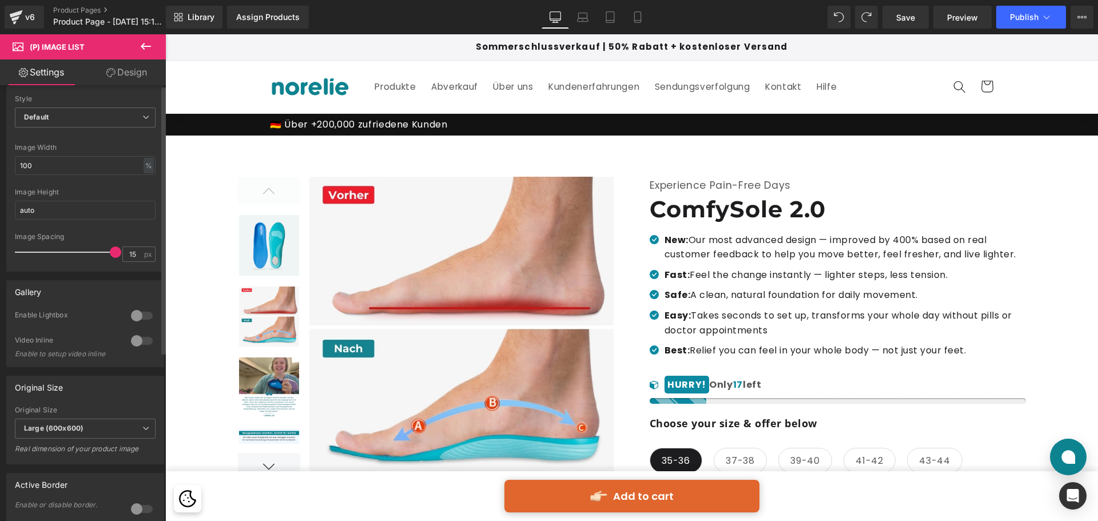
scroll to position [0, 0]
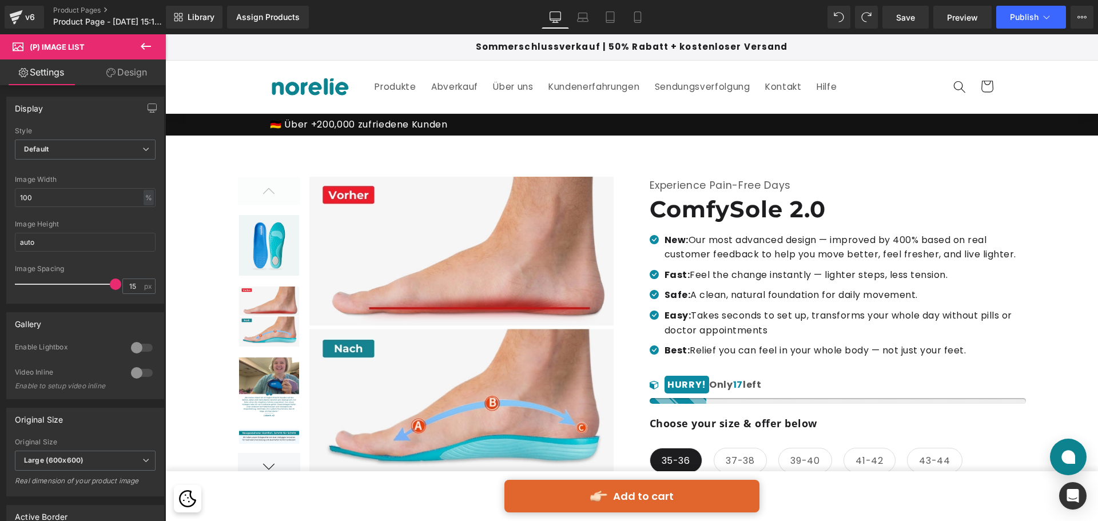
click at [146, 43] on icon at bounding box center [146, 46] width 14 height 14
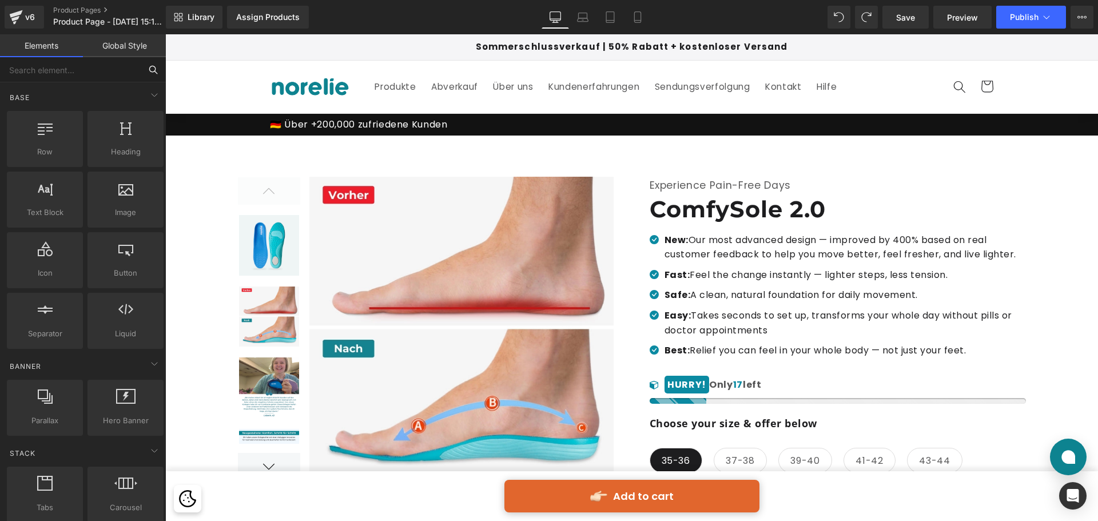
click at [114, 70] on input "text" at bounding box center [70, 69] width 141 height 25
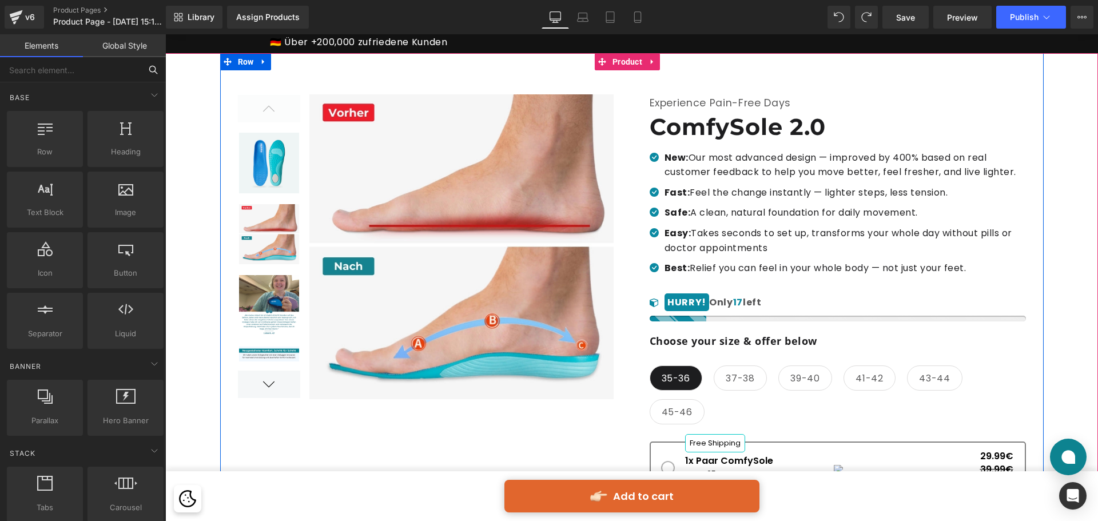
scroll to position [172, 0]
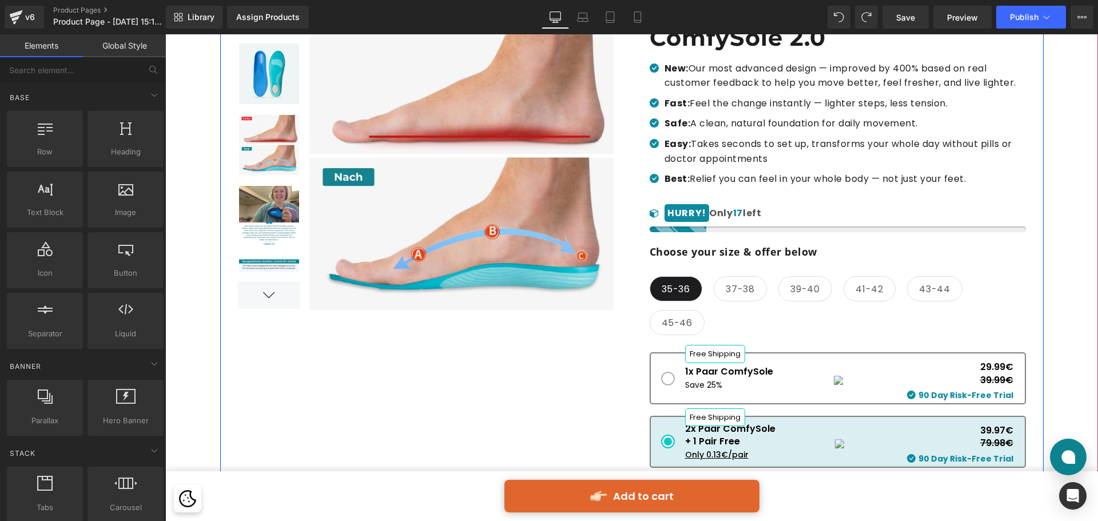
click at [513, 165] on img at bounding box center [456, 157] width 313 height 304
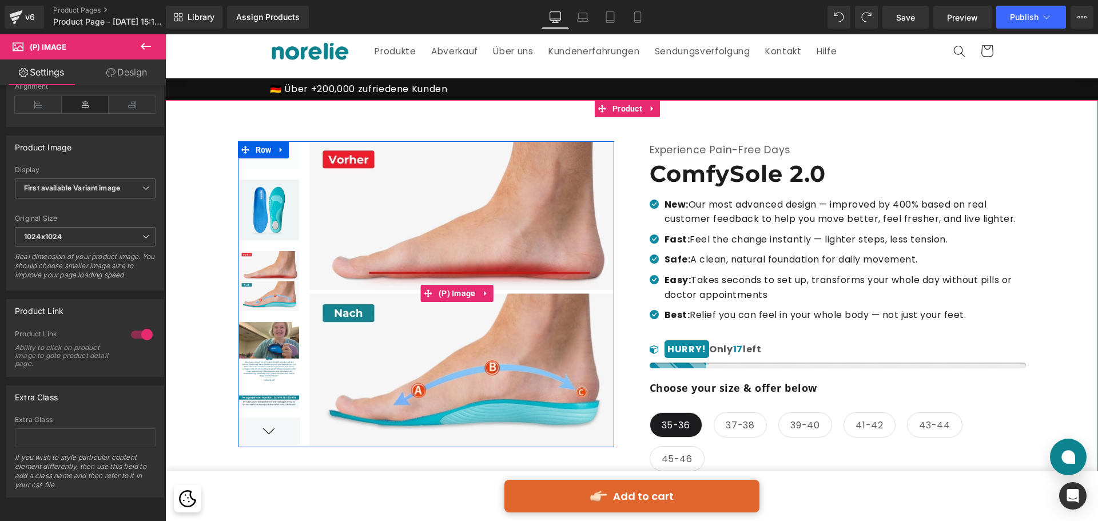
scroll to position [0, 0]
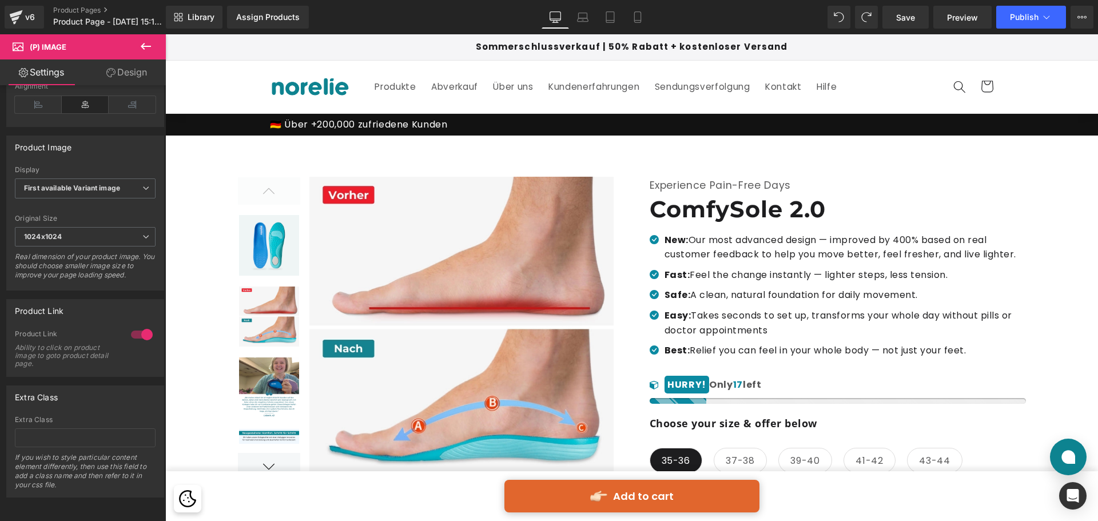
click at [151, 44] on icon at bounding box center [146, 46] width 14 height 14
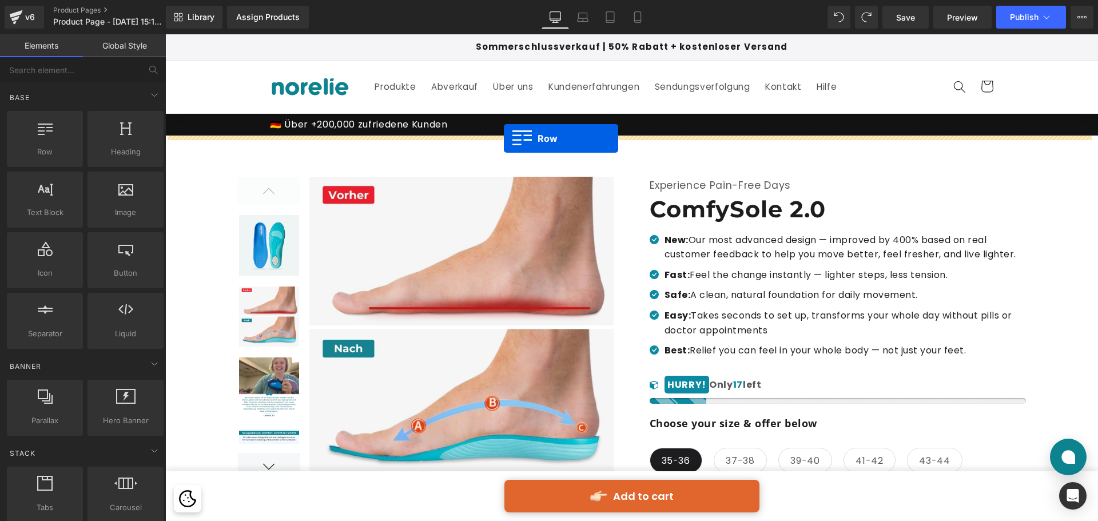
drag, startPoint x: 346, startPoint y: 149, endPoint x: 504, endPoint y: 138, distance: 158.2
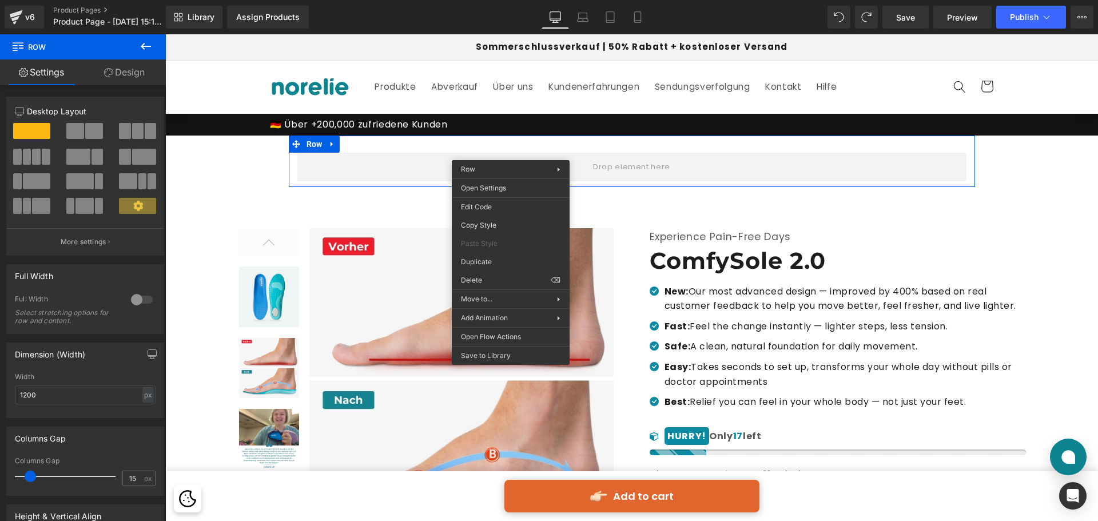
click at [150, 49] on icon at bounding box center [146, 46] width 14 height 14
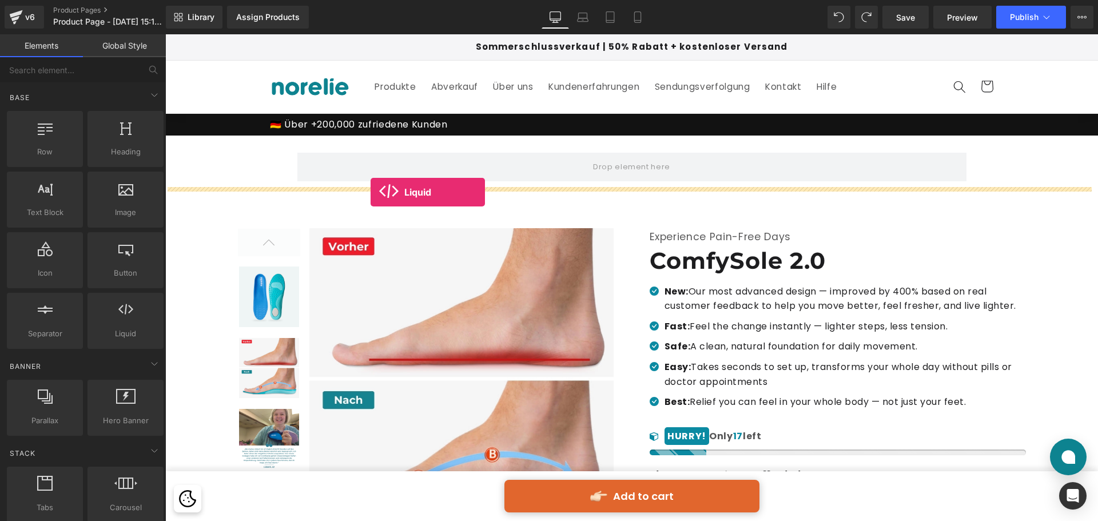
drag, startPoint x: 364, startPoint y: 201, endPoint x: 370, endPoint y: 192, distance: 11.4
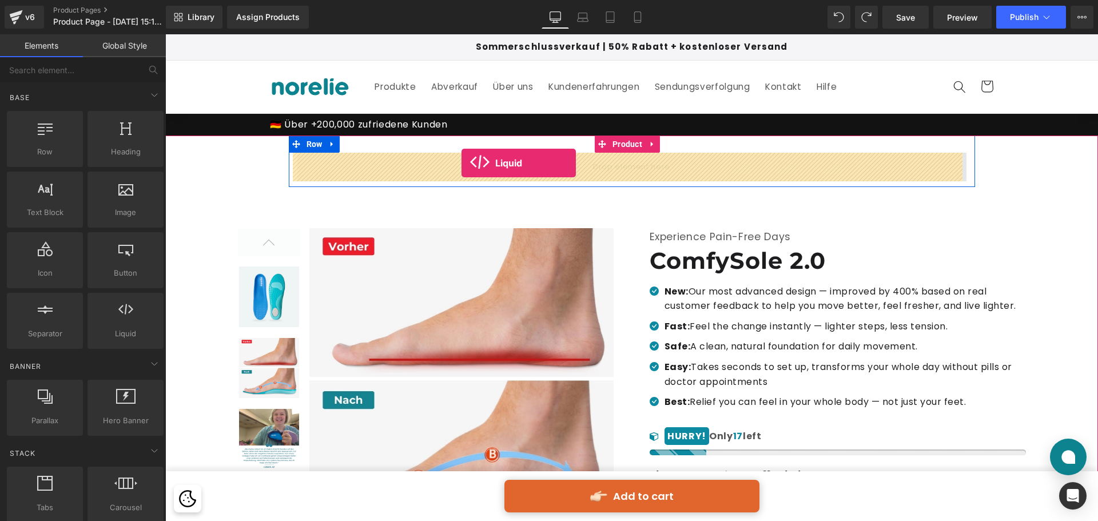
drag, startPoint x: 308, startPoint y: 366, endPoint x: 461, endPoint y: 165, distance: 252.9
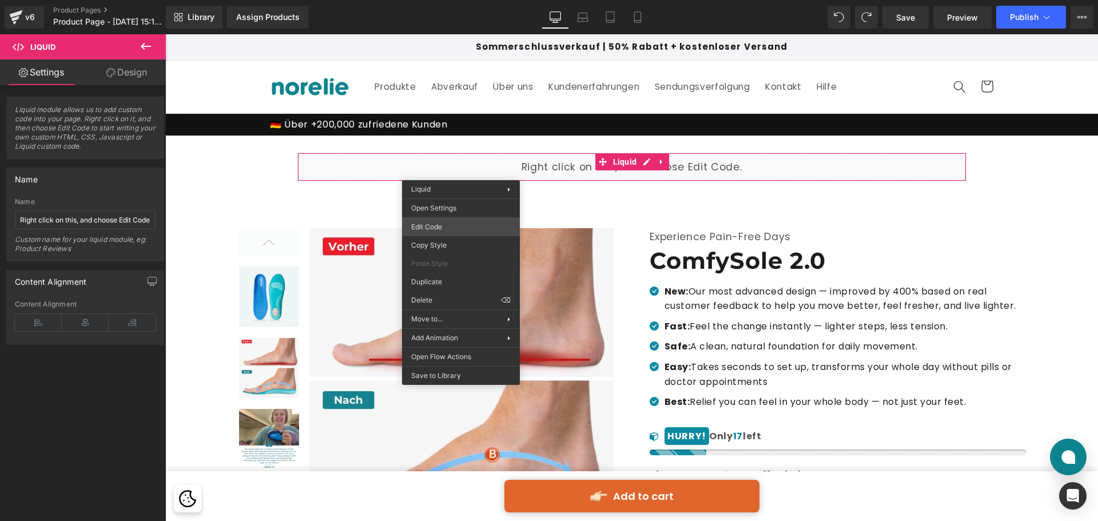
click at [432, 0] on div "Liquid You are previewing how the will restyle your page. You can not edit Elem…" at bounding box center [549, 0] width 1098 height 0
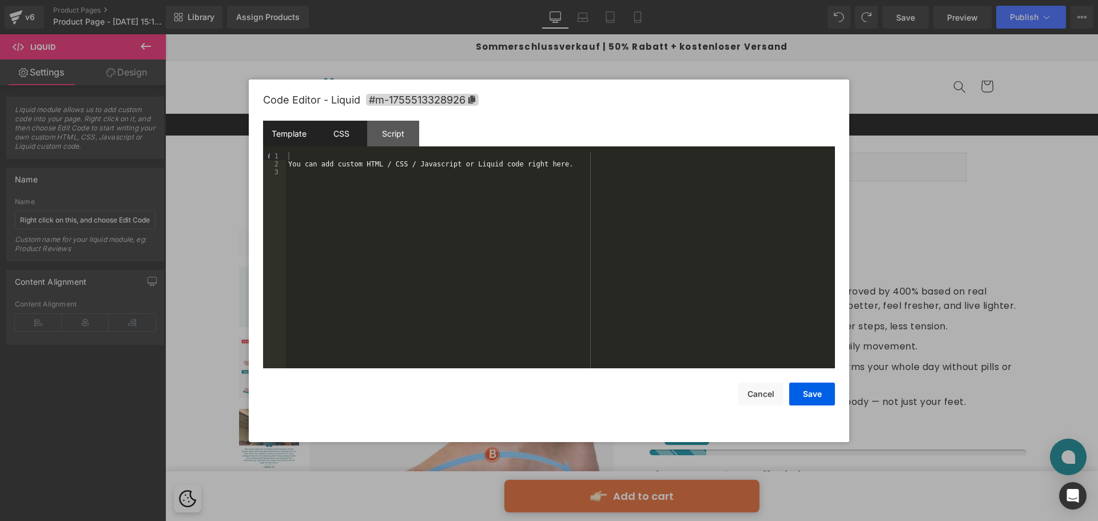
click at [345, 129] on div "CSS" at bounding box center [341, 134] width 52 height 26
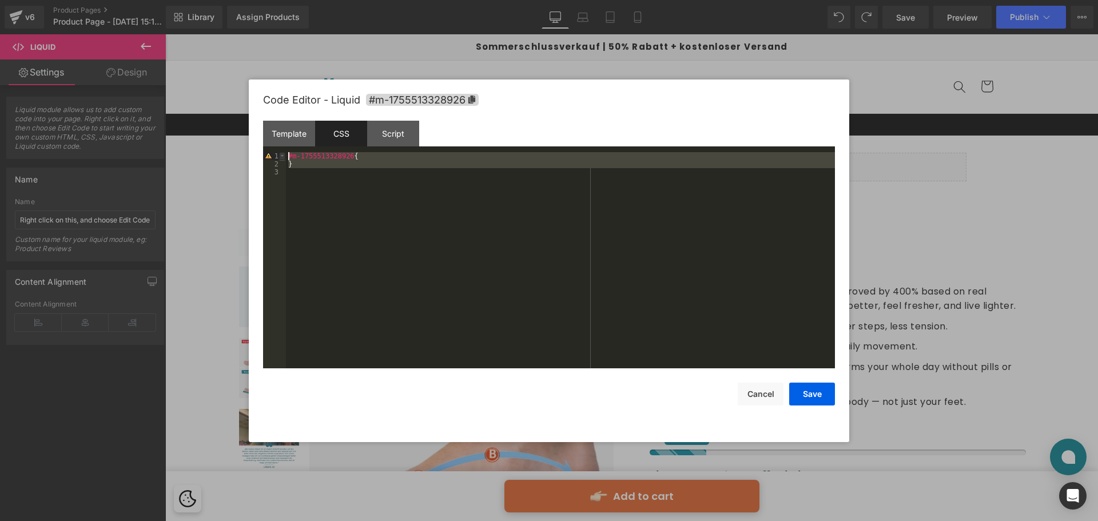
drag, startPoint x: 307, startPoint y: 177, endPoint x: 281, endPoint y: 152, distance: 36.0
click at [281, 152] on pre "1 2 3 #m-1755513328926 { } XXXXXXXXXXXXXXXXXXXXXXXXXXXXXXXXXXXXXXXXXXXXXXXXXX" at bounding box center [549, 260] width 572 height 216
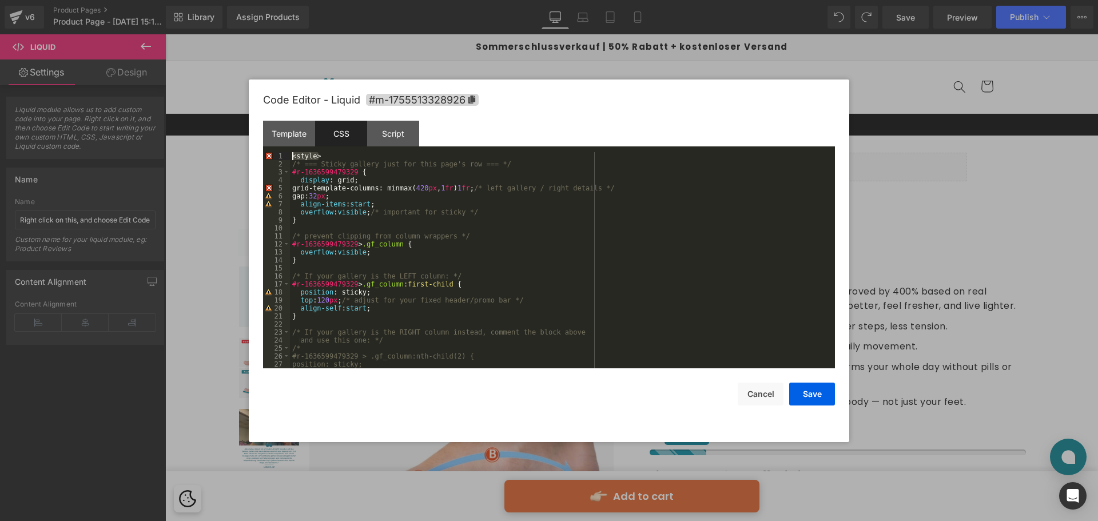
drag, startPoint x: 302, startPoint y: 152, endPoint x: 277, endPoint y: 152, distance: 25.2
click at [277, 152] on pre "1 2 3 4 5 6 7 8 9 10 11 12 13 14 15 16 17 18 19 20 21 22 23 24 25 26 27 28 < st…" at bounding box center [549, 260] width 572 height 216
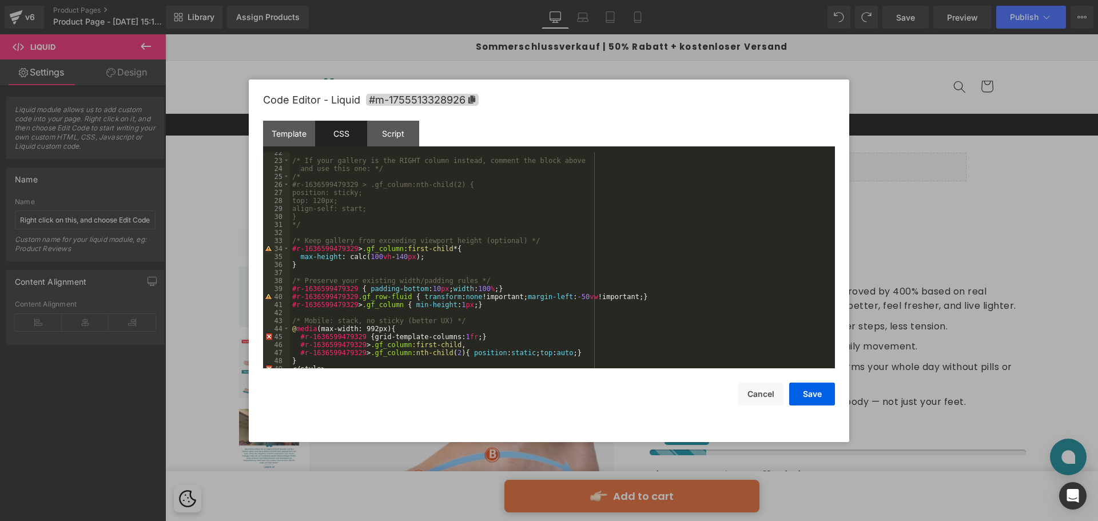
scroll to position [184, 0]
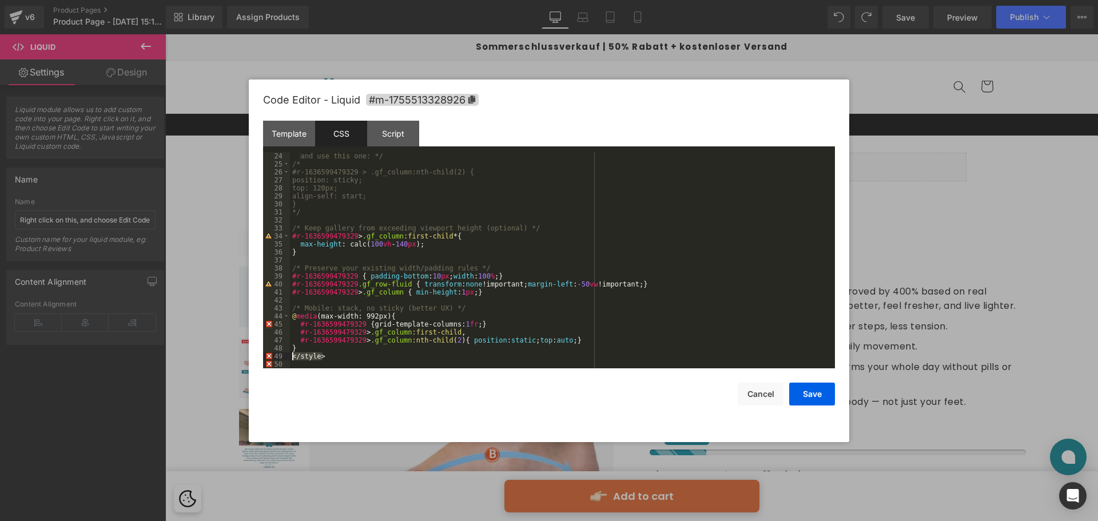
drag, startPoint x: 340, startPoint y: 360, endPoint x: 269, endPoint y: 360, distance: 70.9
click at [269, 360] on pre "24 25 26 27 28 29 30 31 32 33 34 35 36 37 38 39 40 41 42 43 44 45 46 47 48 49 5…" at bounding box center [549, 260] width 572 height 216
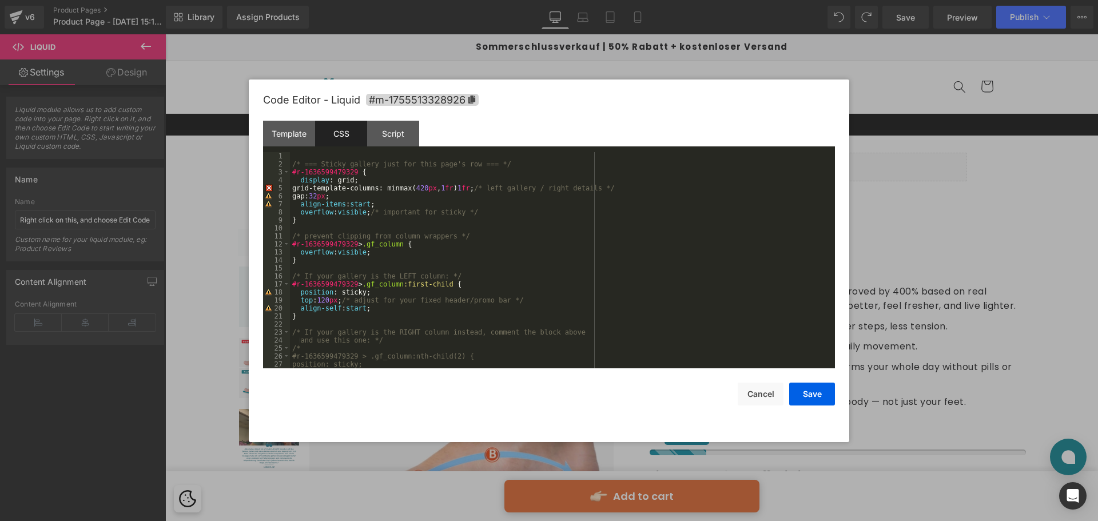
scroll to position [0, 0]
click at [799, 388] on button "Save" at bounding box center [812, 393] width 46 height 23
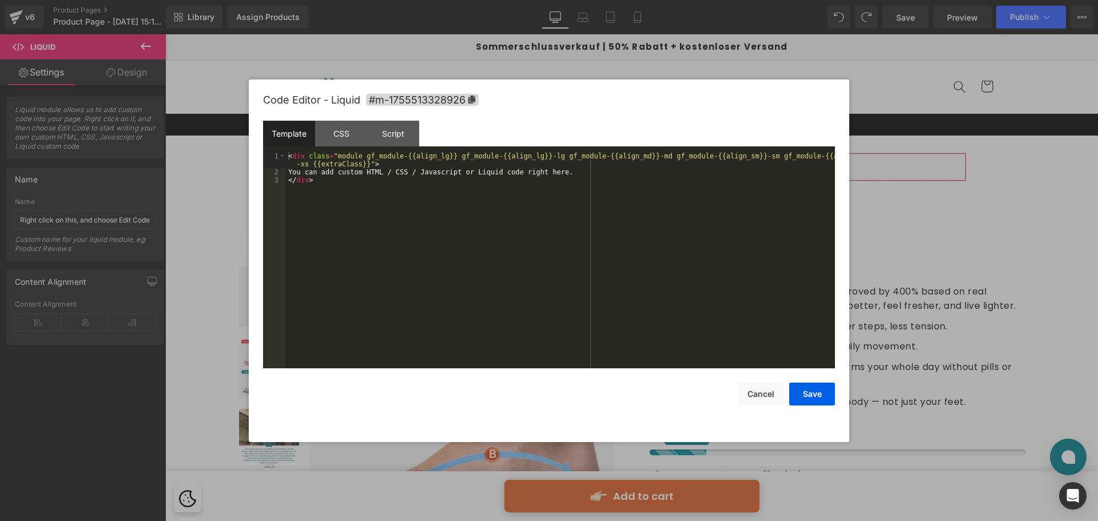
click at [533, 0] on div "Liquid You are previewing how the will restyle your page. You can not edit Elem…" at bounding box center [549, 0] width 1098 height 0
click at [348, 131] on div "CSS" at bounding box center [341, 134] width 52 height 26
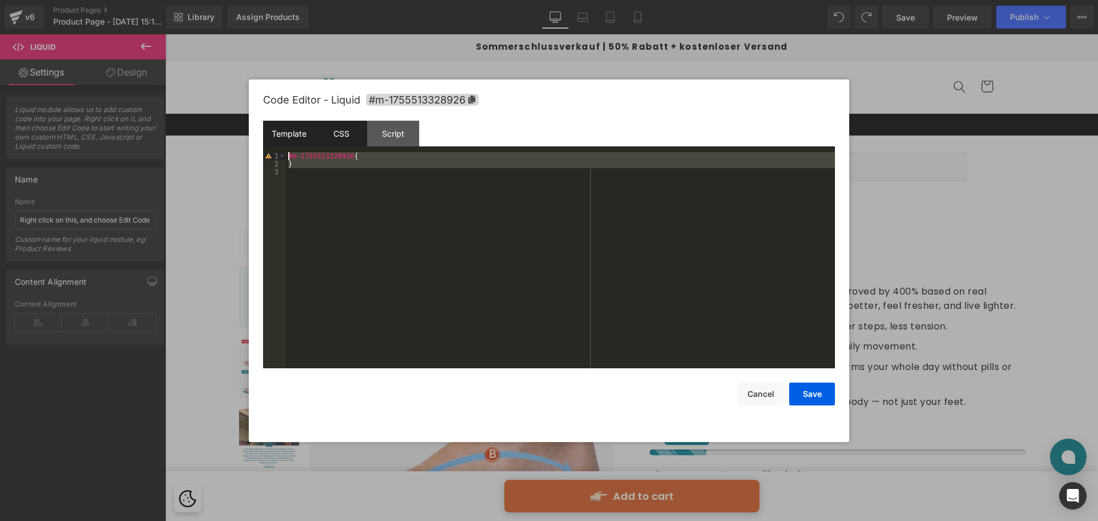
drag, startPoint x: 331, startPoint y: 188, endPoint x: 284, endPoint y: 142, distance: 65.1
click at [284, 142] on div "Template CSS Script Data 1 2 3 < div class = "module gf_module-{{align_lg}} gf_…" at bounding box center [549, 245] width 572 height 248
drag, startPoint x: 762, startPoint y: 382, endPoint x: 563, endPoint y: 424, distance: 203.7
click at [762, 382] on button "Cancel" at bounding box center [760, 393] width 46 height 23
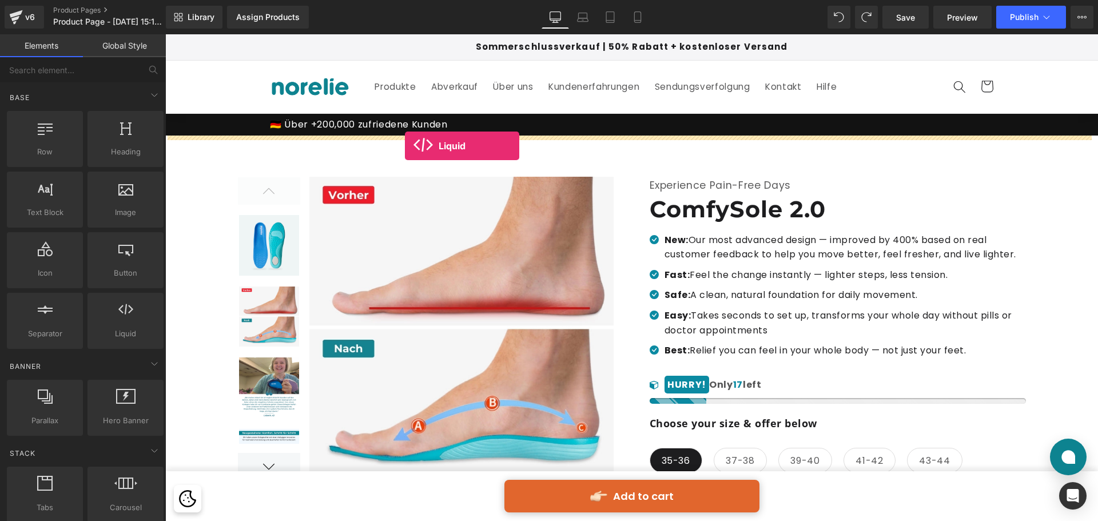
drag, startPoint x: 283, startPoint y: 363, endPoint x: 405, endPoint y: 146, distance: 249.0
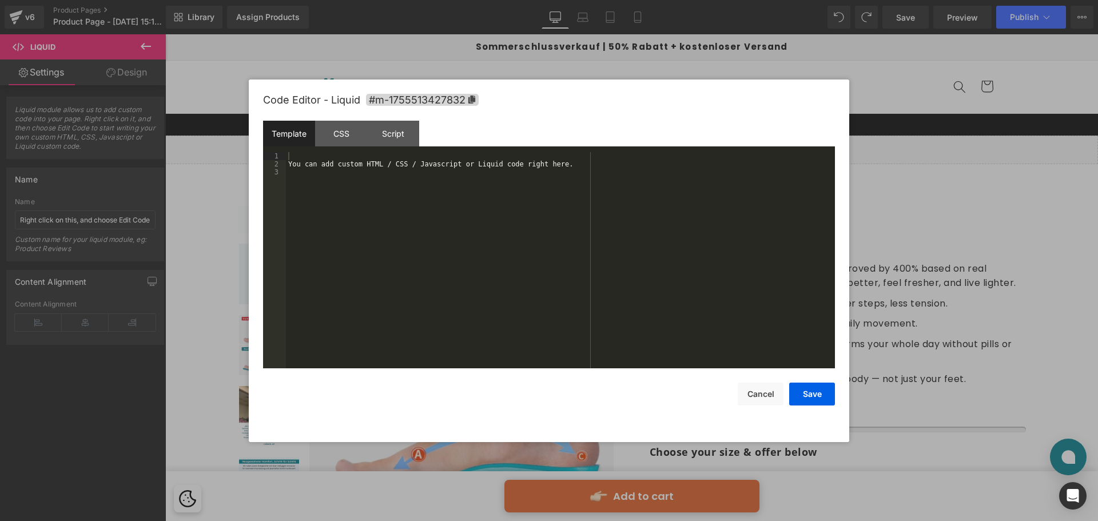
click at [430, 0] on div "Liquid You are previewing how the will restyle your page. You can not edit Elem…" at bounding box center [549, 0] width 1098 height 0
click at [349, 140] on div "CSS" at bounding box center [341, 134] width 52 height 26
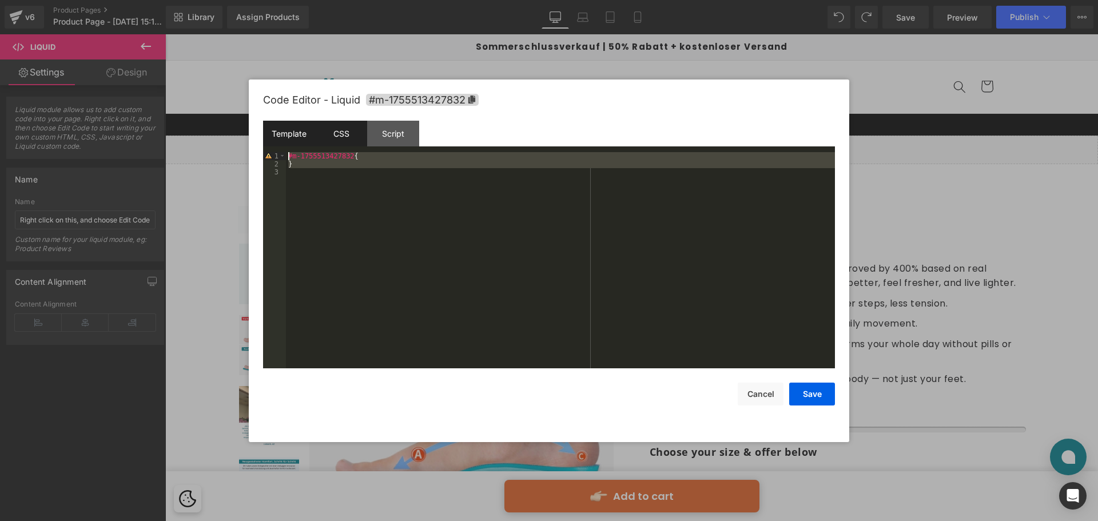
drag, startPoint x: 330, startPoint y: 176, endPoint x: 278, endPoint y: 141, distance: 62.2
click at [278, 141] on div "Template CSS Script Data 1 2 3 You can add custom HTML / CSS / Javascript or Li…" at bounding box center [549, 245] width 572 height 248
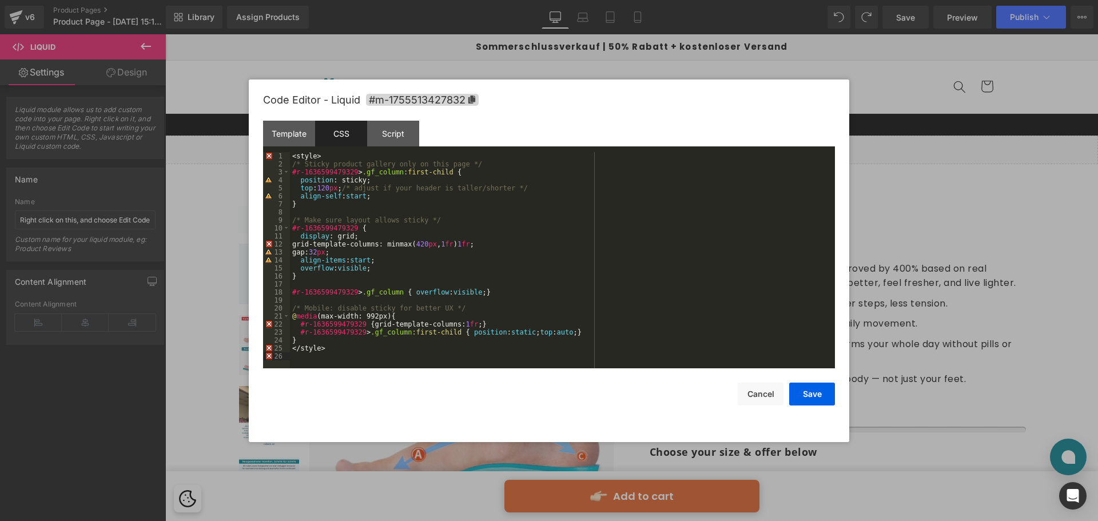
click at [322, 147] on div "Template CSS Script Data" at bounding box center [549, 136] width 572 height 31
drag, startPoint x: 327, startPoint y: 155, endPoint x: 267, endPoint y: 155, distance: 60.0
click at [267, 155] on pre "1 2 3 4 5 6 7 8 9 10 11 12 13 14 15 16 17 18 19 20 21 22 23 24 25 26 < style > …" at bounding box center [549, 260] width 572 height 216
drag, startPoint x: 325, startPoint y: 348, endPoint x: 261, endPoint y: 353, distance: 64.8
click at [261, 353] on div "Code Editor - Liquid #m-1755513427832 Template CSS Script Data 1 2 3 You can ad…" at bounding box center [549, 260] width 600 height 362
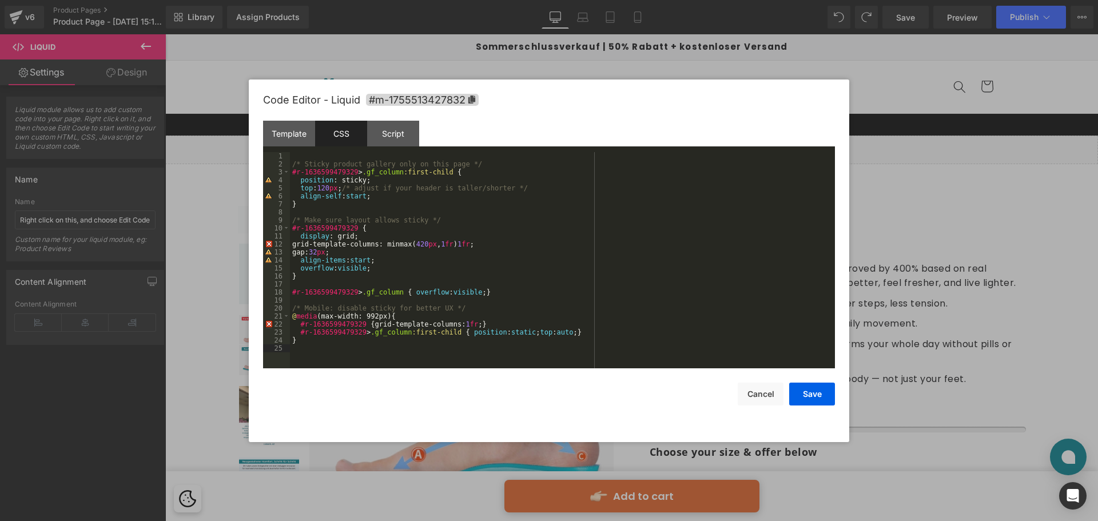
drag, startPoint x: 302, startPoint y: 348, endPoint x: 282, endPoint y: 348, distance: 19.4
click at [282, 348] on pre "1 2 3 4 5 6 7 8 9 10 11 12 13 14 15 16 17 18 19 20 21 22 23 24 25 /* Sticky pro…" at bounding box center [549, 260] width 572 height 216
click at [800, 394] on button "Save" at bounding box center [812, 393] width 46 height 23
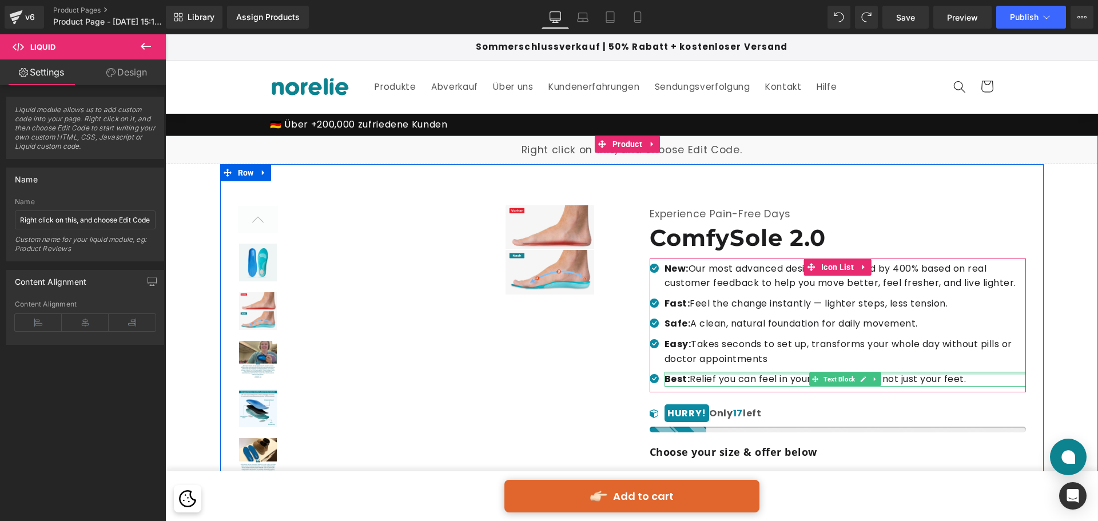
scroll to position [57, 0]
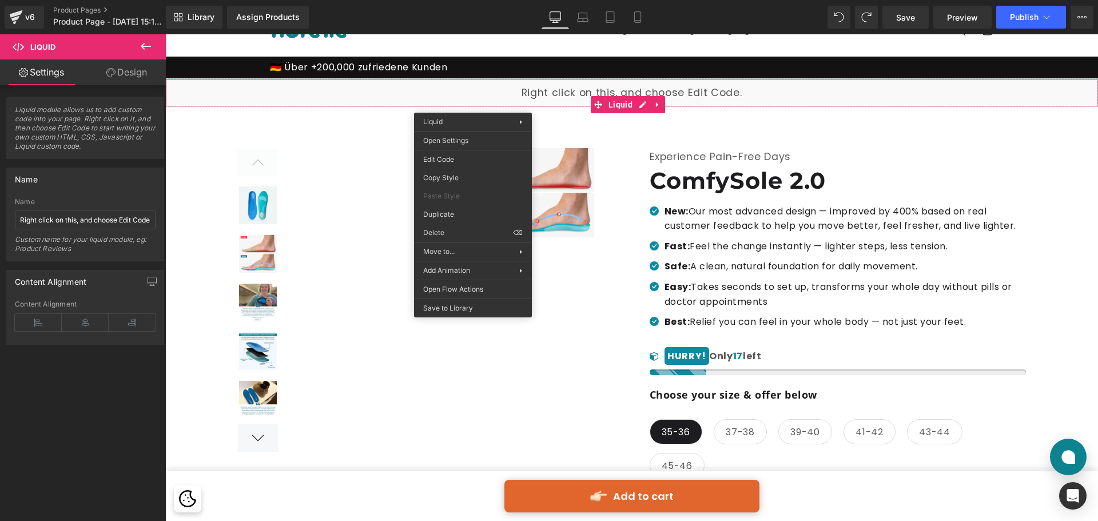
click at [472, 150] on div "Edit Code Copy Style Paste Style Duplicate Delete ⌫" at bounding box center [473, 196] width 118 height 92
click at [472, 0] on div "Liquid You are previewing how the will restyle your page. You can not edit Elem…" at bounding box center [549, 0] width 1098 height 0
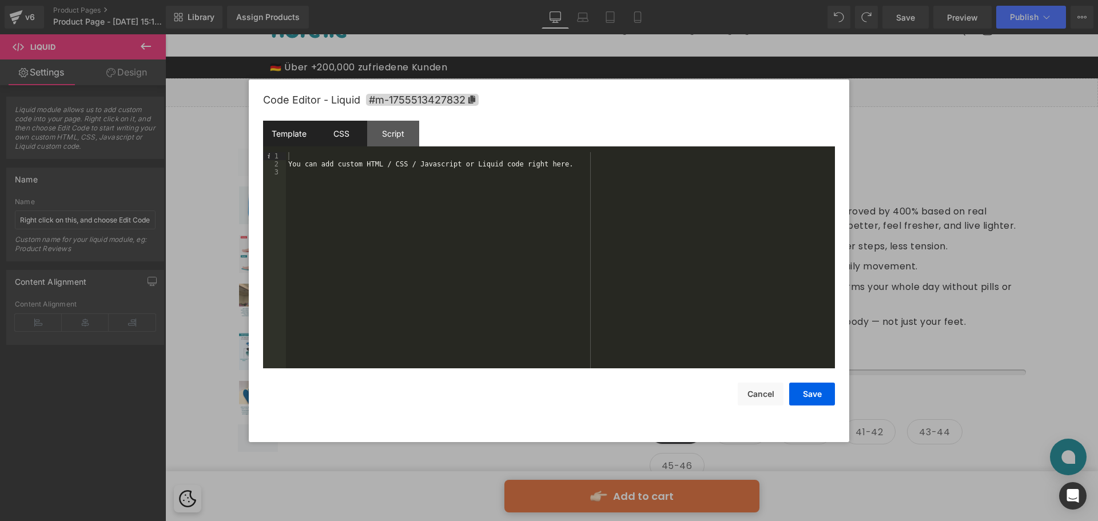
click at [329, 129] on div "CSS" at bounding box center [341, 134] width 52 height 26
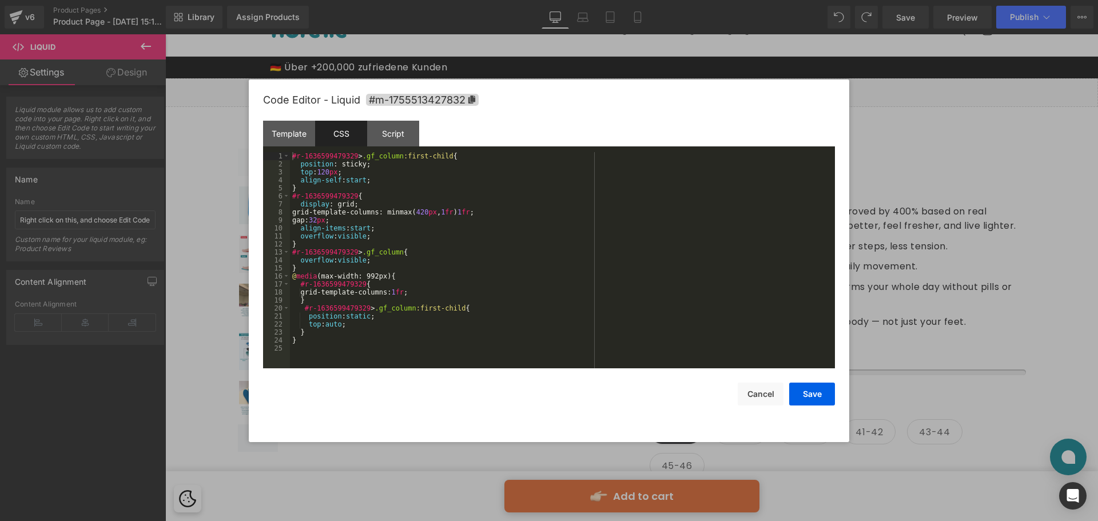
click at [338, 192] on div "#r-1636599479329 > .gf_column :first-child { position : sticky; top : 120 px ; …" at bounding box center [562, 268] width 545 height 232
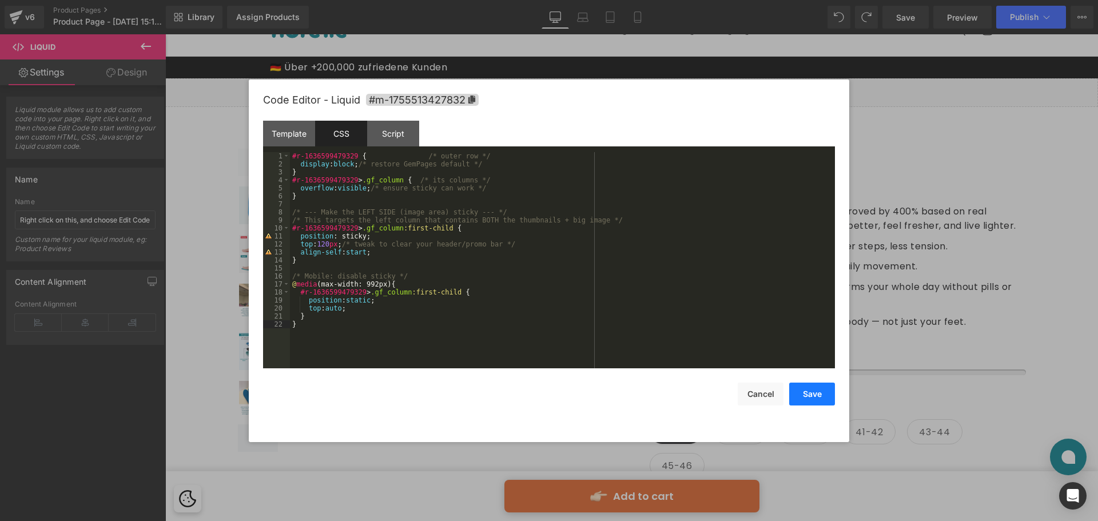
click at [807, 399] on button "Save" at bounding box center [812, 393] width 46 height 23
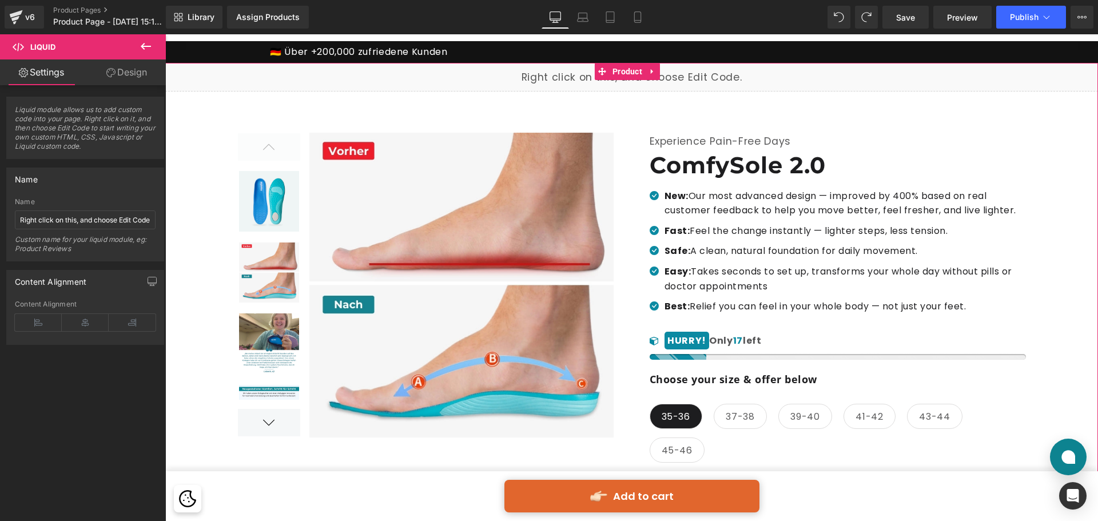
scroll to position [0, 0]
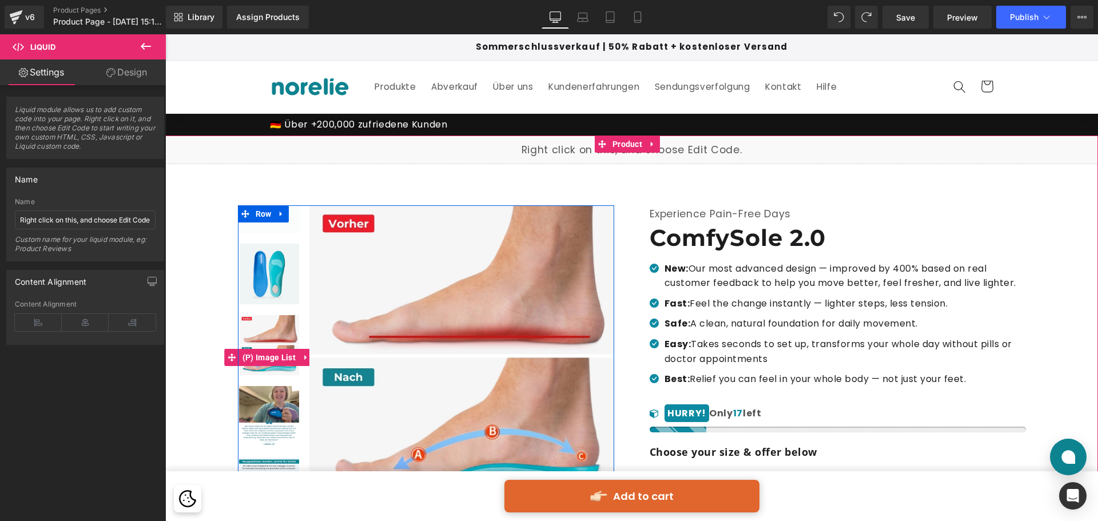
drag, startPoint x: 259, startPoint y: 270, endPoint x: 266, endPoint y: 315, distance: 45.8
click at [259, 270] on img at bounding box center [269, 274] width 61 height 61
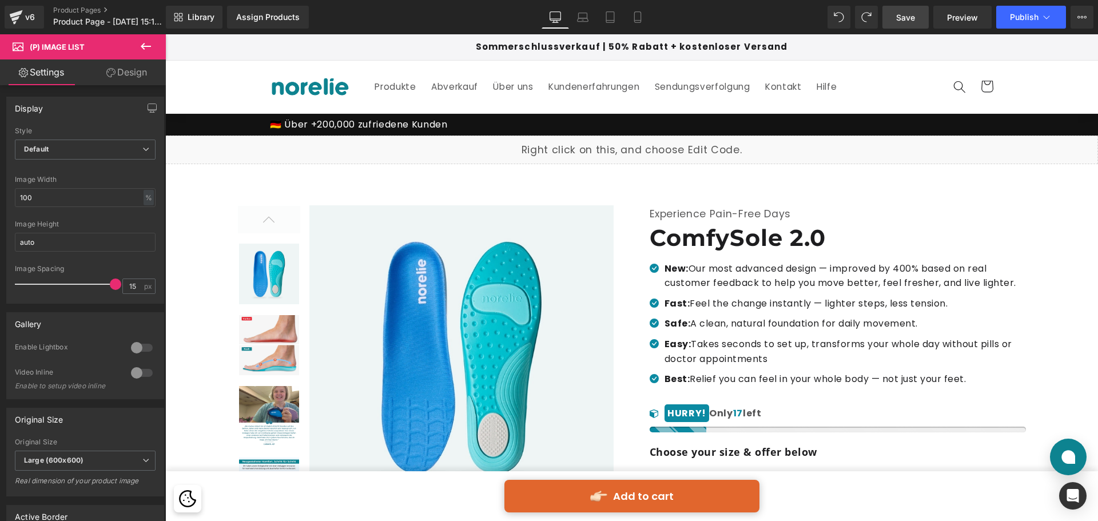
click at [902, 25] on link "Save" at bounding box center [905, 17] width 46 height 23
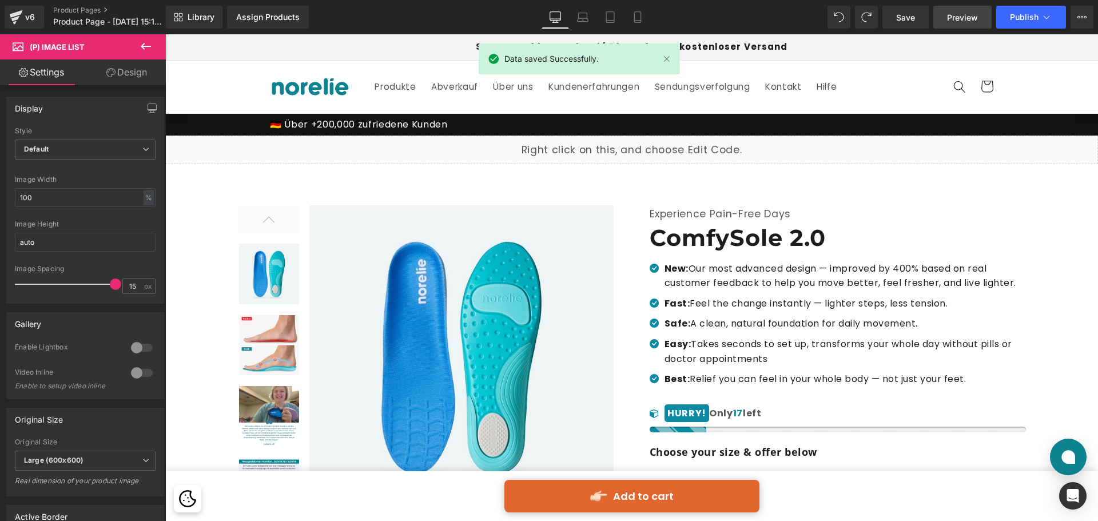
click at [961, 22] on span "Preview" at bounding box center [962, 17] width 31 height 12
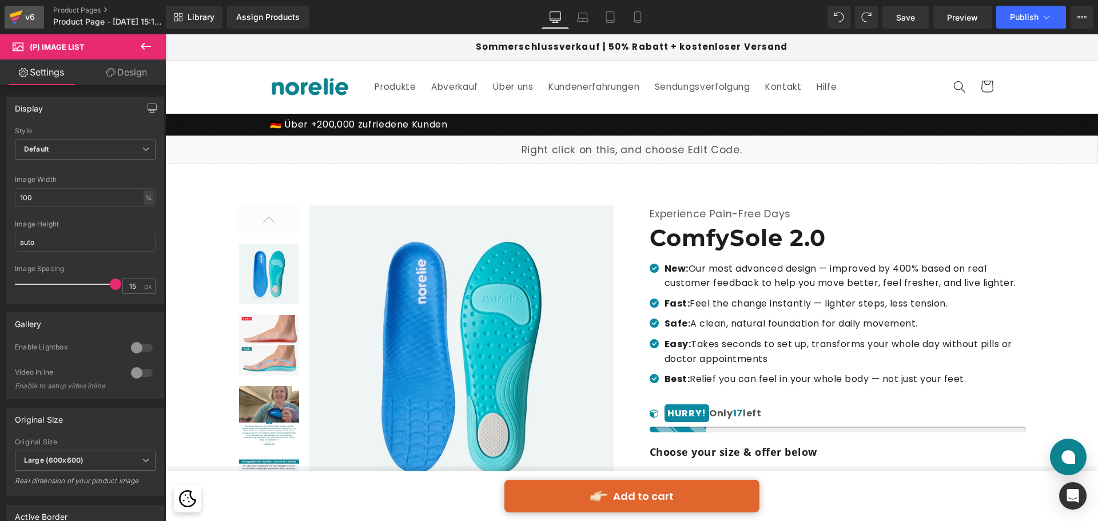
click at [30, 13] on div "v6" at bounding box center [30, 17] width 14 height 15
